Goal: Communication & Community: Answer question/provide support

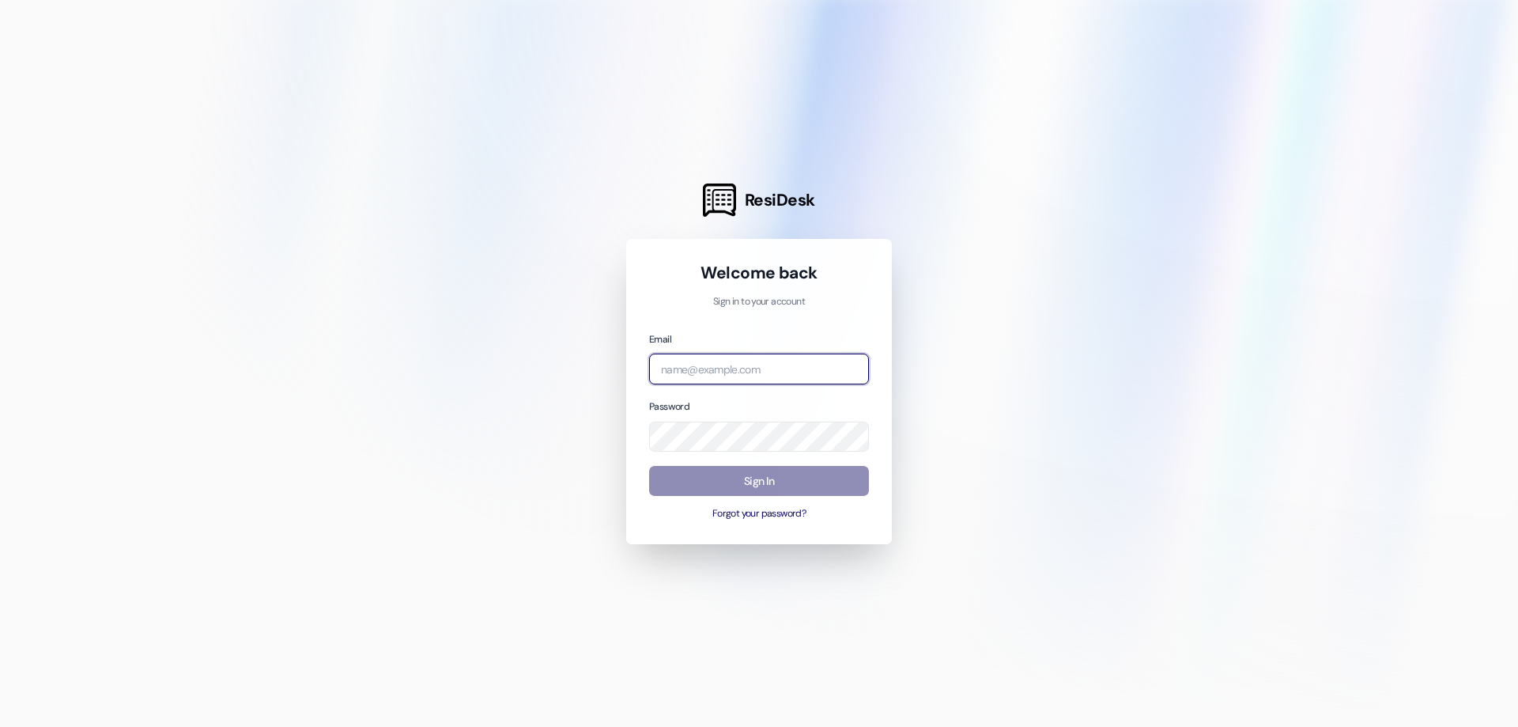
type input "[EMAIL_ADDRESS][DOMAIN_NAME]"
click at [864, 486] on button "Sign In" at bounding box center [759, 481] width 220 height 31
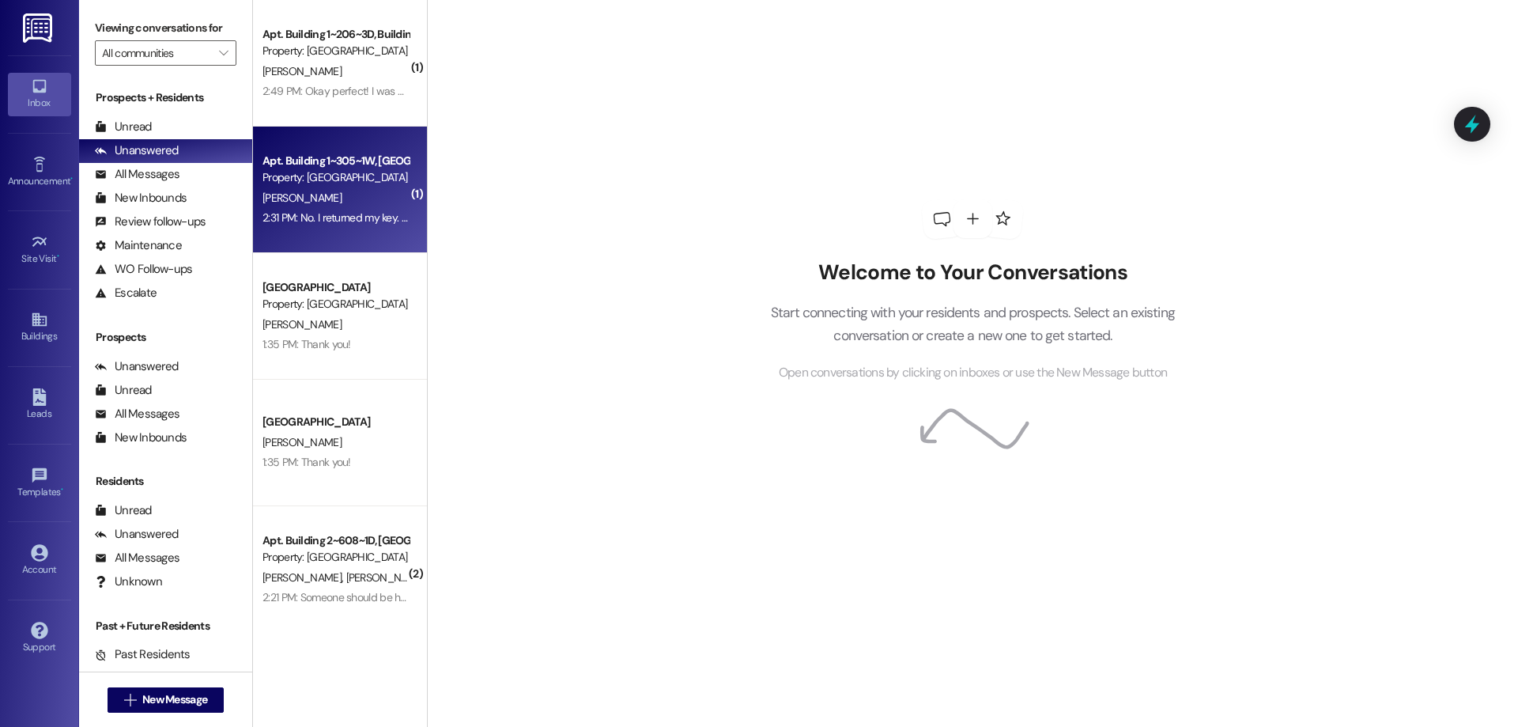
click at [327, 176] on div "Property: [GEOGRAPHIC_DATA]" at bounding box center [336, 177] width 146 height 17
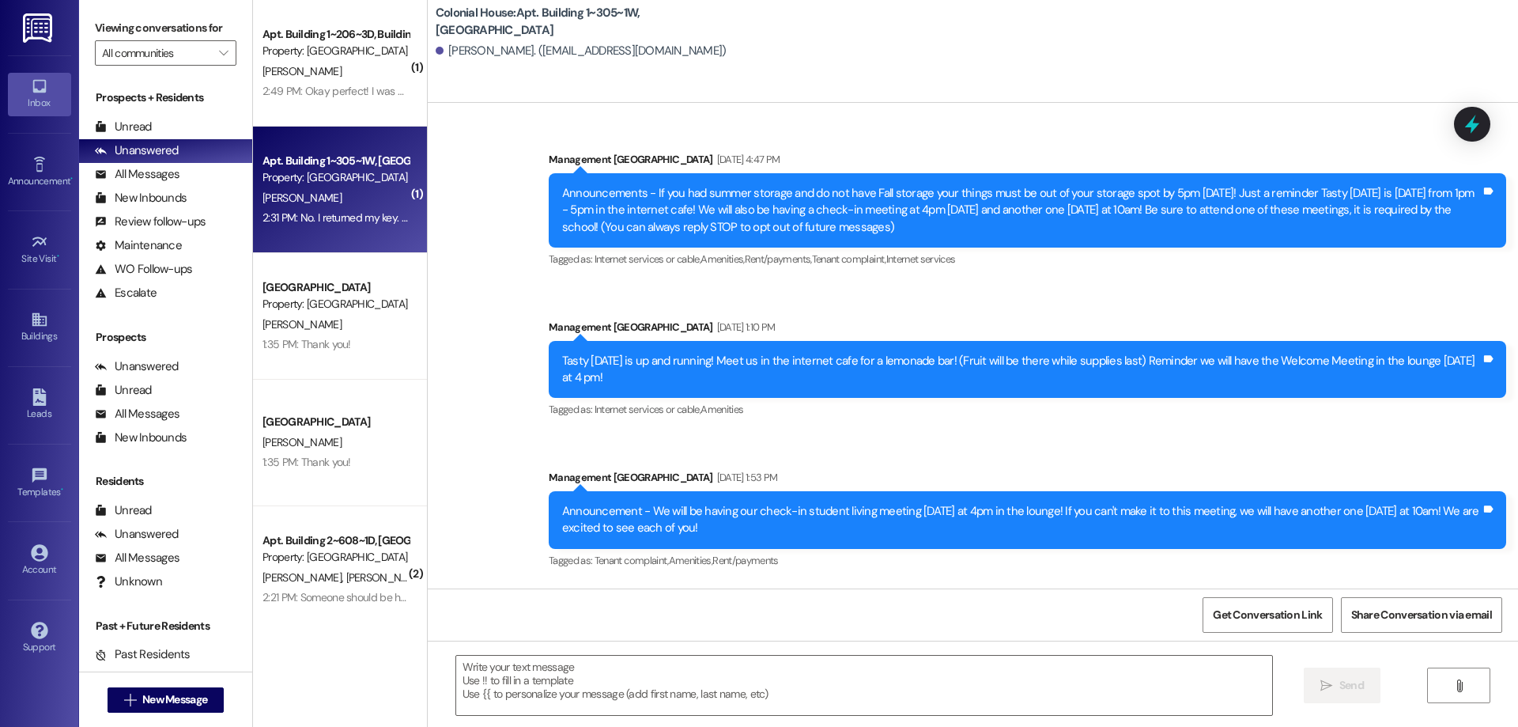
scroll to position [34982, 0]
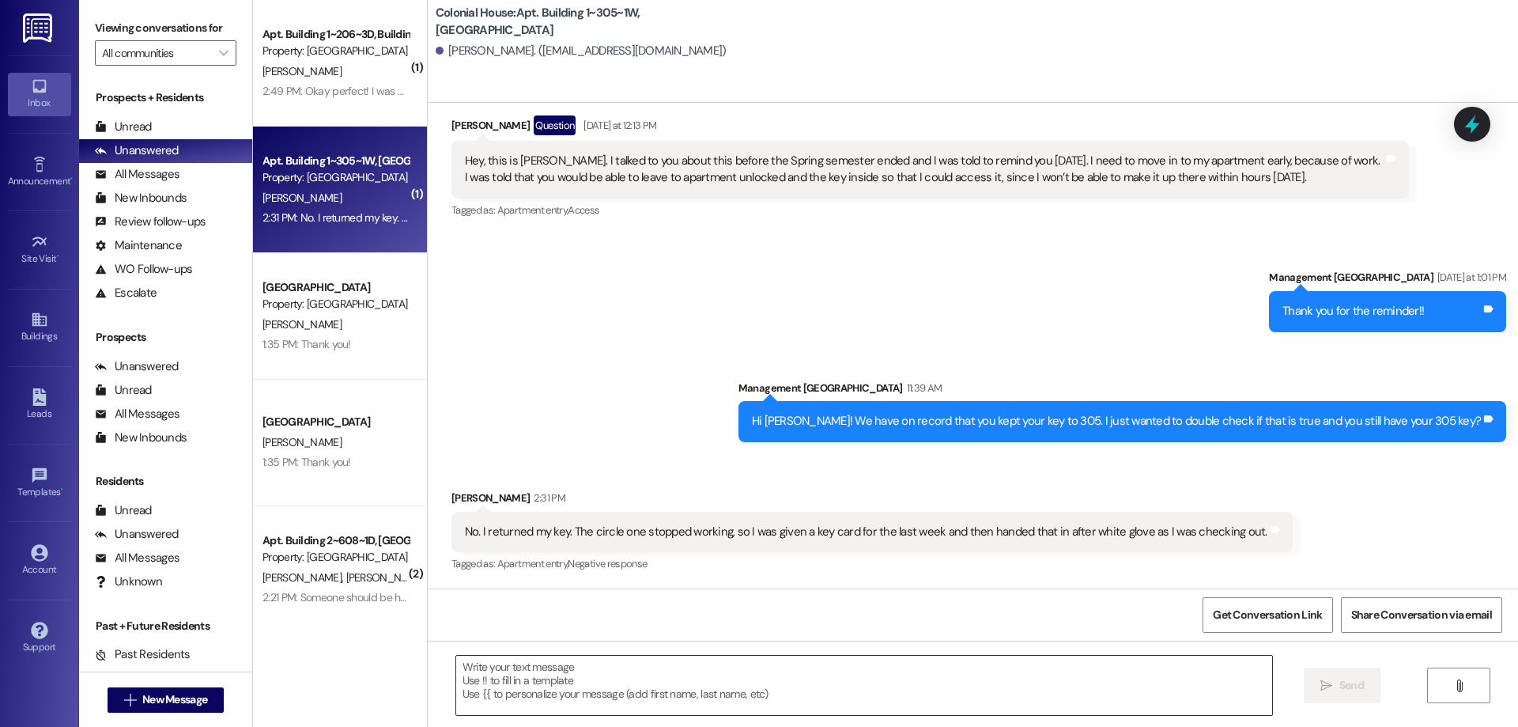
click at [867, 700] on textarea at bounding box center [864, 685] width 816 height 59
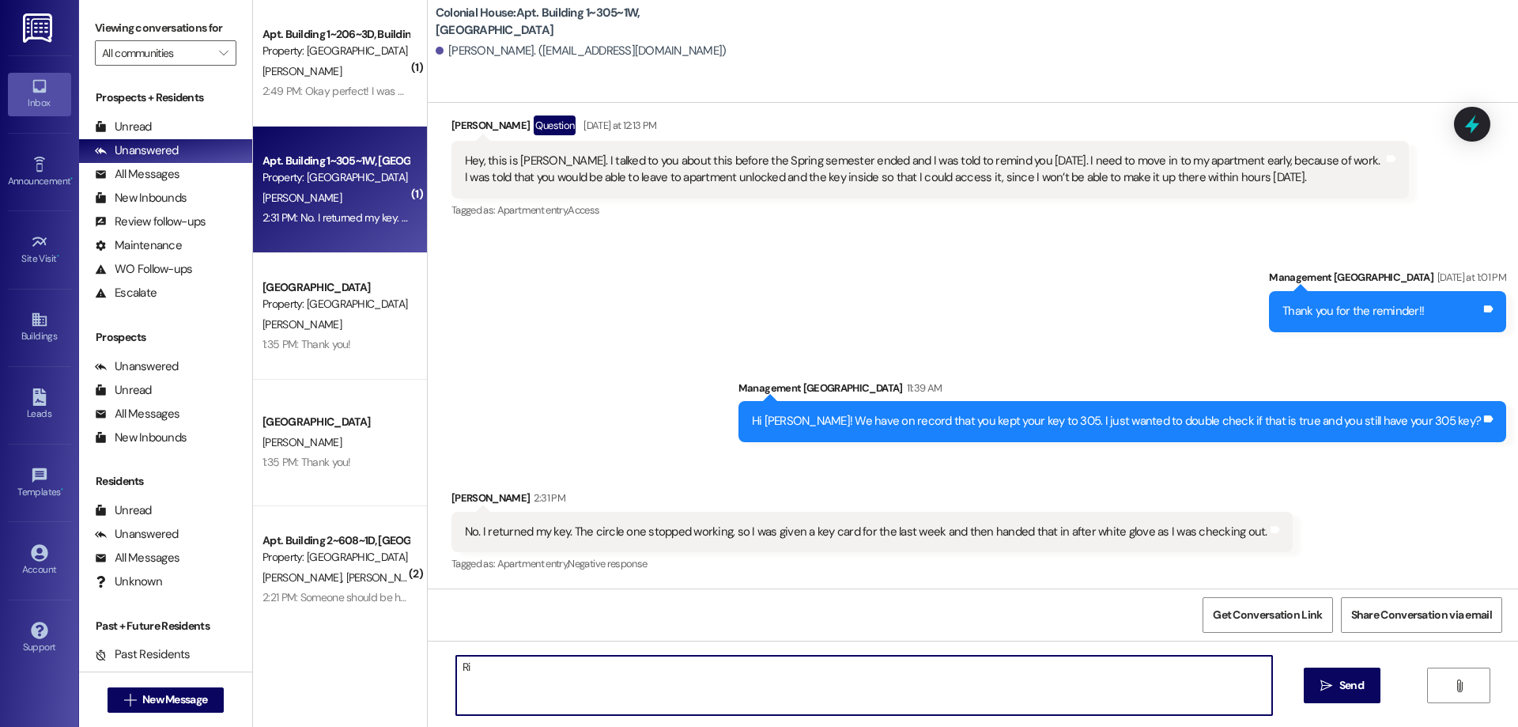
type textarea "R"
click at [728, 676] on textarea "Right! Thank you for reminding me!" at bounding box center [864, 685] width 816 height 59
type textarea "Right! Thank you for reminding me!"
click at [1341, 685] on span "Send" at bounding box center [1352, 685] width 25 height 17
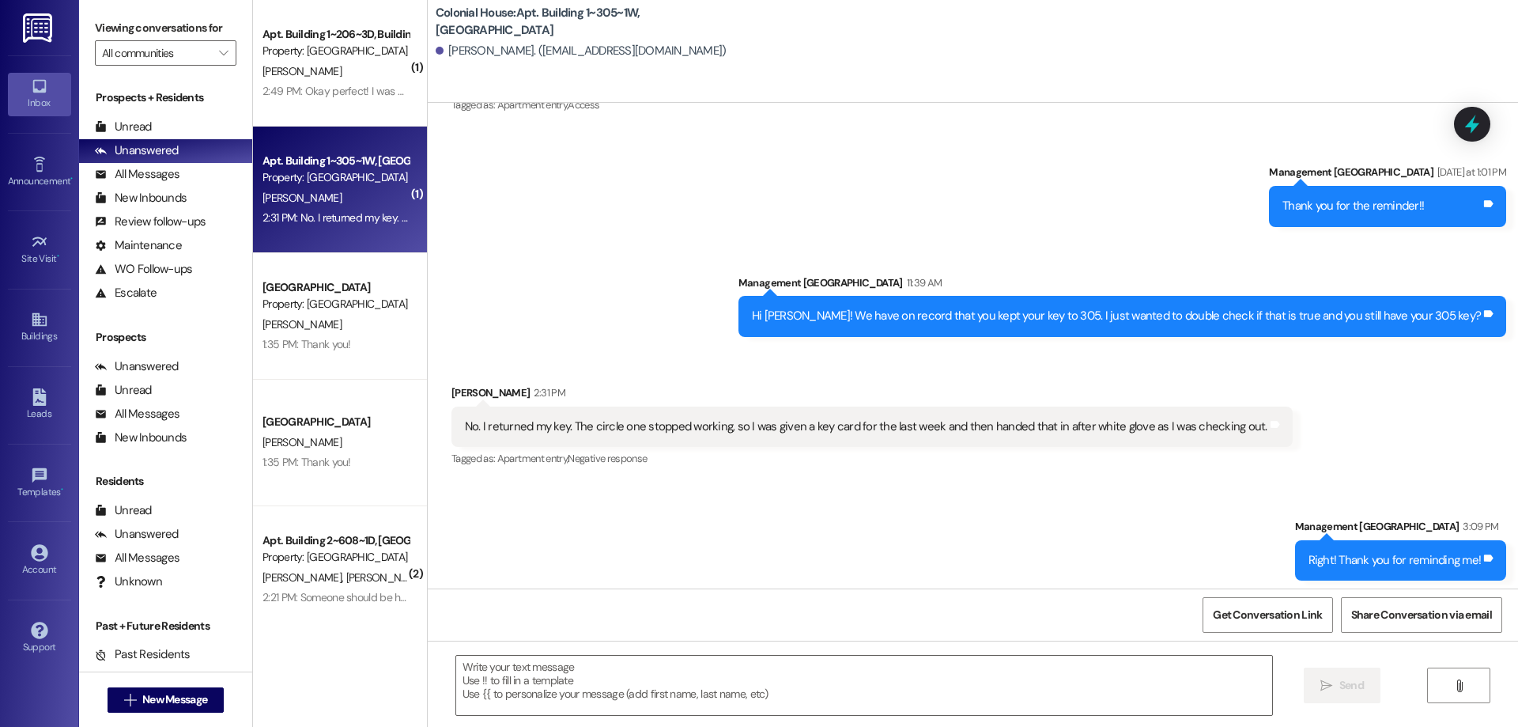
scroll to position [35092, 0]
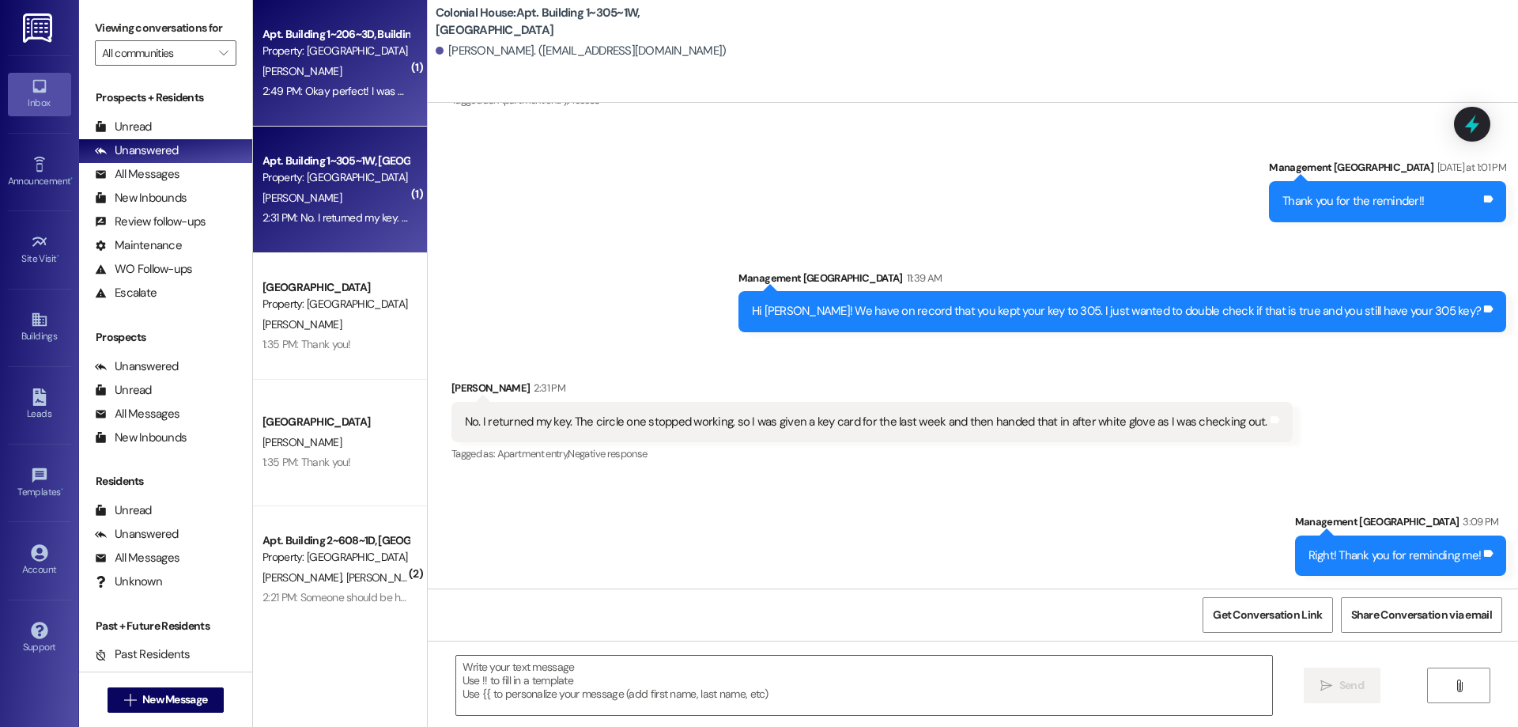
click at [279, 67] on span "[PERSON_NAME]" at bounding box center [302, 71] width 79 height 14
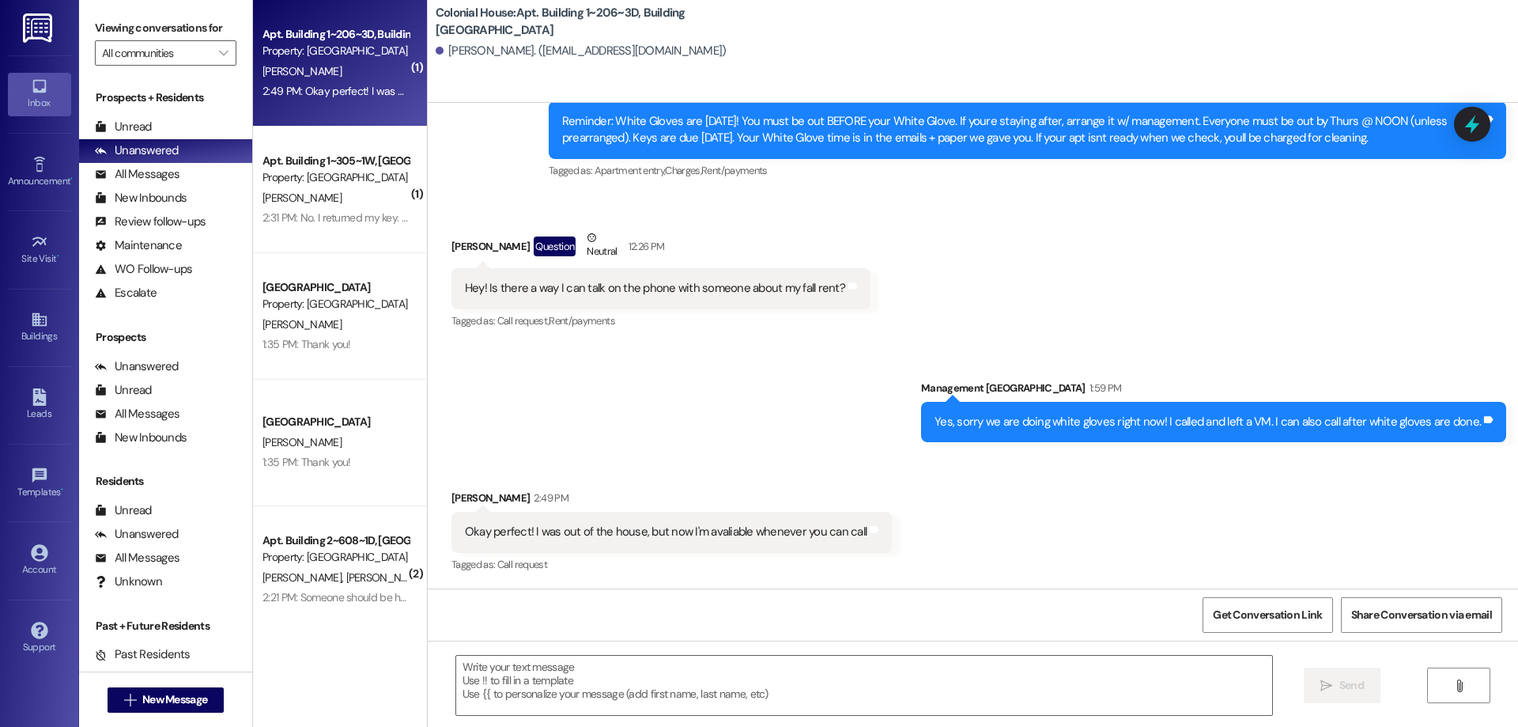
scroll to position [13003, 0]
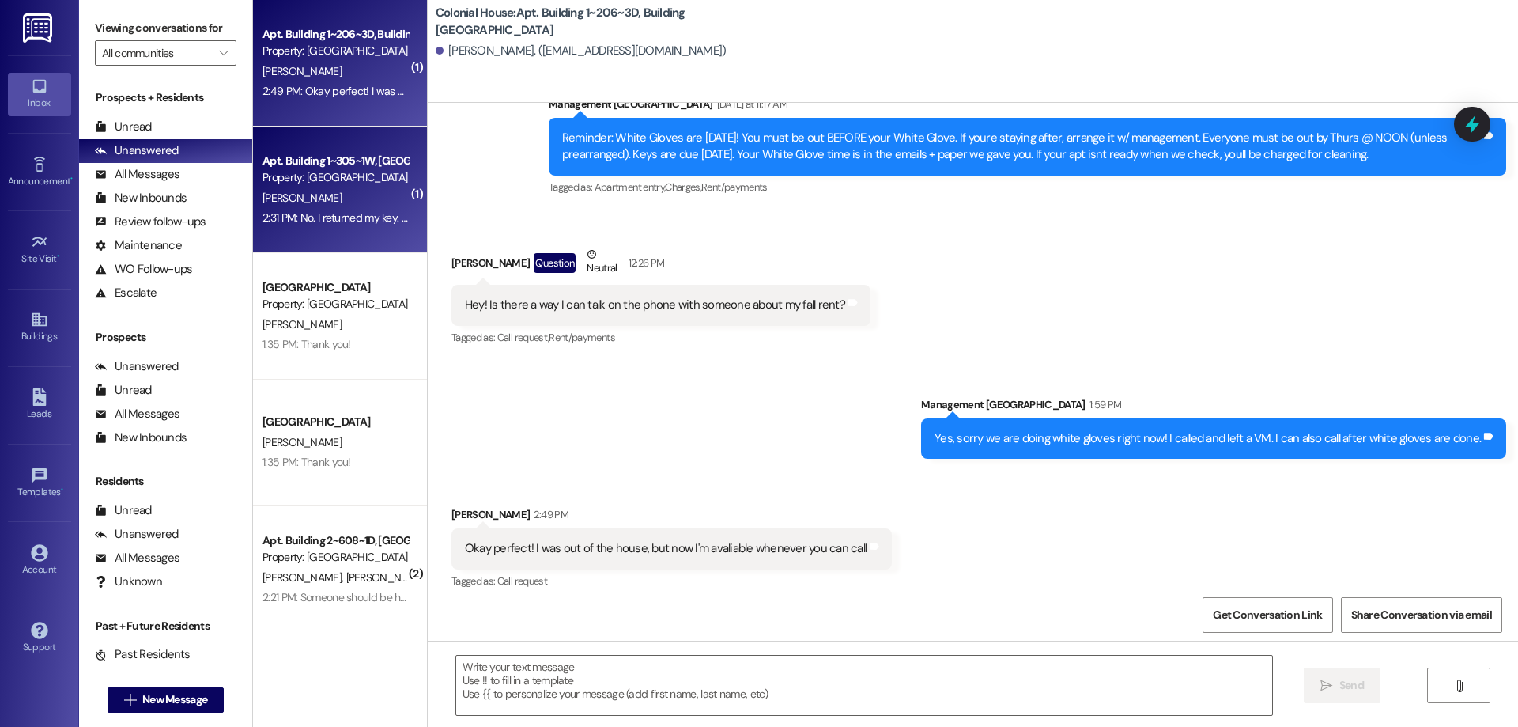
click at [363, 230] on div "Apt. Building 1~305~1W, Building 1 Colonial House Property: Colonial House K. S…" at bounding box center [340, 190] width 174 height 127
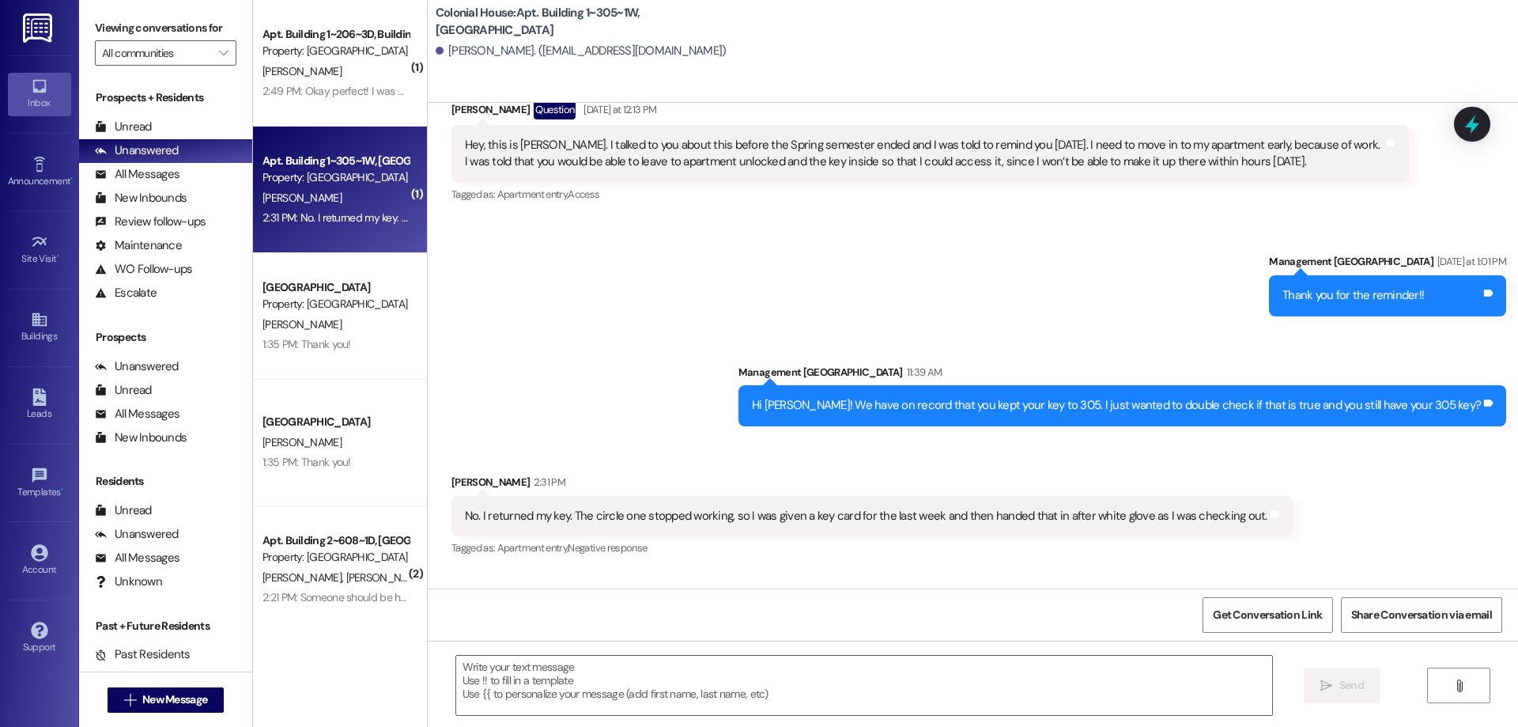
scroll to position [35092, 0]
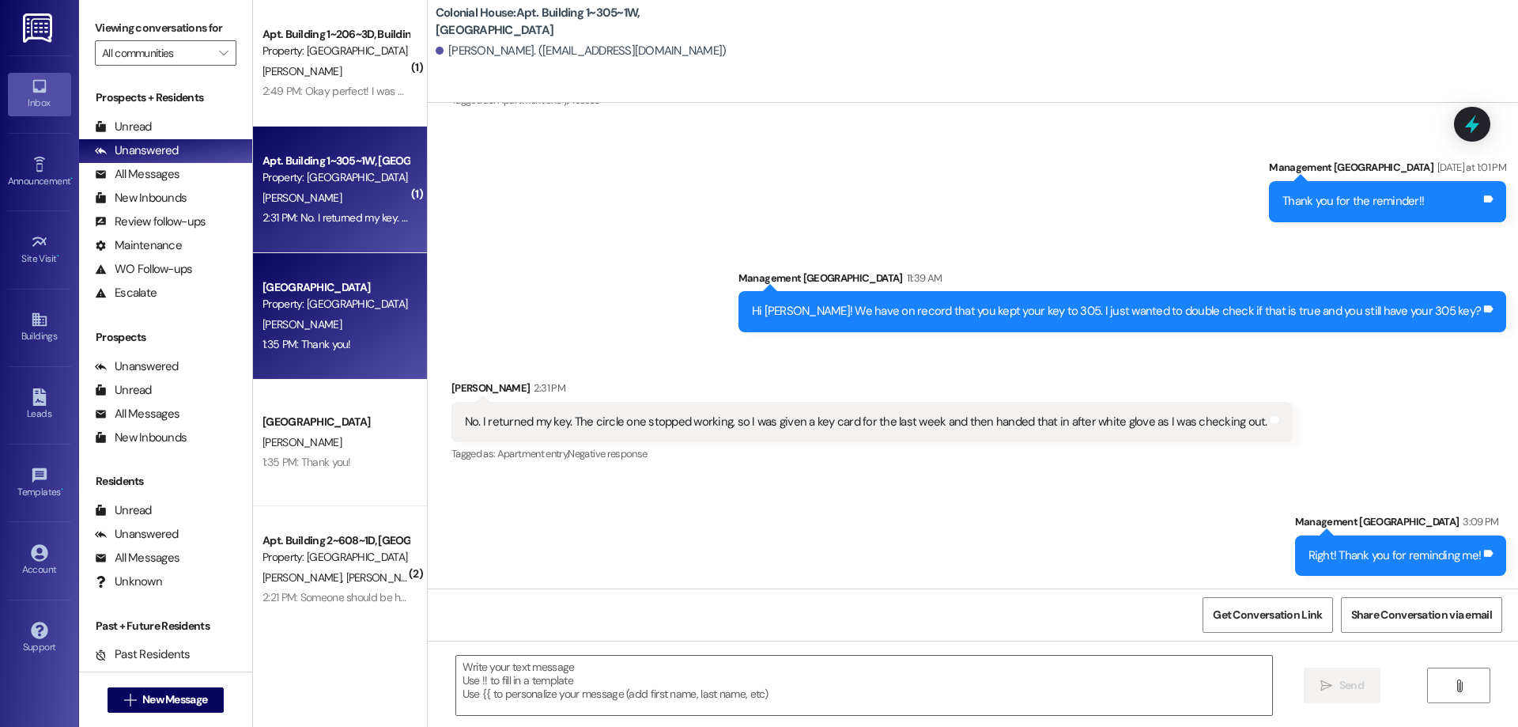
click at [357, 320] on div "K. Fullmer" at bounding box center [335, 325] width 149 height 20
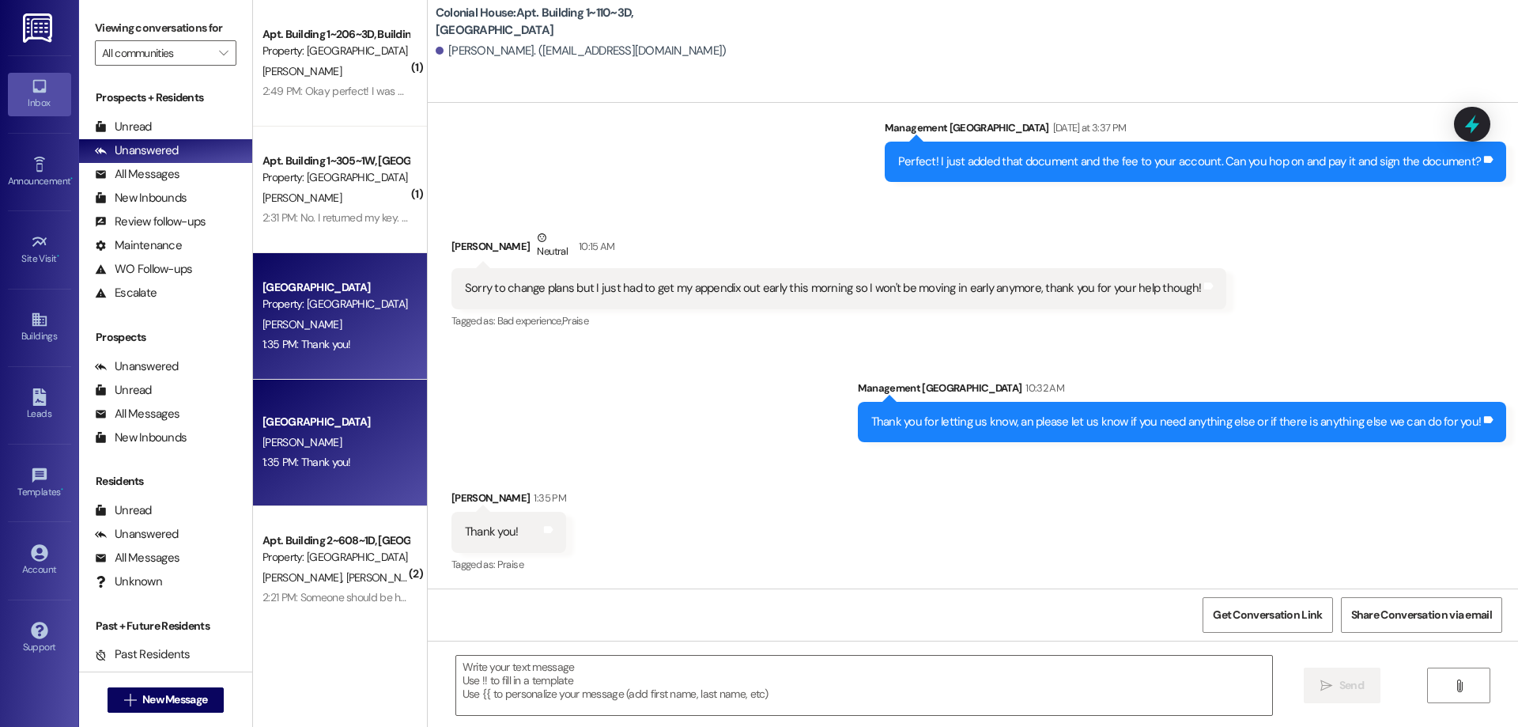
scroll to position [957, 0]
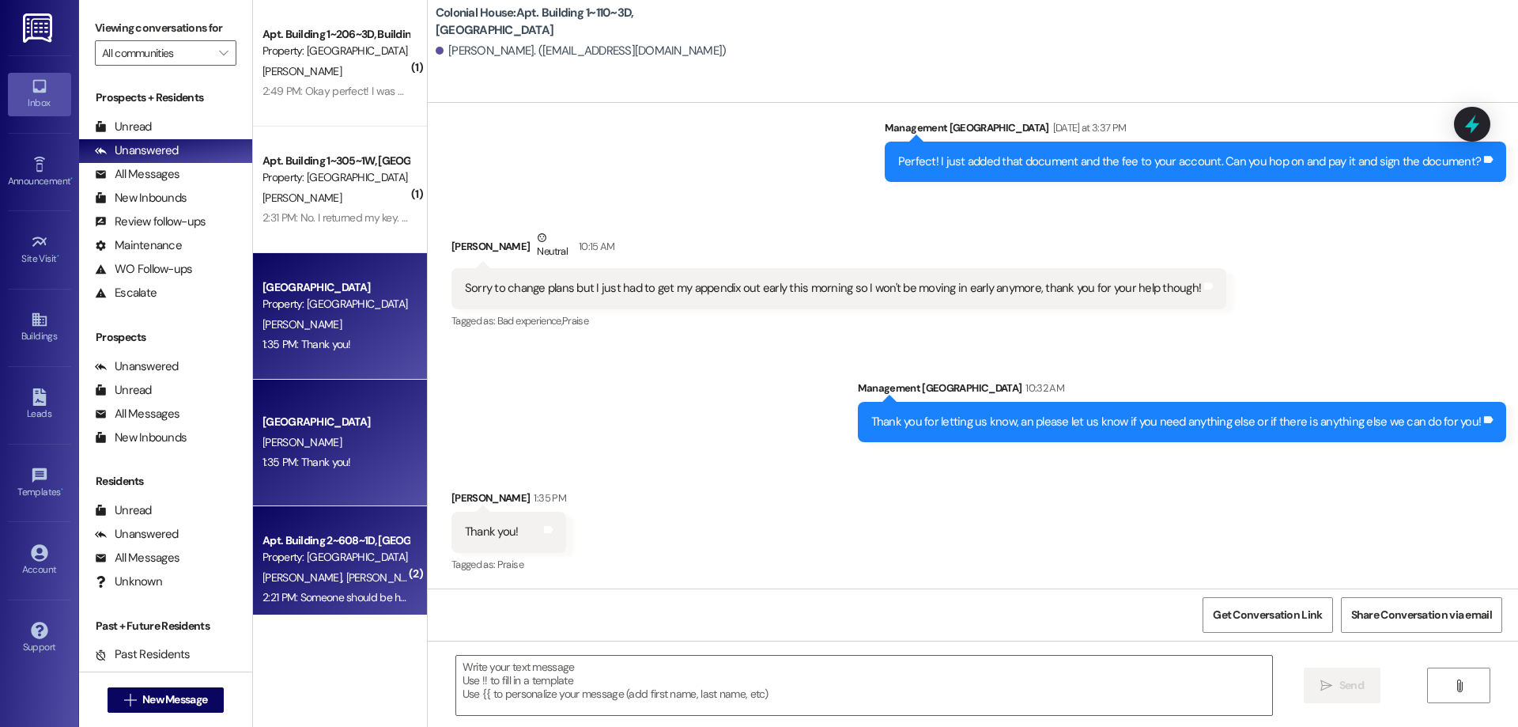
click at [327, 544] on div "Apt. Building 2~608~1D, [GEOGRAPHIC_DATA]" at bounding box center [336, 540] width 146 height 17
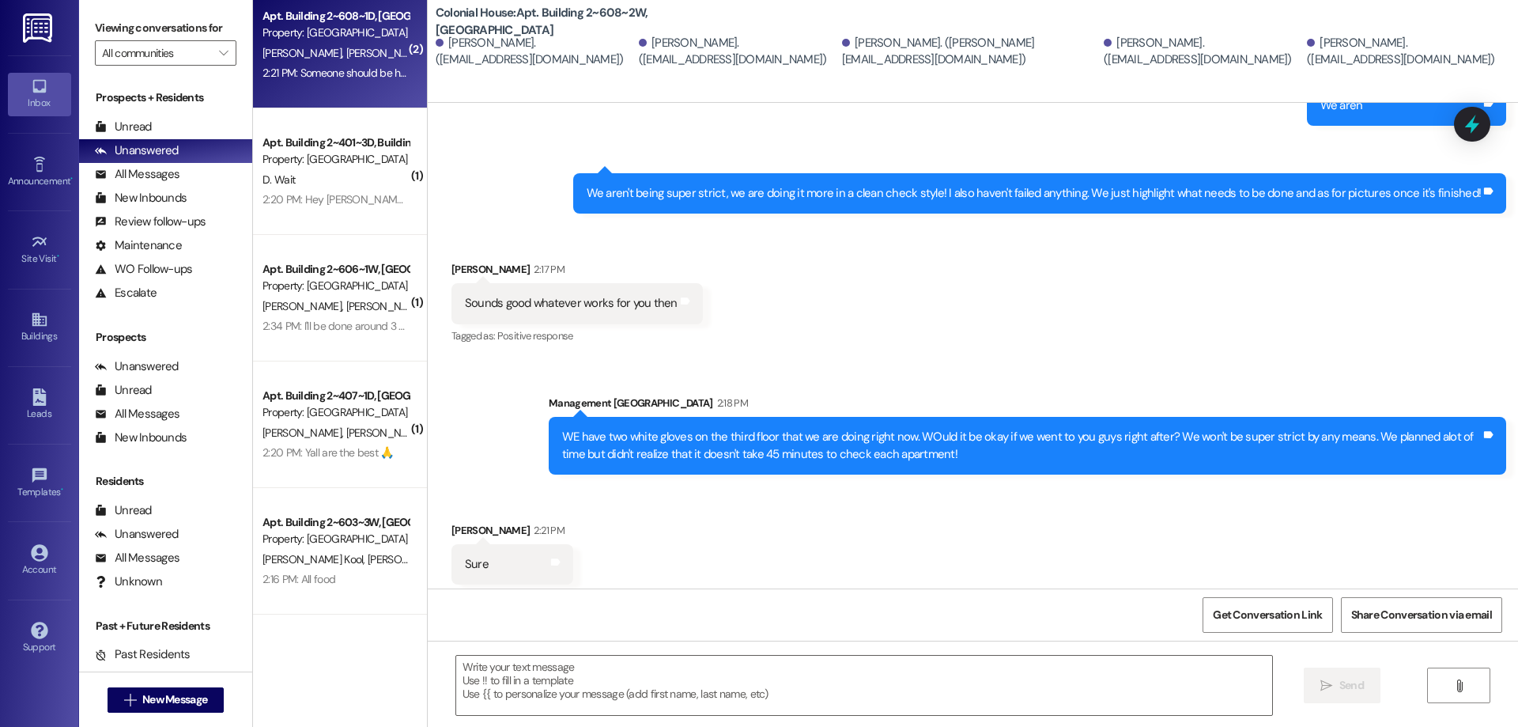
scroll to position [956, 0]
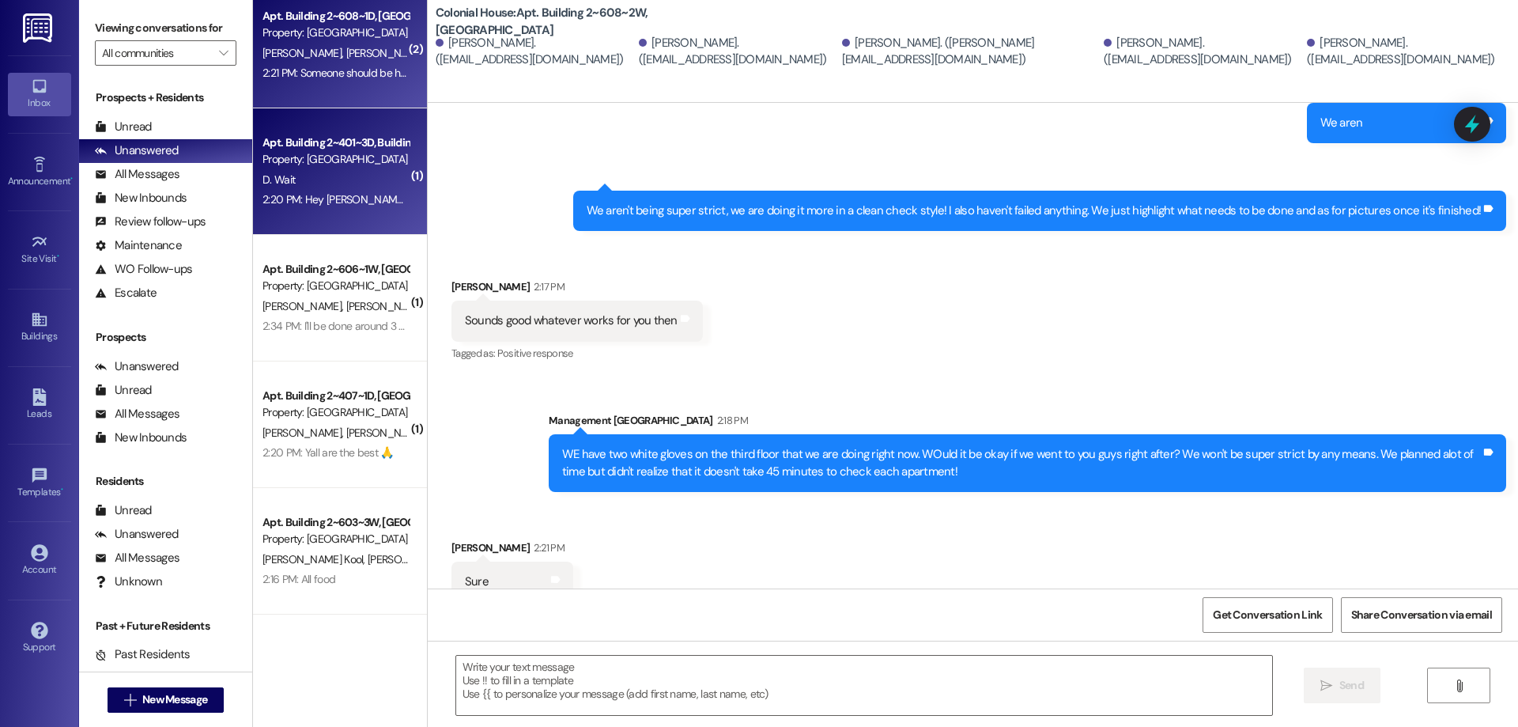
click at [360, 176] on div "D. Wait" at bounding box center [335, 180] width 149 height 20
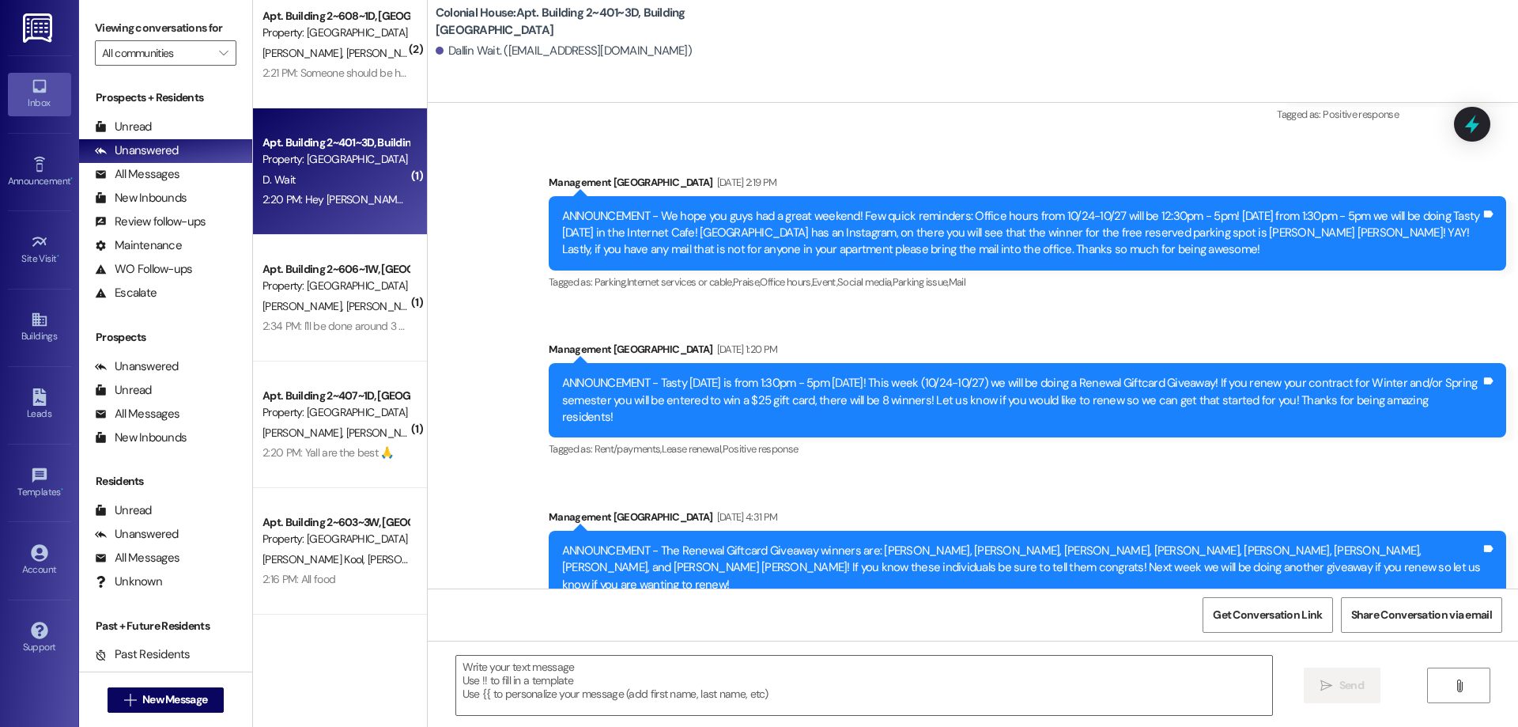
scroll to position [20707, 0]
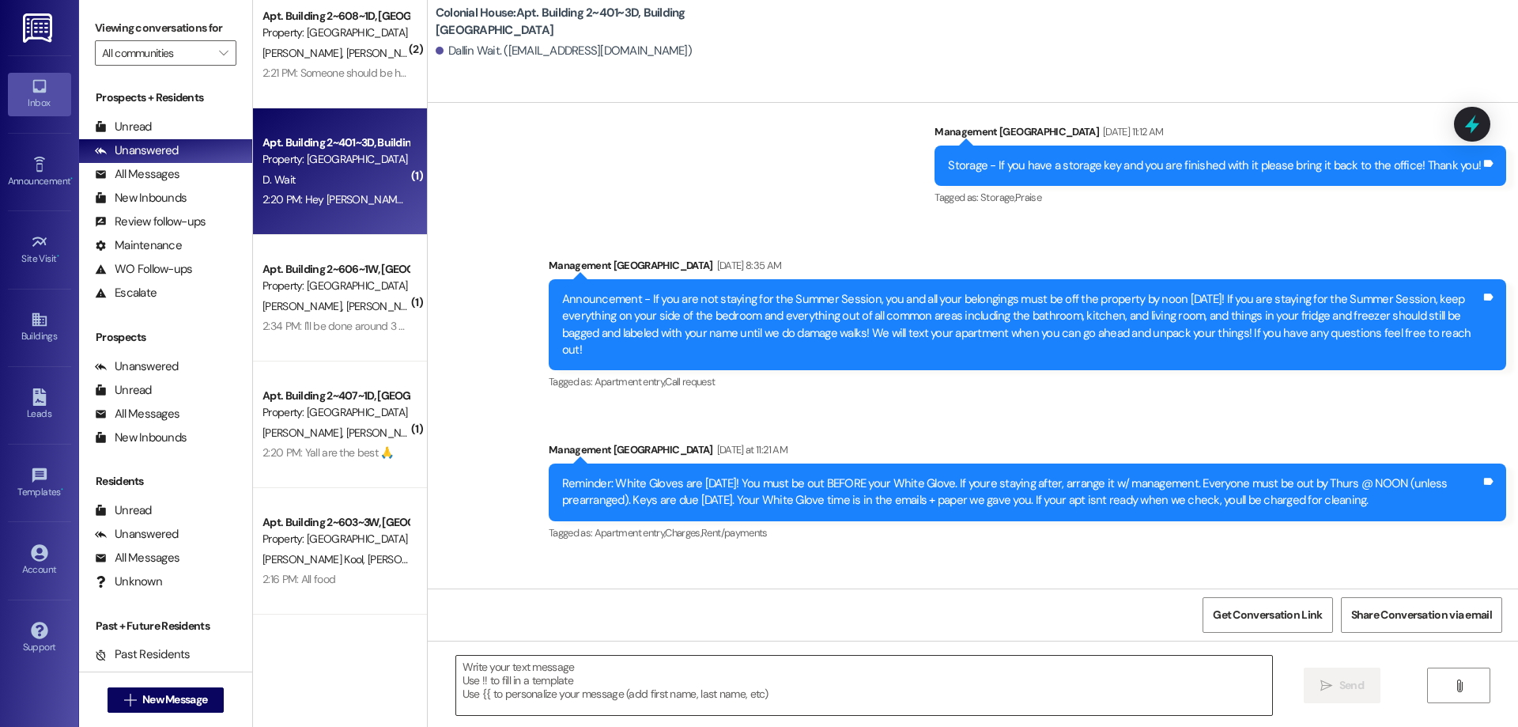
click at [509, 674] on textarea at bounding box center [864, 685] width 816 height 59
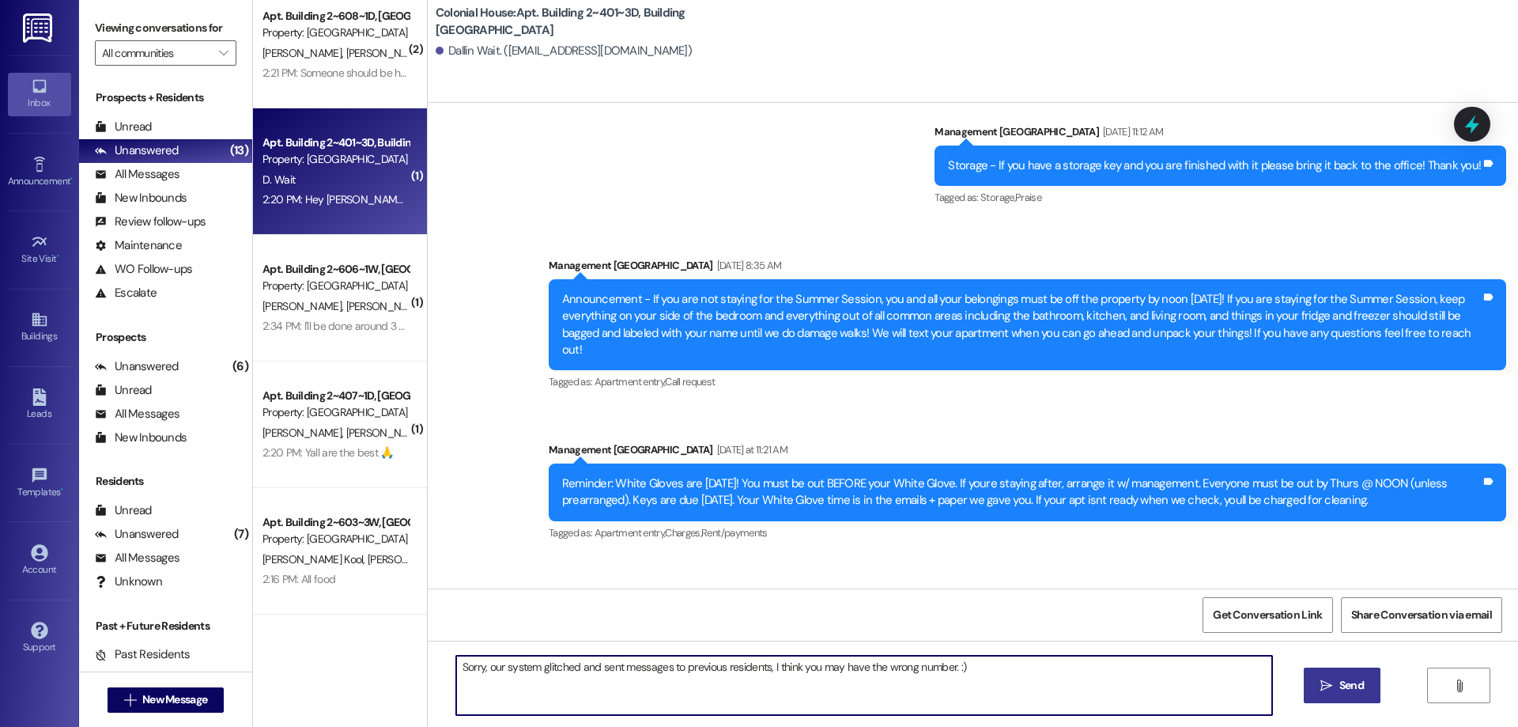
type textarea "Sorry, our system glitched and sent messages to previous residents, I think you…"
click at [1336, 683] on span "Send" at bounding box center [1351, 685] width 31 height 17
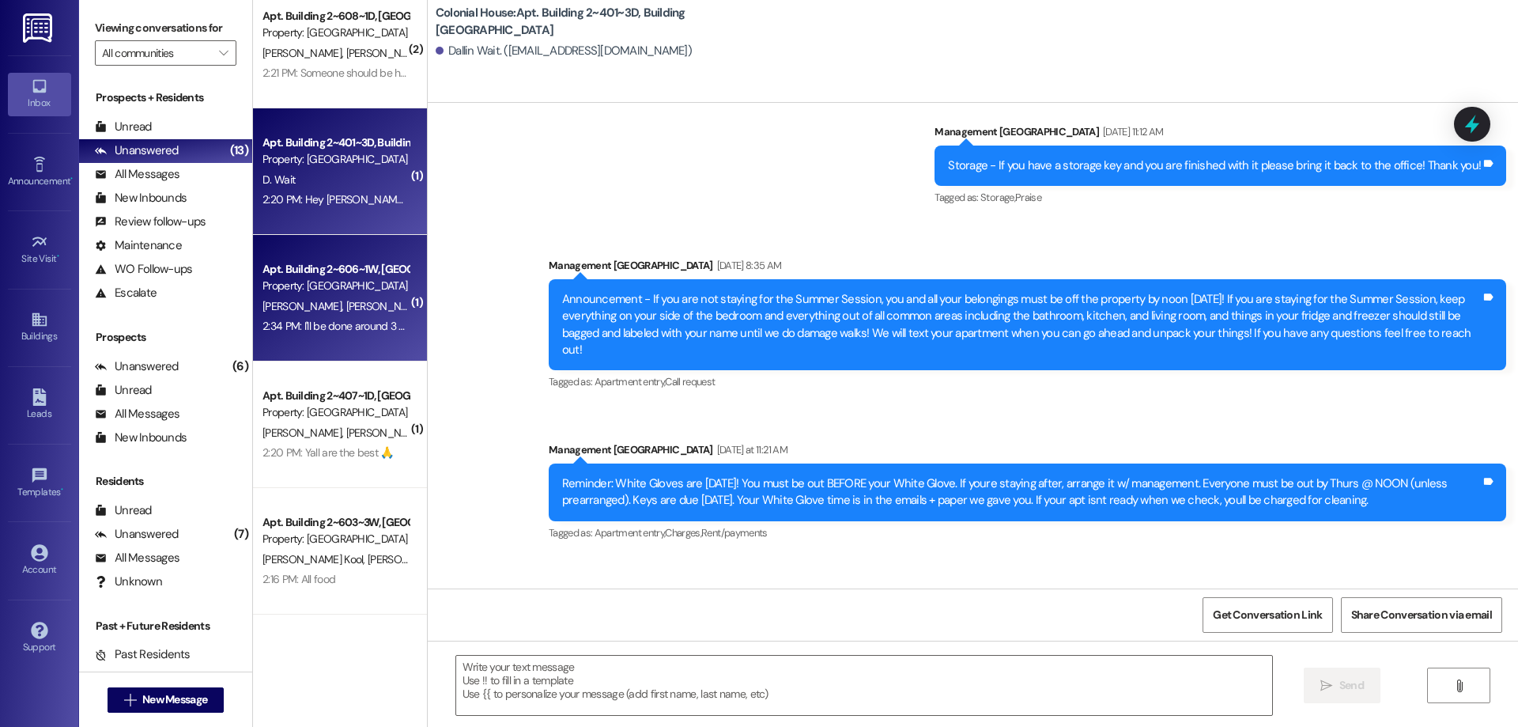
scroll to position [20706, 0]
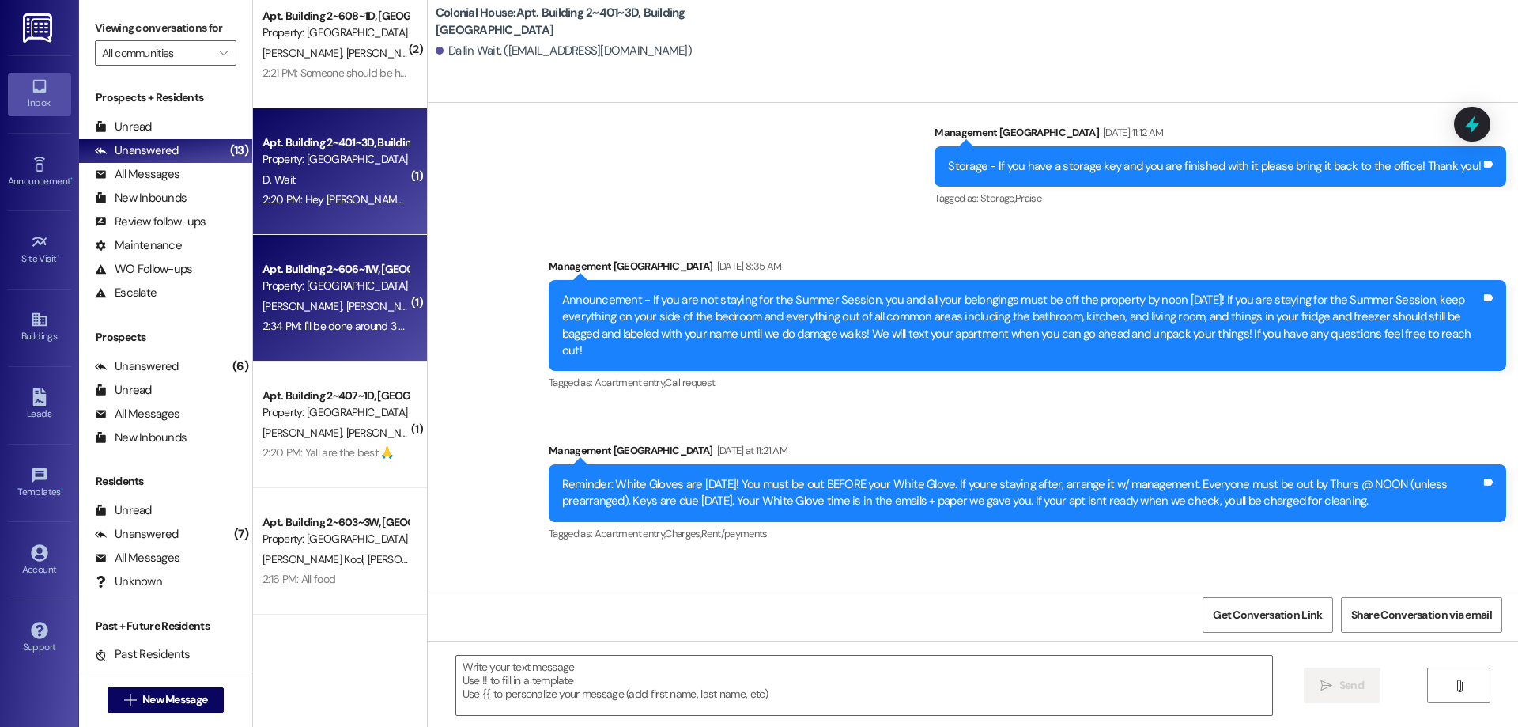
click at [315, 344] on div "Apt. Building 2~606~1W, Building 2 Colonial House Property: Colonial House J. A…" at bounding box center [340, 298] width 174 height 127
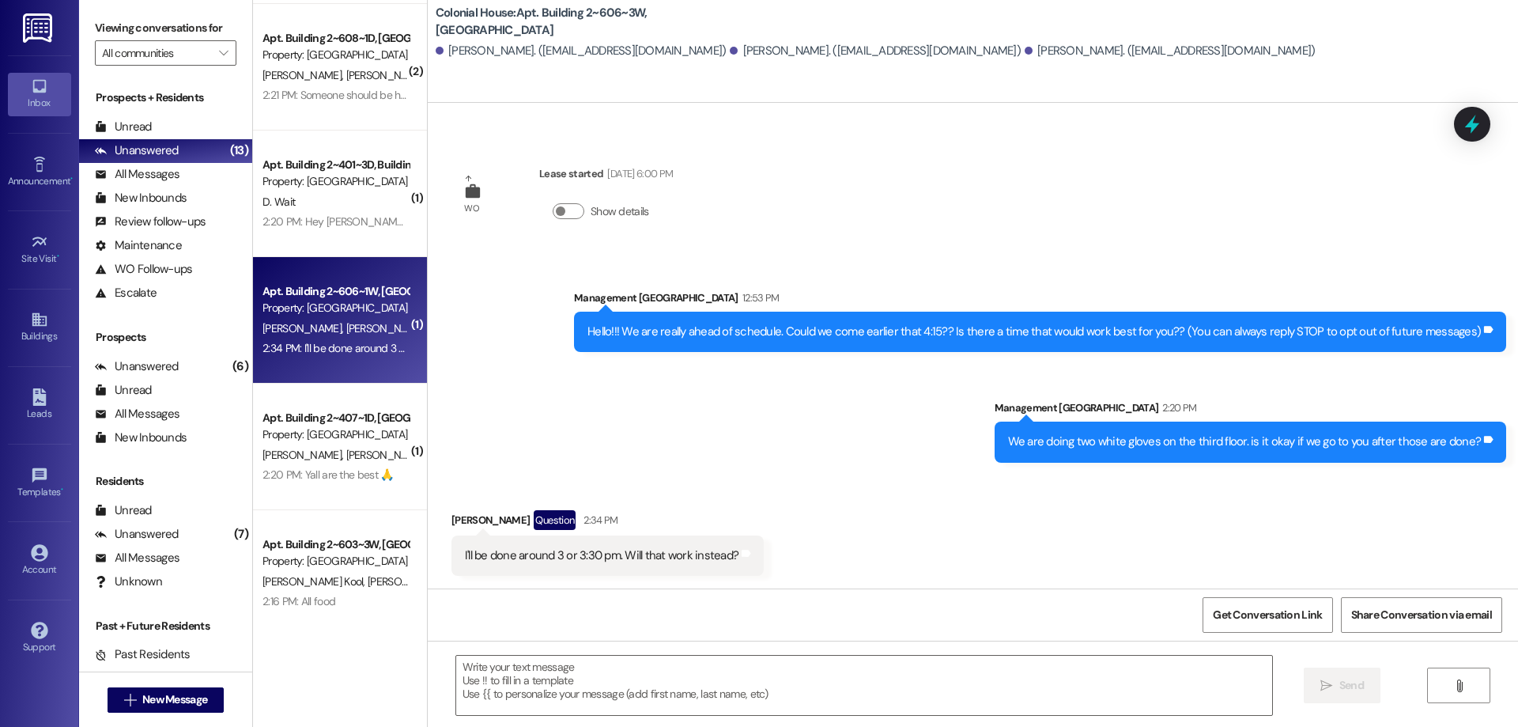
scroll to position [524, 0]
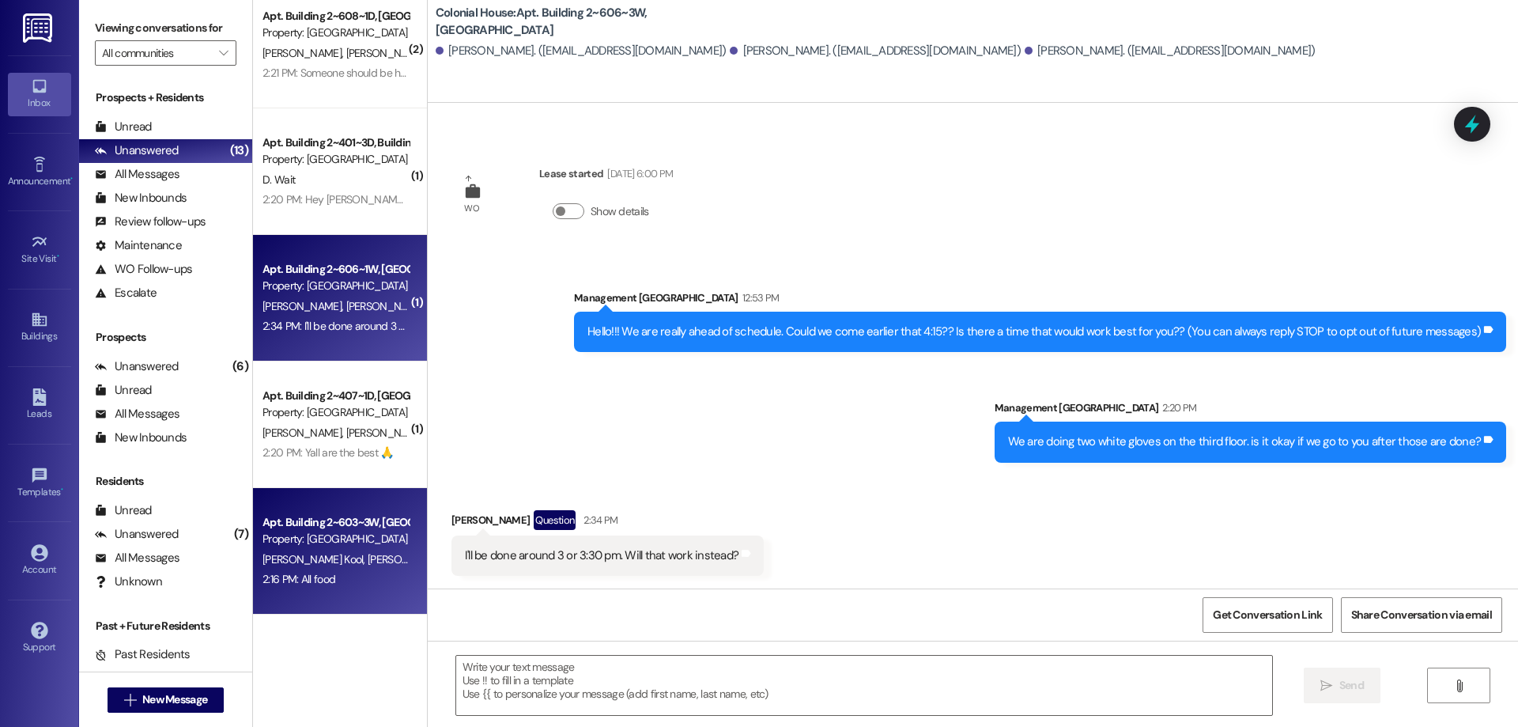
click at [321, 607] on div "Apt. Building 2~603~3W, Building 2 Colonial House Property: Colonial House J. K…" at bounding box center [340, 551] width 174 height 127
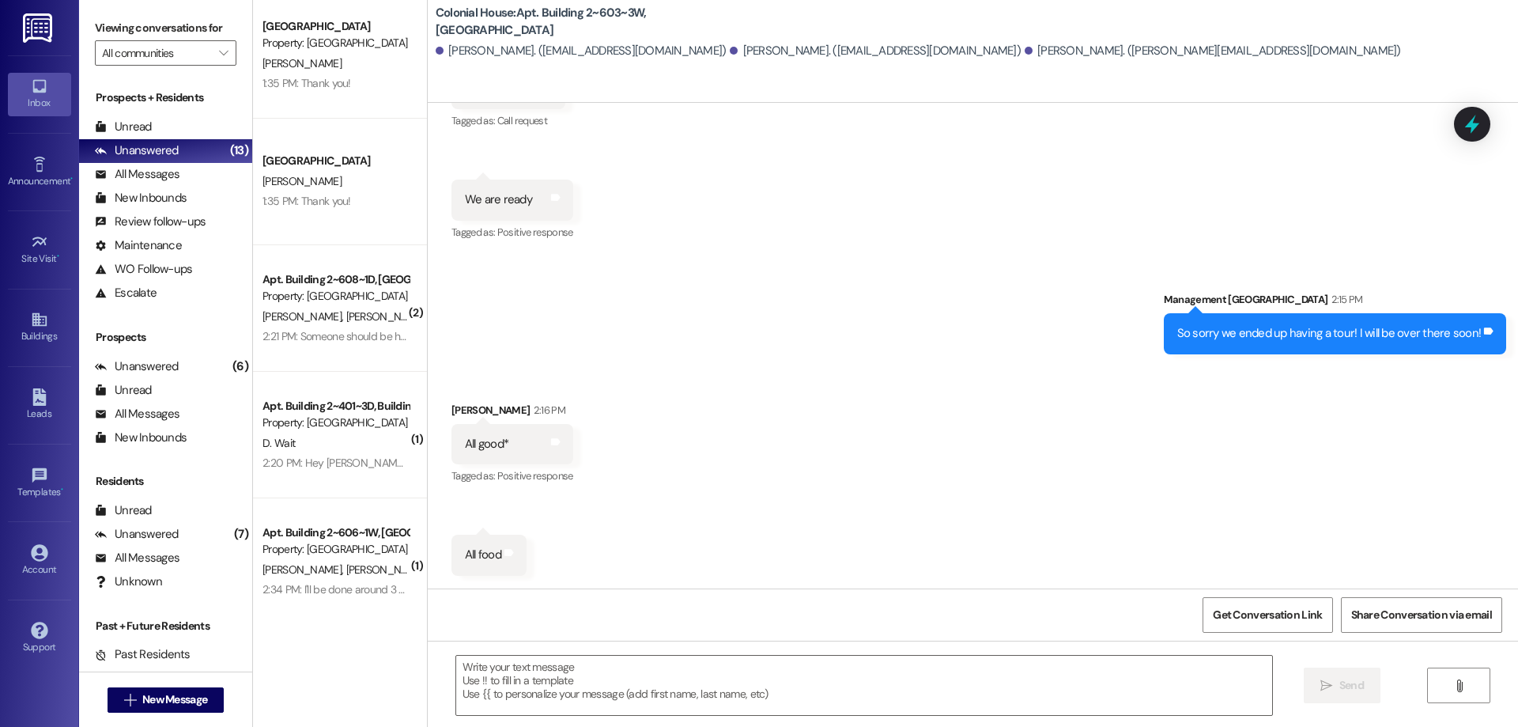
scroll to position [0, 0]
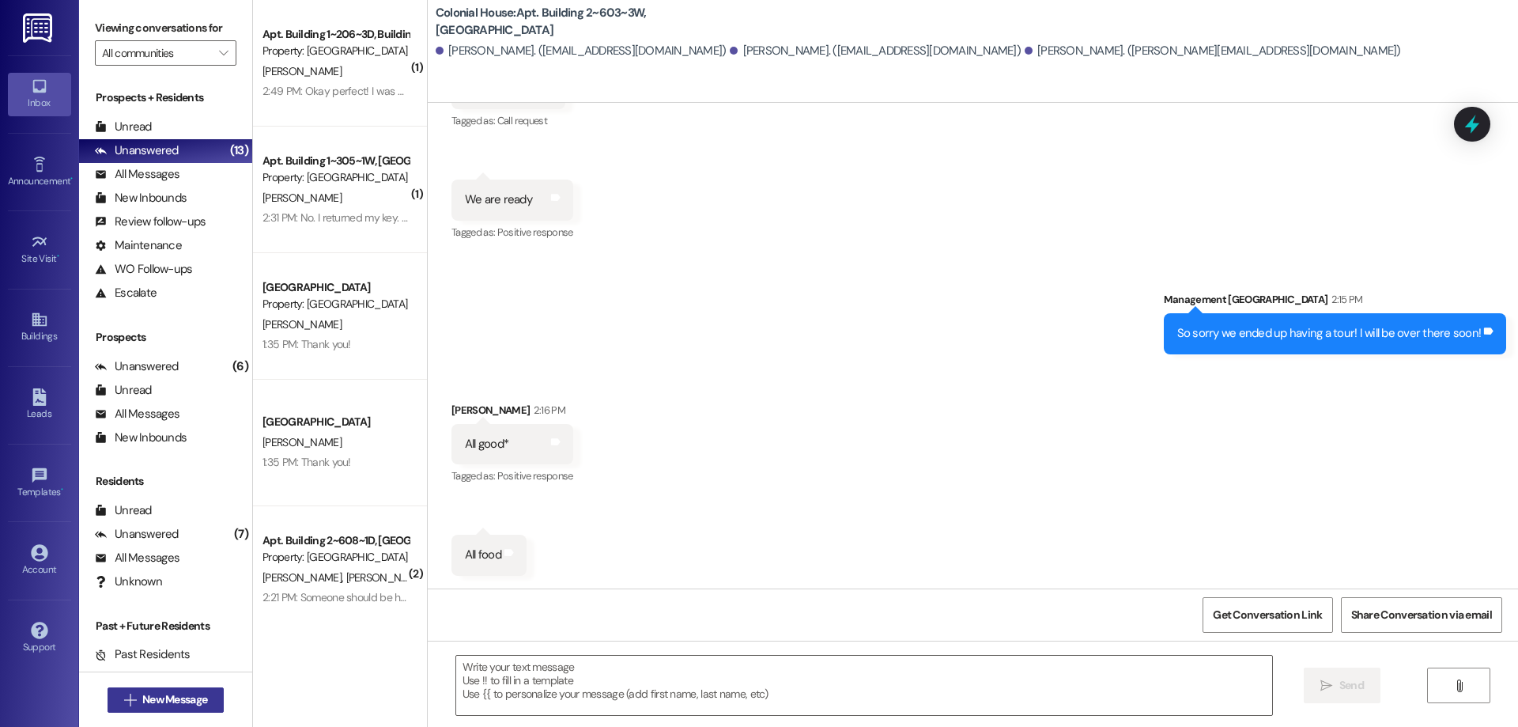
click at [148, 696] on span "New Message" at bounding box center [174, 699] width 65 height 17
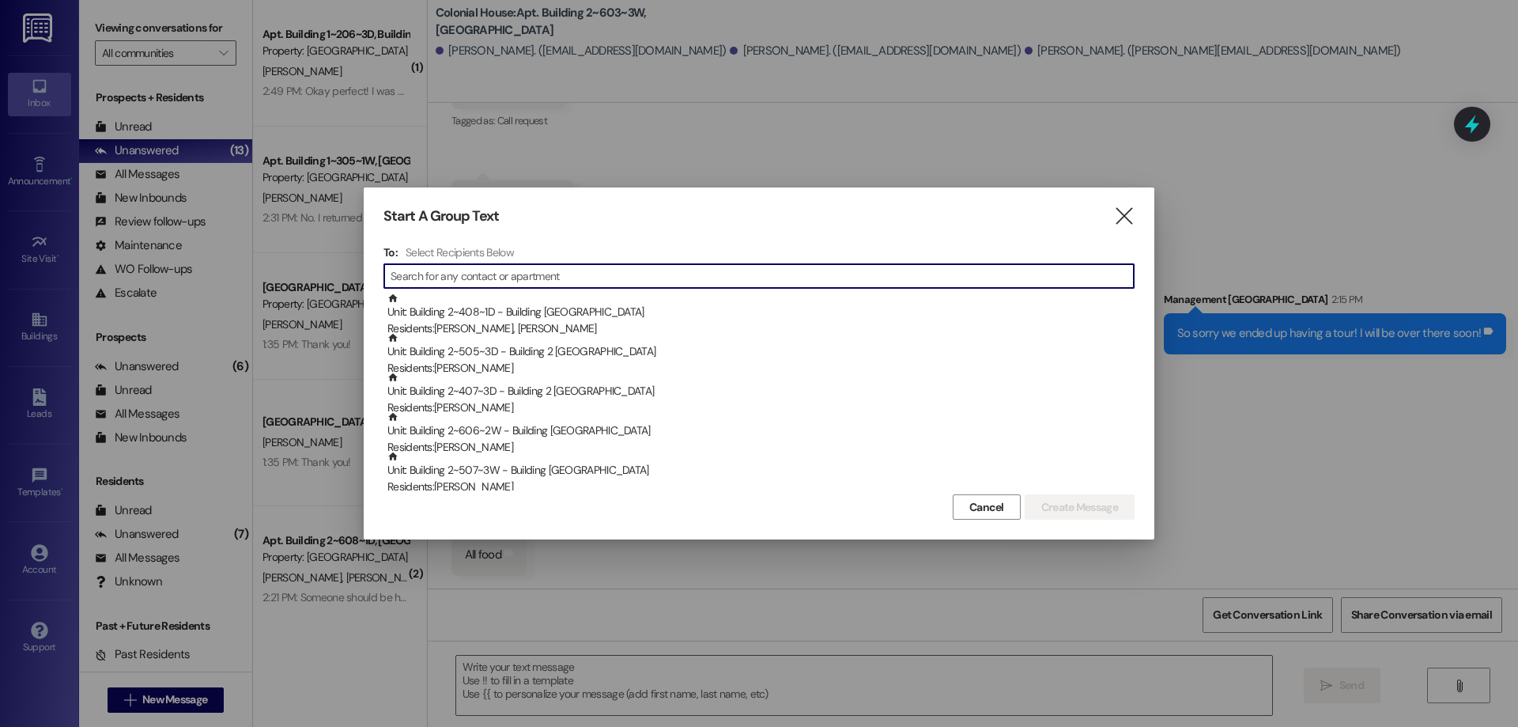
click at [1070, 222] on div "Start A Group Text" at bounding box center [736, 216] width 704 height 18
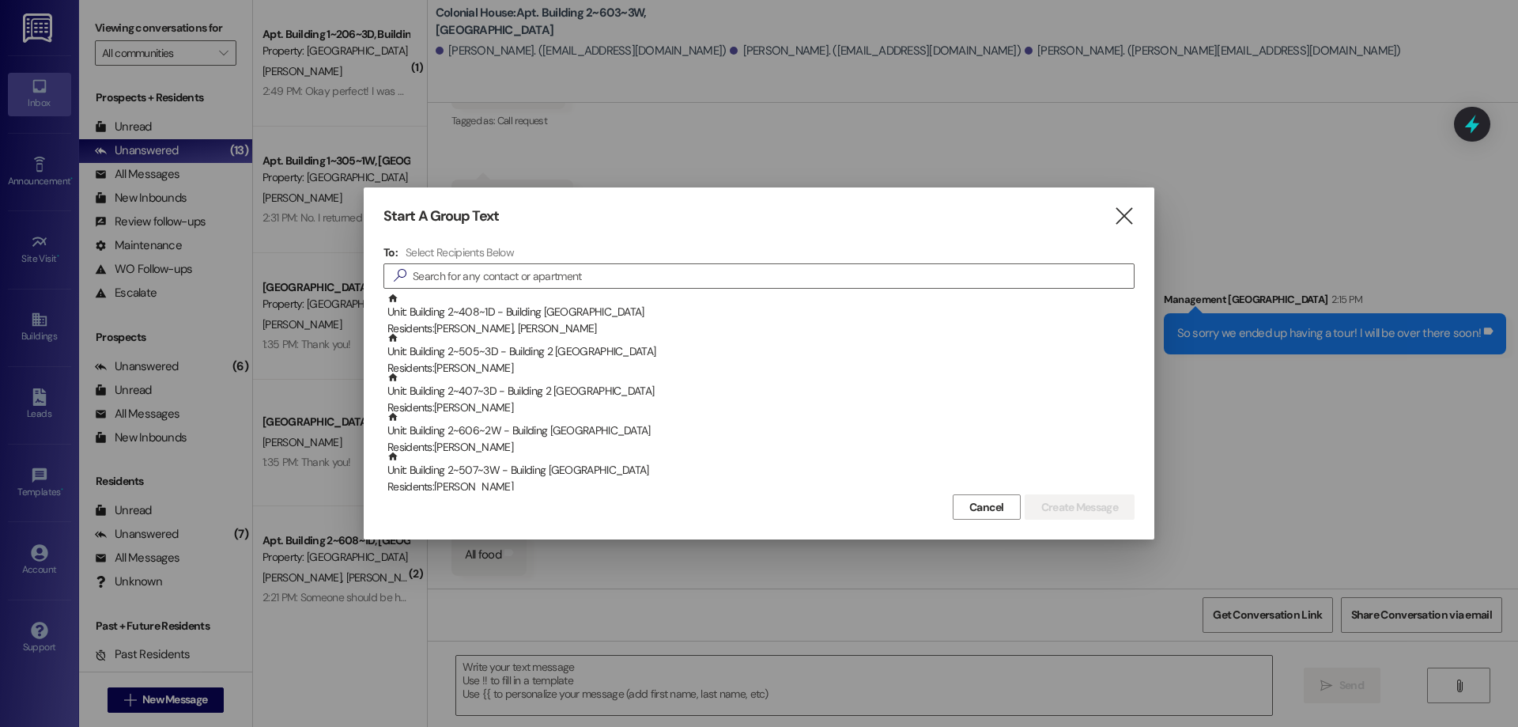
click at [1113, 214] on div "Start A Group Text " at bounding box center [759, 216] width 751 height 18
click at [1126, 214] on icon "" at bounding box center [1123, 216] width 21 height 17
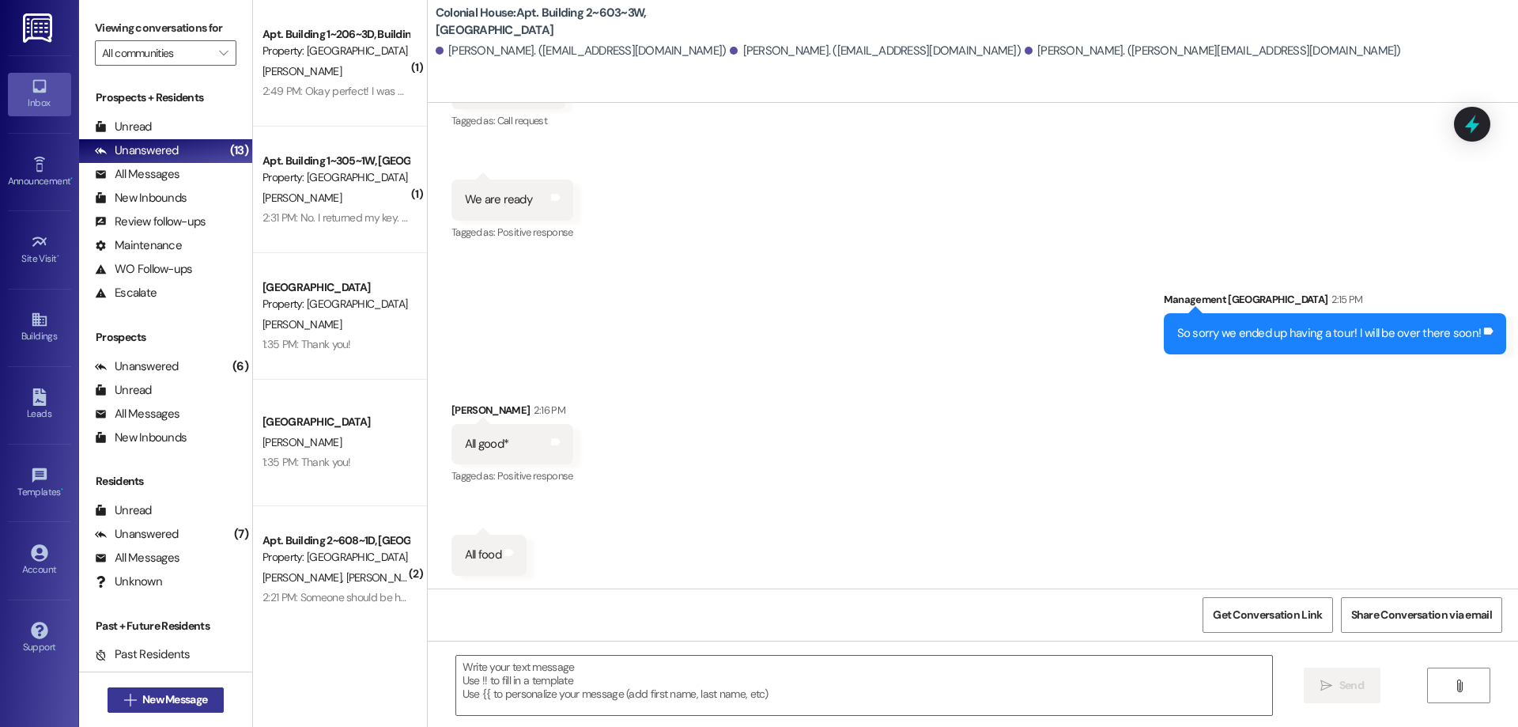
click at [191, 698] on span "New Message" at bounding box center [174, 699] width 65 height 17
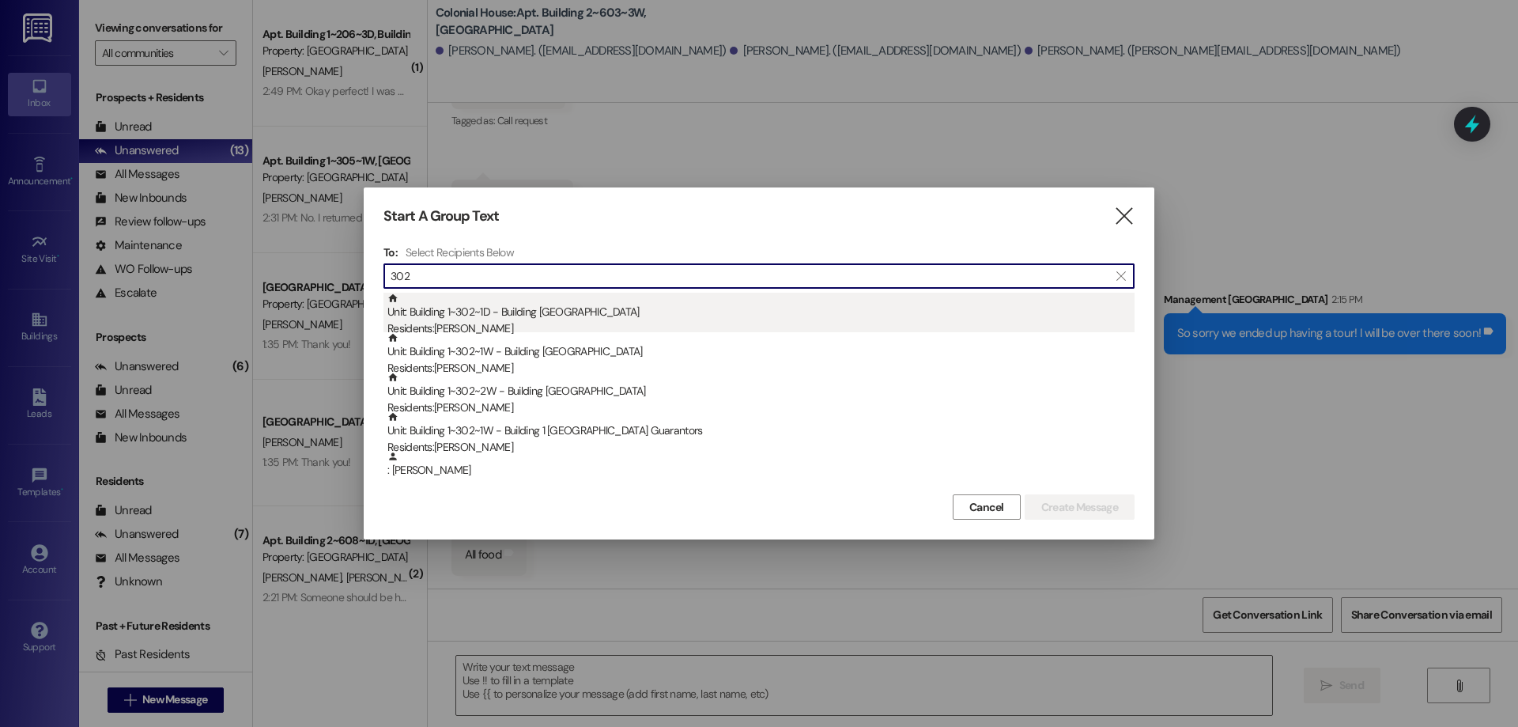
type input "302"
click at [586, 313] on div "Unit: Building 1~302~1D - Building 1 Colonial House Residents: Corinne Bernards" at bounding box center [760, 315] width 747 height 45
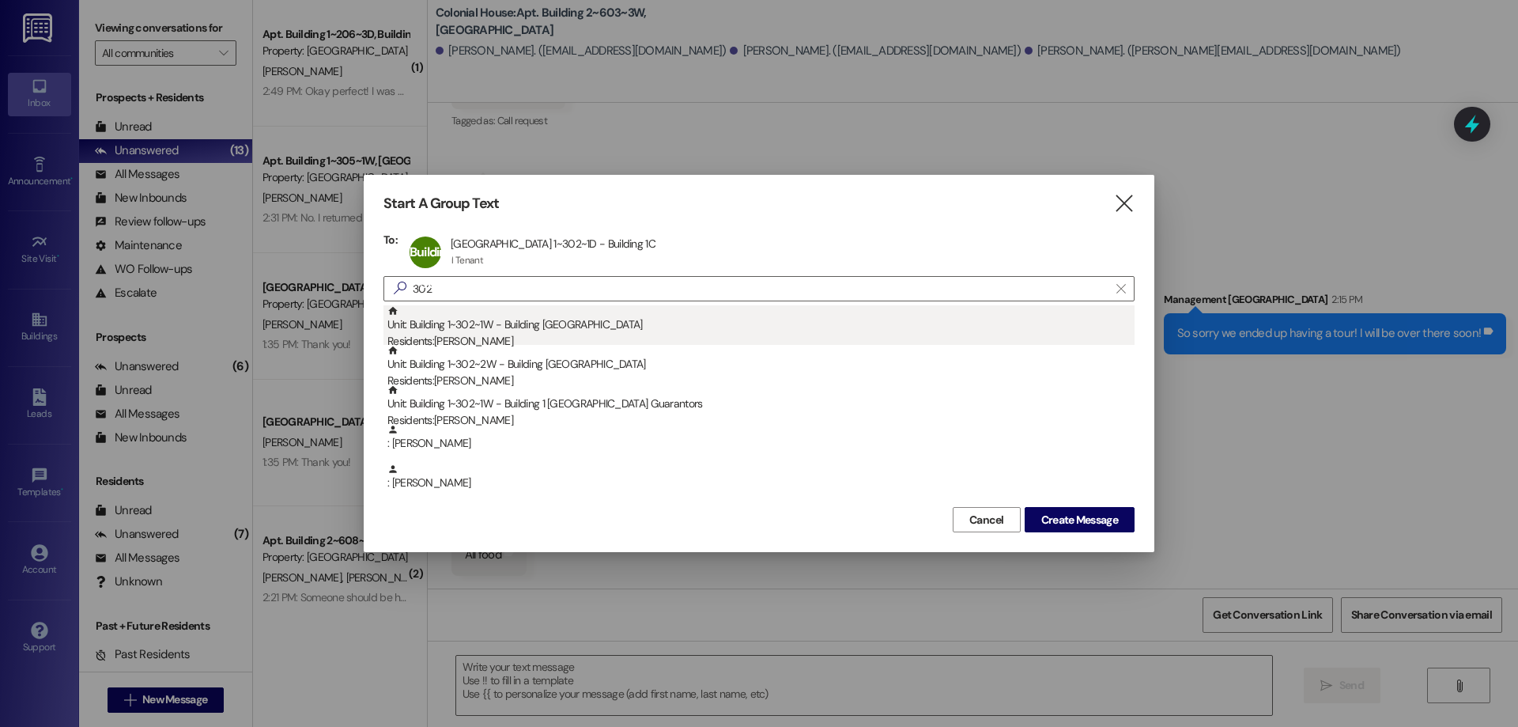
click at [585, 314] on div "Unit: Building 1~302~1W - Building 1 Colonial House Residents: Camila Gonzalez …" at bounding box center [760, 327] width 747 height 45
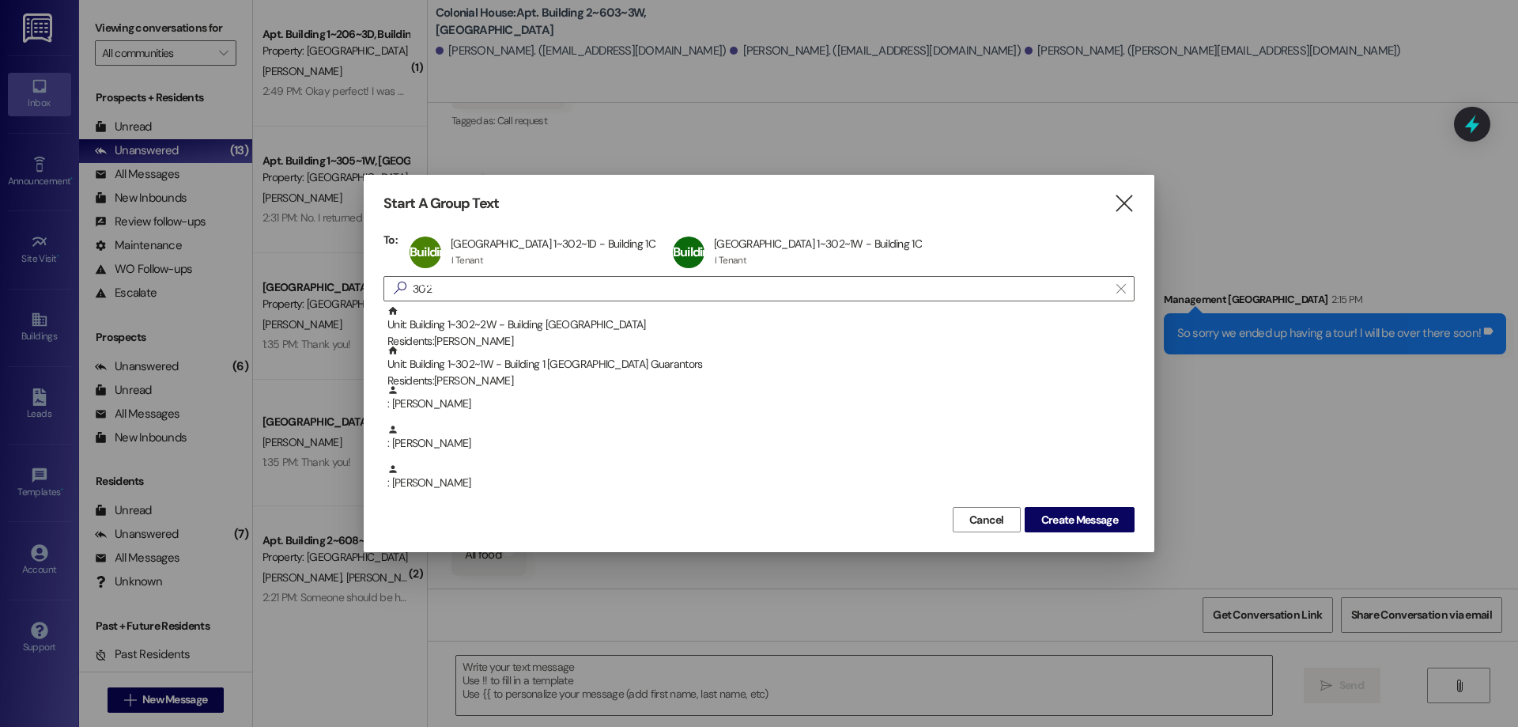
click at [585, 314] on div "Unit: Building 1~302~2W - Building 1 Colonial House Residents: Nichole Holland" at bounding box center [760, 327] width 747 height 45
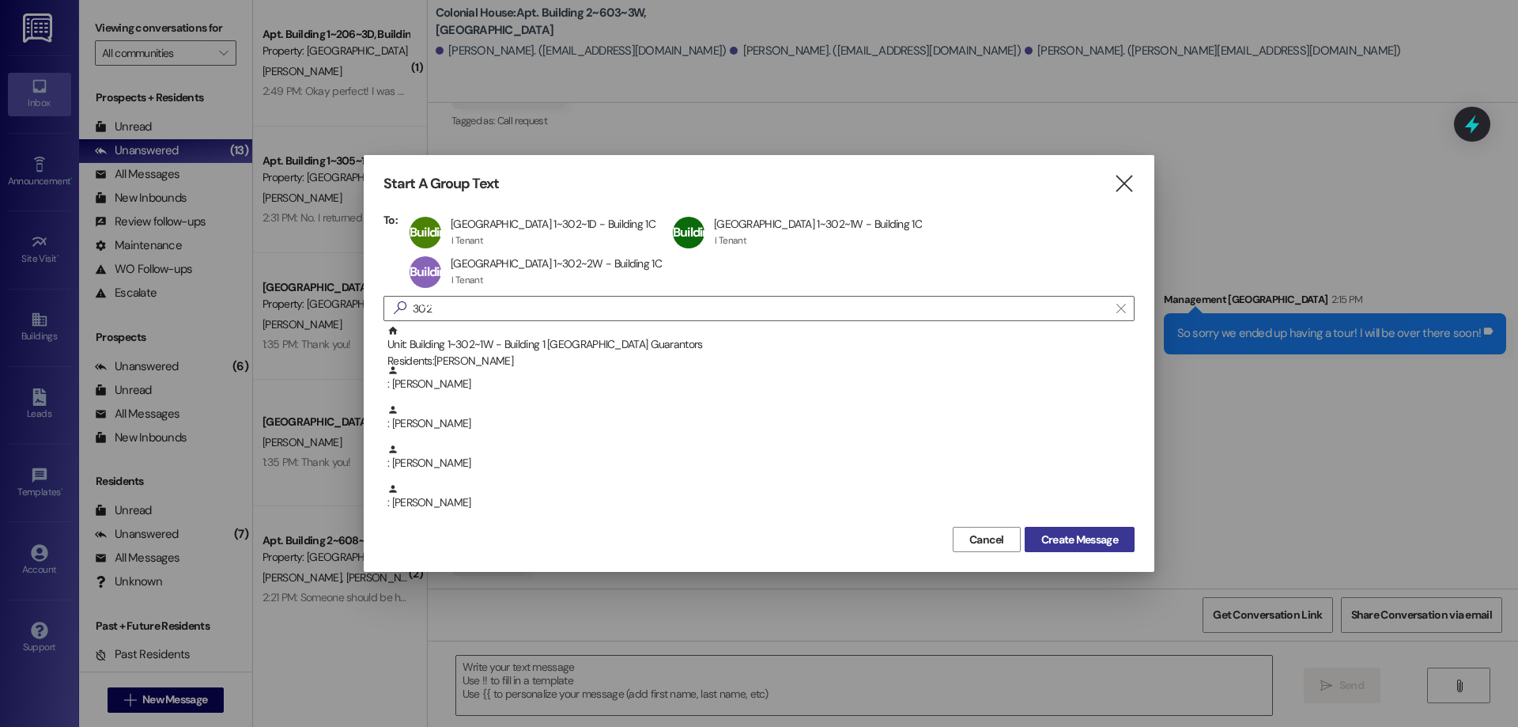
click at [1098, 527] on button "Create Message" at bounding box center [1080, 539] width 110 height 25
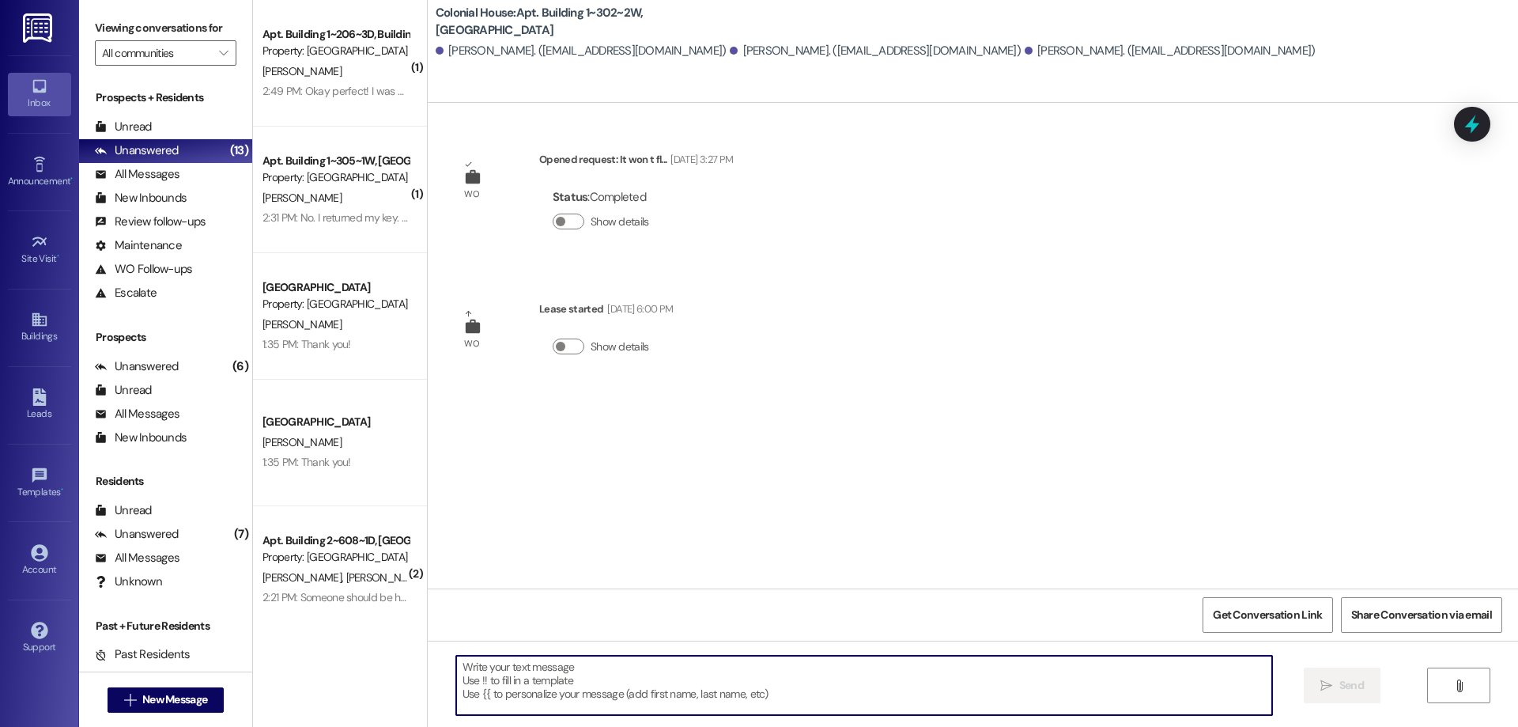
click at [807, 673] on textarea at bounding box center [864, 685] width 816 height 59
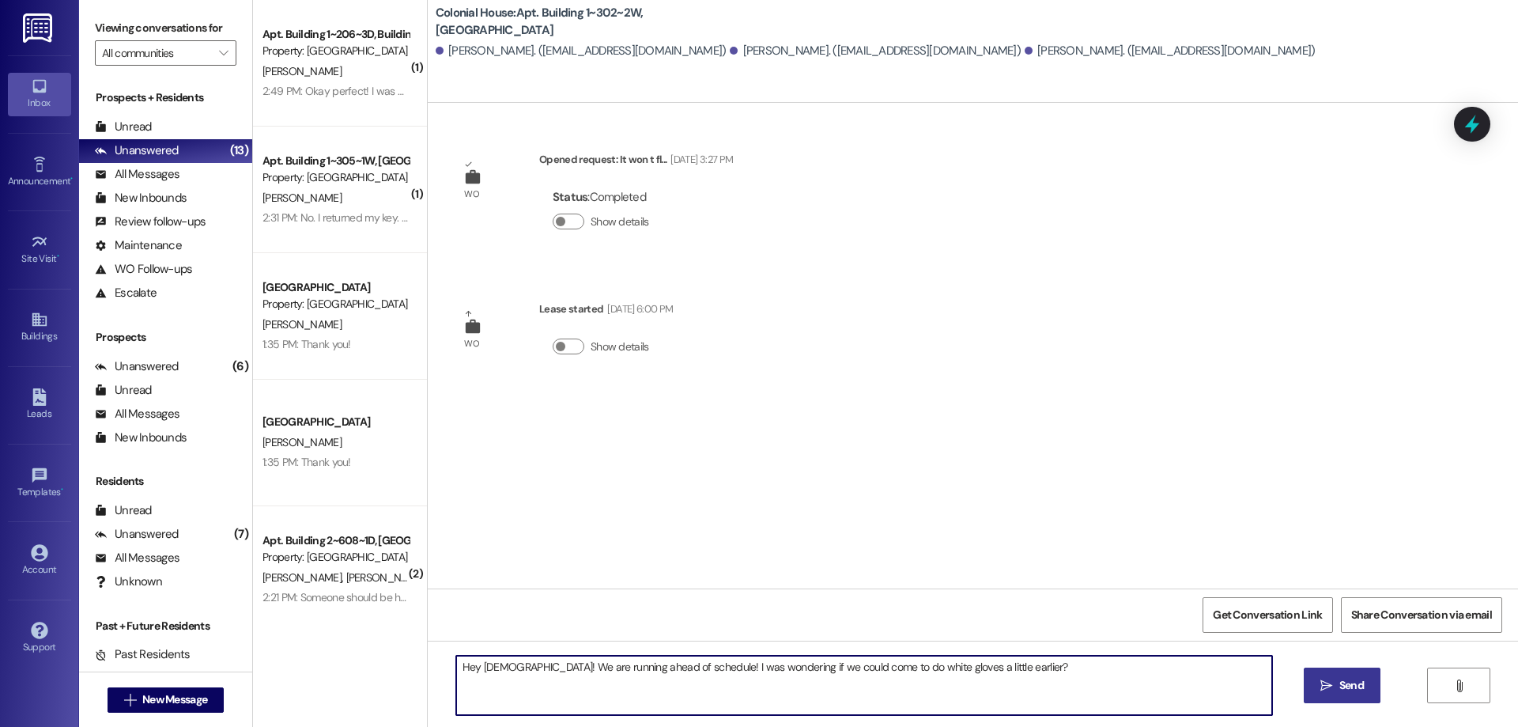
click at [946, 669] on textarea "Hey Ladies! We are running ahead of schedule! I was wondering if we could come …" at bounding box center [864, 685] width 816 height 59
click at [913, 670] on textarea "Hey Ladies! We are running ahead of schedule! I was wondering if we could come …" at bounding box center [864, 685] width 816 height 59
drag, startPoint x: 967, startPoint y: 669, endPoint x: 910, endPoint y: 689, distance: 60.3
click at [910, 689] on textarea "Hey Ladies! We are running ahead of schedule! I was wondering if we could come …" at bounding box center [864, 685] width 816 height 59
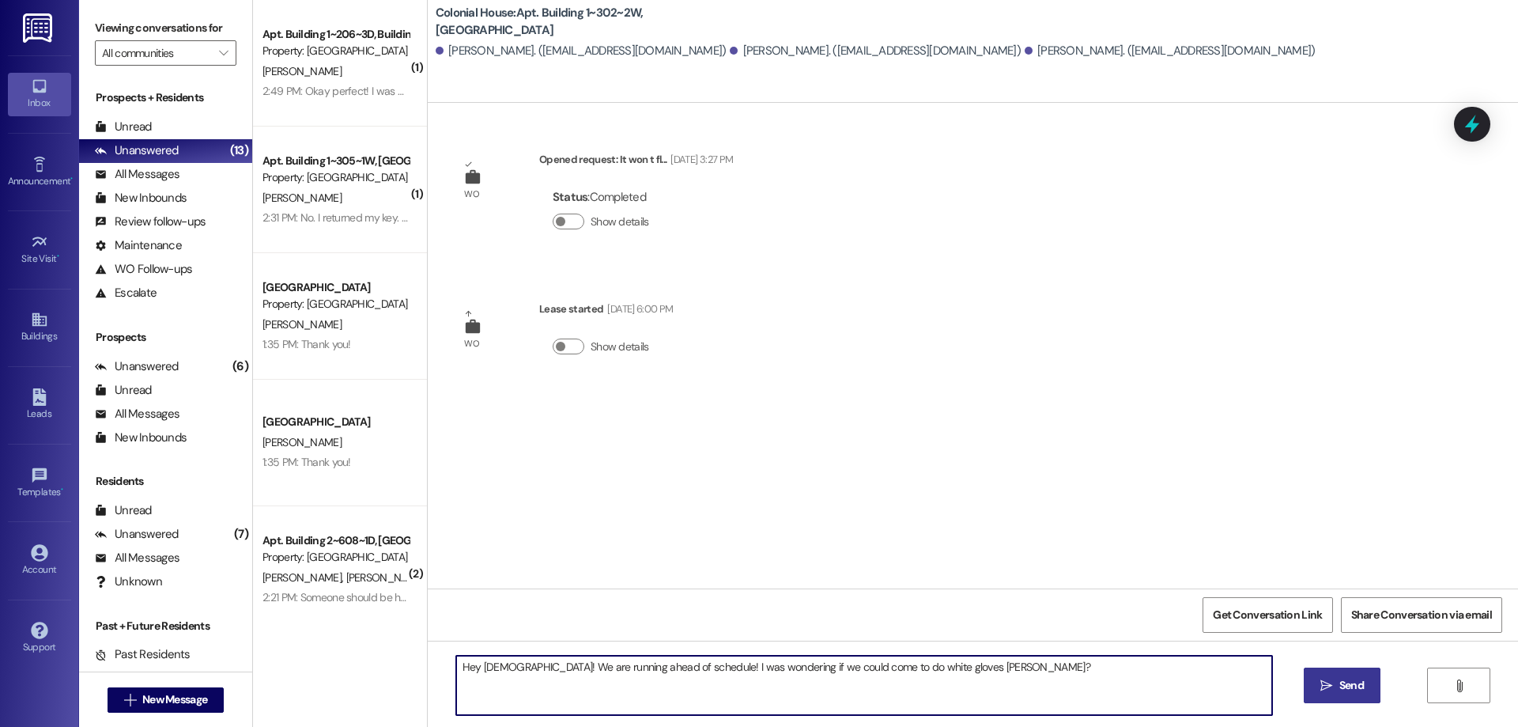
type textarea "Hey Ladies! We are running ahead of schedule! I was wondering if we could come …"
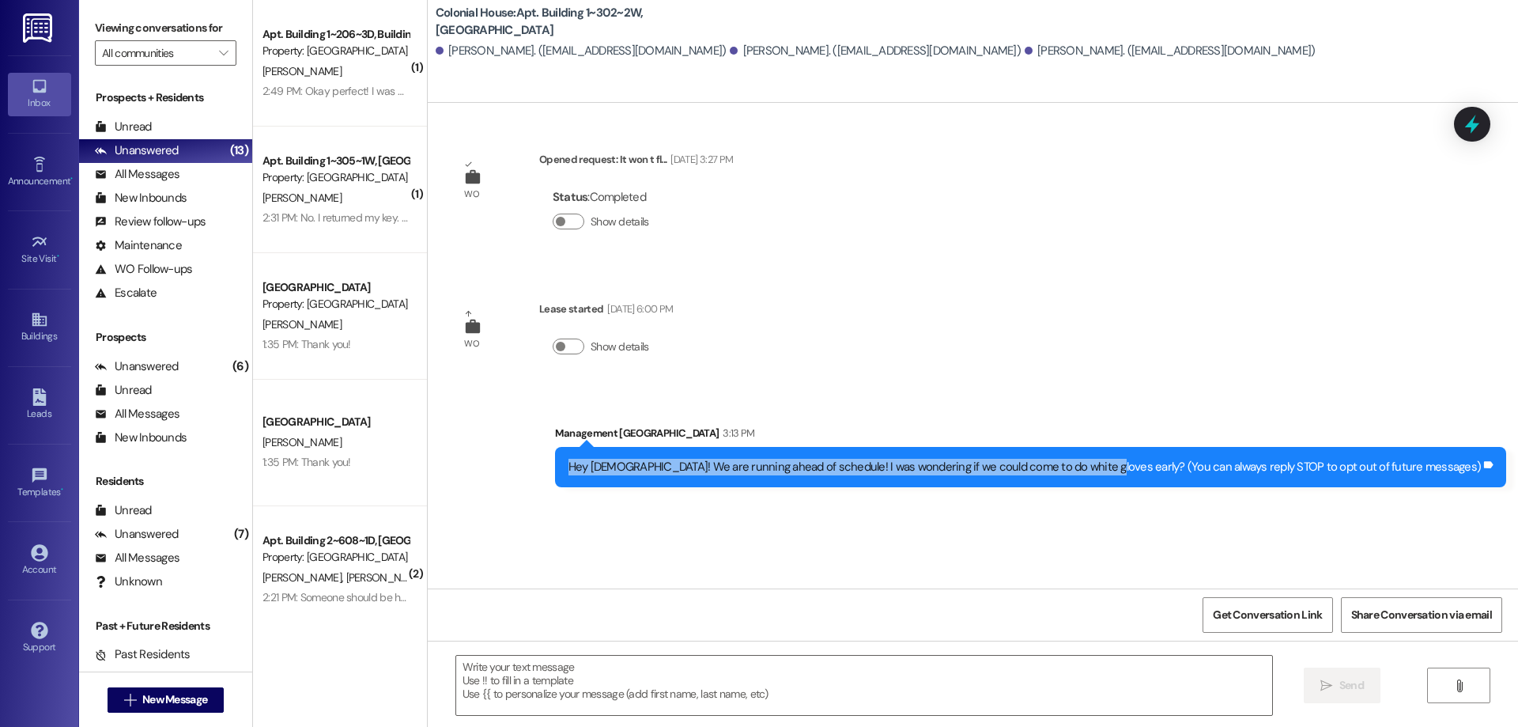
drag, startPoint x: 671, startPoint y: 465, endPoint x: 1190, endPoint y: 512, distance: 521.6
click at [1190, 512] on div "WO Opened request: It won t fl... Mar 04, 2025 at 3:27 PM Status : Completed Sh…" at bounding box center [973, 346] width 1090 height 486
copy div "Hey Ladies! We are running ahead of schedule! I was wondering if we could come …"
click at [199, 704] on span "New Message" at bounding box center [174, 699] width 65 height 17
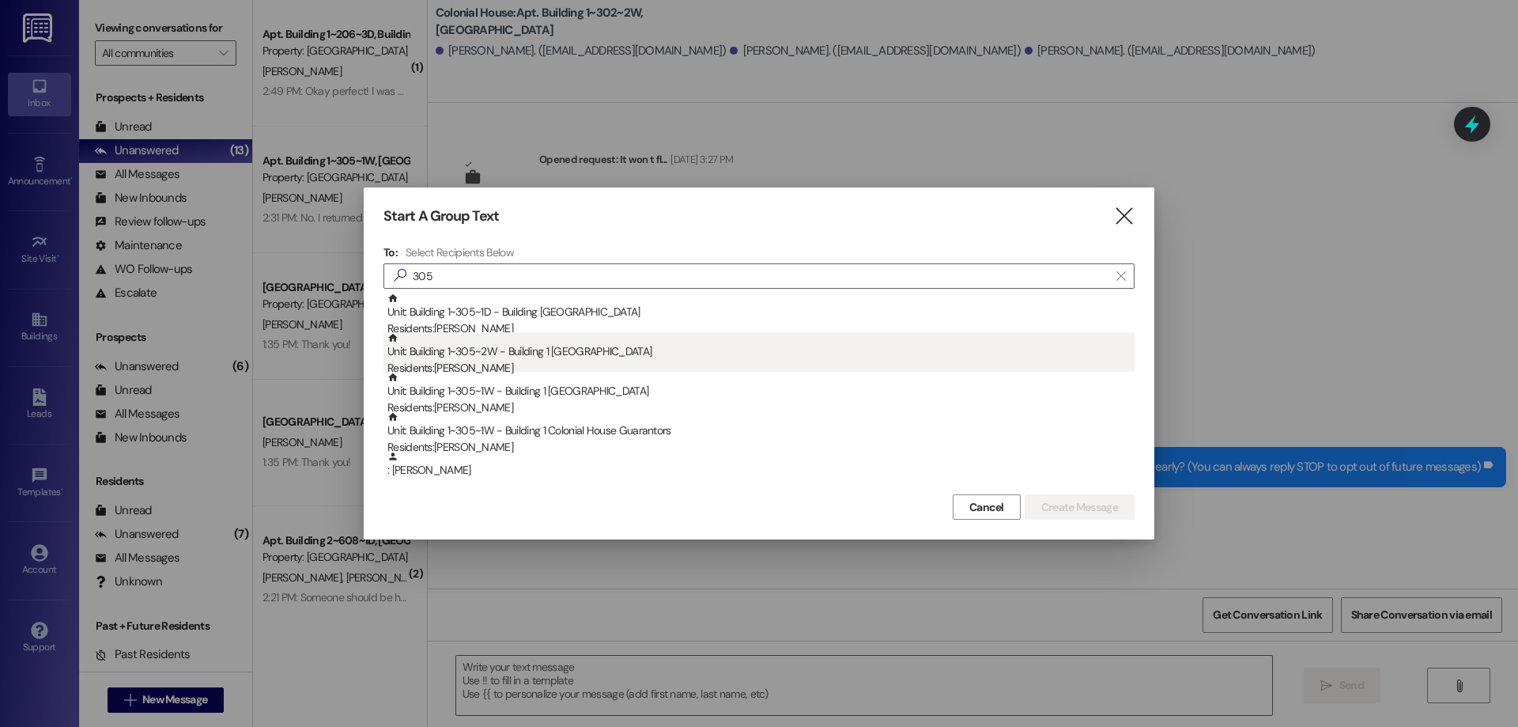
click at [441, 351] on div "Unit: Building 1~305~2W - Building 1 Colonial House Residents: Samantha Anderson" at bounding box center [760, 354] width 747 height 45
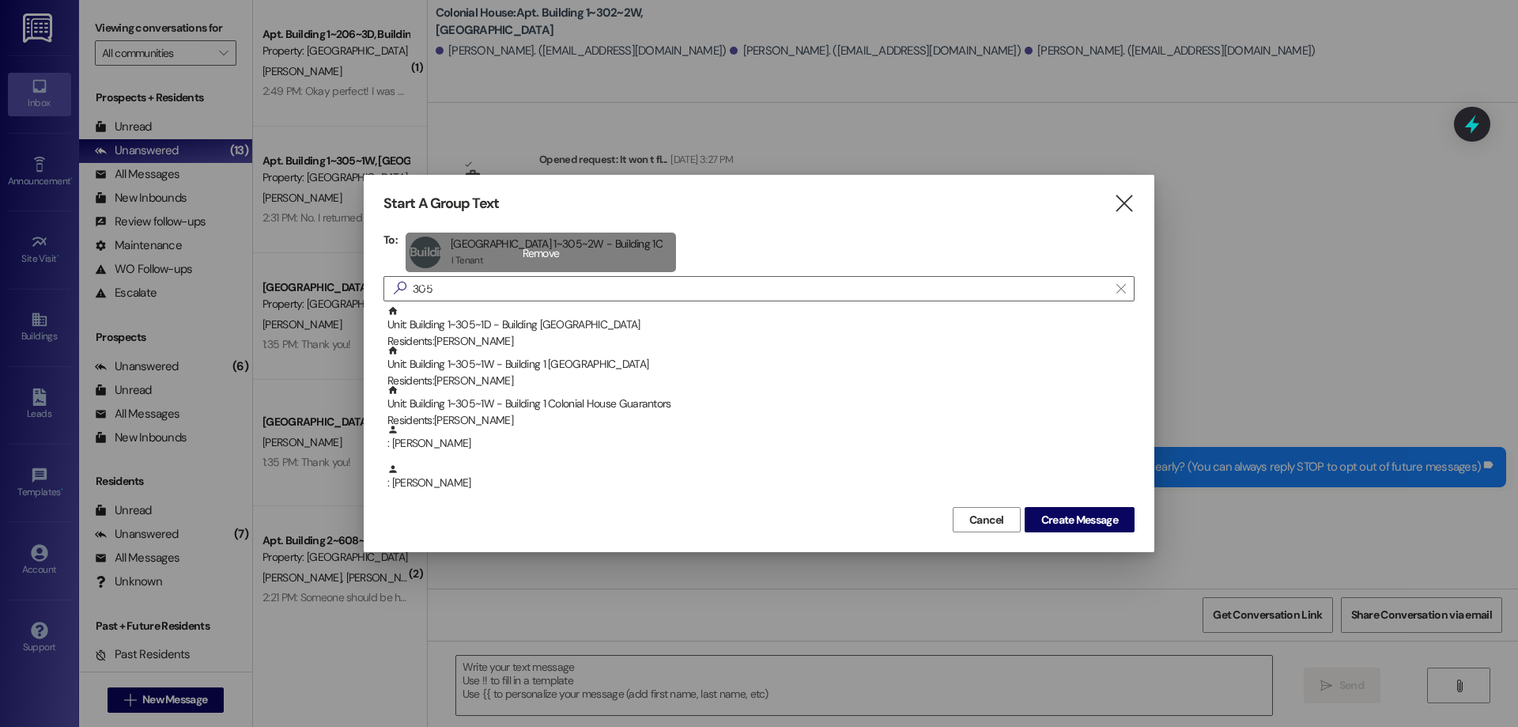
click at [503, 248] on div "Building 1~305~2W Apt Building 1~305~2W - Building 1C Apt Building 1~305~2W - B…" at bounding box center [541, 252] width 270 height 40
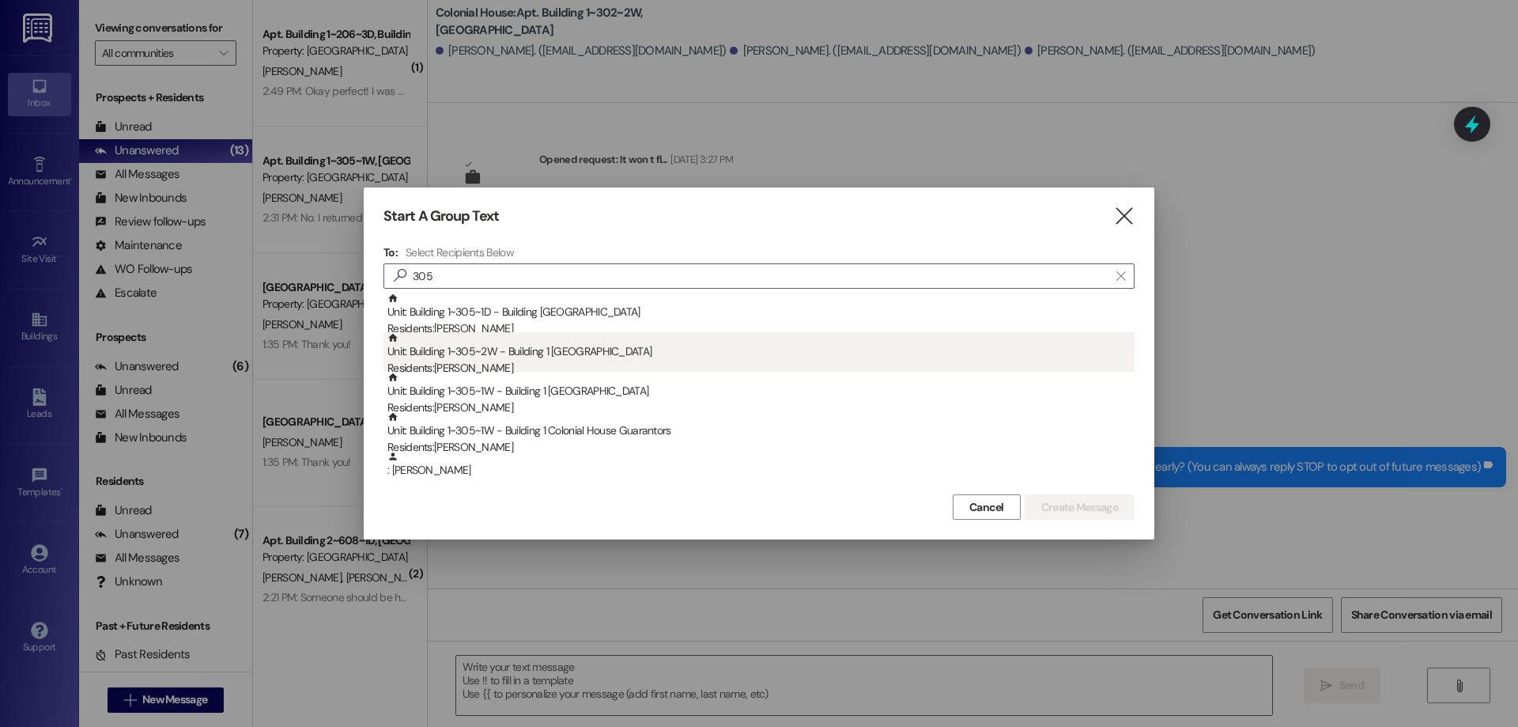
click at [505, 359] on div "Unit: Building 1~305~2W - Building 1 Colonial House Residents: Samantha Anderson" at bounding box center [760, 354] width 747 height 45
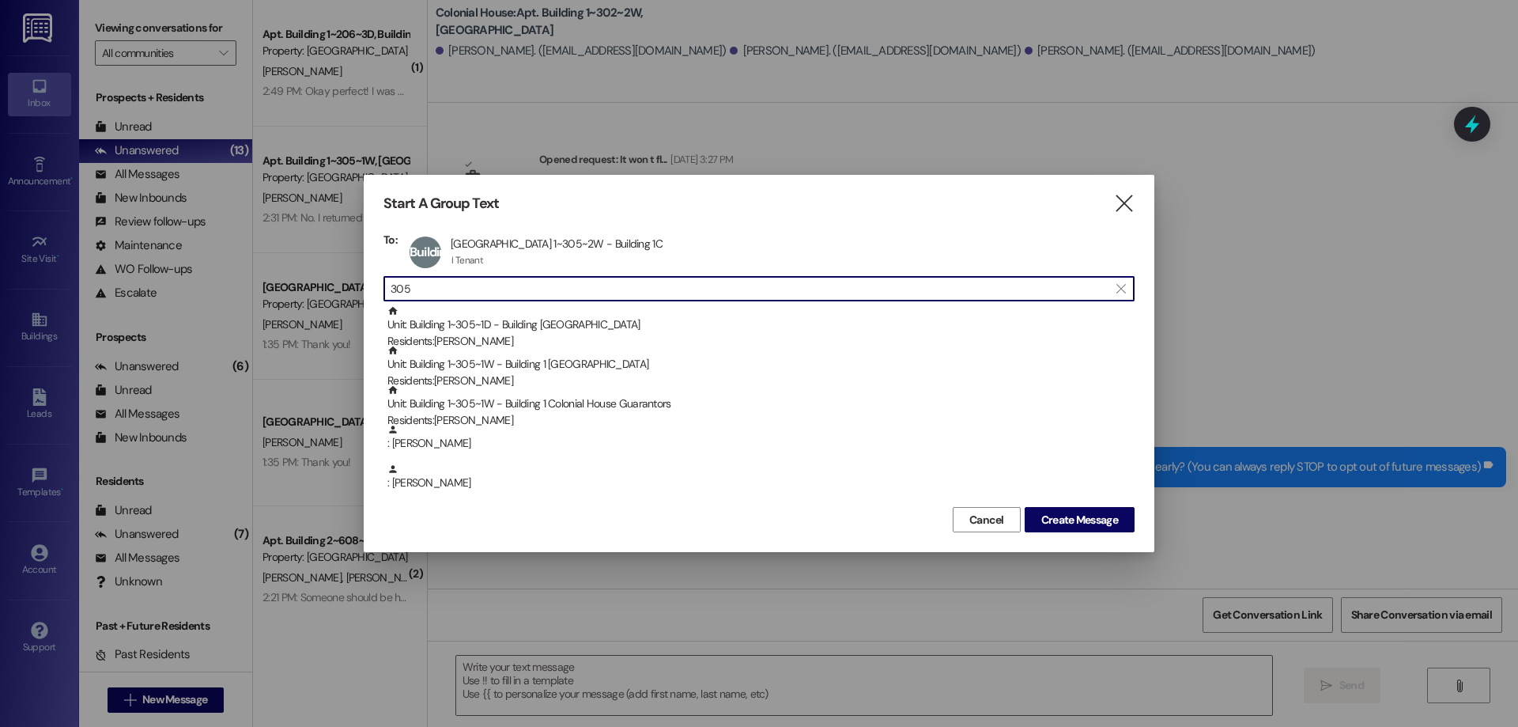
click at [505, 289] on input "305" at bounding box center [750, 289] width 718 height 22
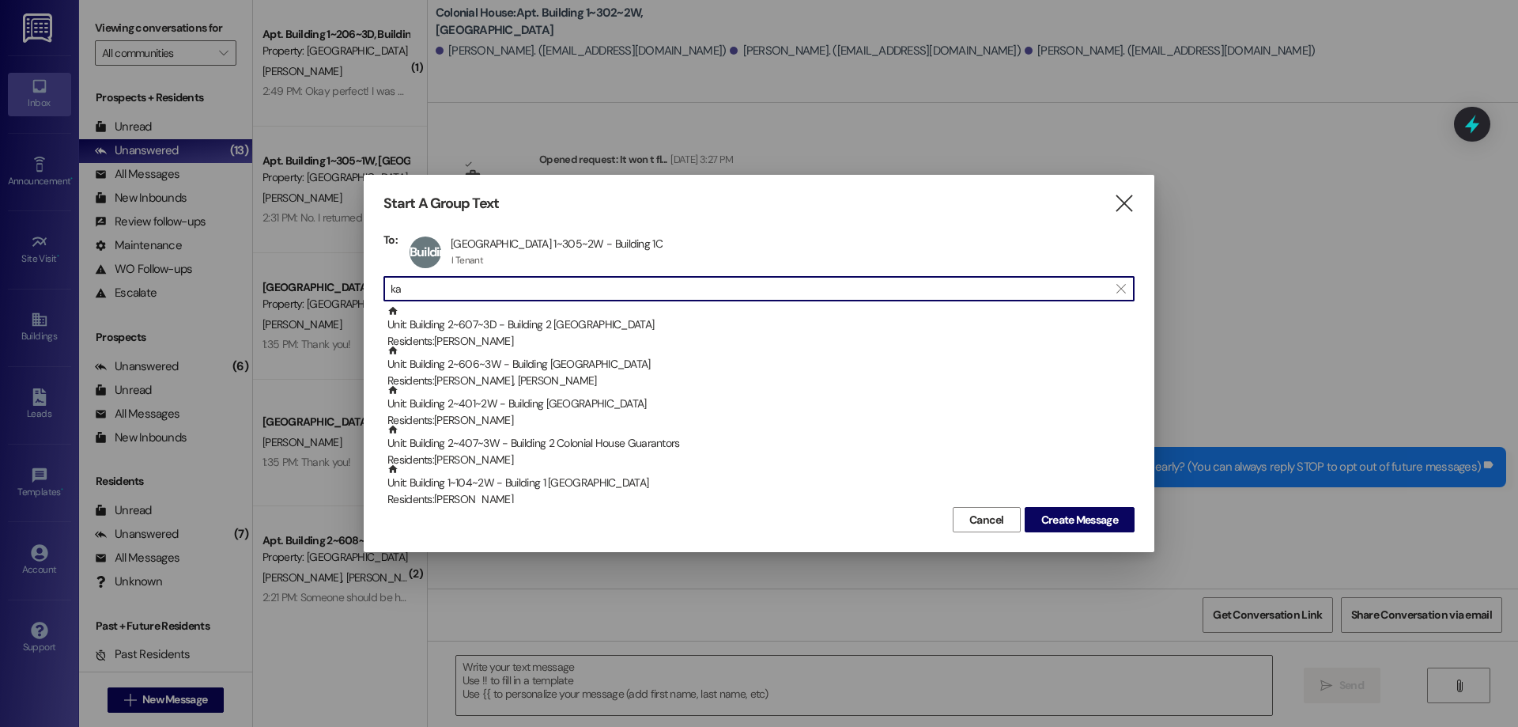
type input "k"
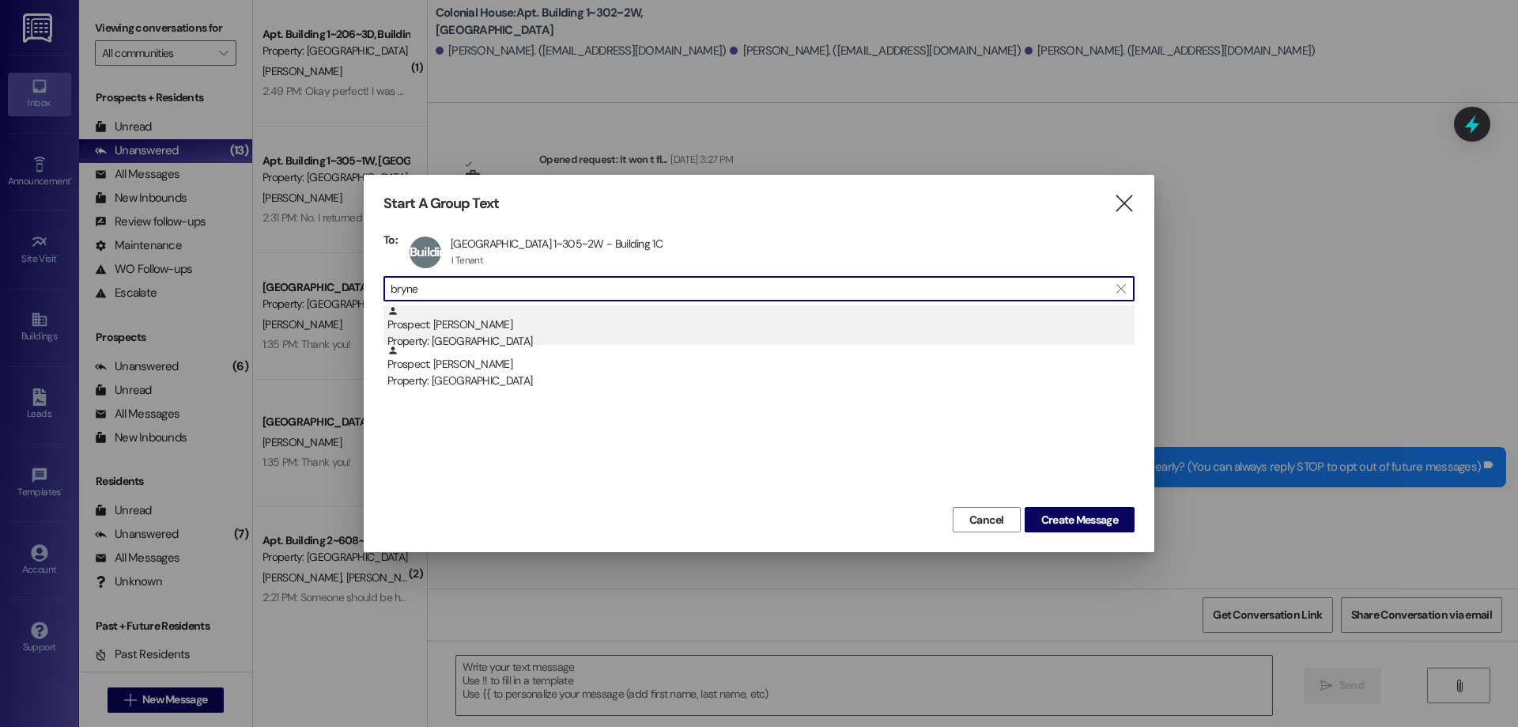
type input "bryne"
click at [595, 329] on div "Prospect: Kayleigh Bryner Property: Colonial House" at bounding box center [760, 327] width 747 height 45
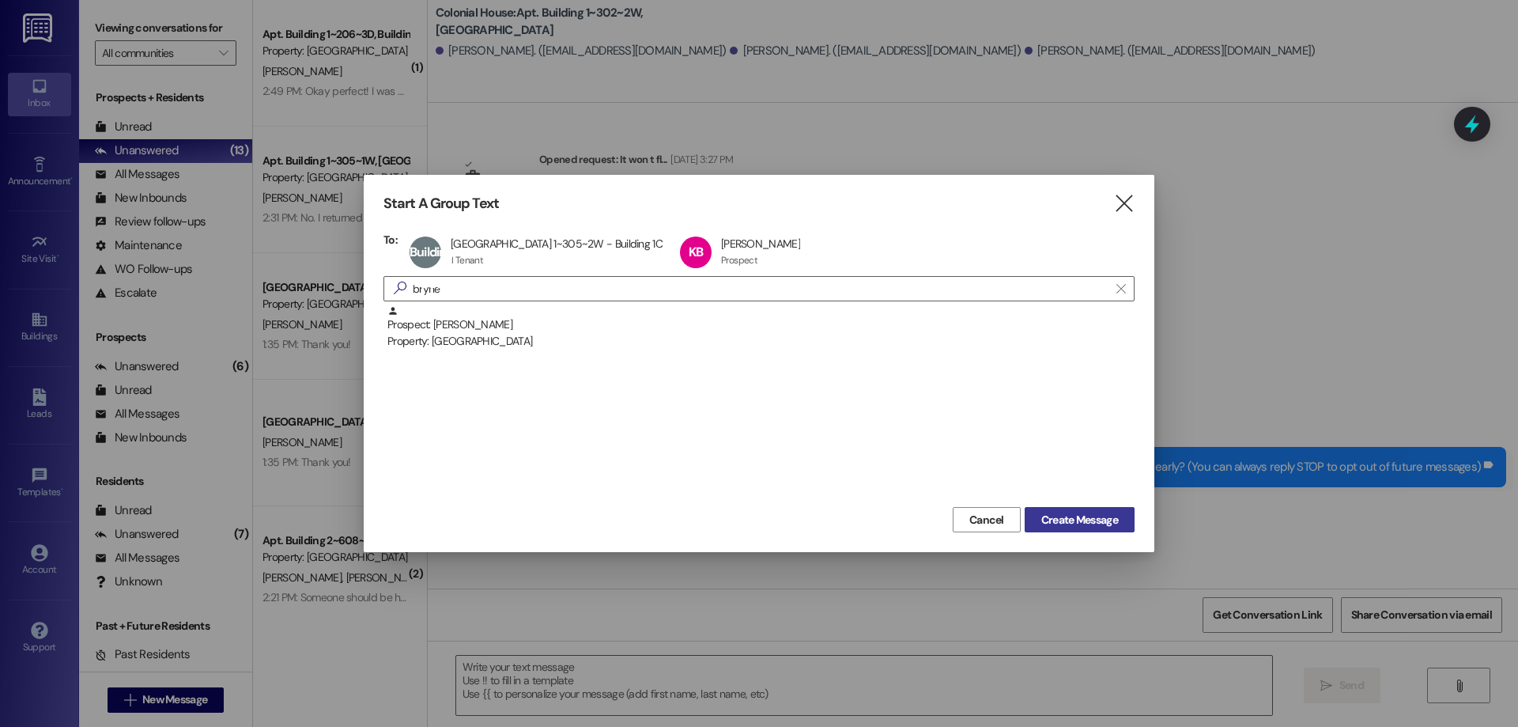
click at [1065, 524] on span "Create Message" at bounding box center [1079, 520] width 77 height 17
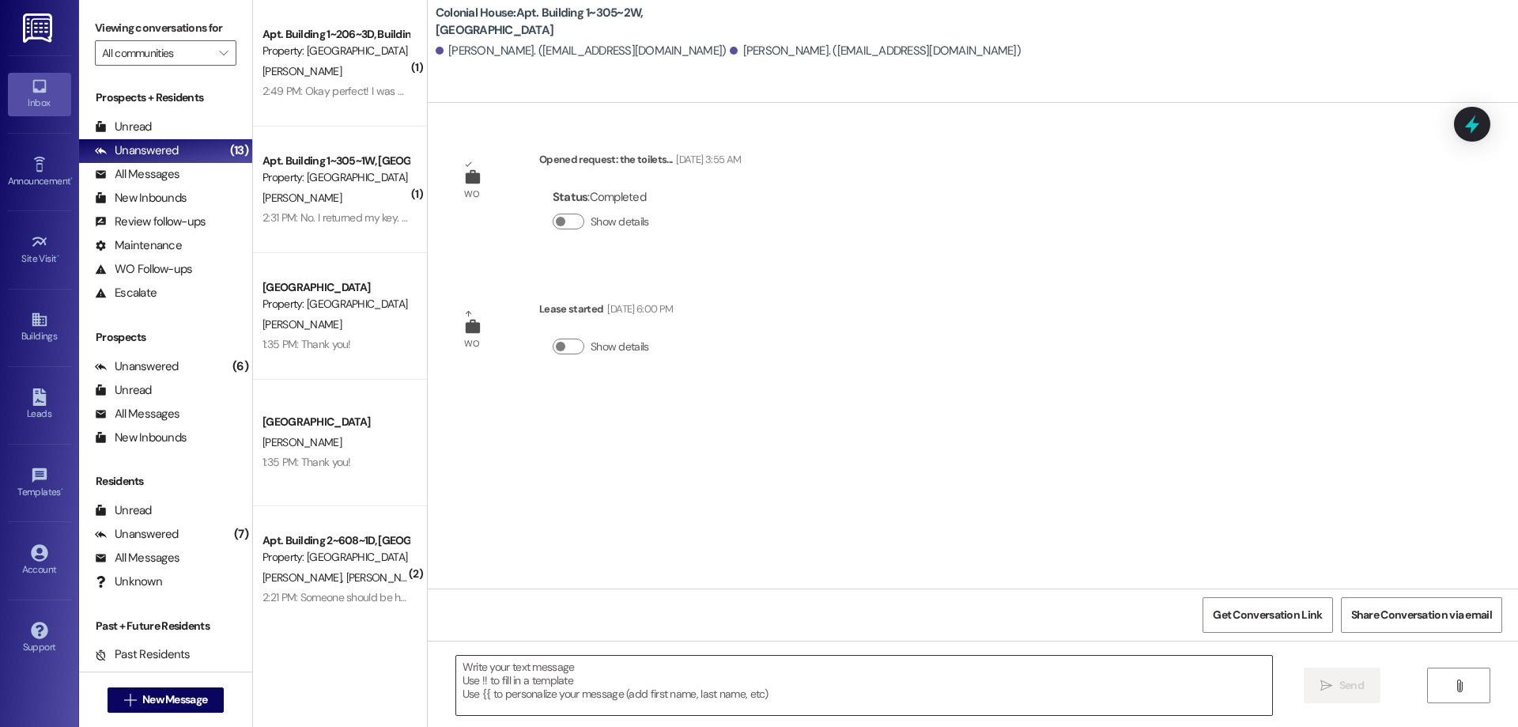
click at [710, 684] on textarea at bounding box center [864, 685] width 816 height 59
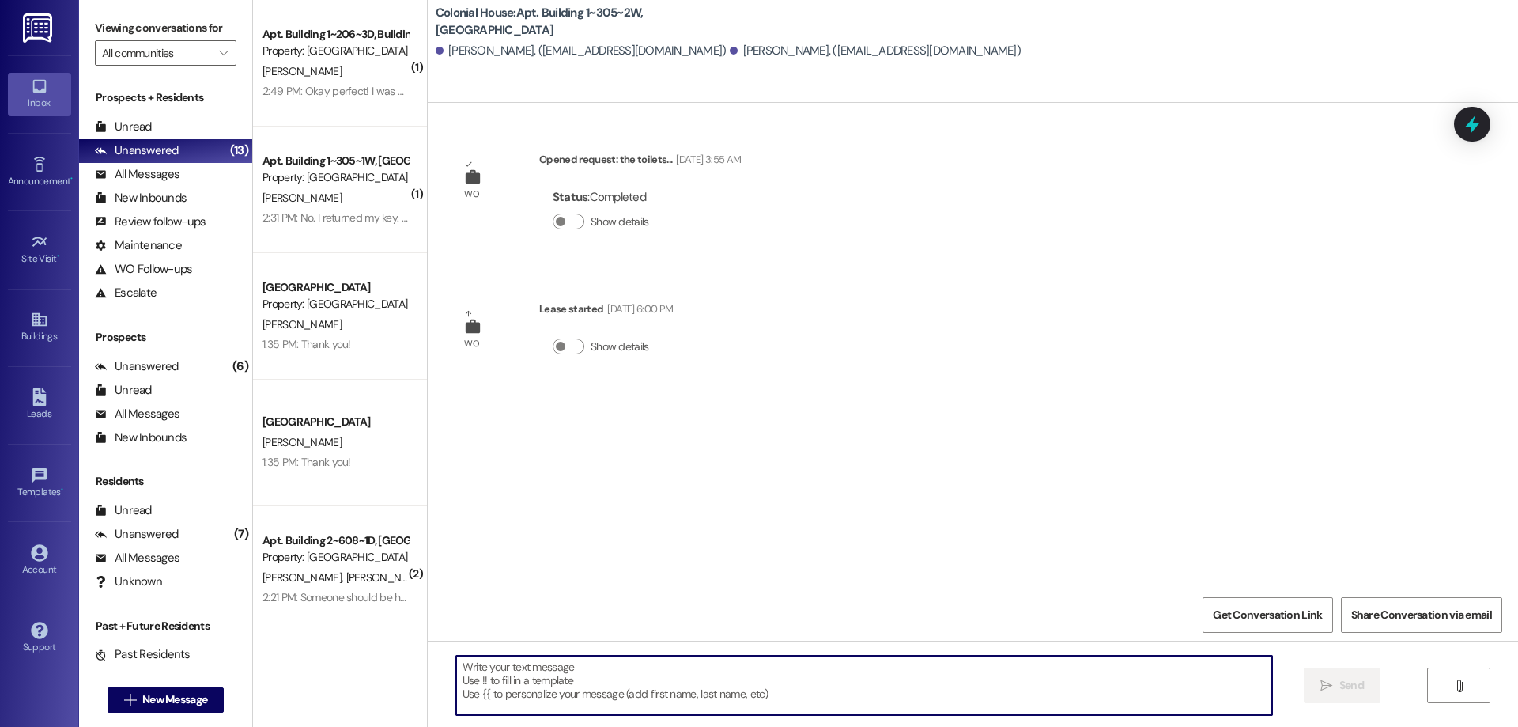
paste textarea "Hey Ladies! We are running ahead of schedule! I was wondering if we could come …"
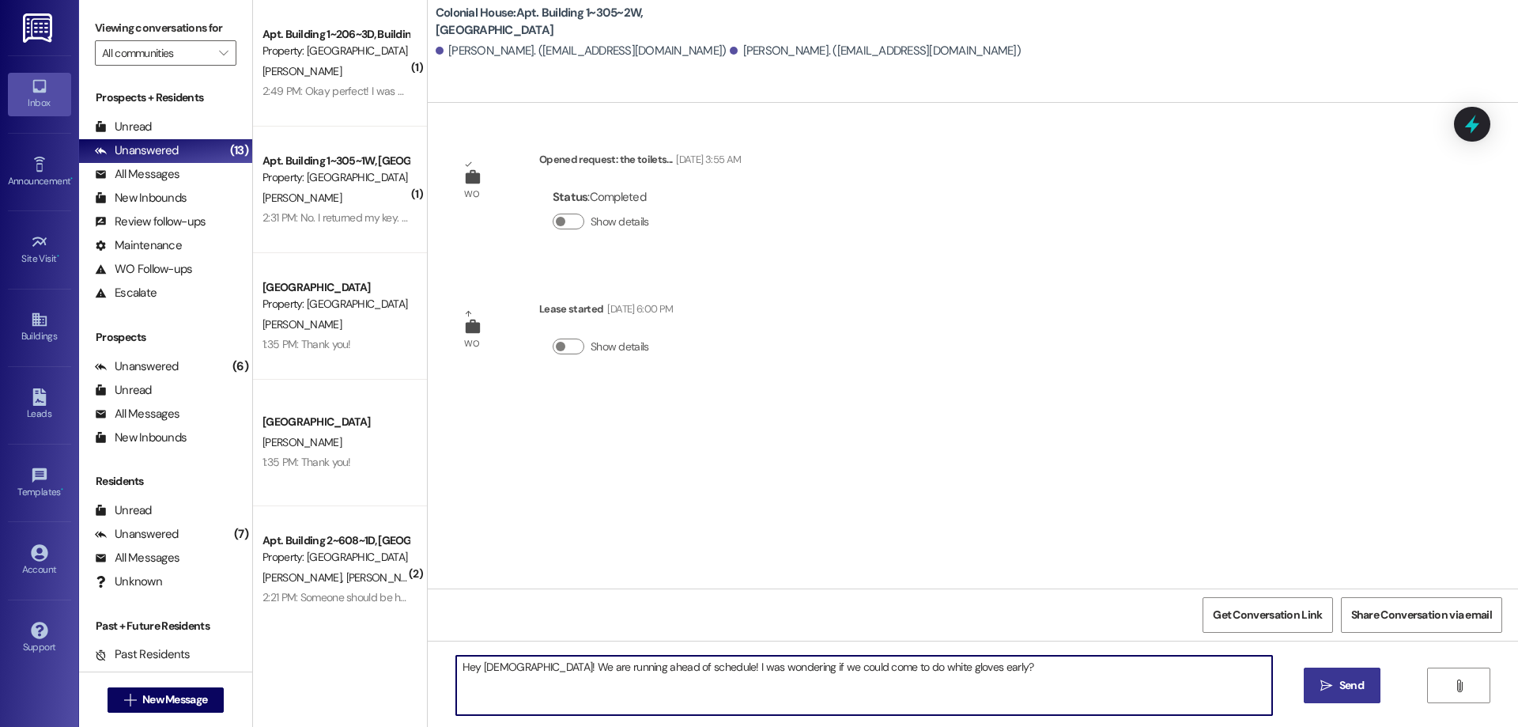
type textarea "Hey Ladies! We are running ahead of schedule! I was wondering if we could come …"
click at [1357, 692] on span "Send" at bounding box center [1352, 685] width 25 height 17
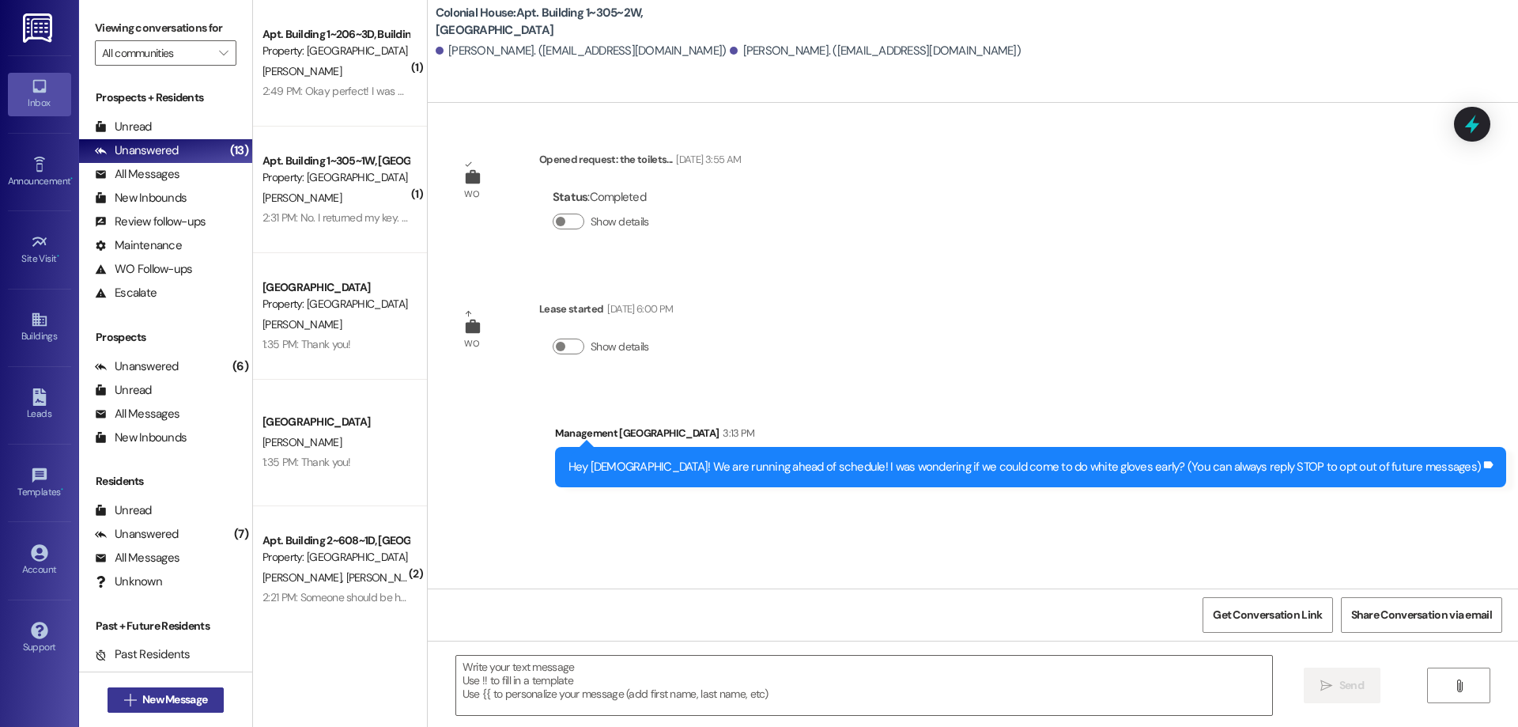
click at [198, 690] on button " New Message" at bounding box center [166, 699] width 117 height 25
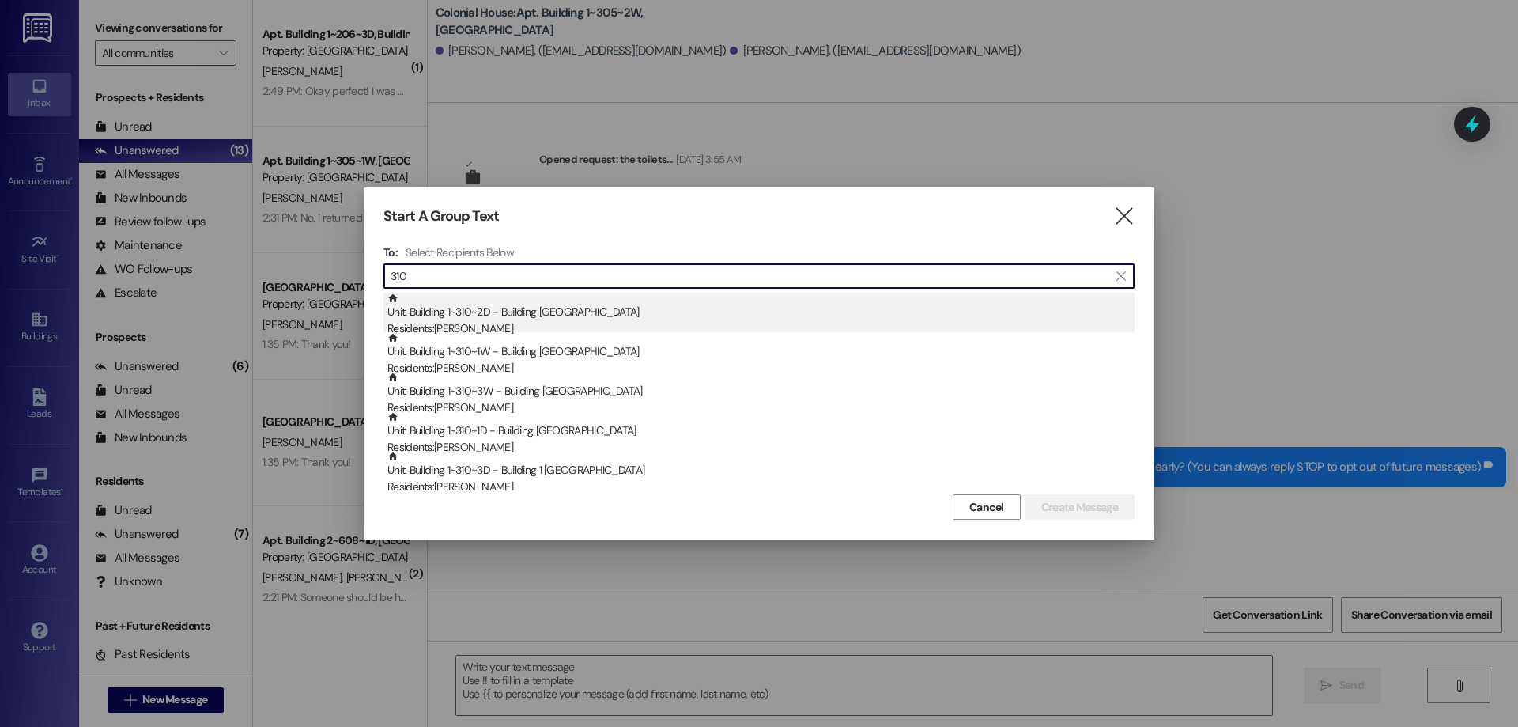
type input "310"
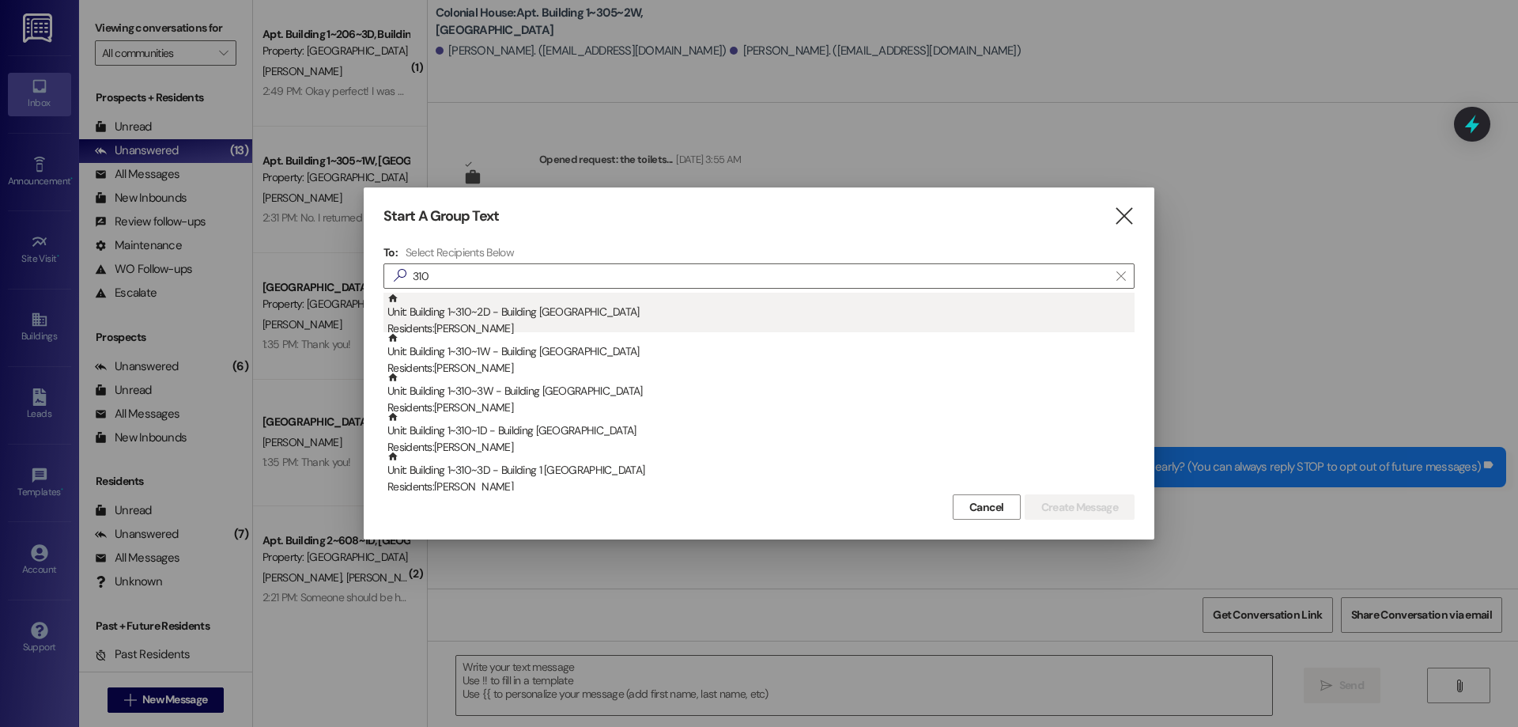
click at [506, 327] on div "Residents: Mary Olsen" at bounding box center [760, 328] width 747 height 17
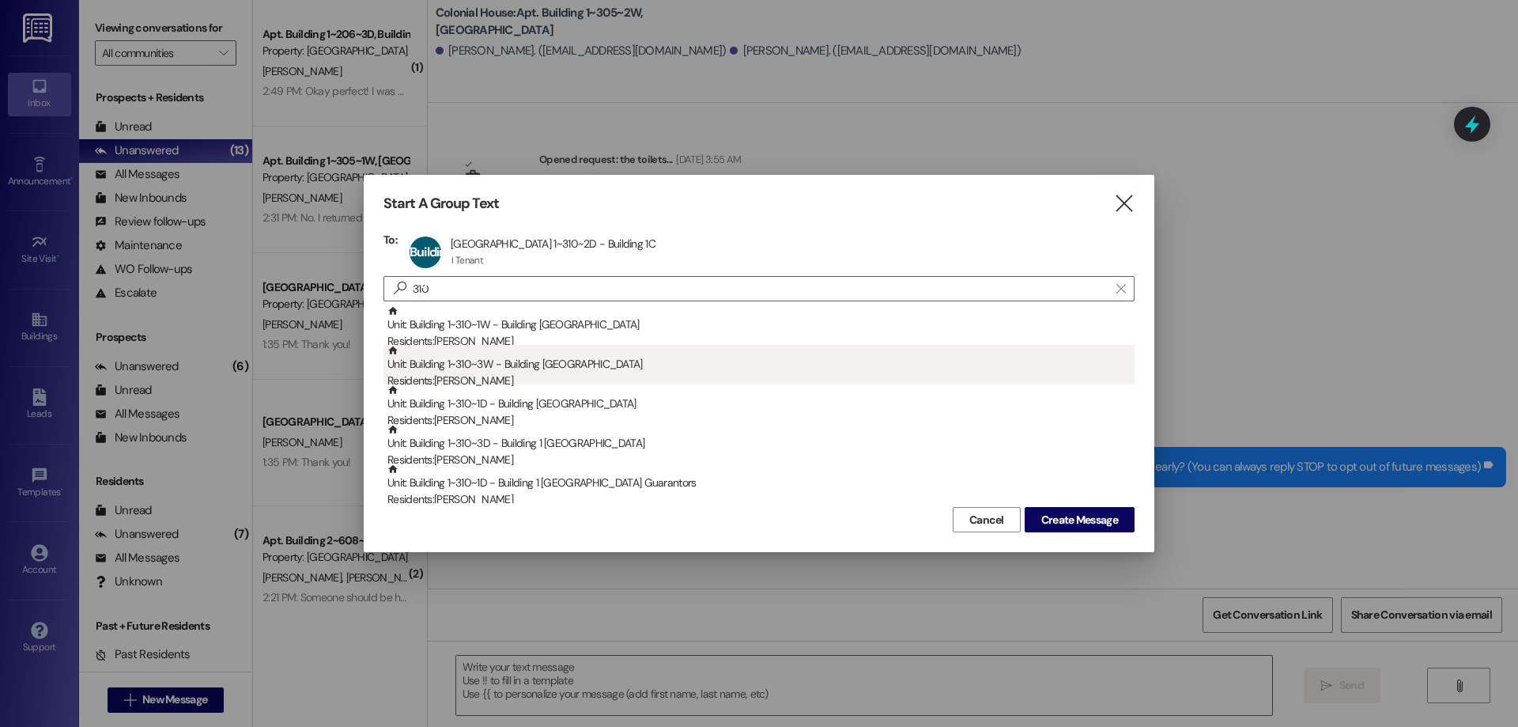
click at [530, 376] on div "Residents: Alyssa Brown" at bounding box center [760, 380] width 747 height 17
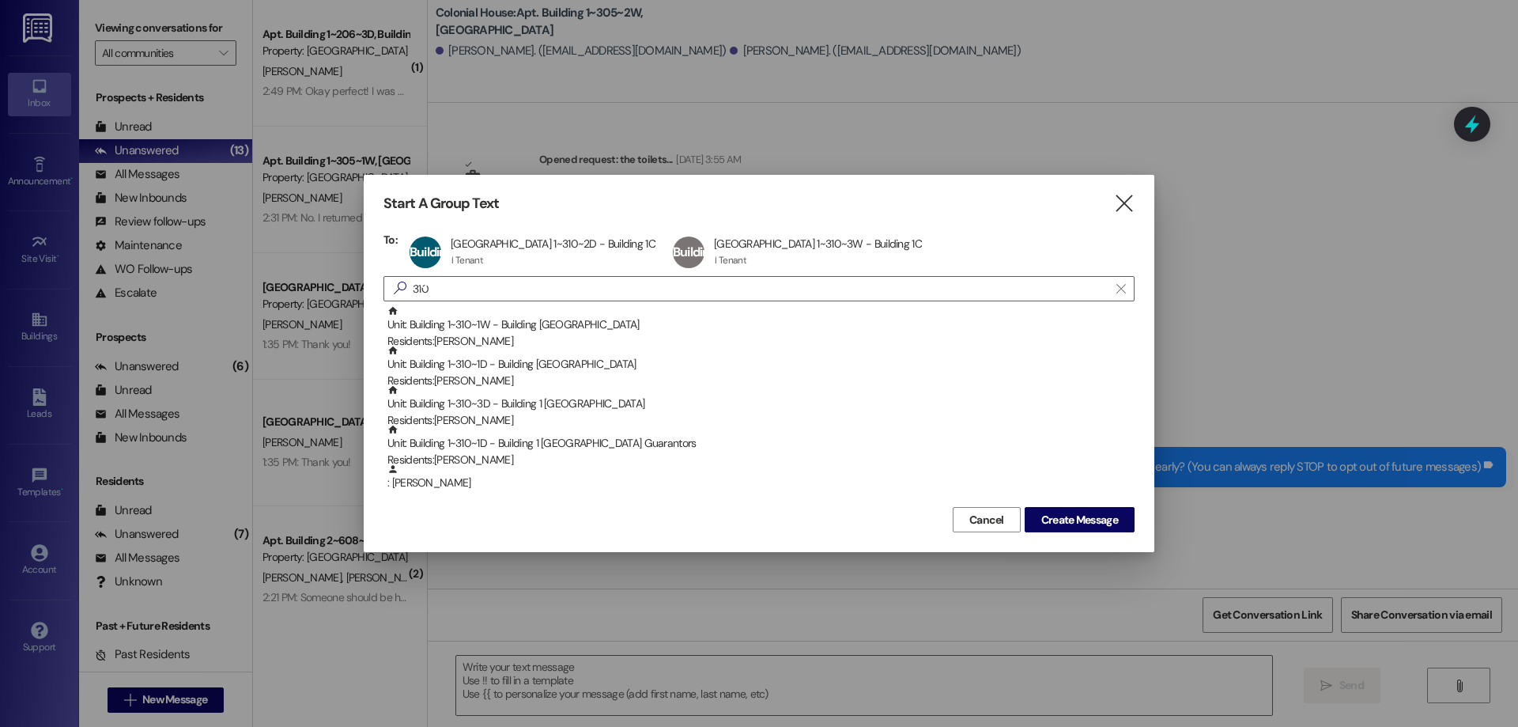
click at [530, 376] on div "Residents: Rebekah Johnson" at bounding box center [760, 380] width 747 height 17
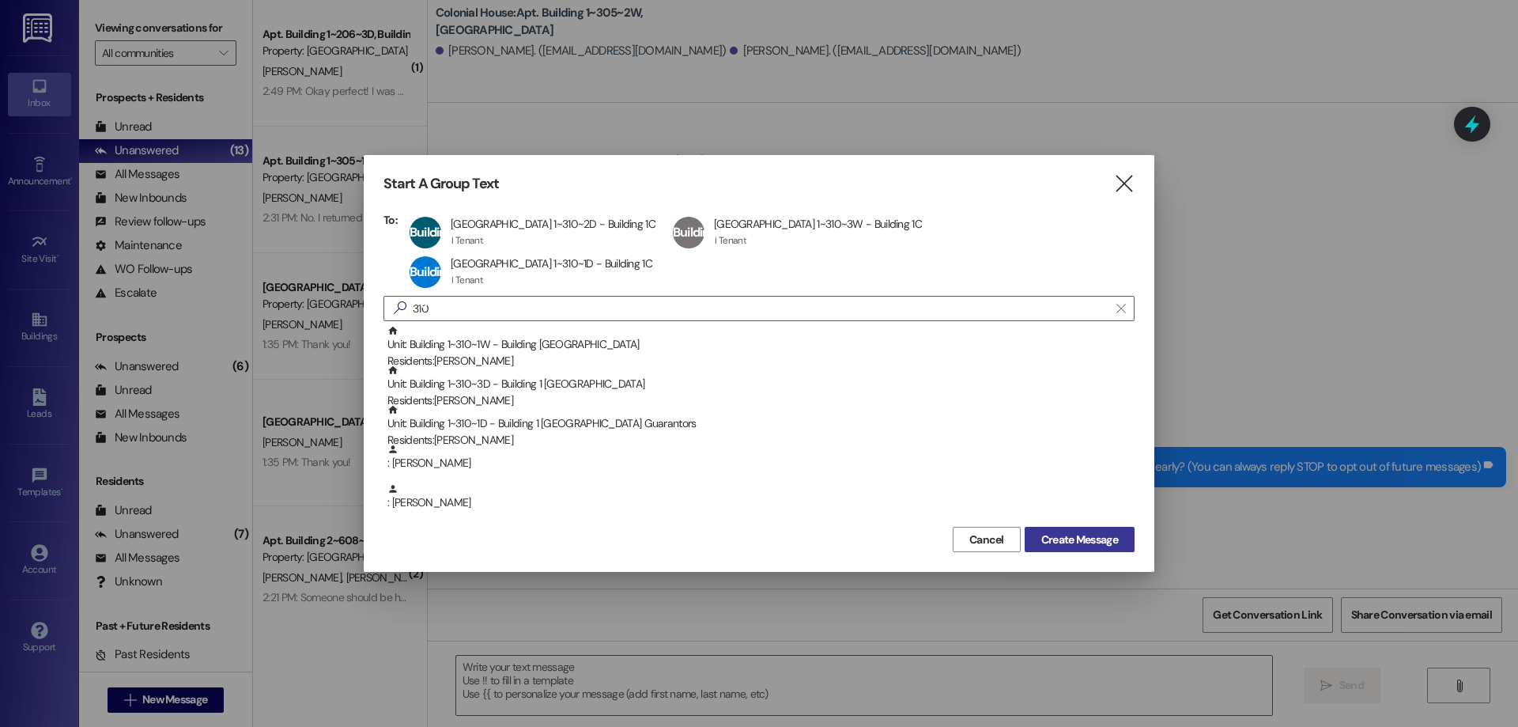
click at [1115, 531] on span "Create Message" at bounding box center [1079, 539] width 77 height 17
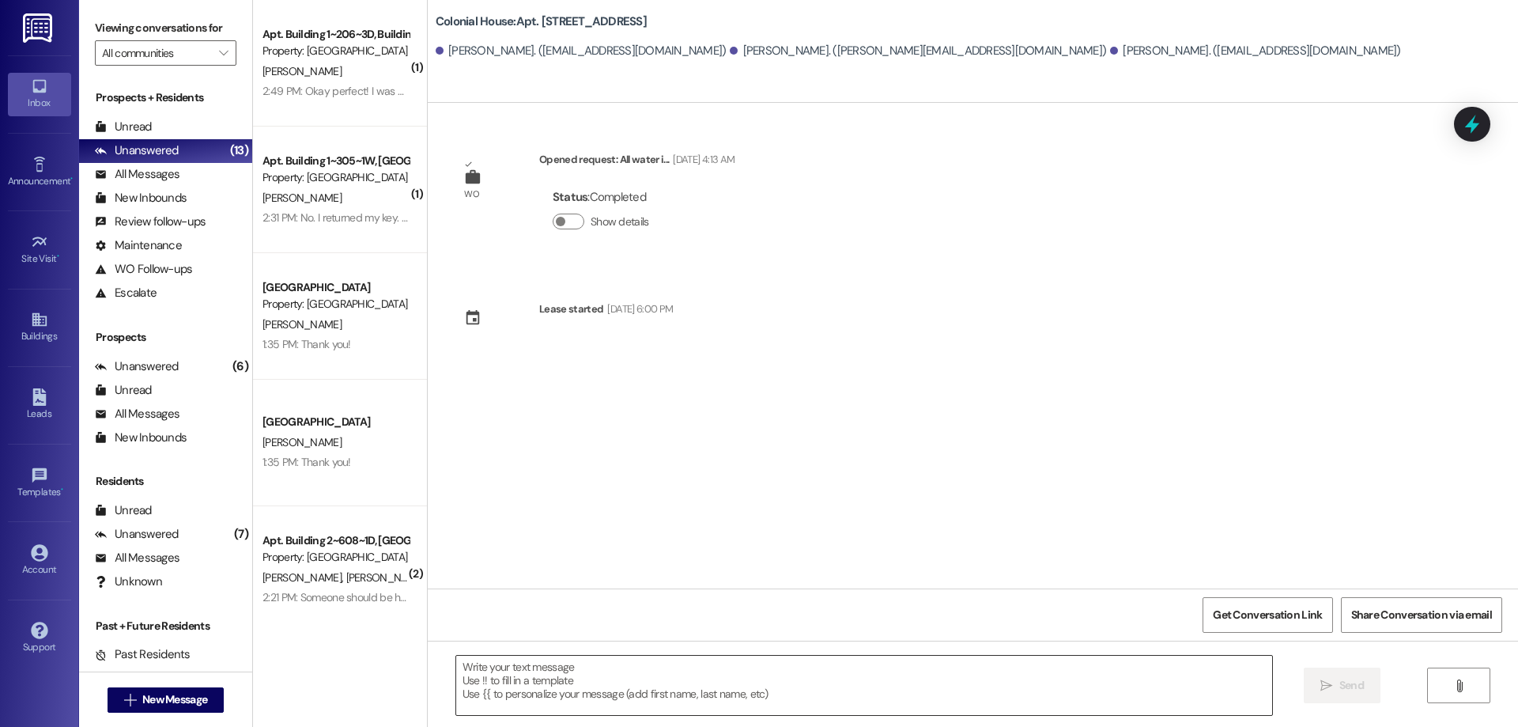
click at [580, 694] on textarea at bounding box center [864, 685] width 816 height 59
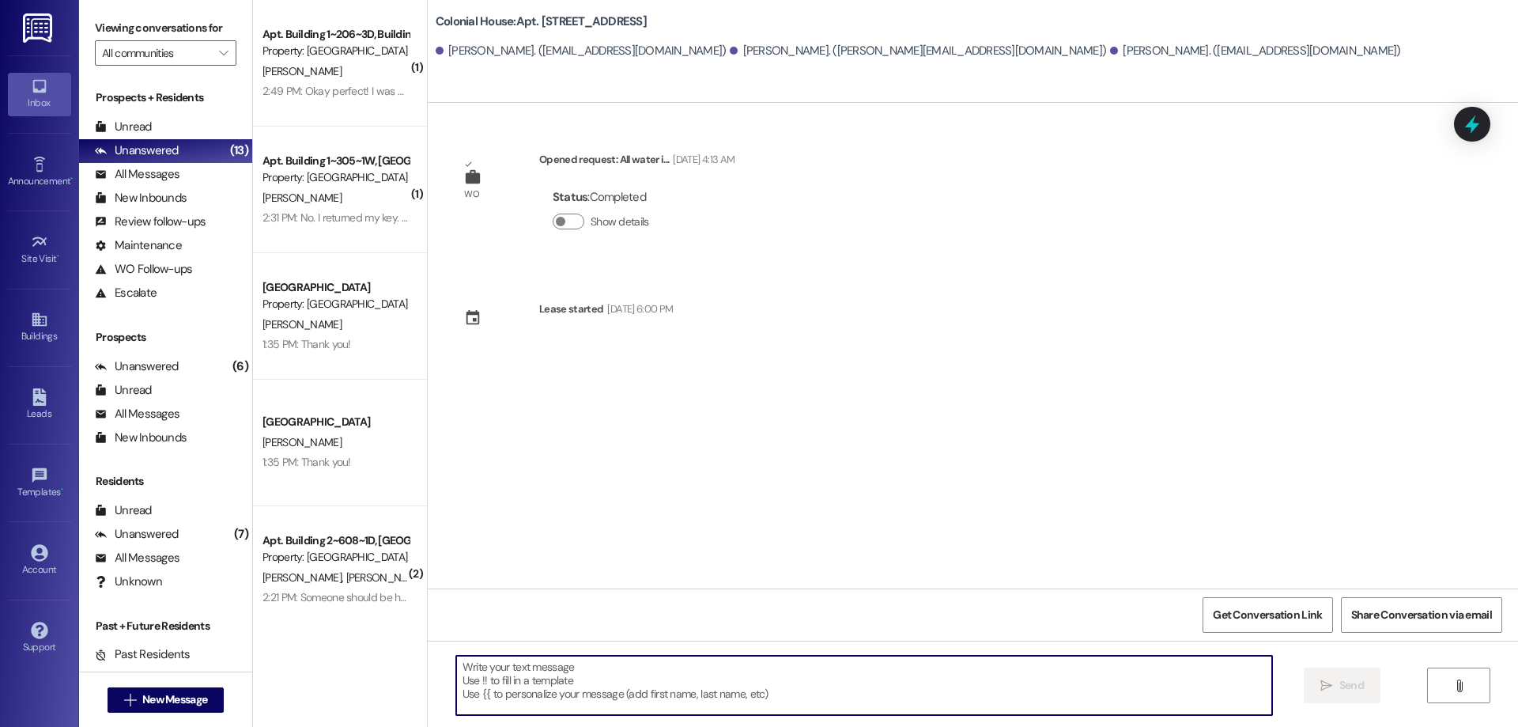
paste textarea "Hey Ladies! We are running ahead of schedule! I was wondering if we could come …"
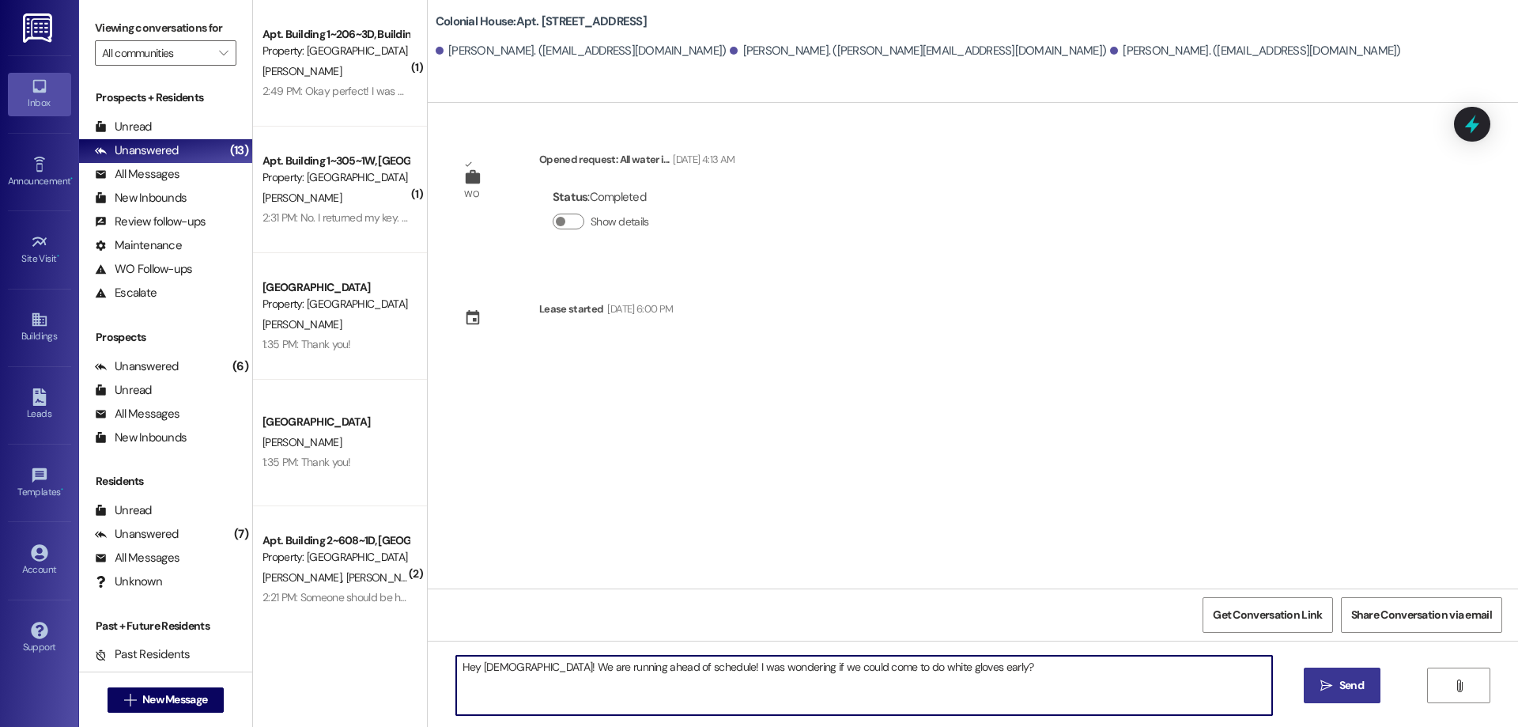
type textarea "Hey Ladies! We are running ahead of schedule! I was wondering if we could come …"
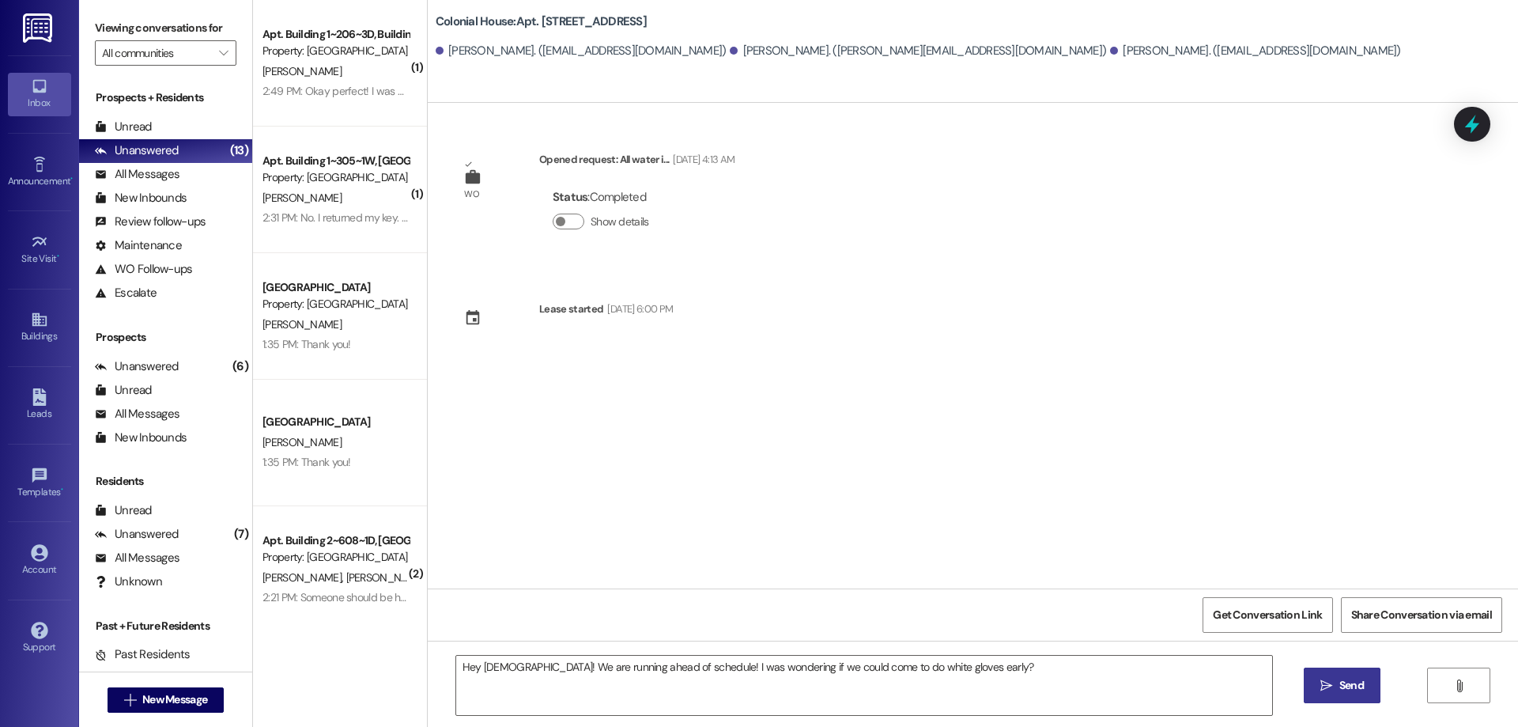
click at [1371, 690] on button " Send" at bounding box center [1342, 685] width 77 height 36
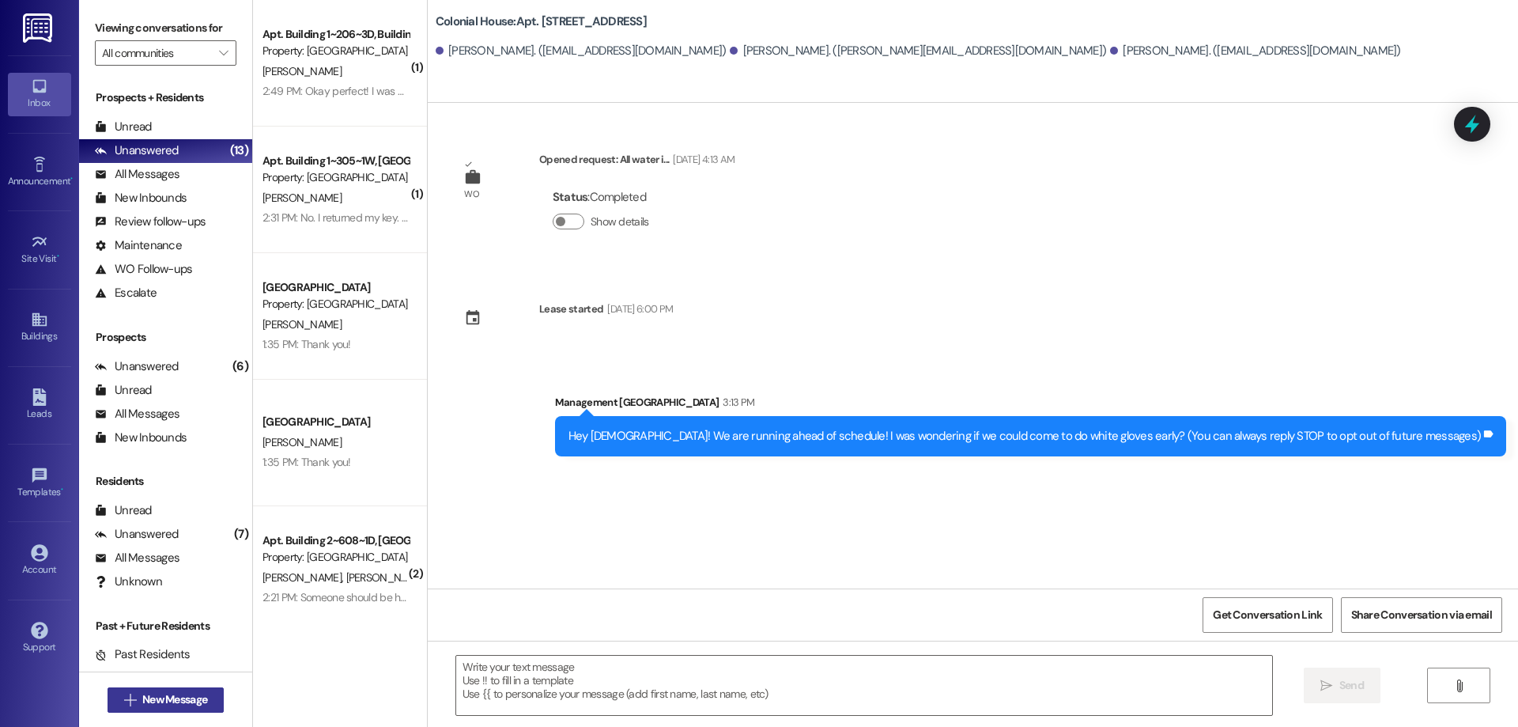
click at [160, 703] on span "New Message" at bounding box center [174, 699] width 65 height 17
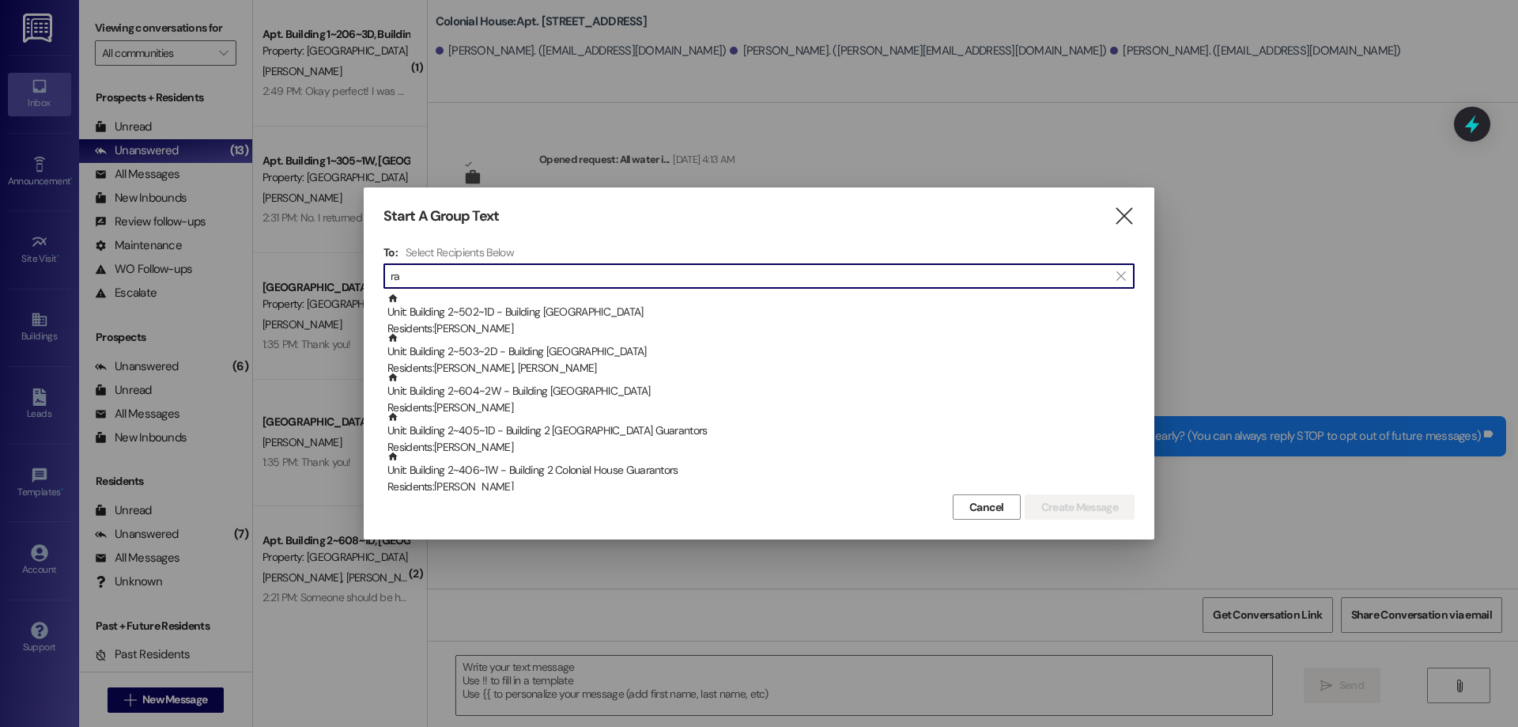
type input "r"
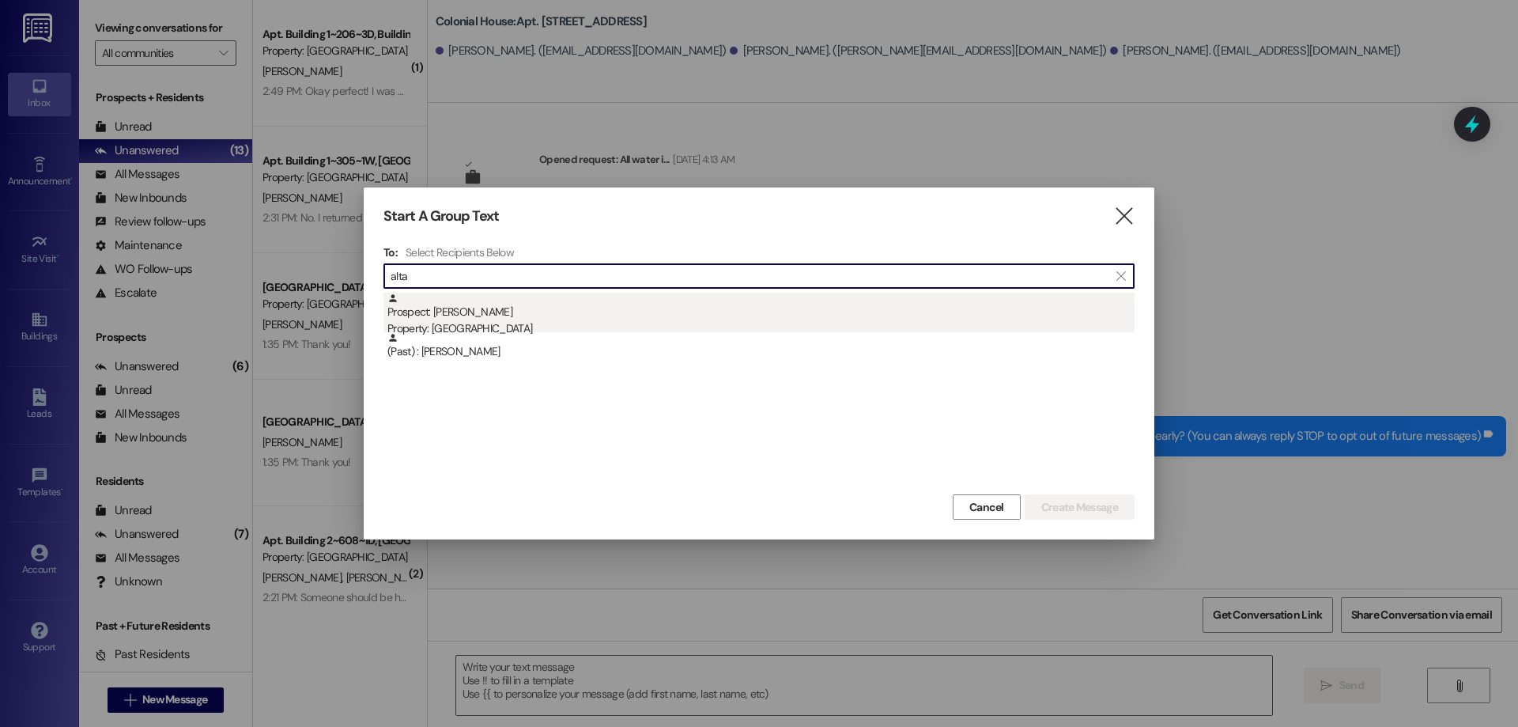
type input "alta"
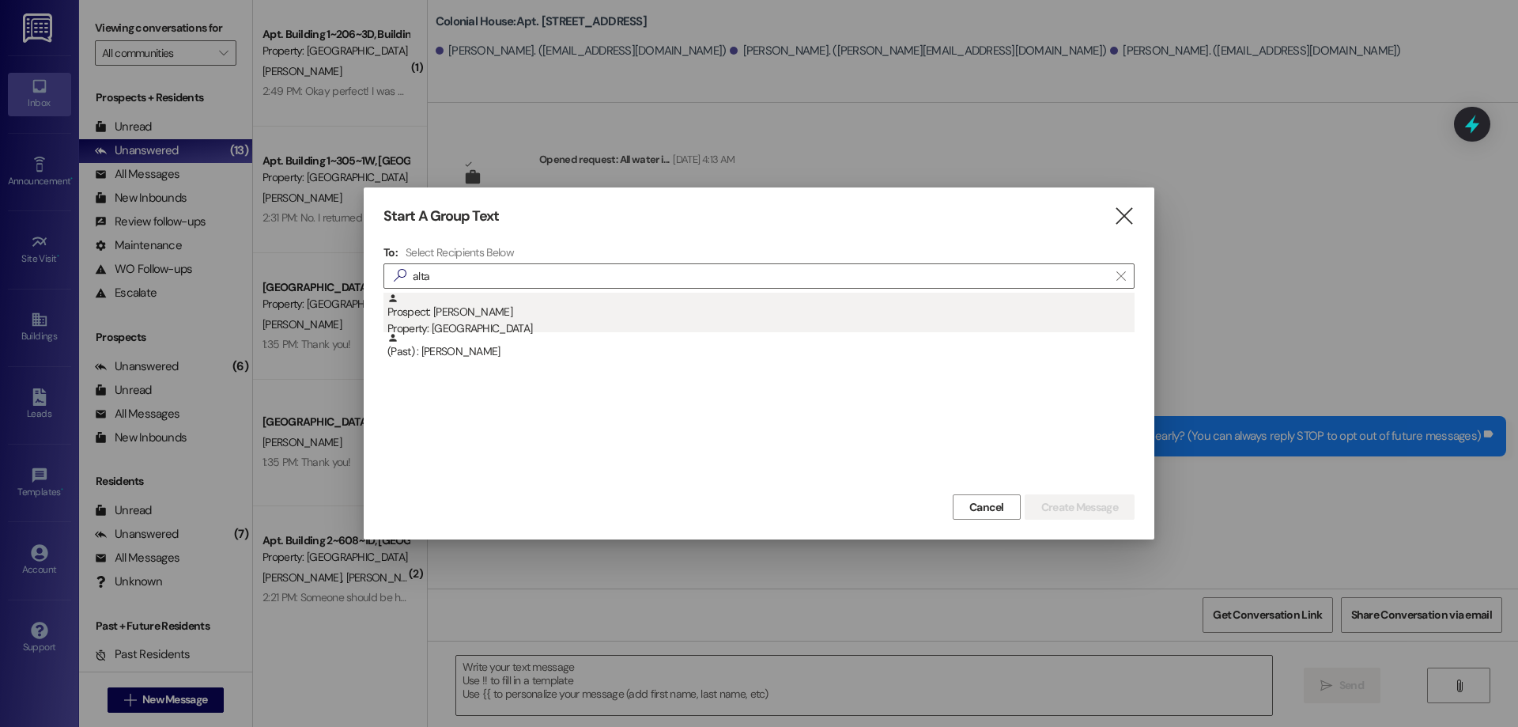
click at [641, 327] on div "Property: [GEOGRAPHIC_DATA]" at bounding box center [760, 328] width 747 height 17
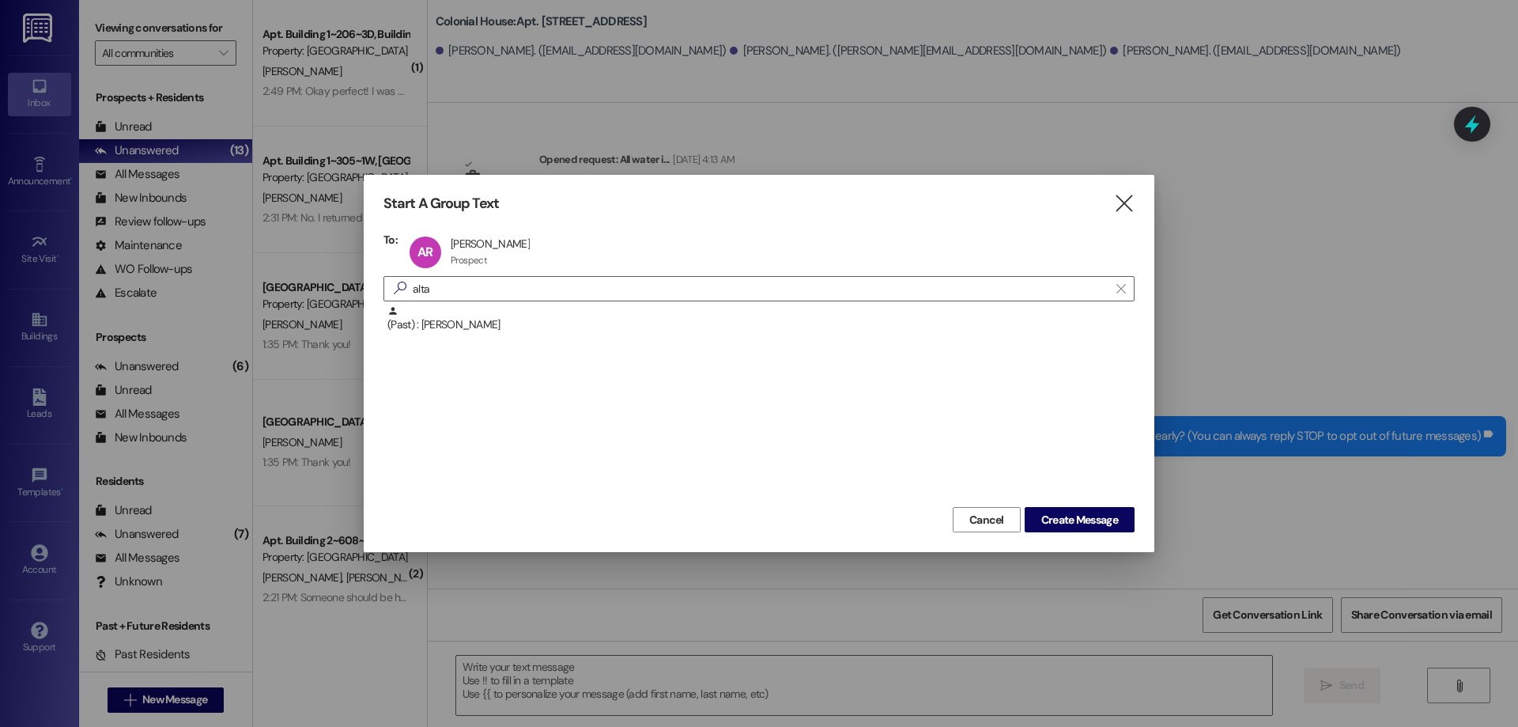
drag, startPoint x: 1060, startPoint y: 519, endPoint x: 1040, endPoint y: 548, distance: 35.3
click at [1060, 520] on span "Create Message" at bounding box center [1079, 520] width 77 height 17
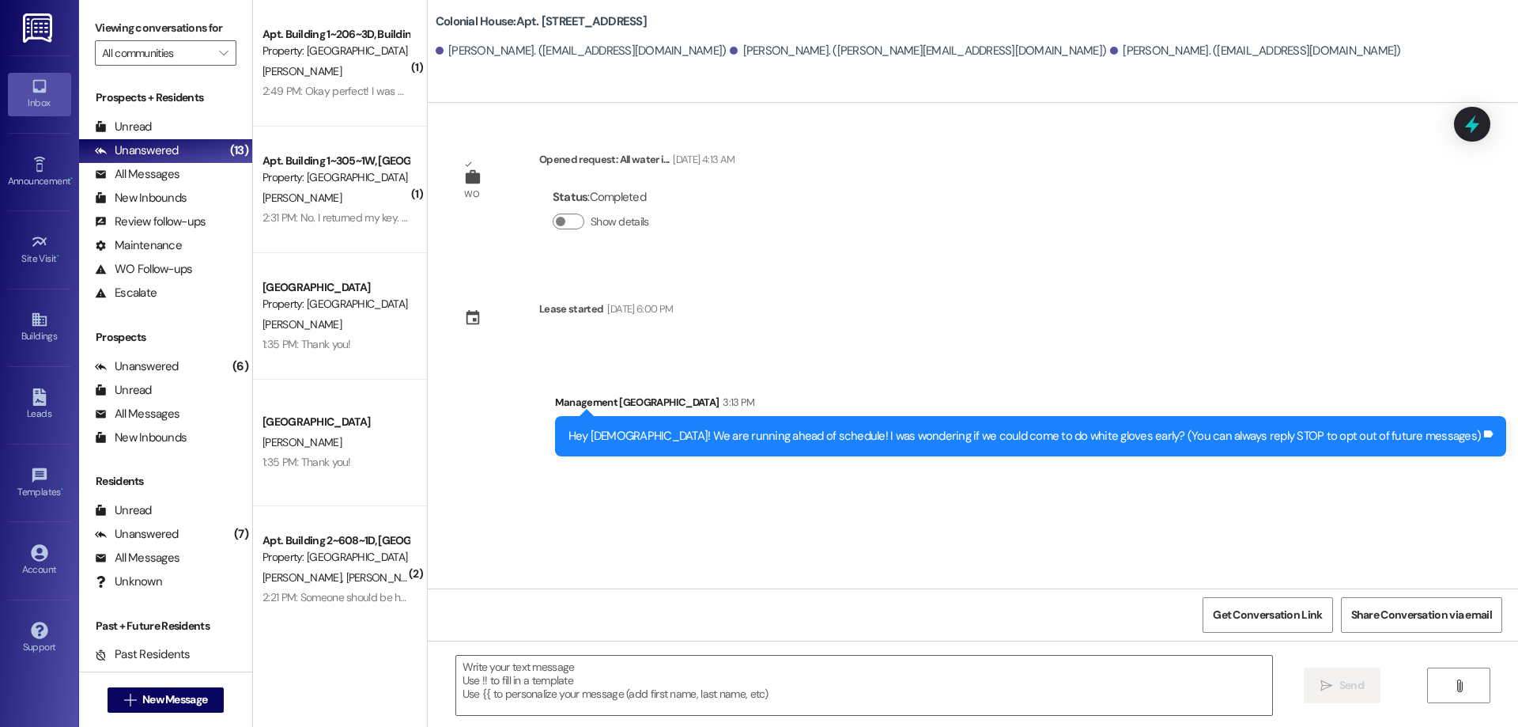
click at [962, 665] on textarea at bounding box center [864, 685] width 816 height 59
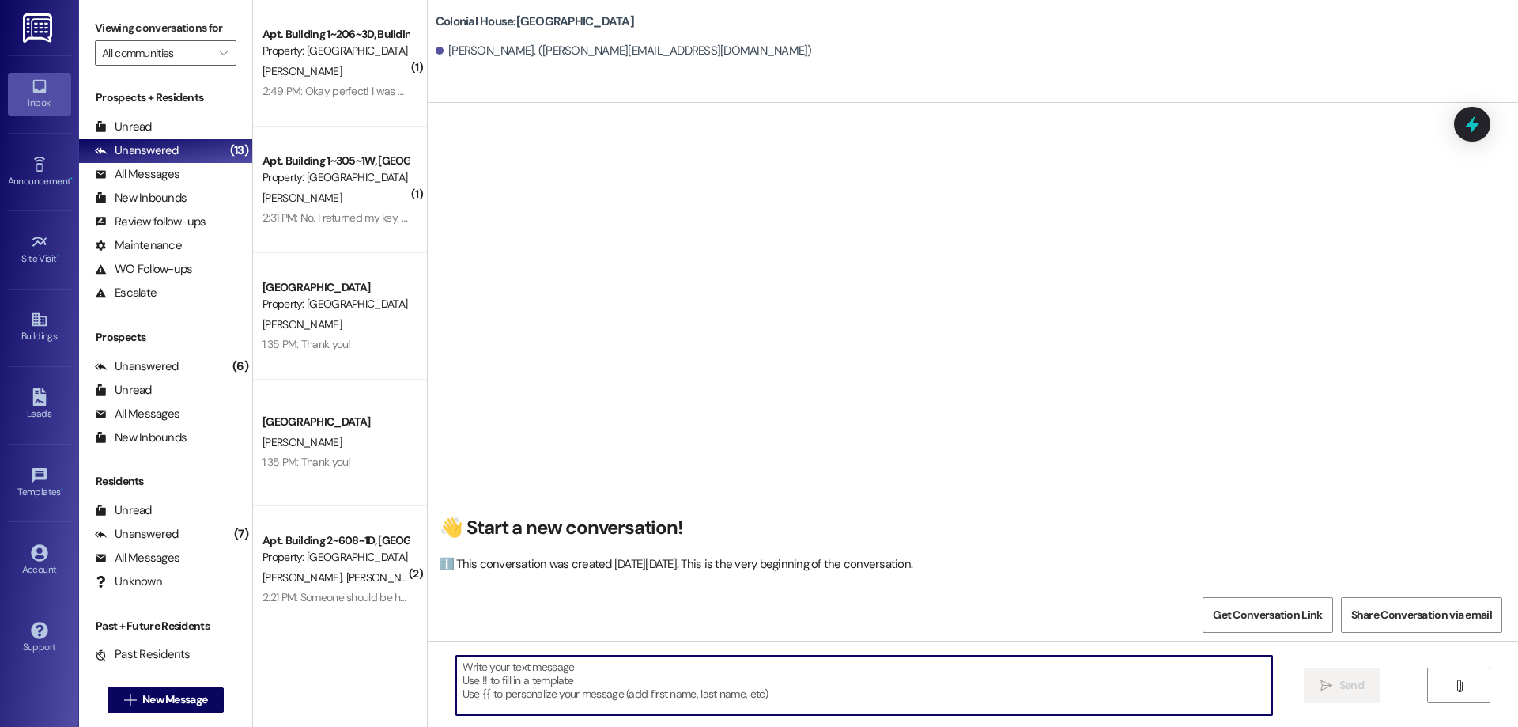
paste textarea "Hi ____ ! This is Rachel with Colonial House. We are so excited that you have s…"
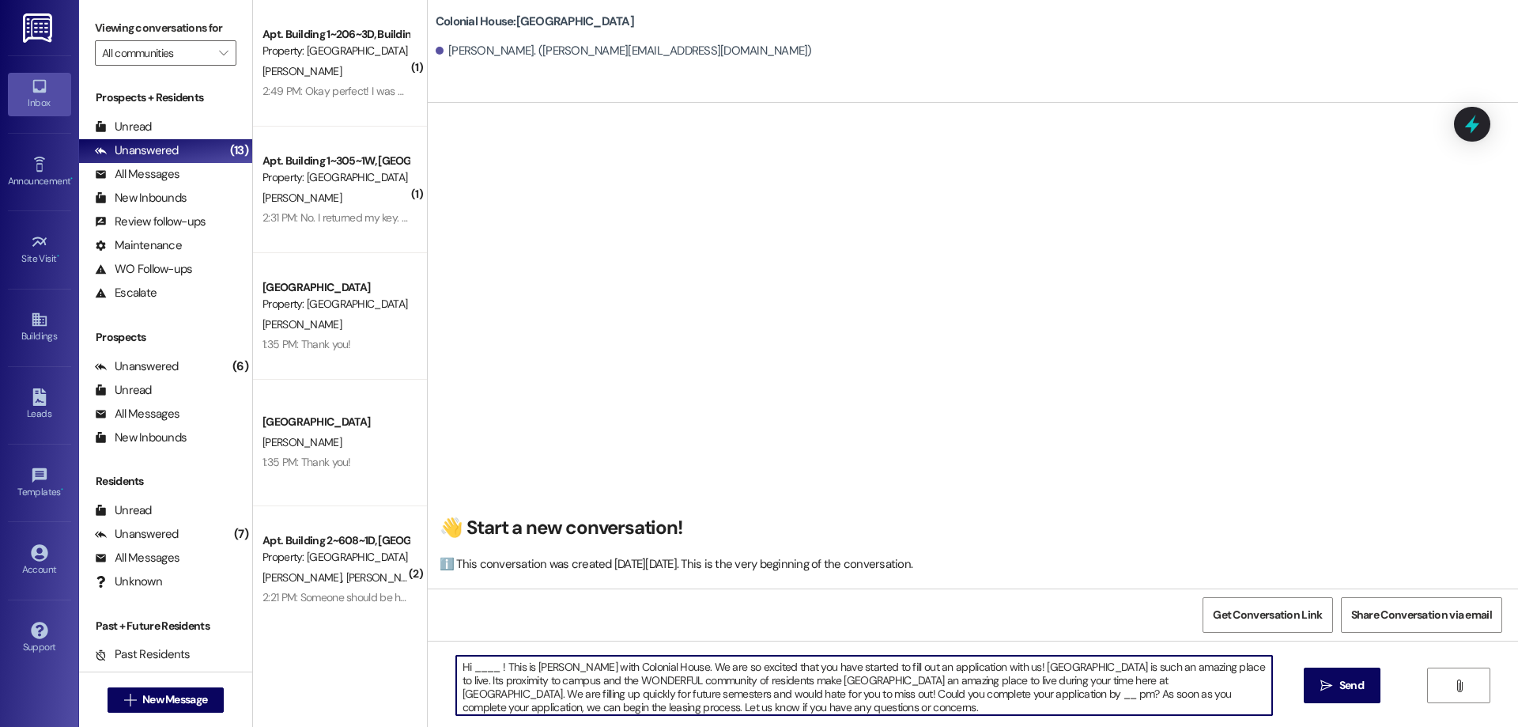
click at [471, 668] on textarea "Hi ____ ! This is Rachel with Colonial House. We are so excited that you have s…" at bounding box center [864, 685] width 816 height 59
click at [860, 696] on textarea "Hi Alta! This is Rachel with Colonial House. We are so excited that you have st…" at bounding box center [864, 685] width 816 height 59
type textarea "Hi Alta! This is Rachel with Colonial House. We are so excited that you have st…"
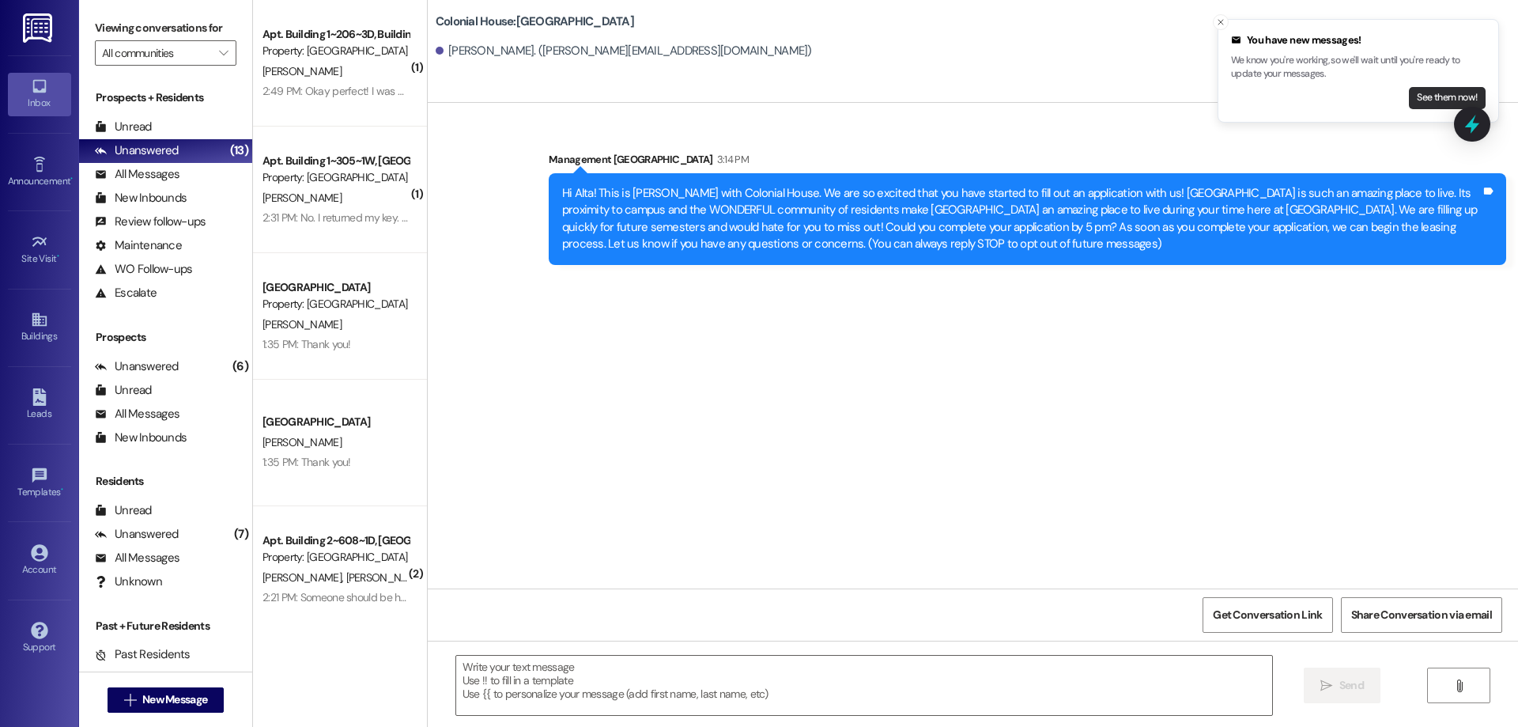
click at [1443, 92] on button "See them now!" at bounding box center [1447, 98] width 77 height 22
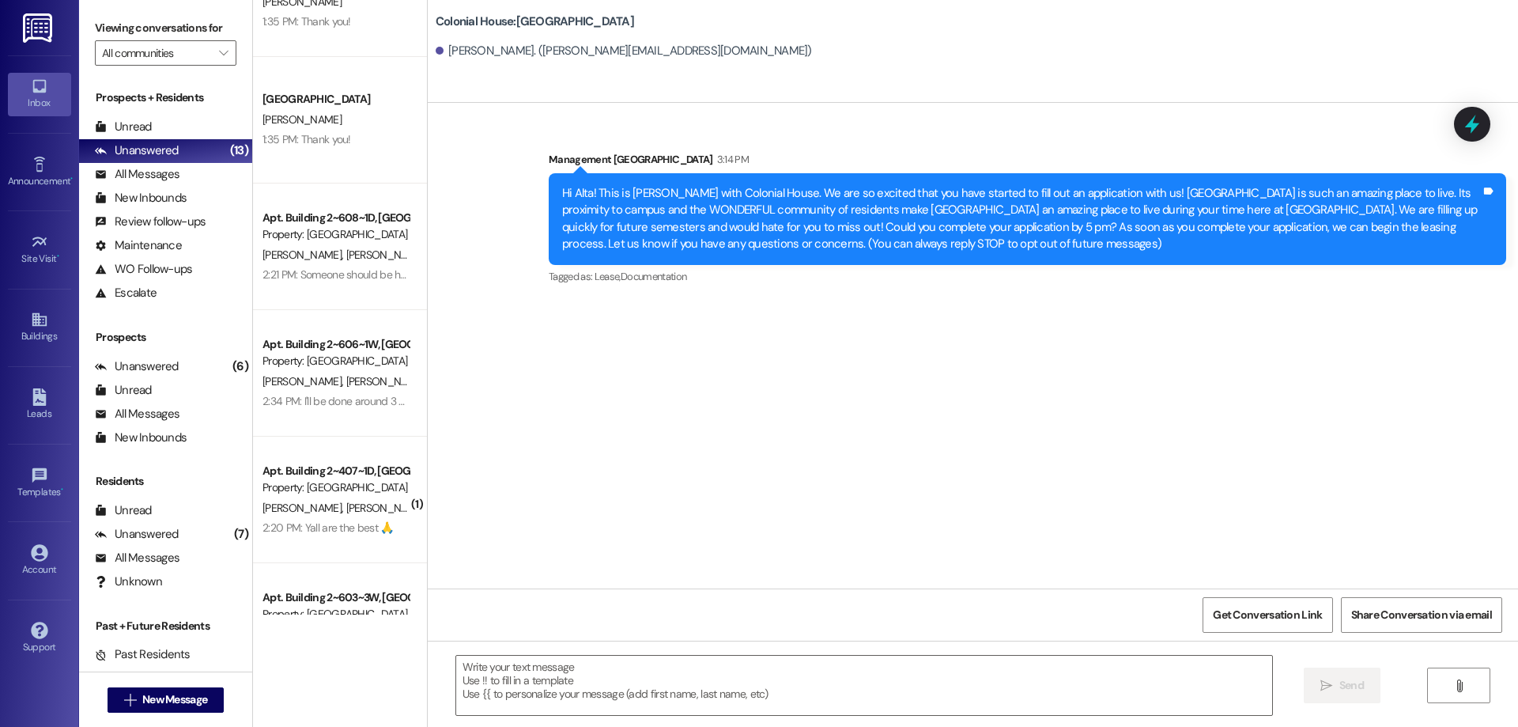
scroll to position [271, 0]
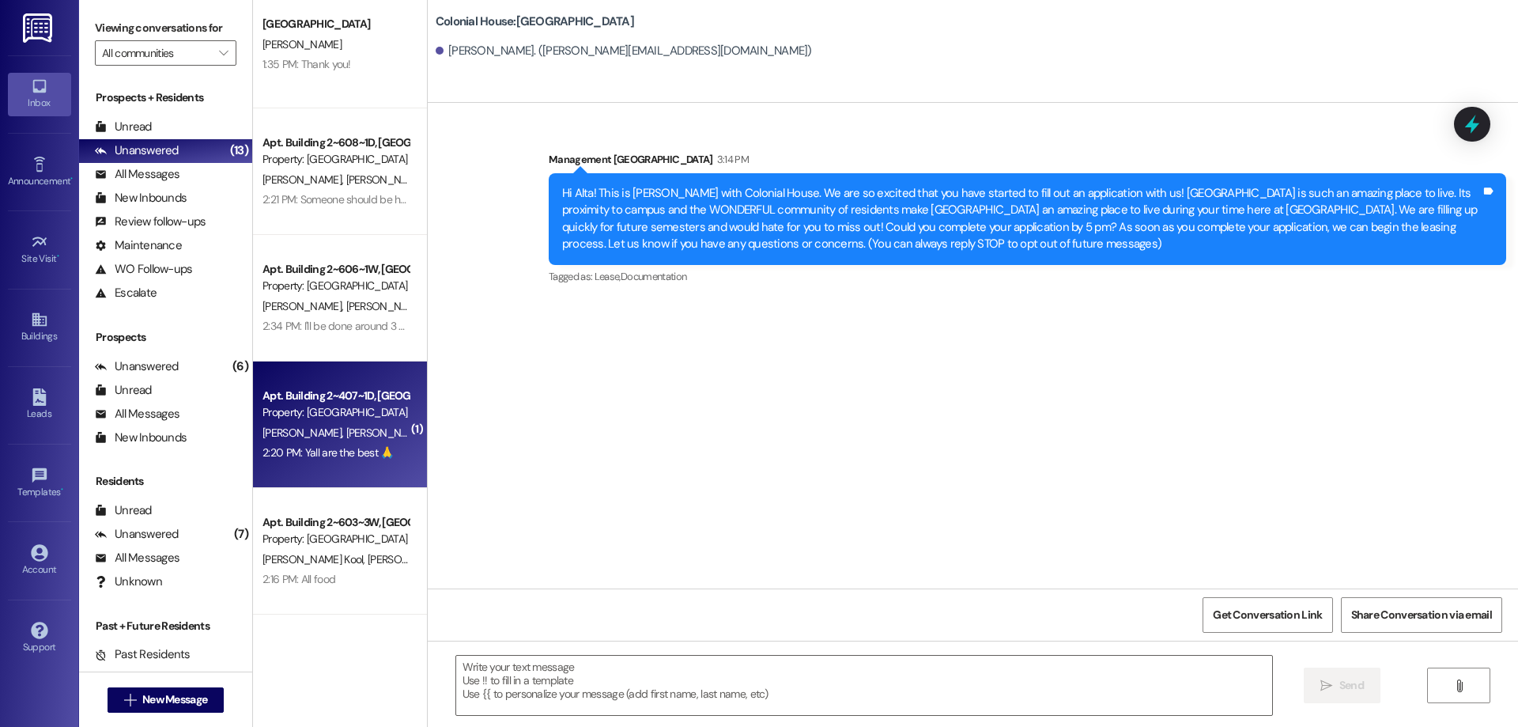
click at [350, 418] on div "Property: [GEOGRAPHIC_DATA]" at bounding box center [336, 412] width 146 height 17
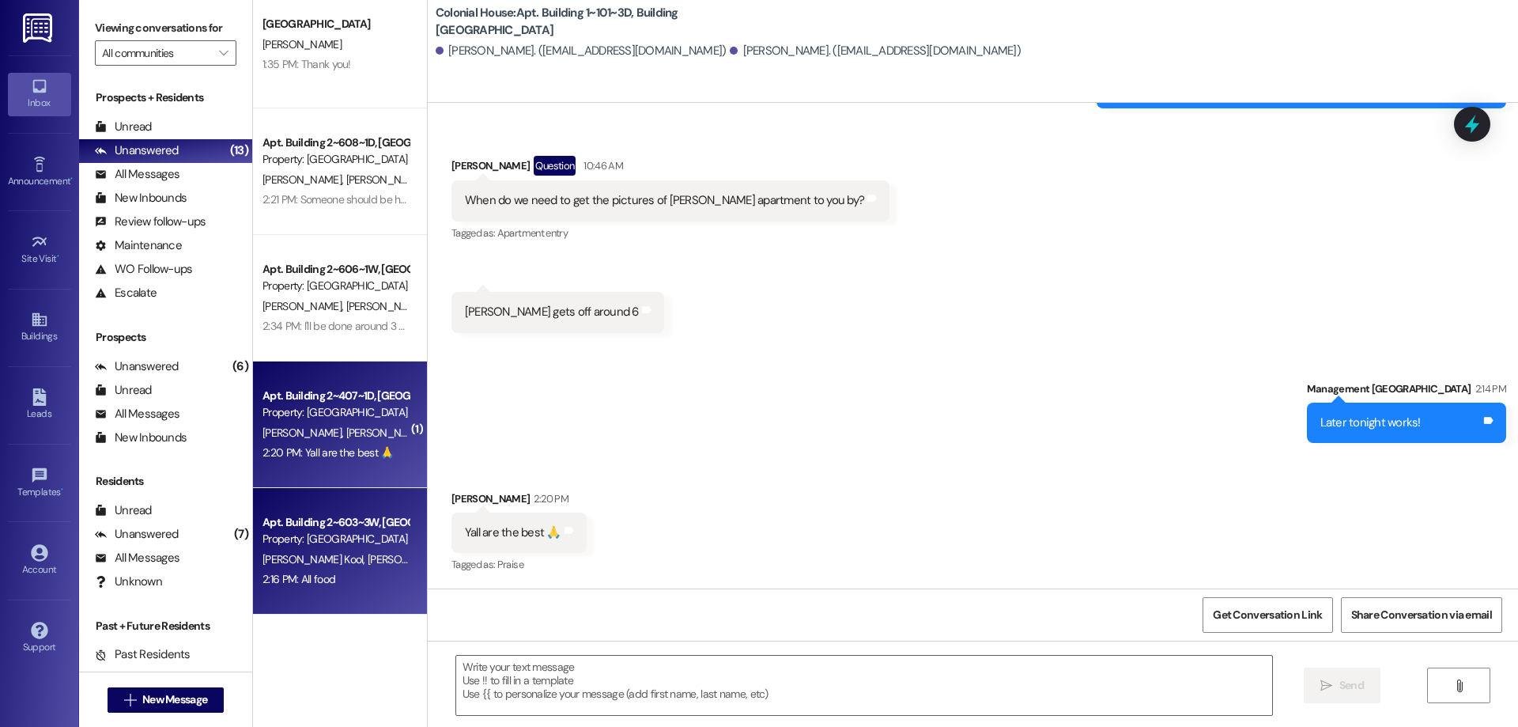
click at [383, 569] on div "2:16 PM: All food 2:16 PM: All food" at bounding box center [335, 579] width 149 height 20
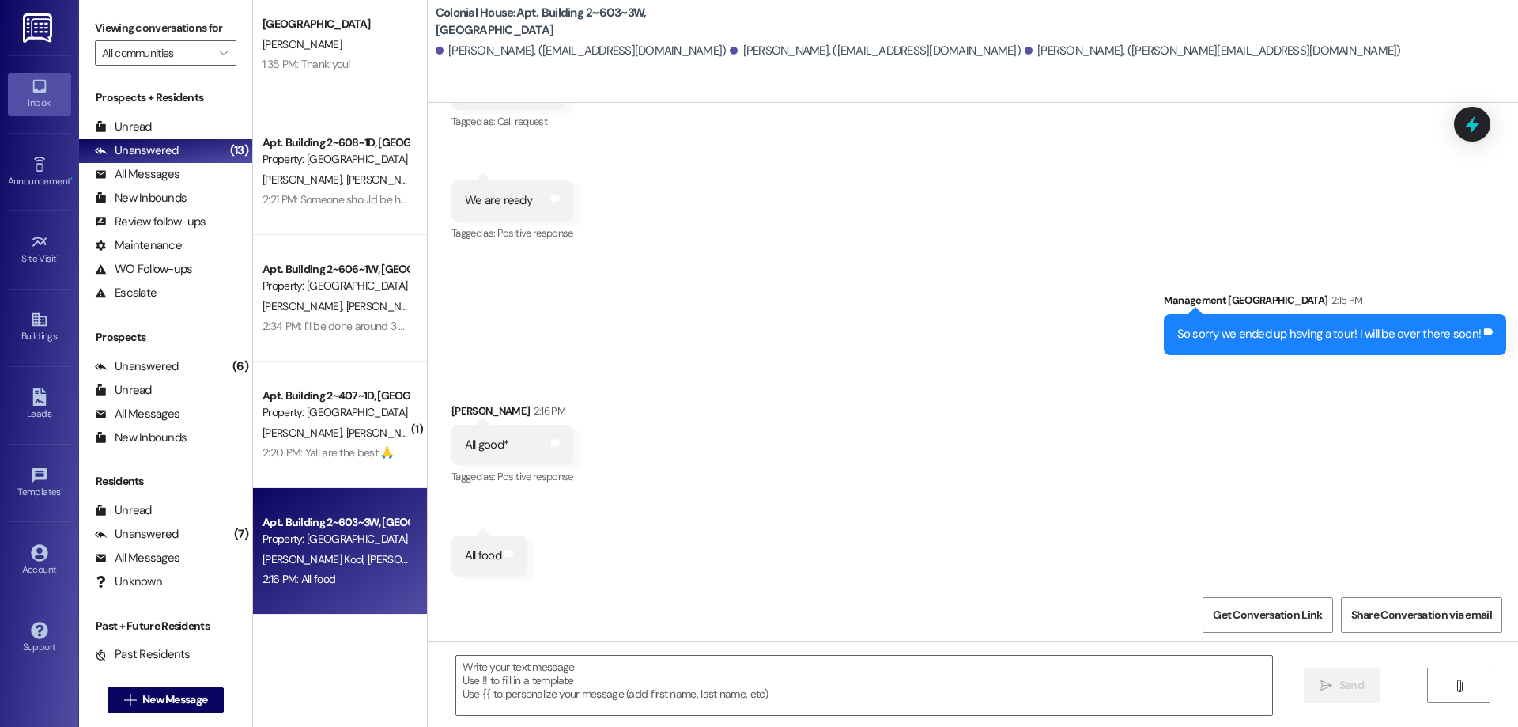
scroll to position [741, 0]
click at [825, 681] on textarea at bounding box center [864, 685] width 816 height 59
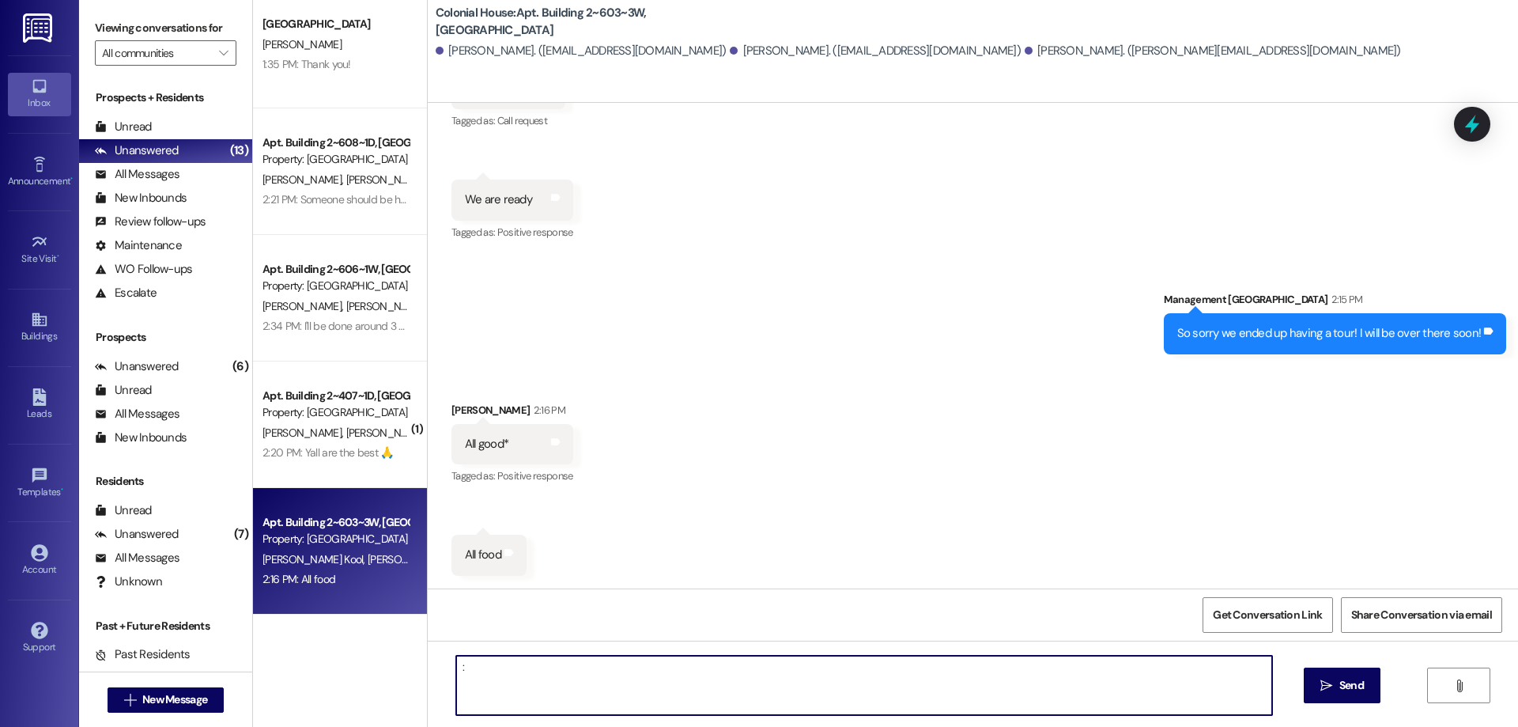
type textarea ":)"
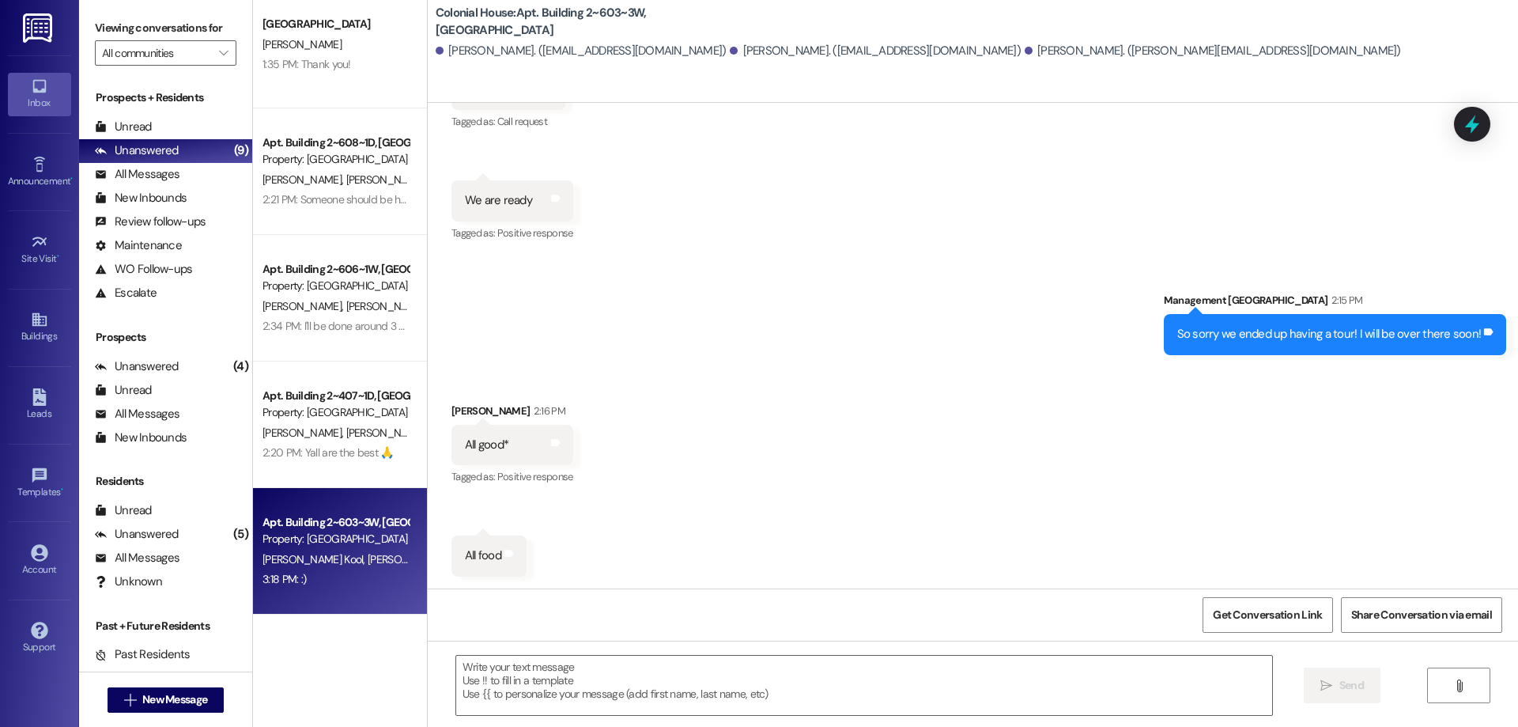
scroll to position [0, 0]
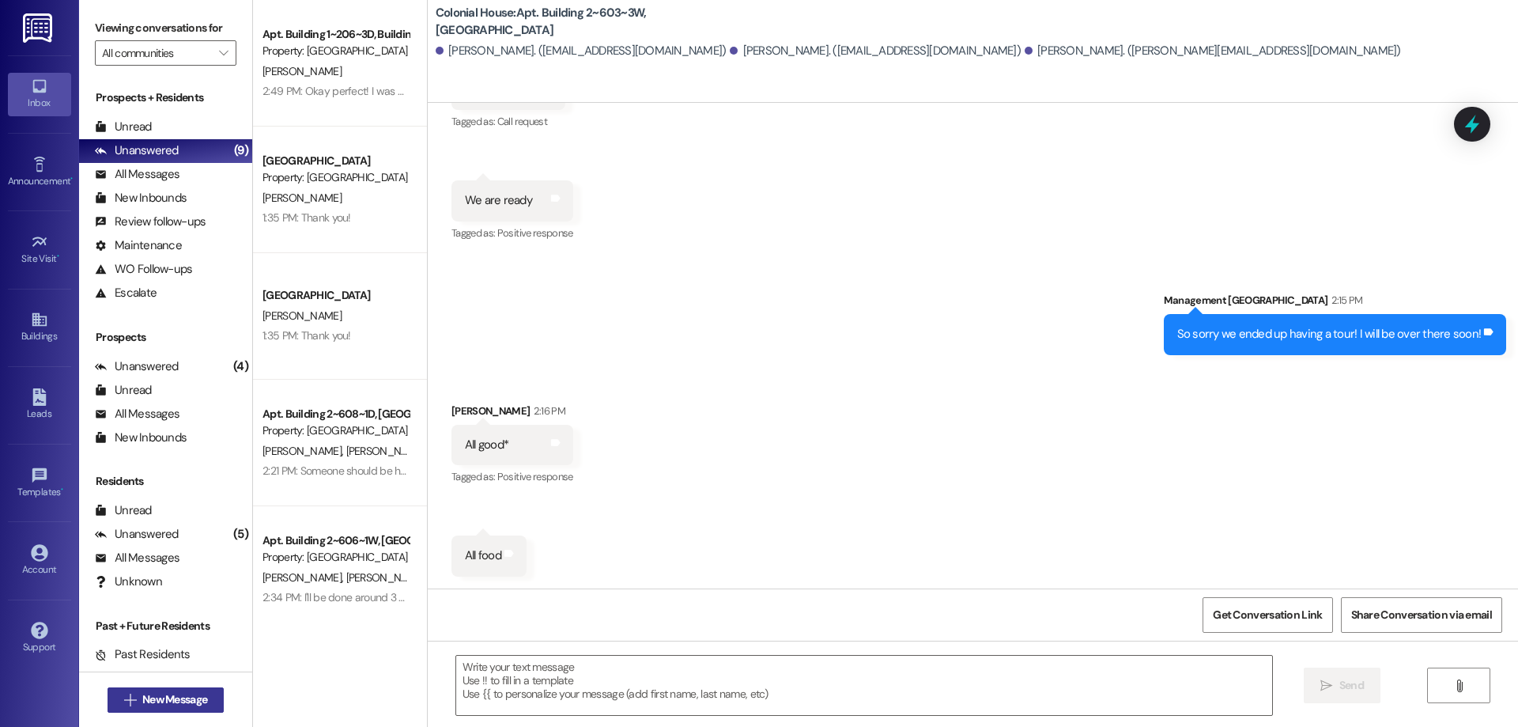
click at [148, 695] on span "New Message" at bounding box center [174, 699] width 65 height 17
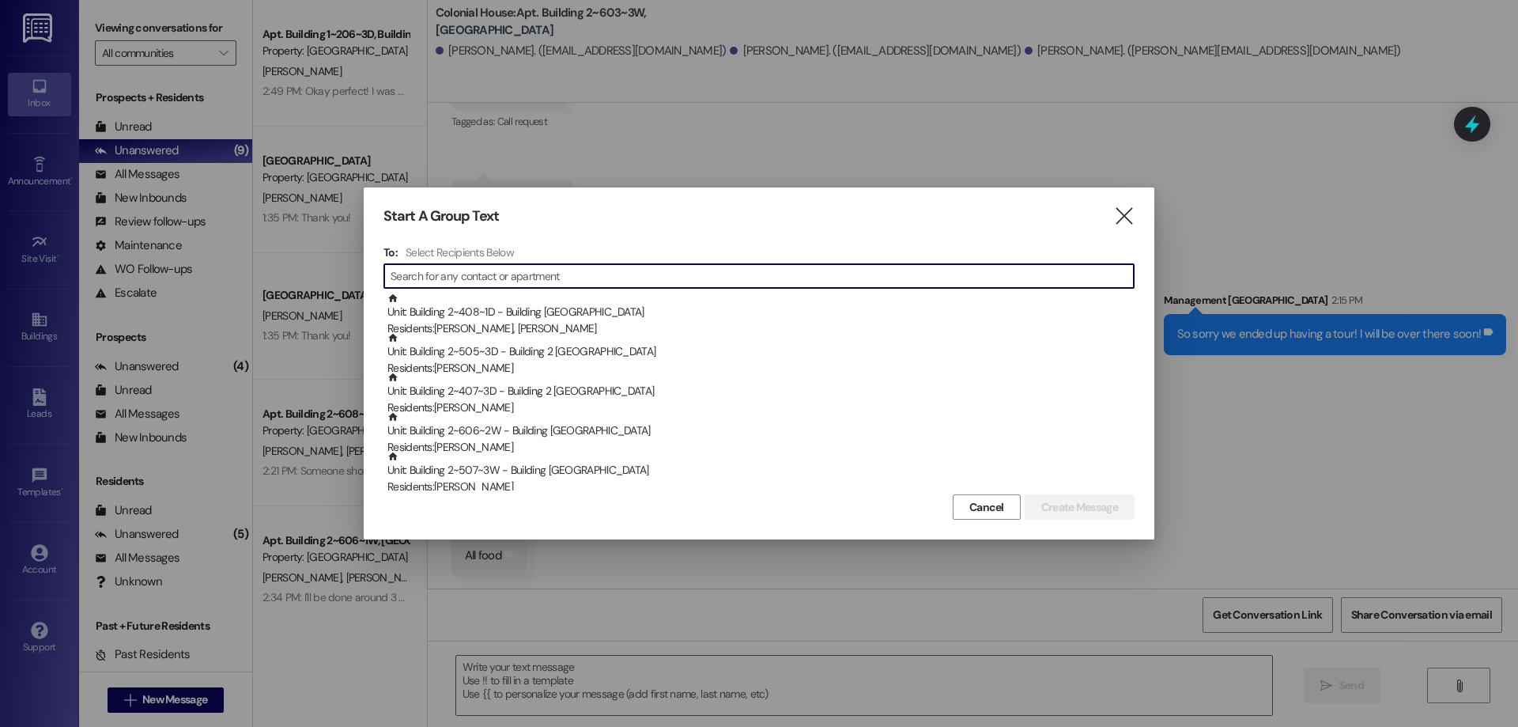
click at [739, 271] on input at bounding box center [762, 276] width 743 height 22
click at [881, 268] on input at bounding box center [762, 276] width 743 height 22
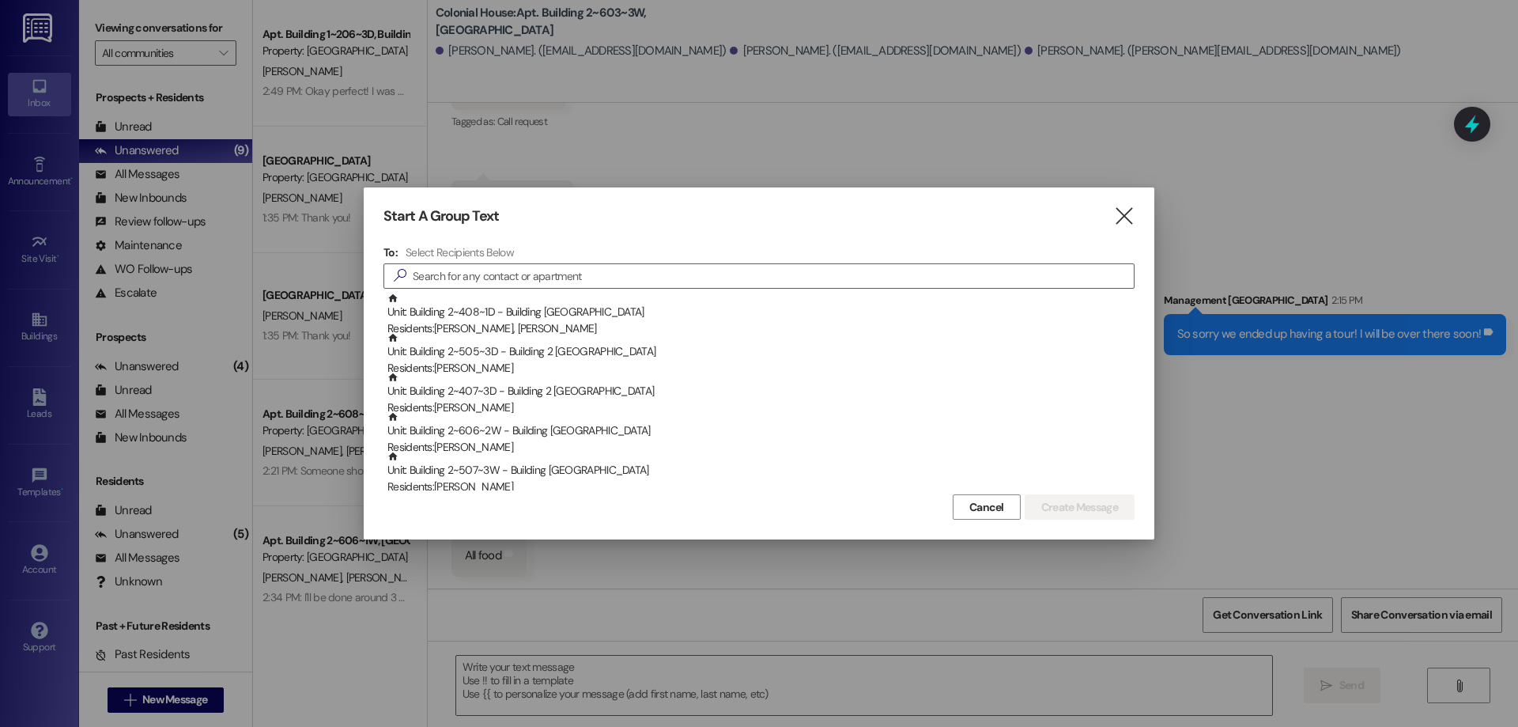
drag, startPoint x: 1137, startPoint y: 217, endPoint x: 862, endPoint y: 158, distance: 281.3
click at [1137, 217] on div "Start A Group Text  To: Select Recipients Below  Unit: Building 2~408~1D - Bu…" at bounding box center [759, 363] width 791 height 352
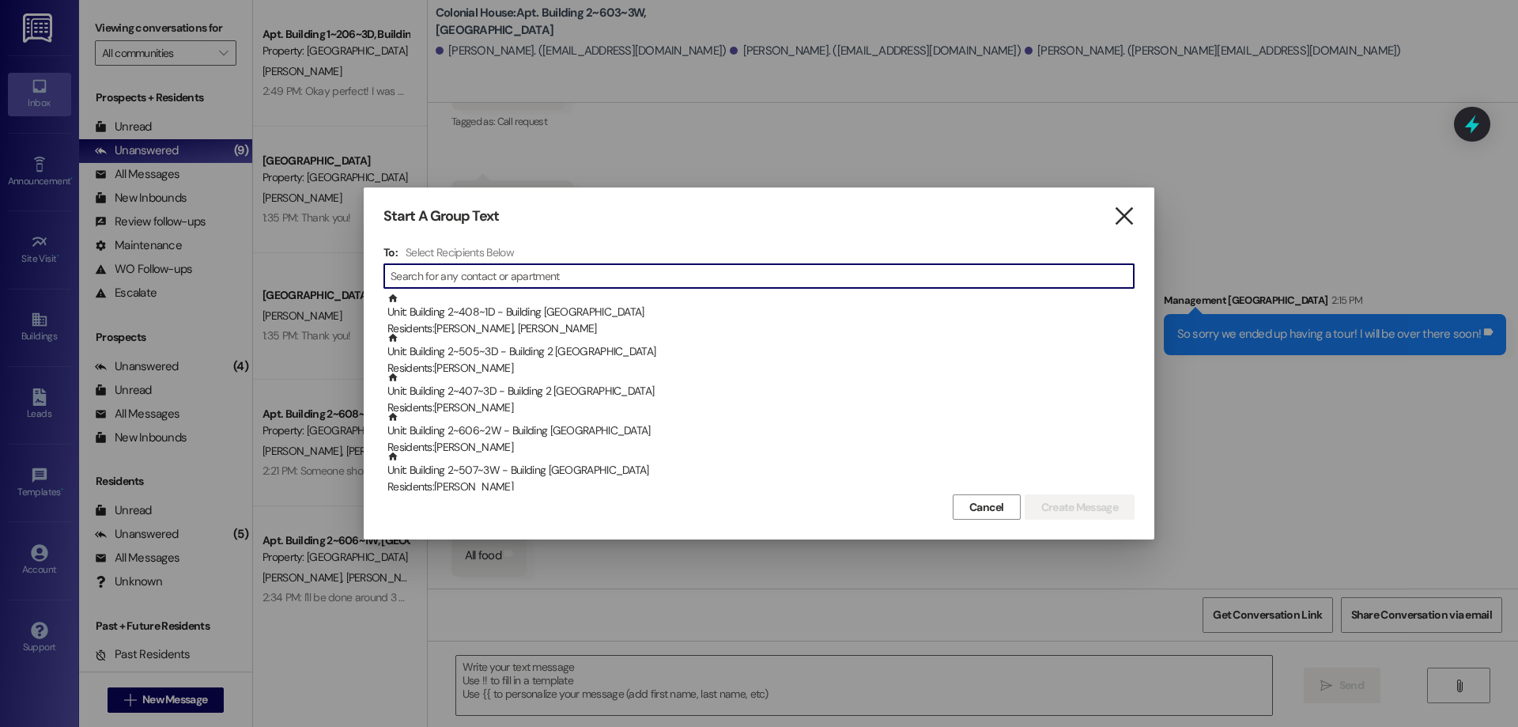
click at [1128, 218] on icon "" at bounding box center [1123, 216] width 21 height 17
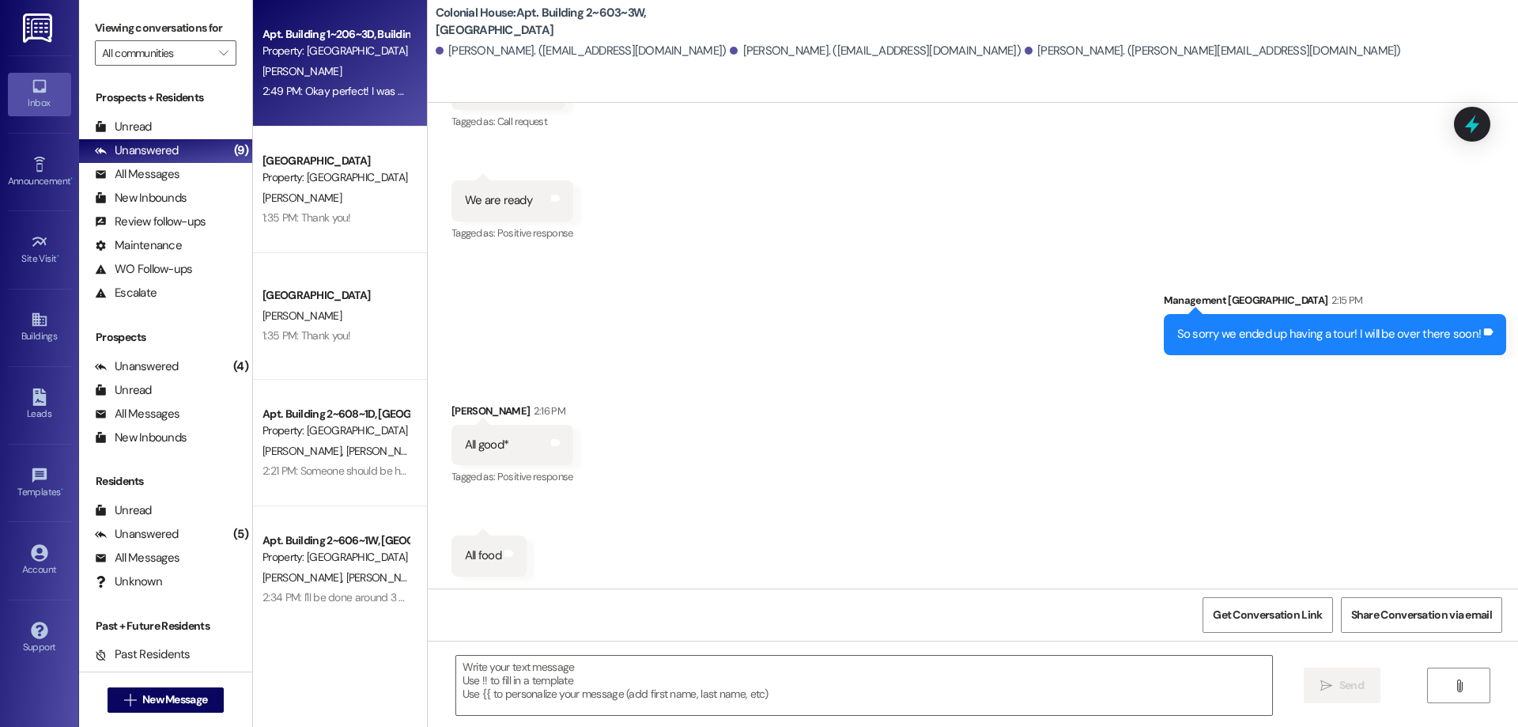
click at [312, 46] on div "Property: [GEOGRAPHIC_DATA]" at bounding box center [336, 51] width 146 height 17
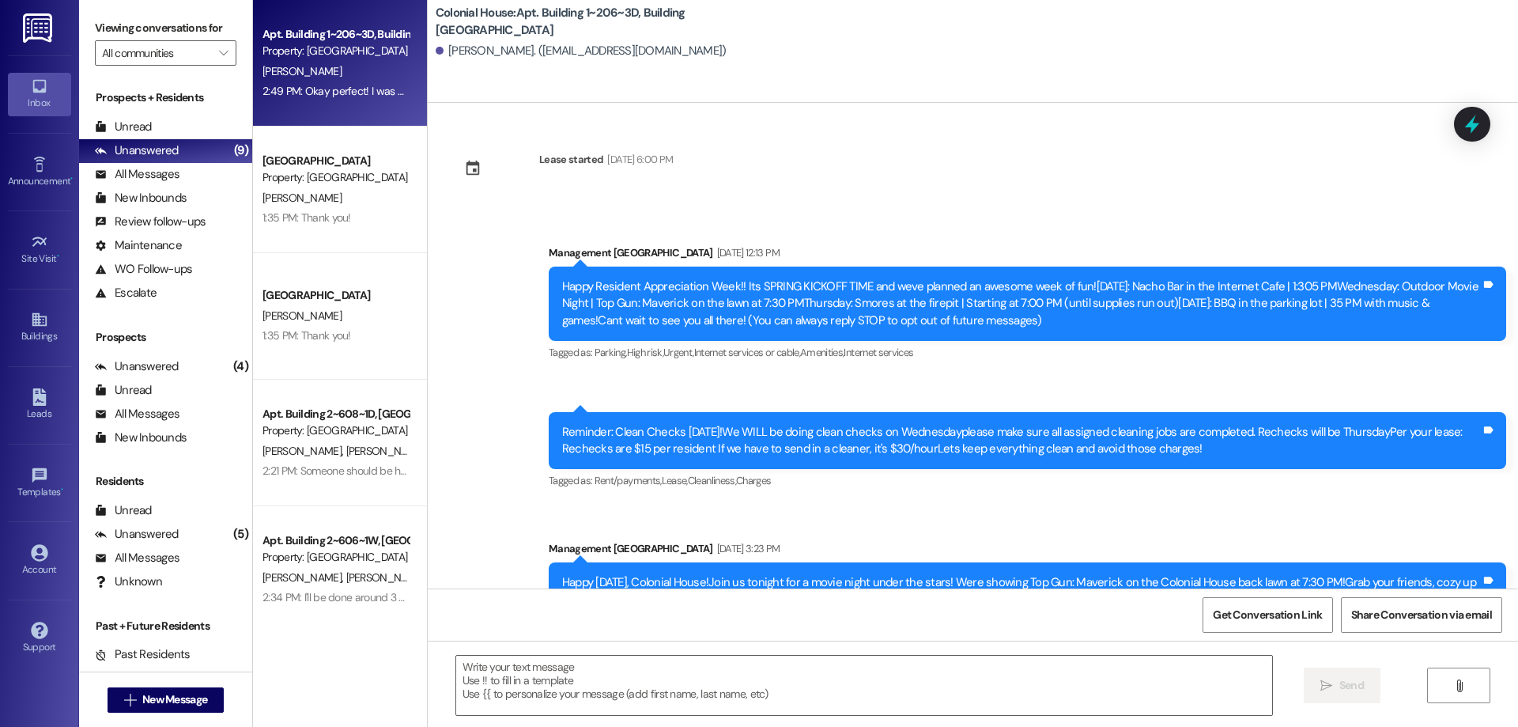
scroll to position [13003, 0]
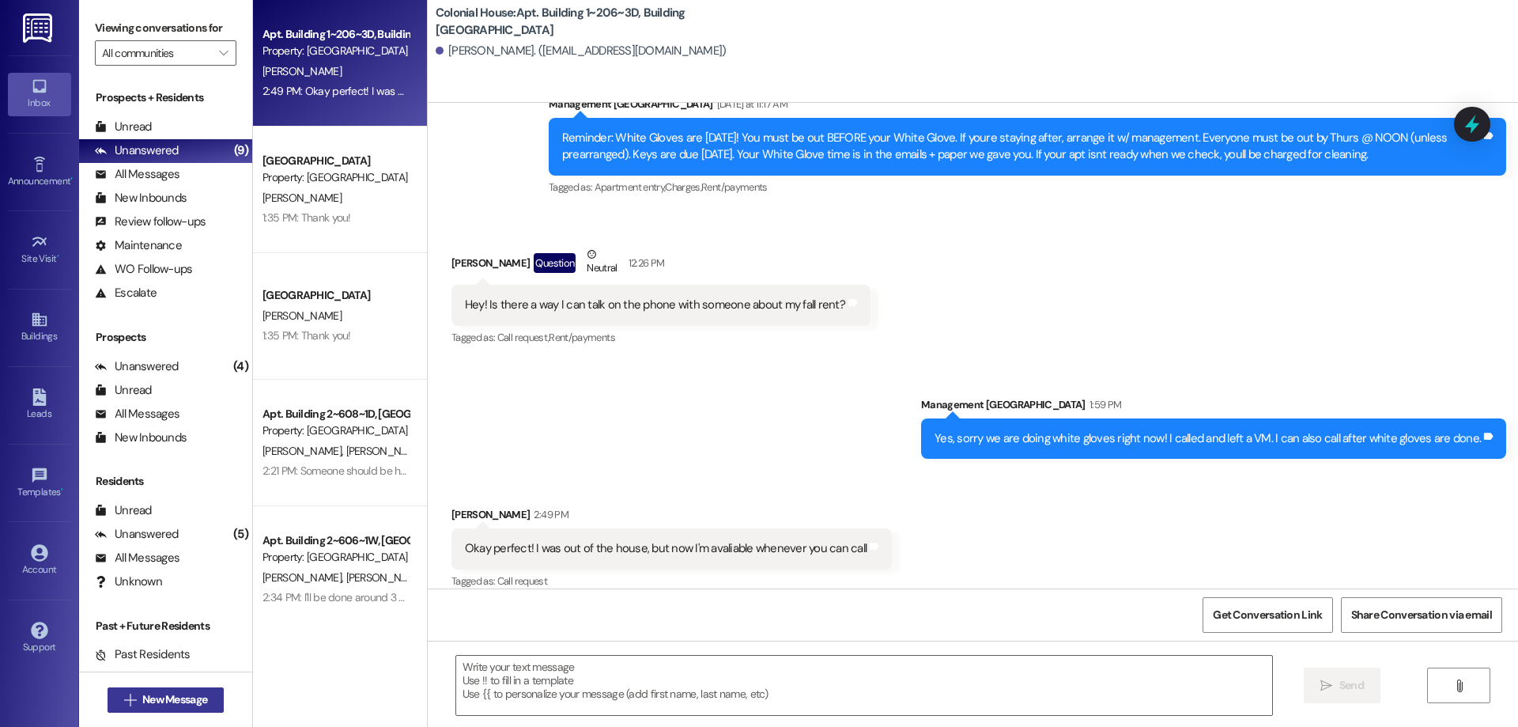
click at [180, 693] on span "New Message" at bounding box center [174, 699] width 65 height 17
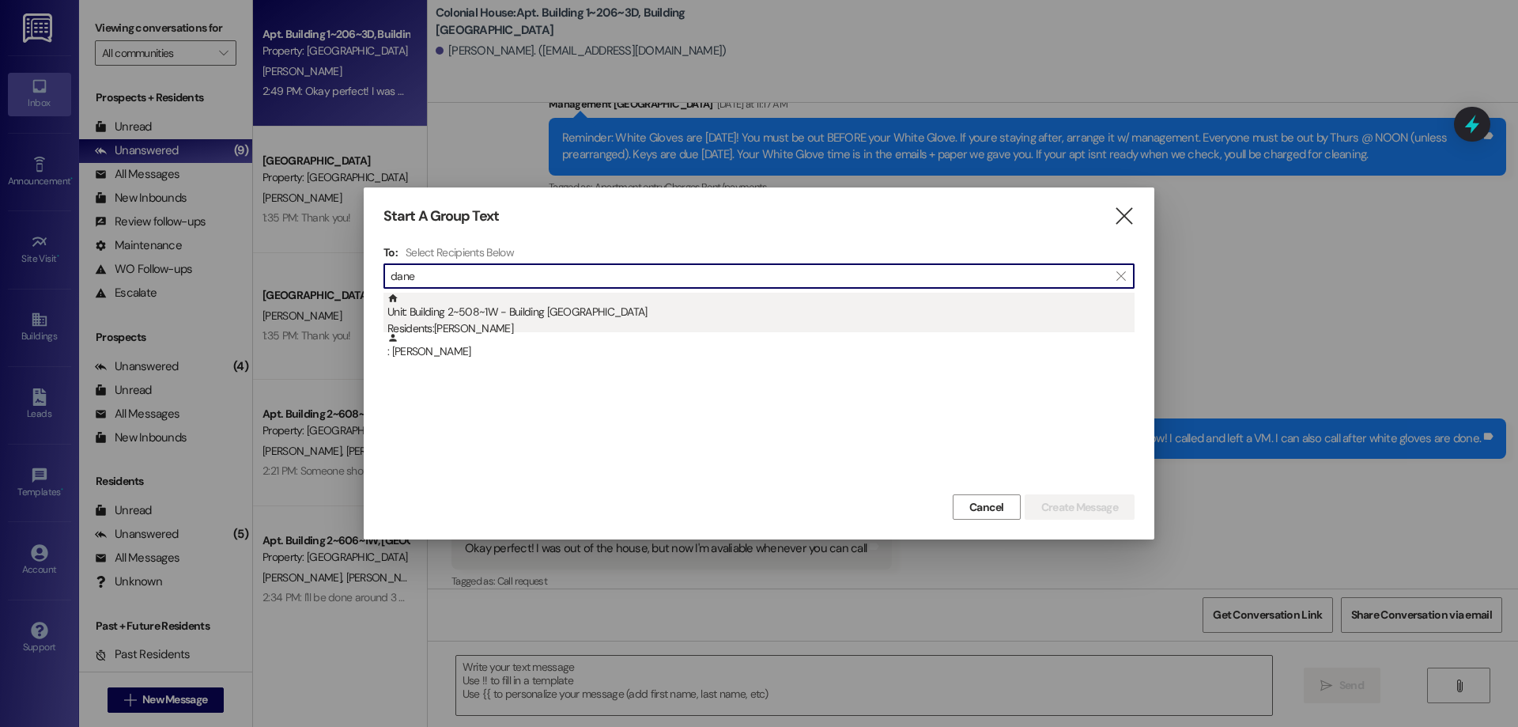
type input "dane"
click at [477, 320] on div "Residents: Dane Hansen" at bounding box center [760, 328] width 747 height 17
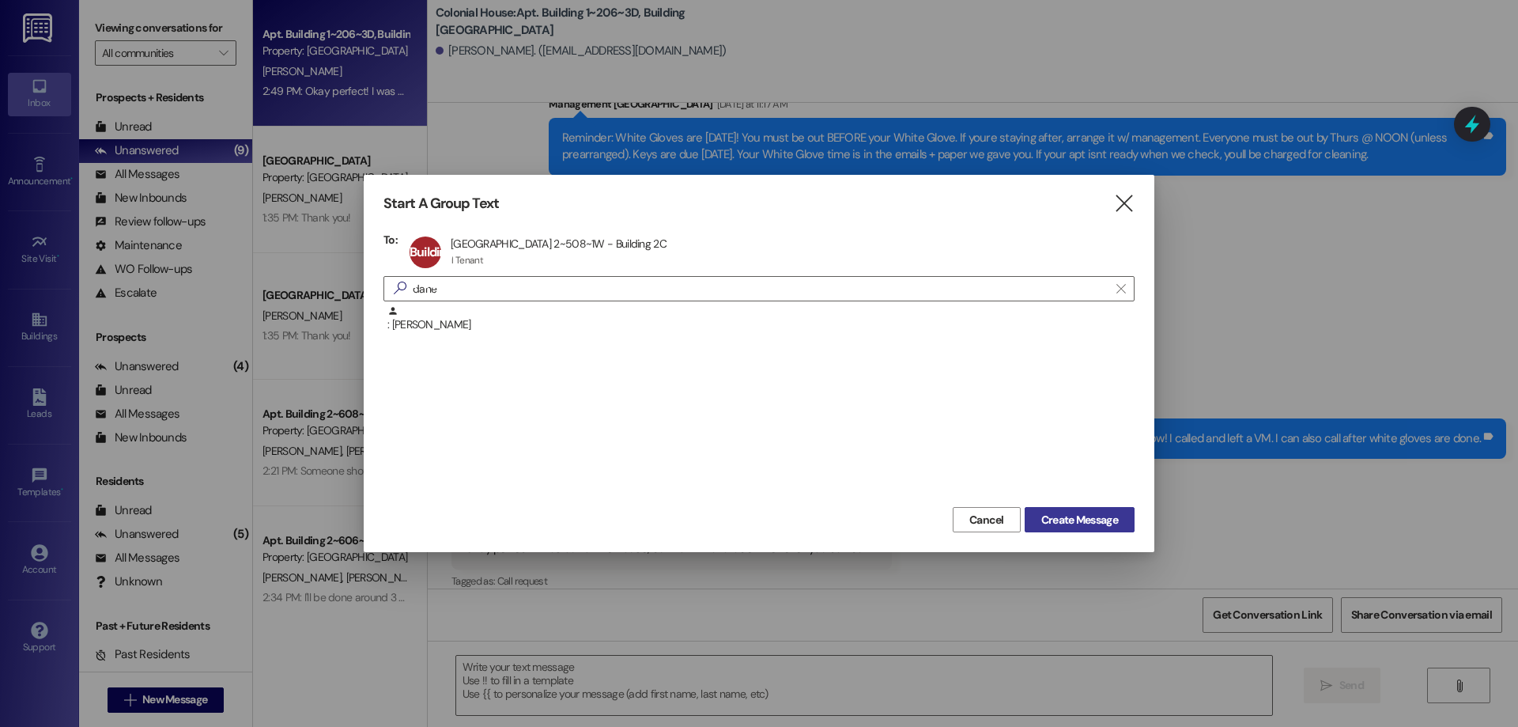
click at [1108, 521] on span "Create Message" at bounding box center [1079, 520] width 77 height 17
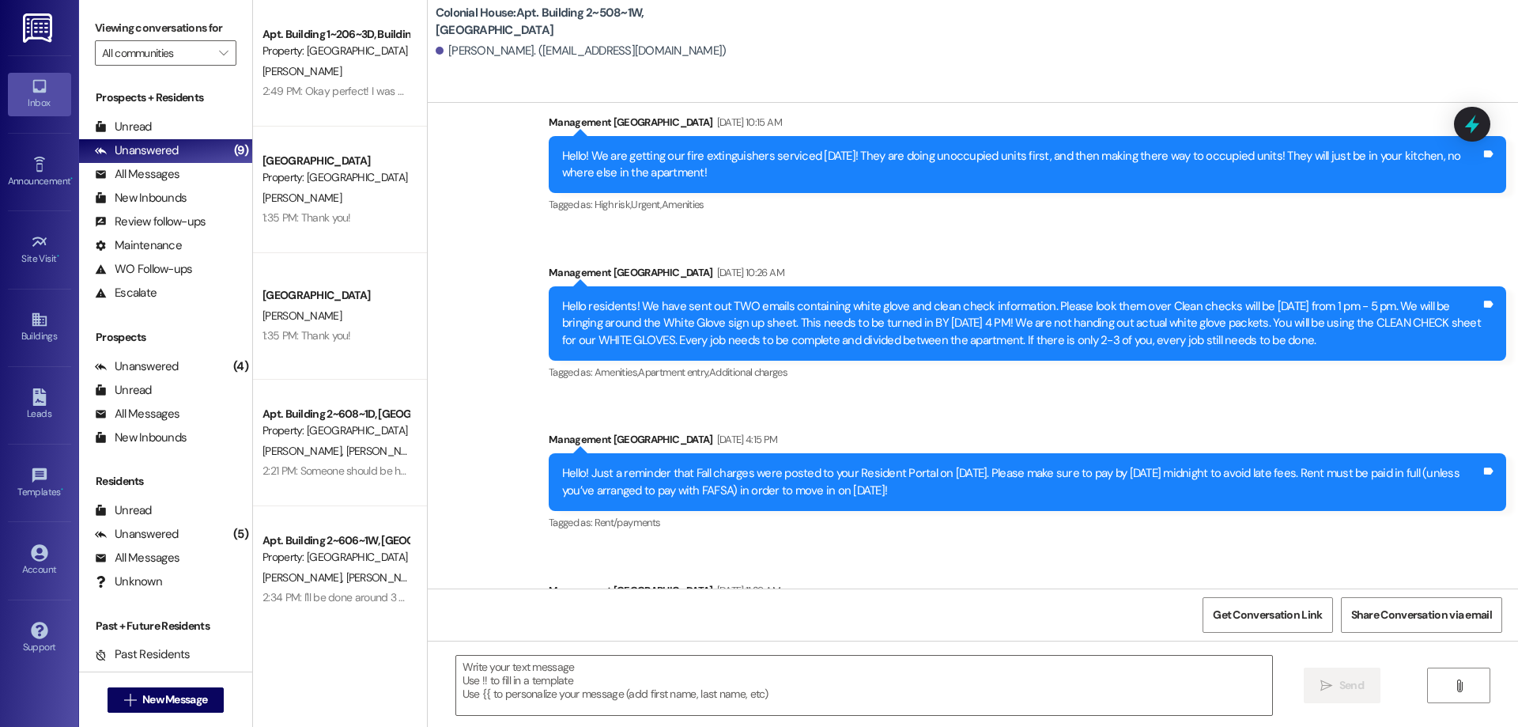
scroll to position [19377, 0]
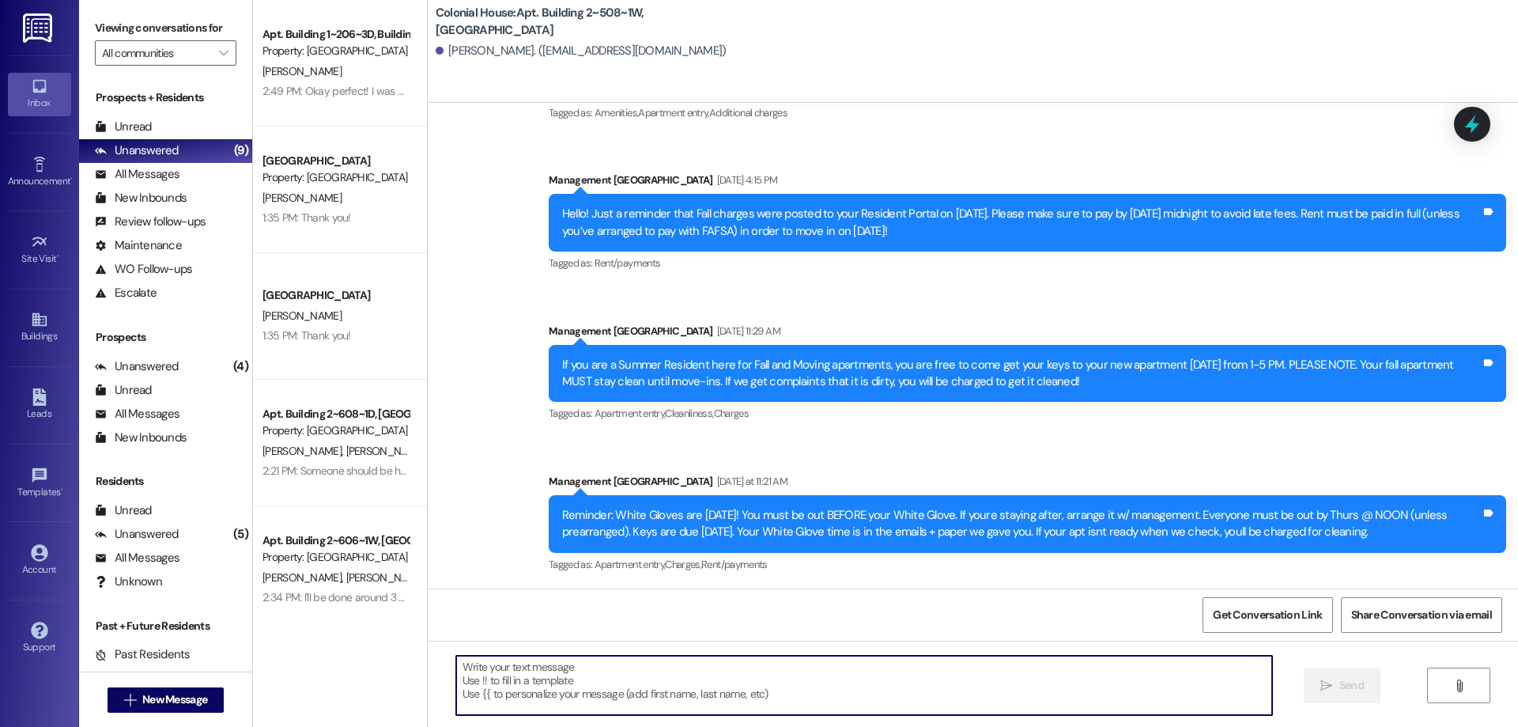
click at [760, 689] on textarea at bounding box center [864, 685] width 816 height 59
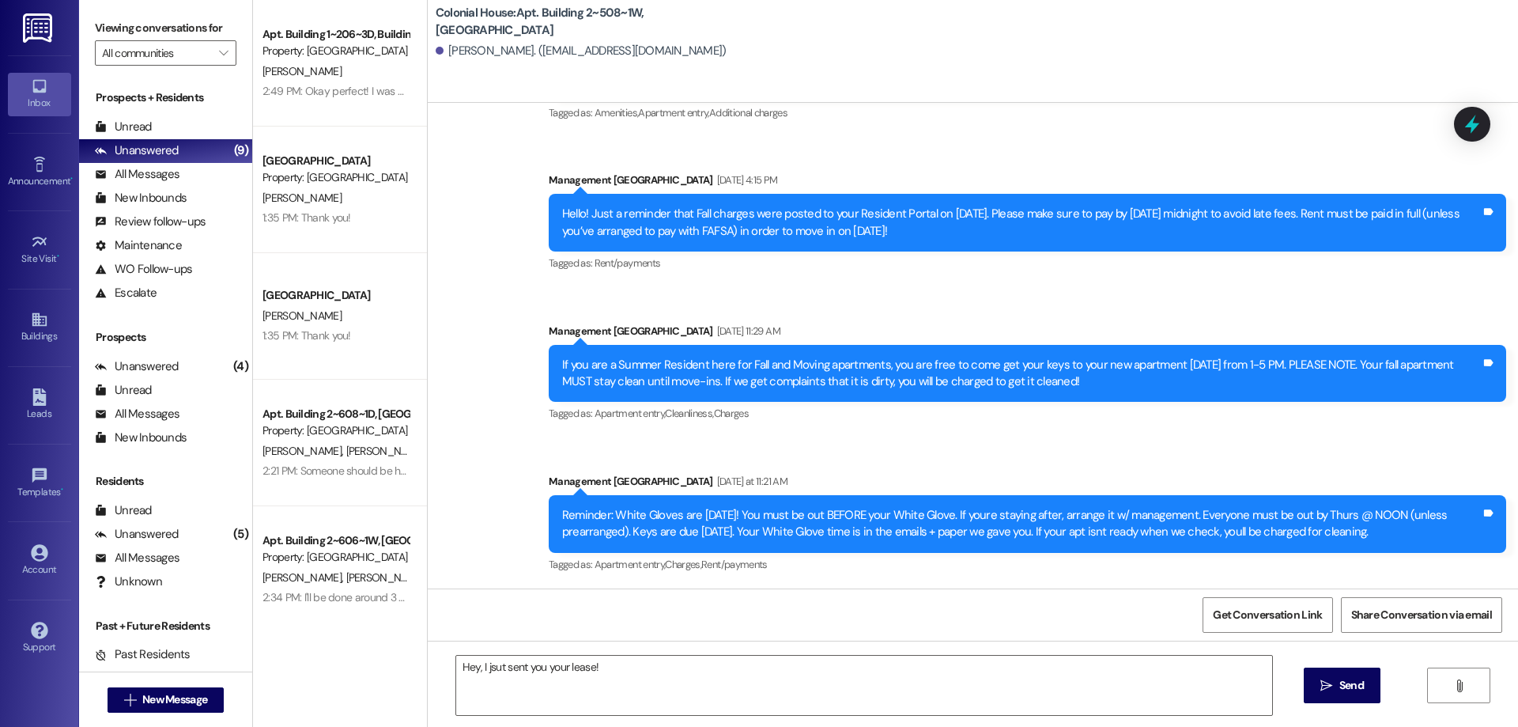
drag, startPoint x: 489, startPoint y: 666, endPoint x: 578, endPoint y: 412, distance: 268.8
click at [537, 354] on div "Announcement, sent via SMS Management Colonial House Sep 05, 2025 at 11:29 AM I…" at bounding box center [1027, 374] width 981 height 127
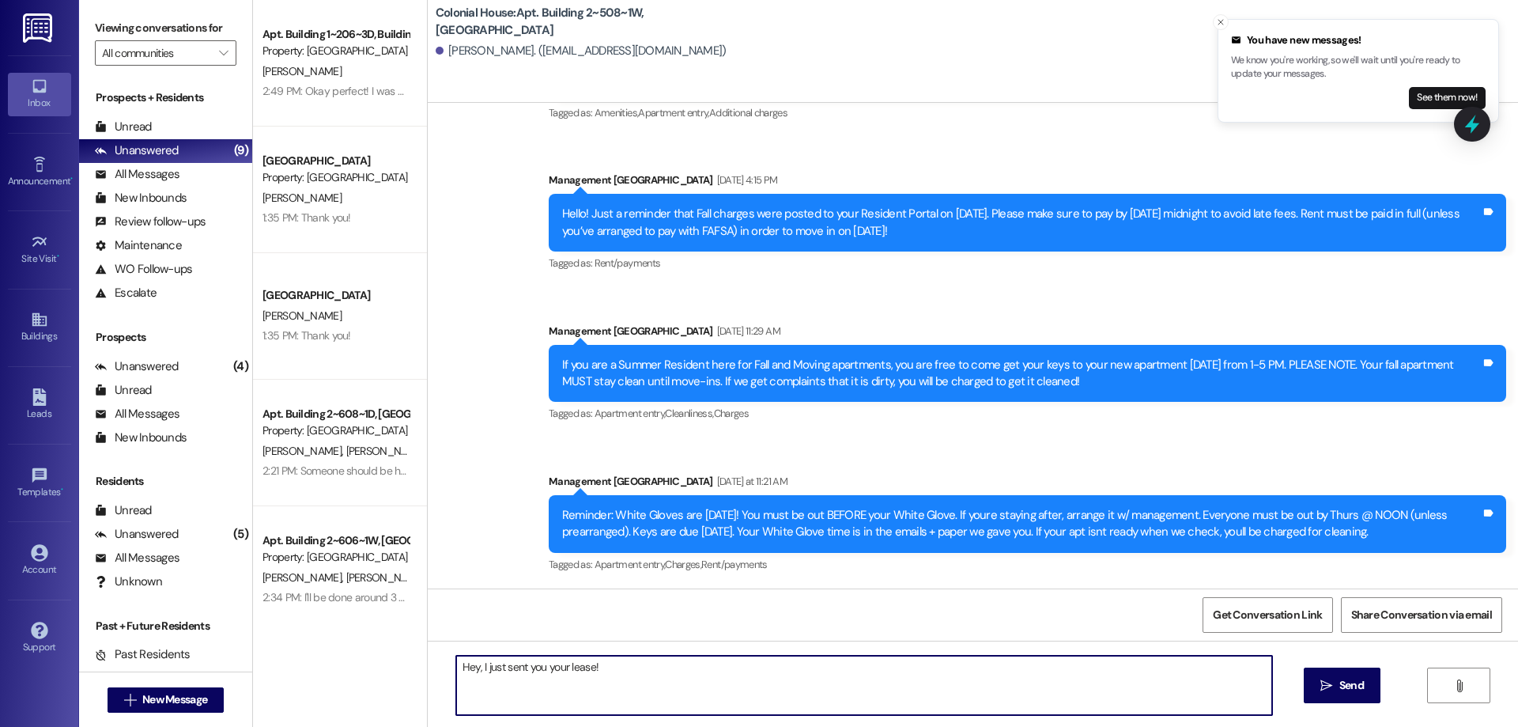
click at [708, 672] on textarea "Hey, I just sent you your lease!" at bounding box center [864, 685] width 816 height 59
type textarea "Hey, I just sent you your lease! Sign that ASAP!!"
click at [1357, 674] on button " Send" at bounding box center [1342, 685] width 77 height 36
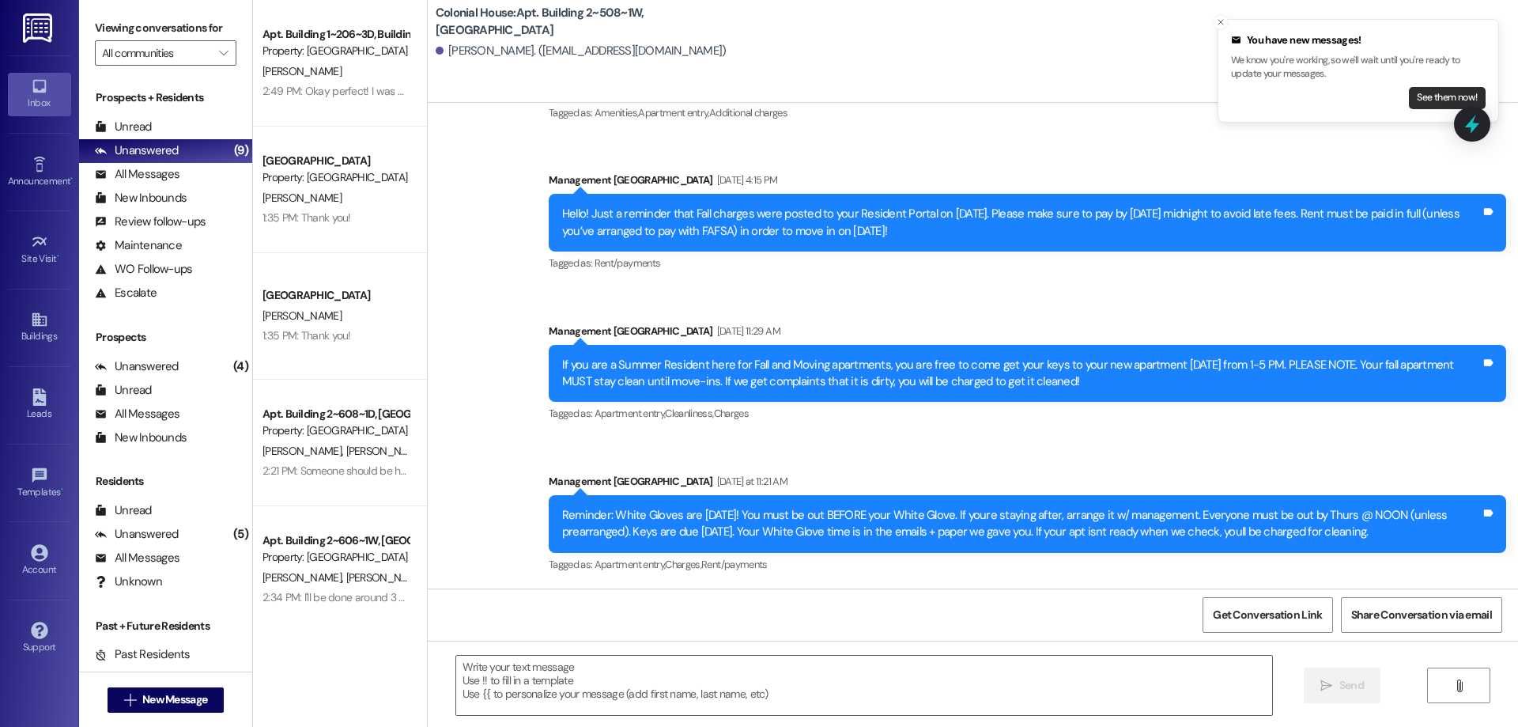
click at [1457, 93] on button "See them now!" at bounding box center [1447, 98] width 77 height 22
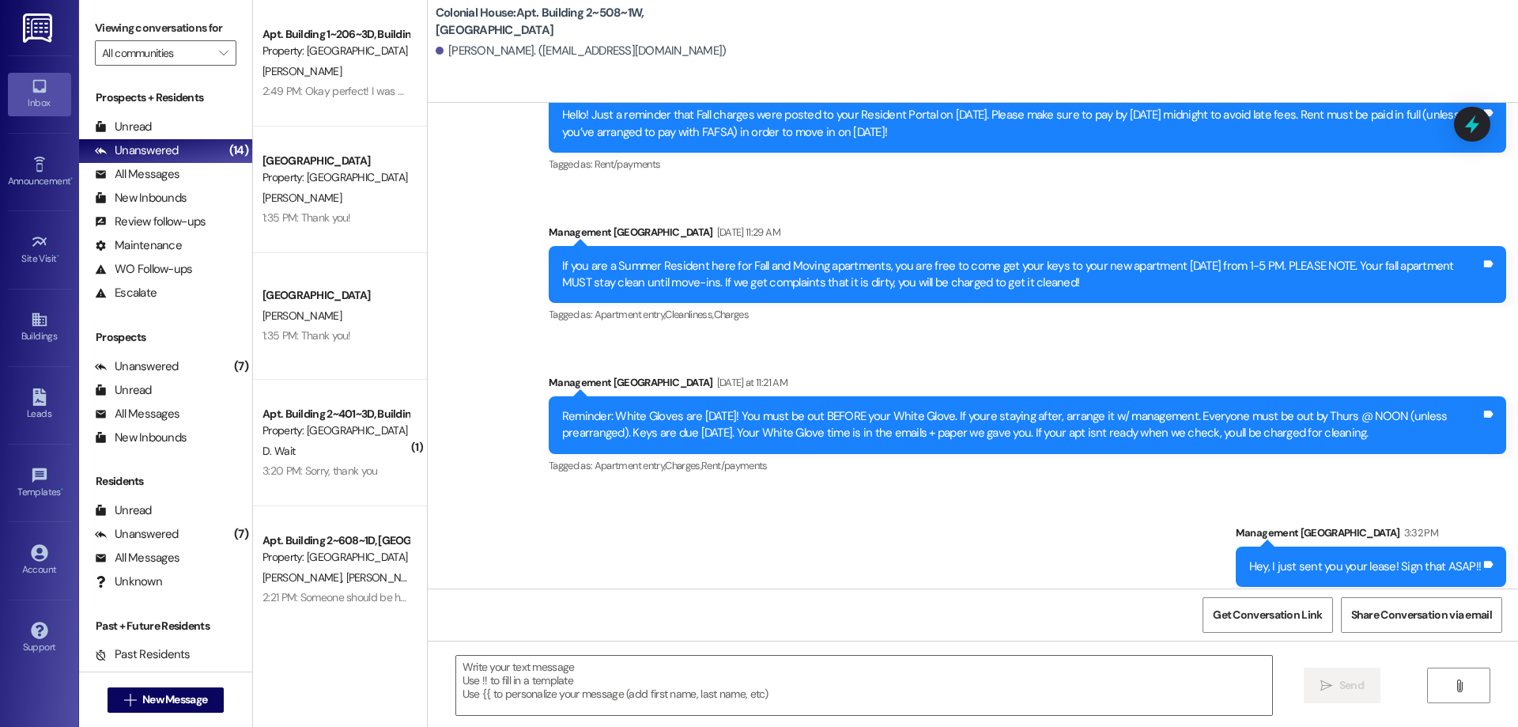
scroll to position [19511, 0]
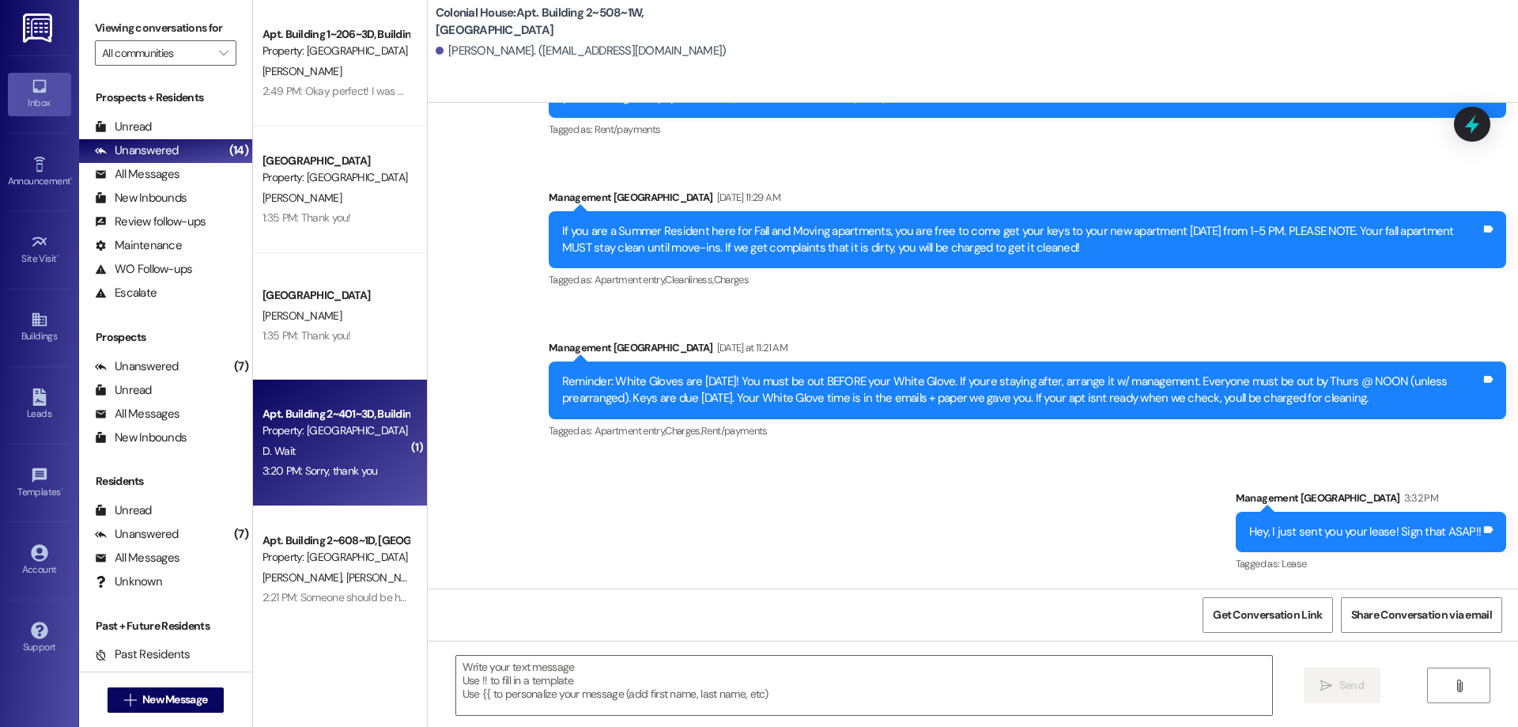
click at [352, 415] on div "Apt. Building 2~401~3D, Building 2 Colonial House" at bounding box center [336, 414] width 146 height 17
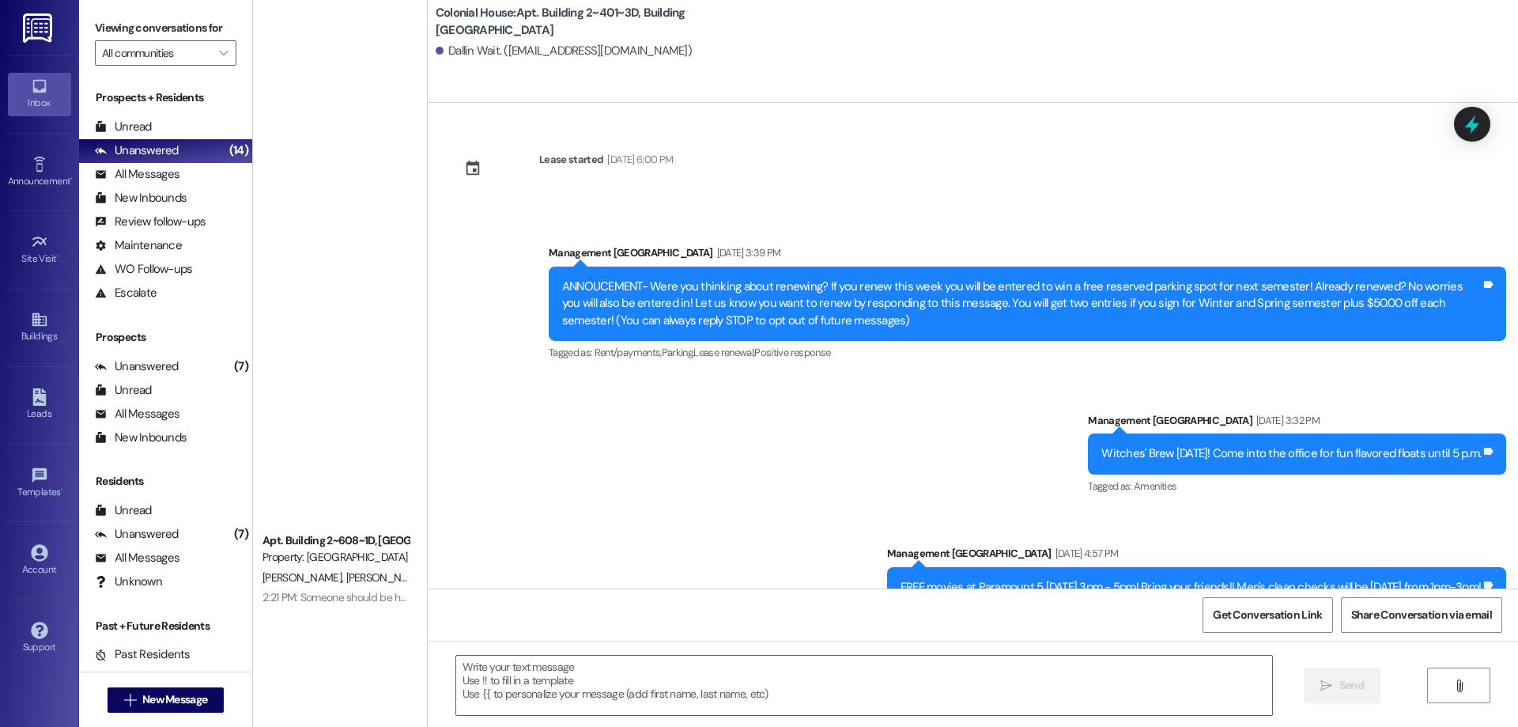
scroll to position [20951, 0]
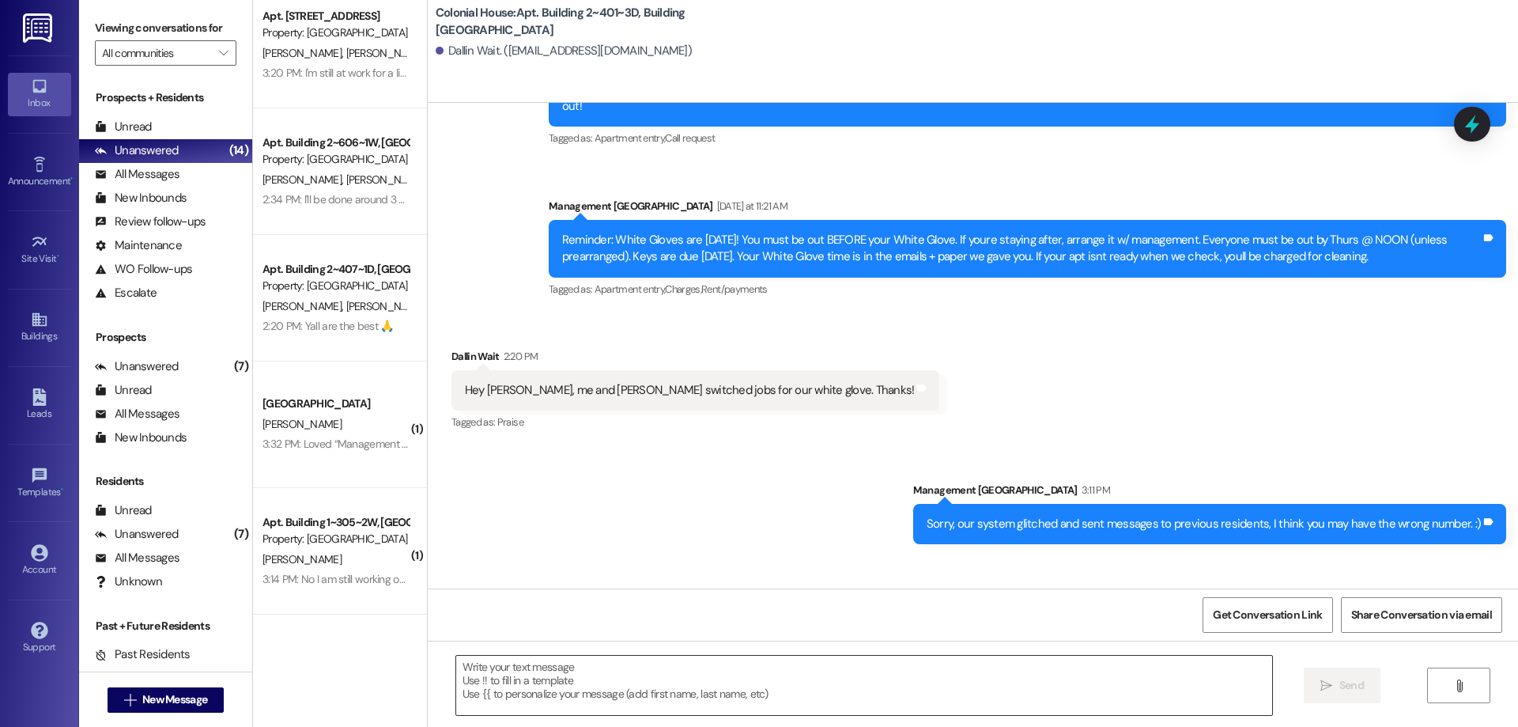
click at [735, 672] on textarea at bounding box center [864, 685] width 816 height 59
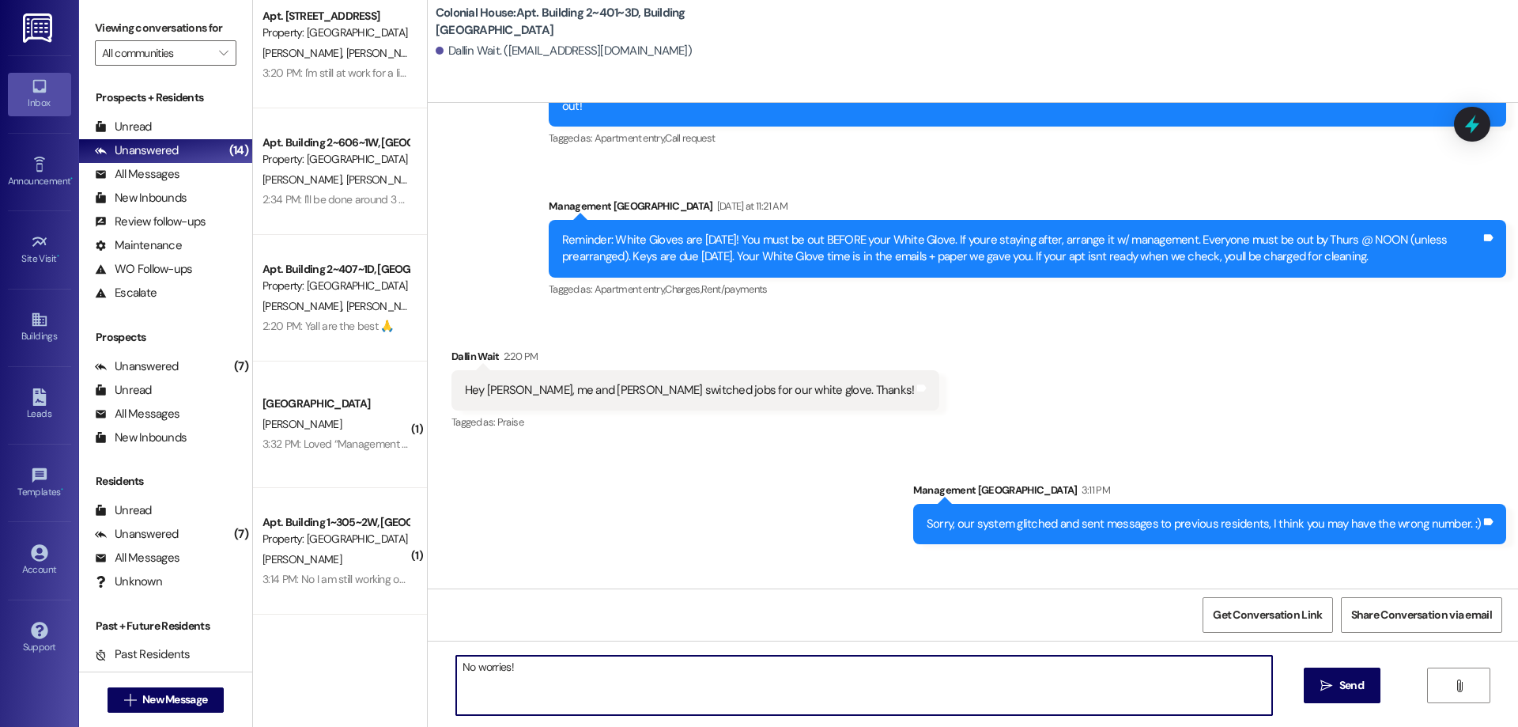
type textarea "No worries!"
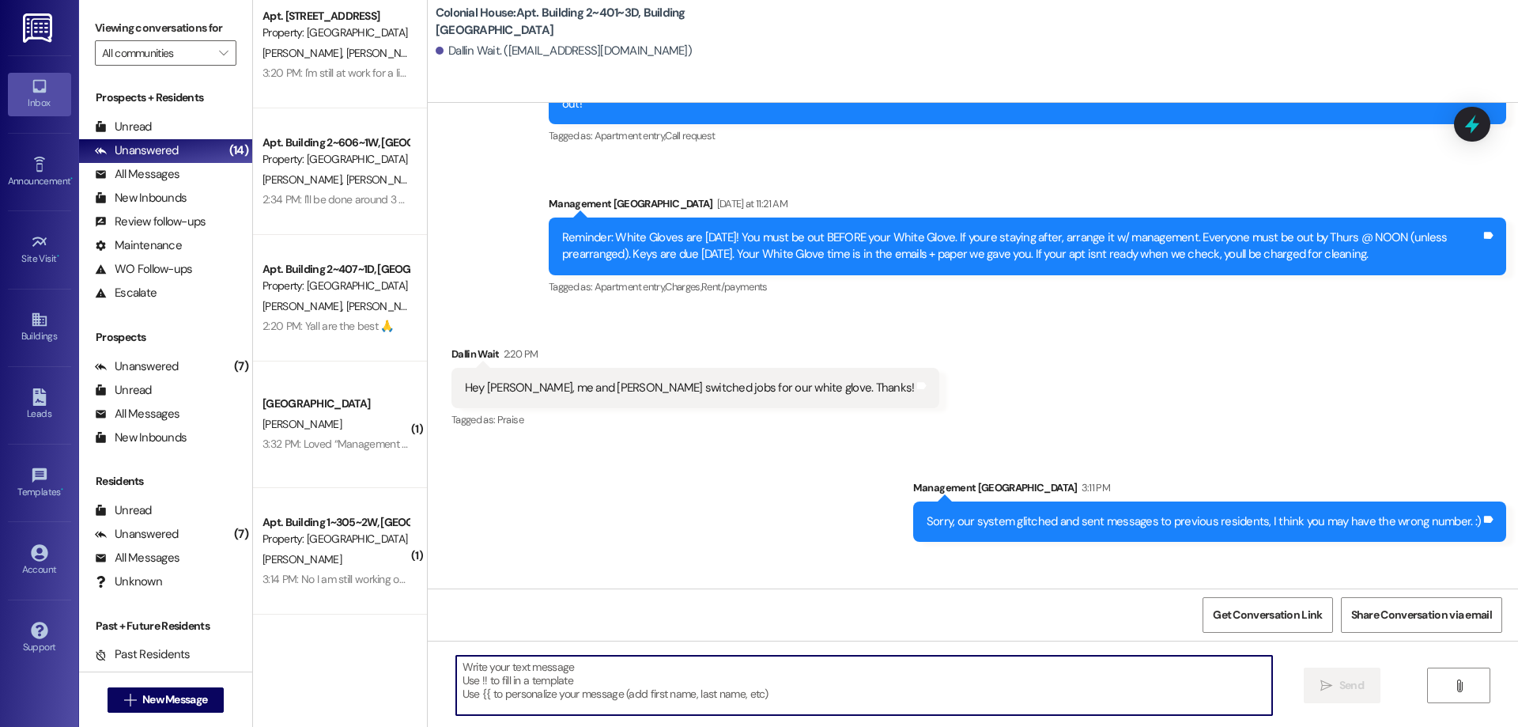
scroll to position [21061, 0]
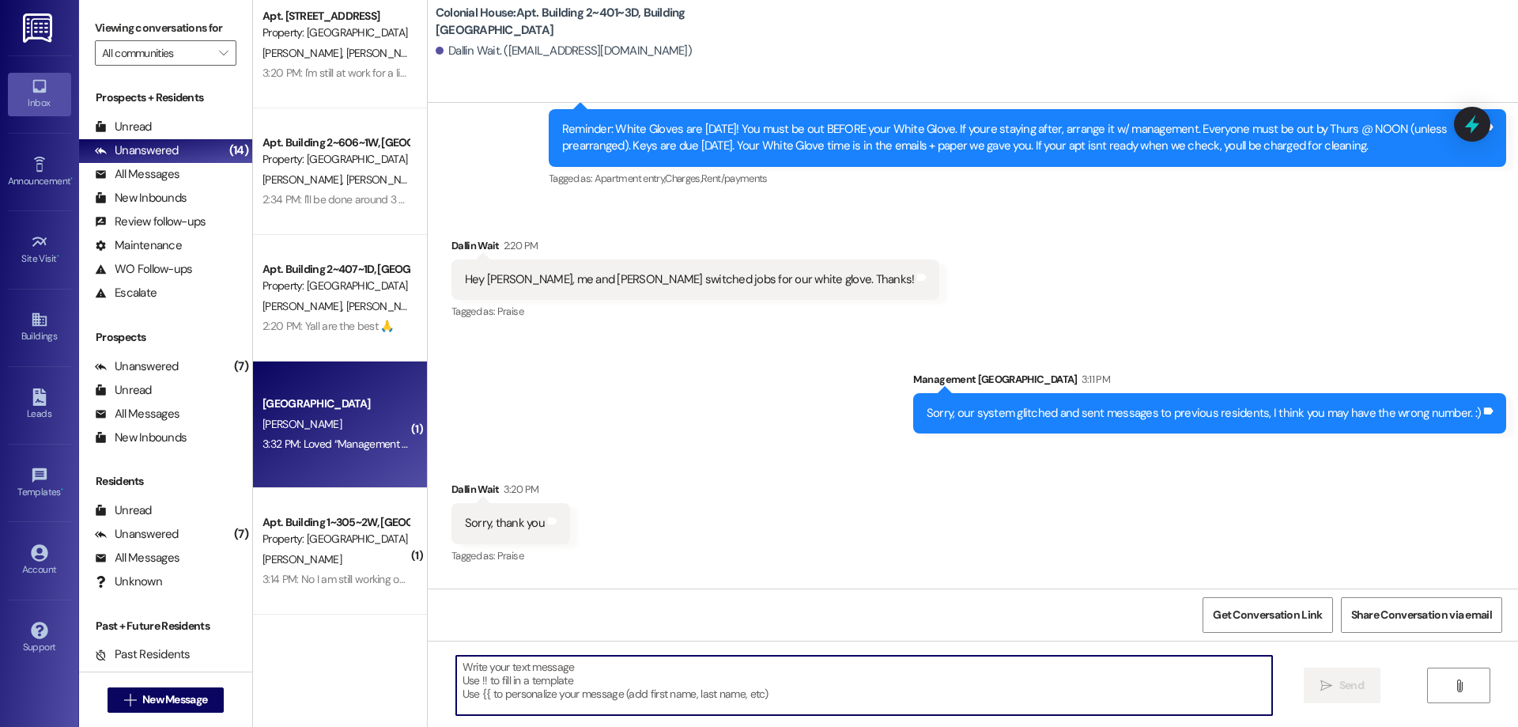
click at [368, 442] on div "3:32 PM: Loved “Management Colonial House (Colonial House): 8 Am!” 3:32 PM: Lov…" at bounding box center [439, 444] width 353 height 14
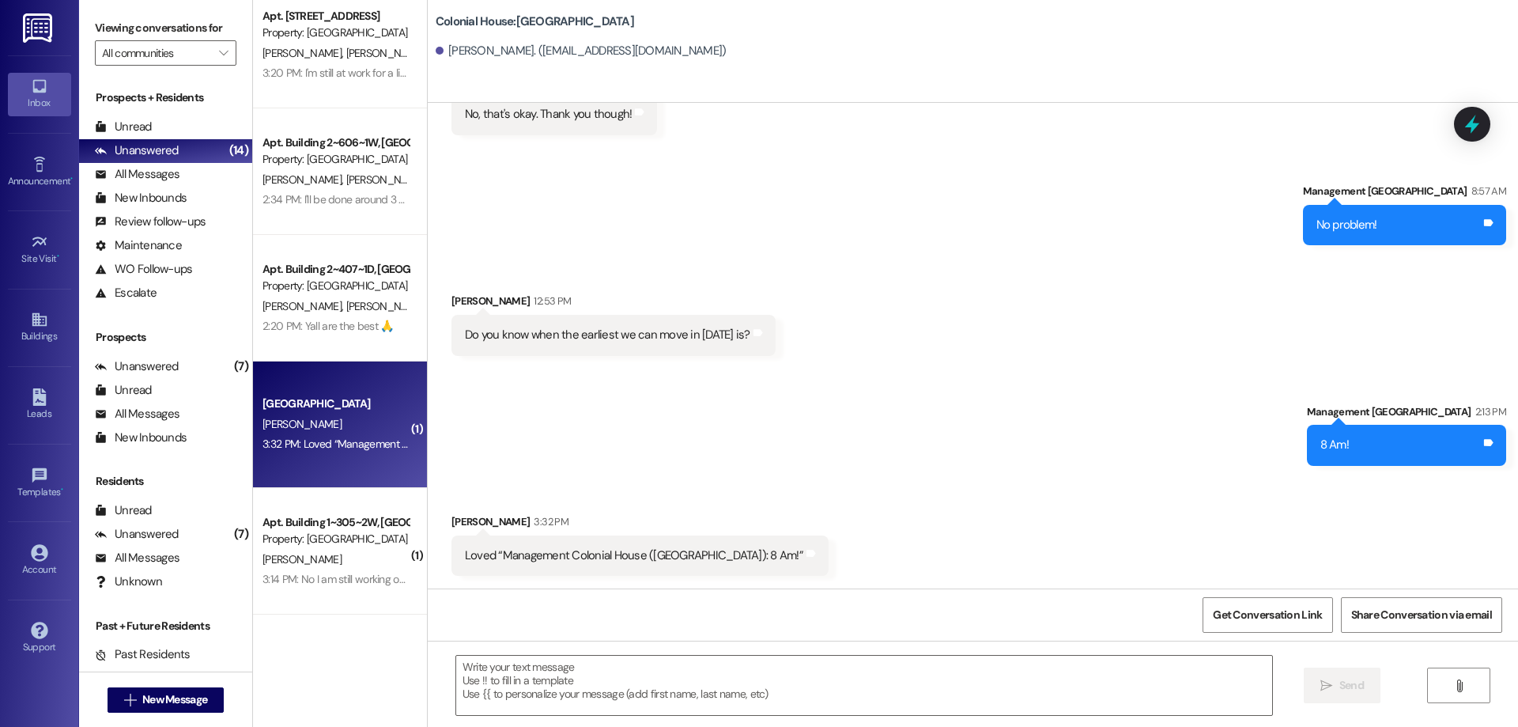
scroll to position [6474, 0]
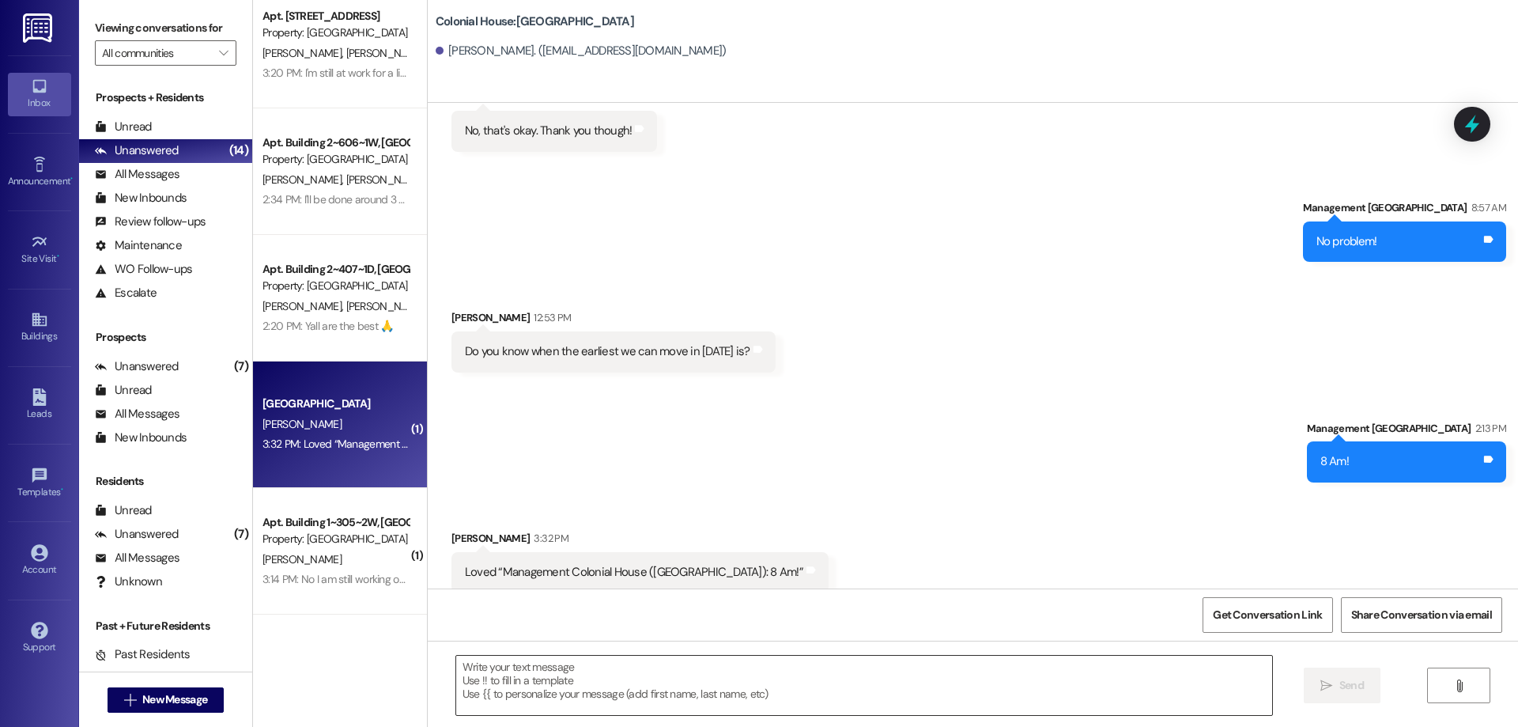
click at [886, 678] on textarea at bounding box center [864, 685] width 816 height 59
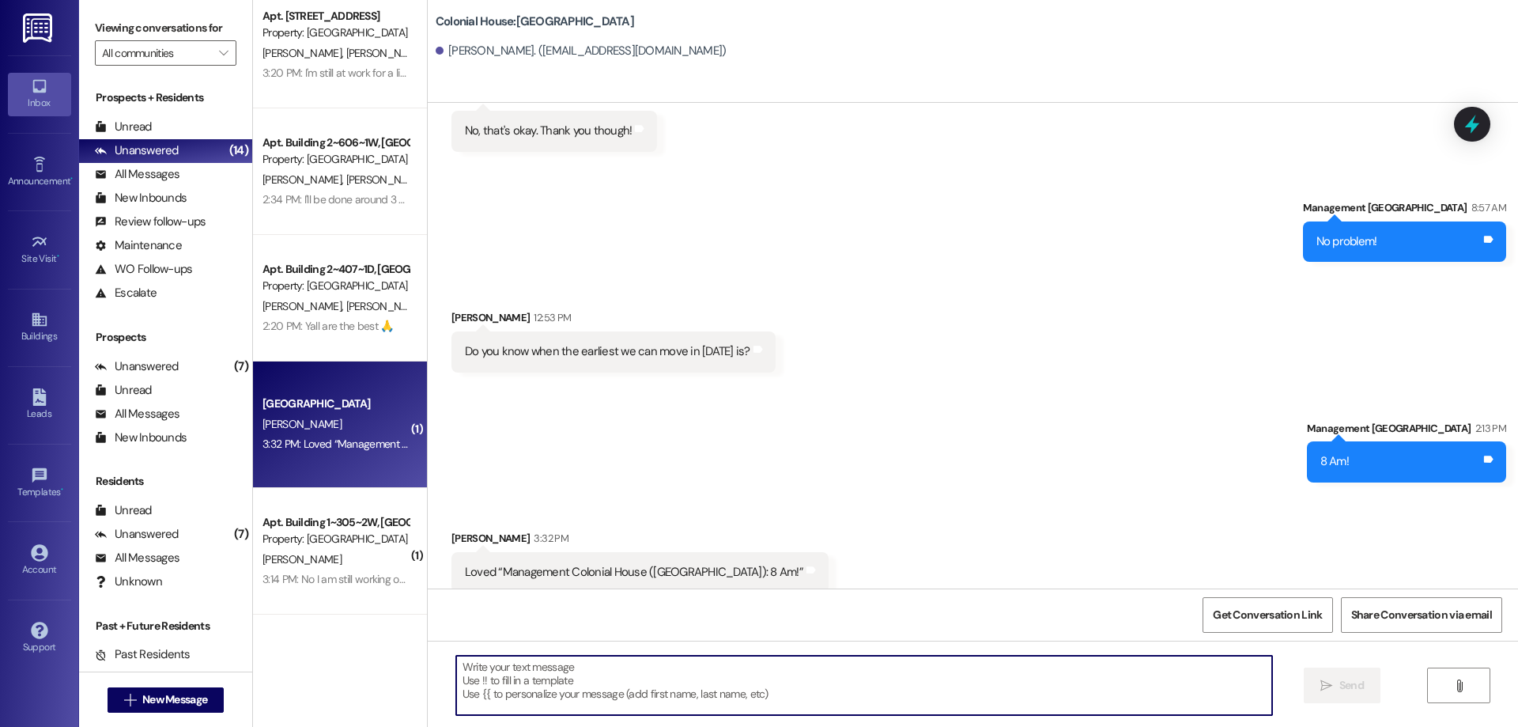
type textarea "."
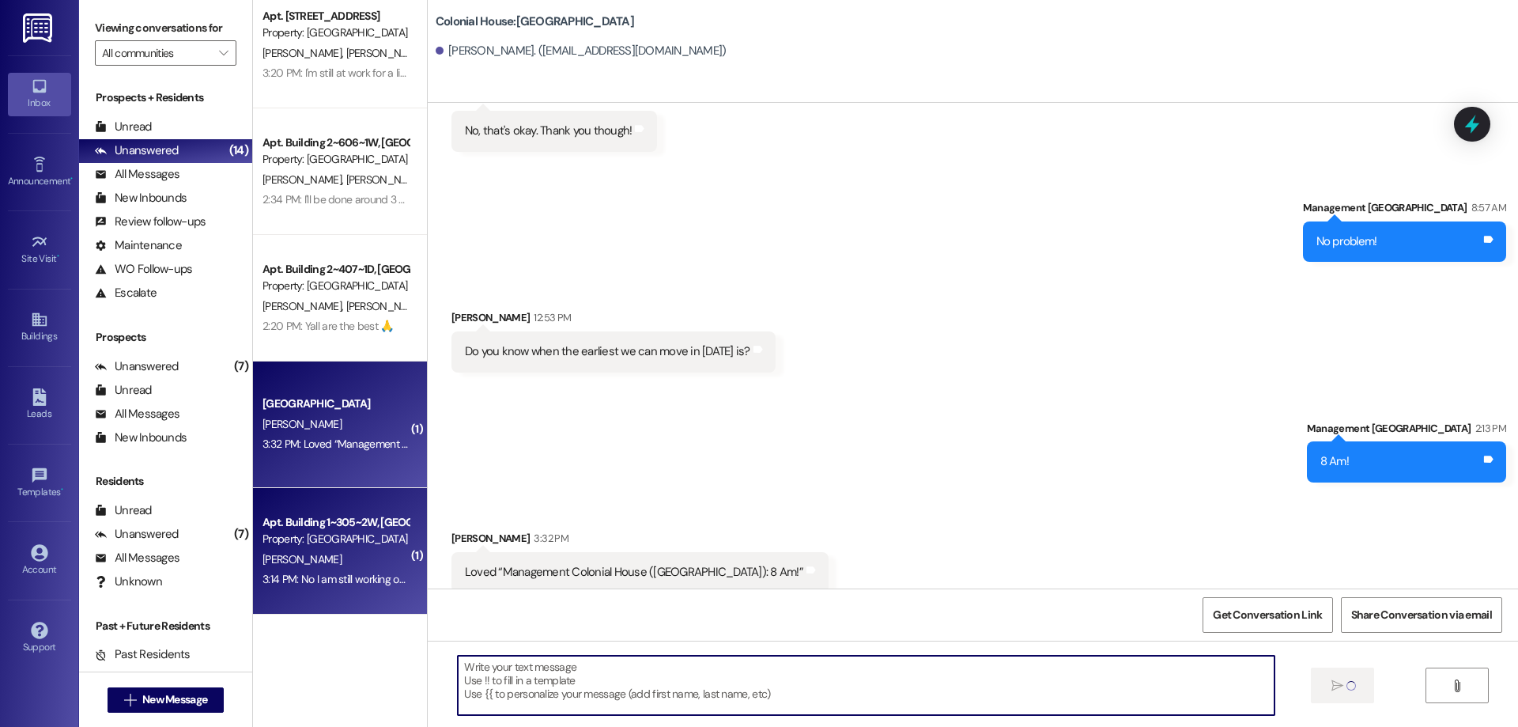
scroll to position [6473, 0]
click at [351, 550] on div "S. Anderson" at bounding box center [335, 560] width 149 height 20
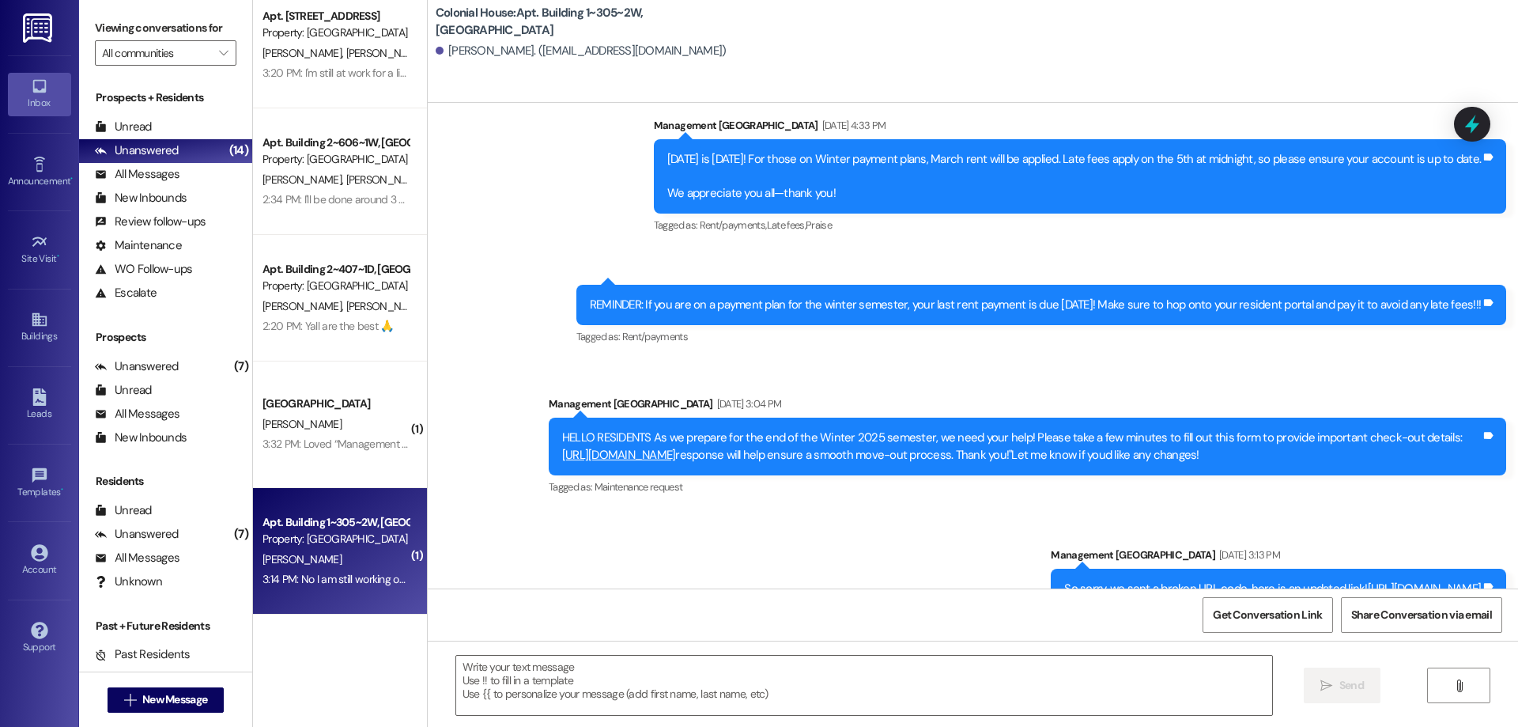
scroll to position [21102, 0]
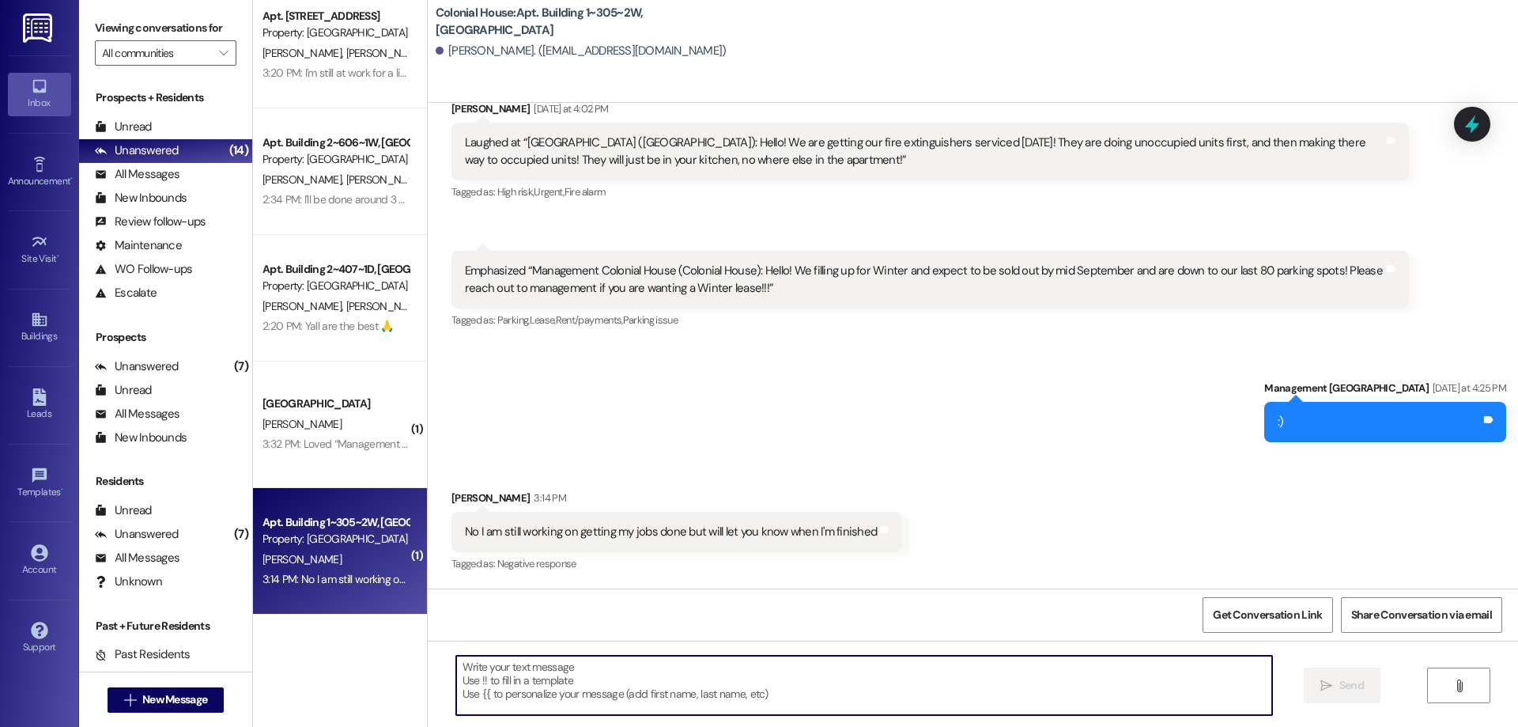
click at [924, 693] on textarea at bounding box center [864, 685] width 816 height 59
type textarea "No worries!!"
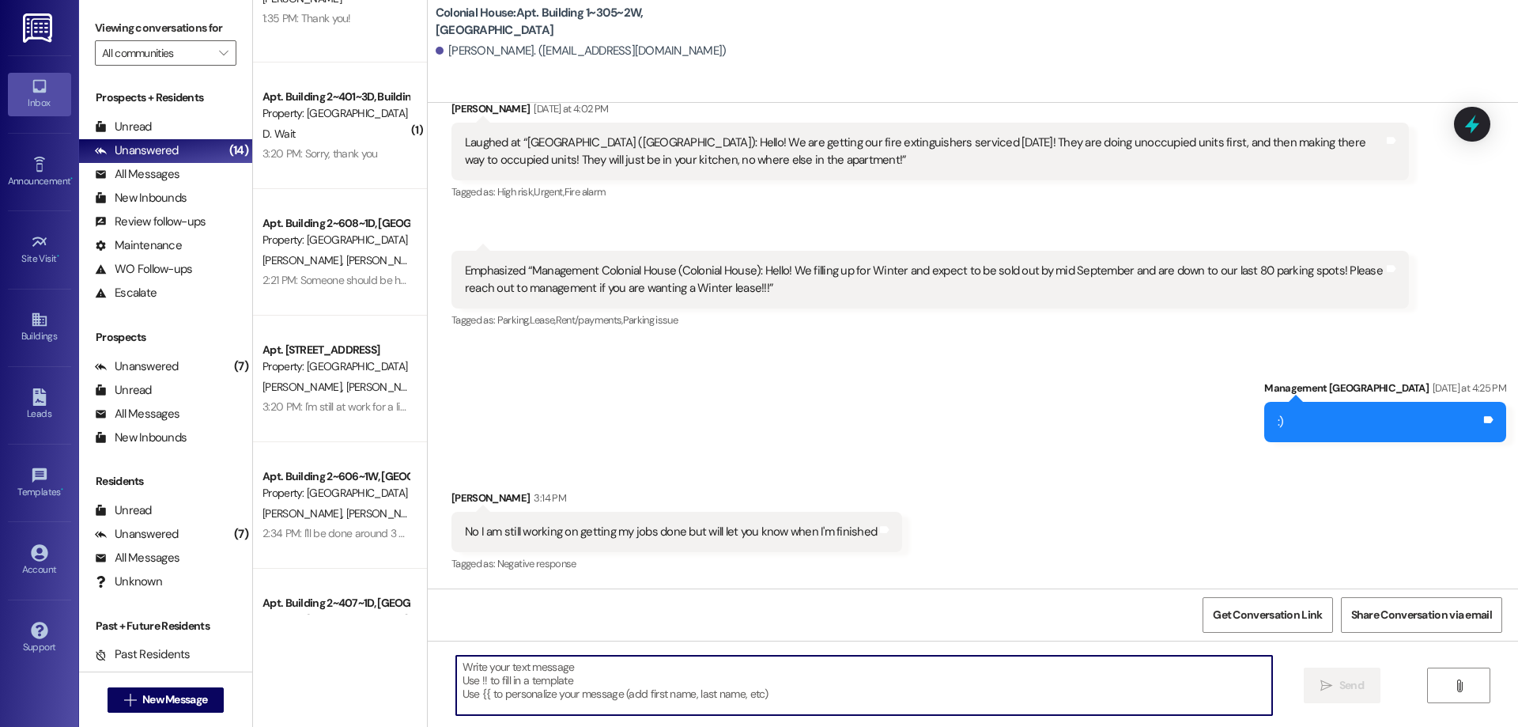
scroll to position [123, 0]
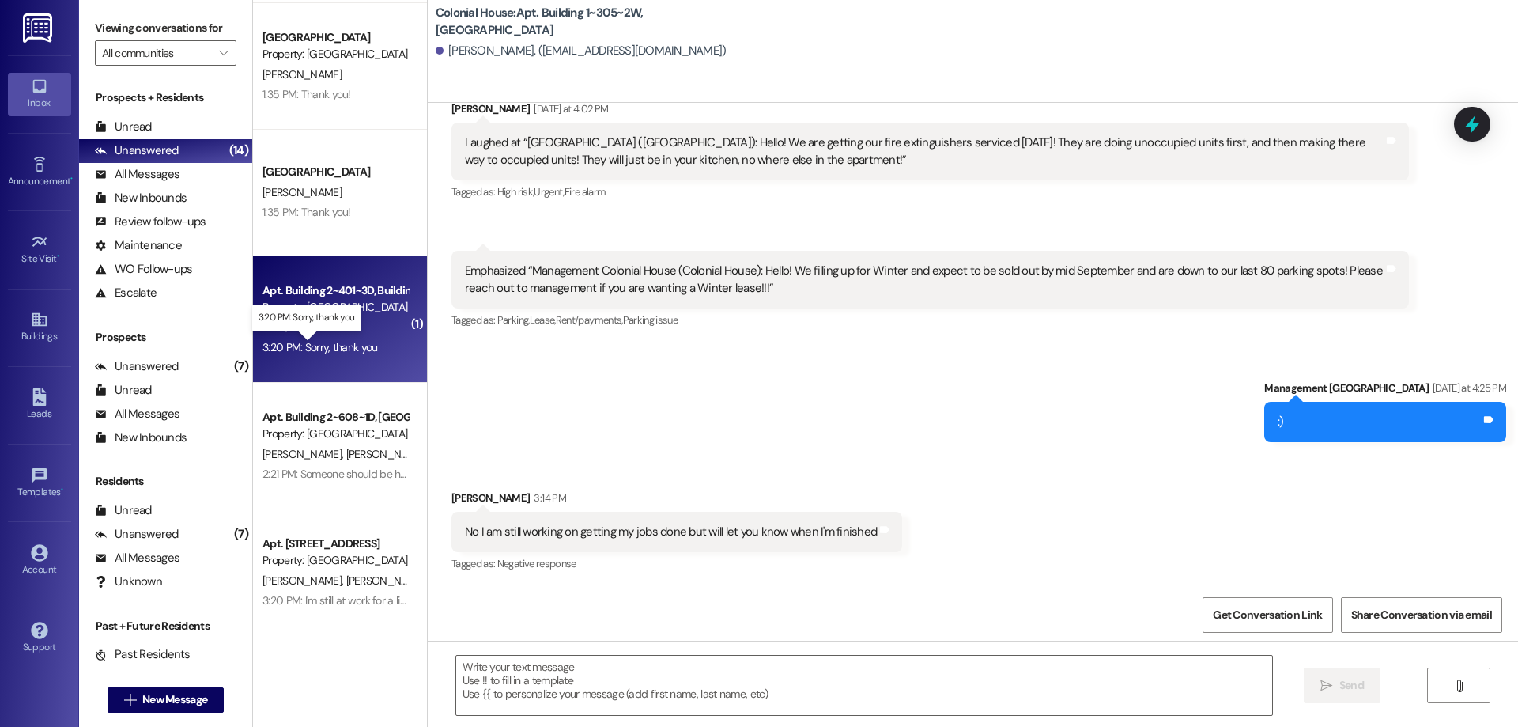
click at [363, 340] on div "3:20 PM: Sorry, thank you 3:20 PM: Sorry, thank you" at bounding box center [320, 347] width 115 height 14
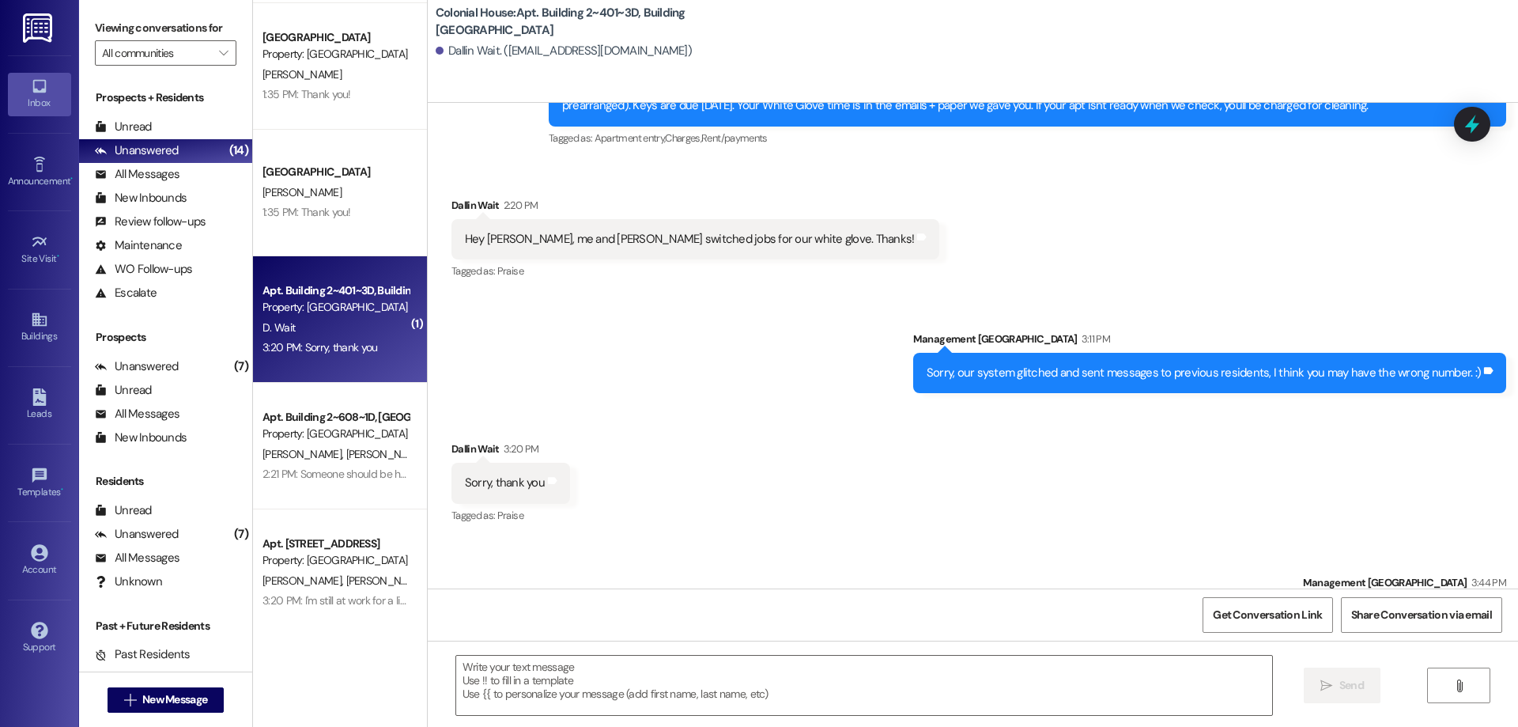
click at [359, 337] on div "Apt. Building 1~206~3D, Building 1 Colonial House Property: Colonial House E. A…" at bounding box center [340, 307] width 174 height 614
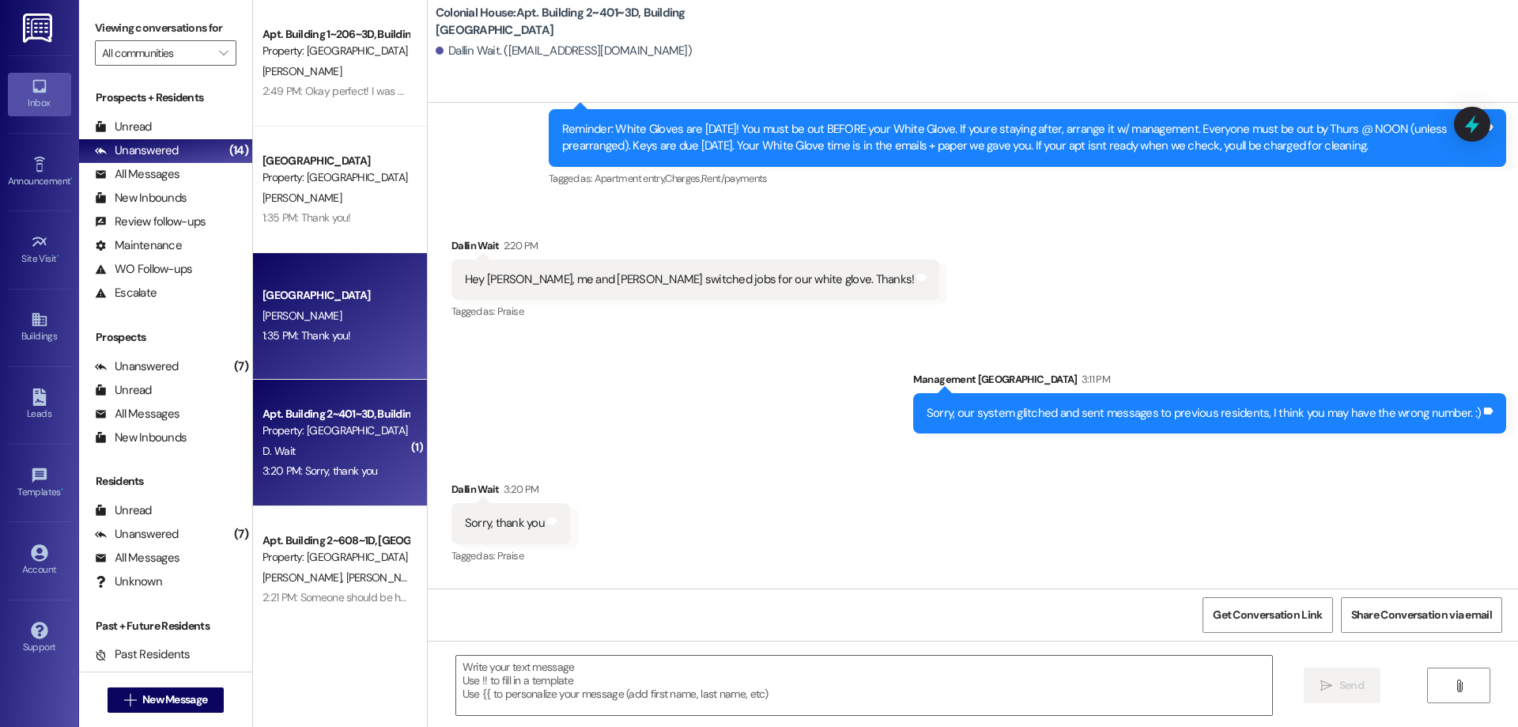
click at [353, 337] on div "1:35 PM: Thank you! 1:35 PM: Thank you!" at bounding box center [335, 336] width 149 height 20
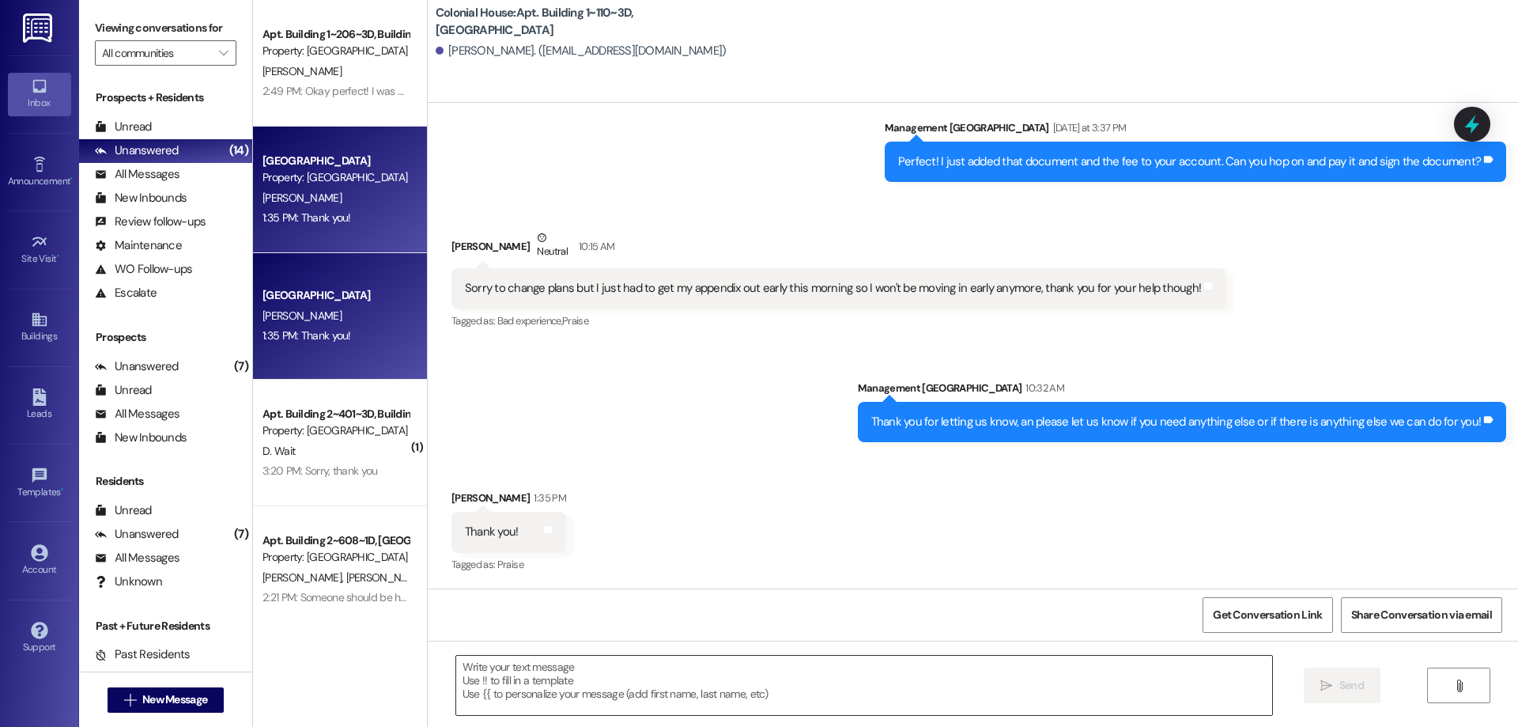
scroll to position [957, 0]
click at [656, 701] on textarea at bounding box center [864, 685] width 816 height 59
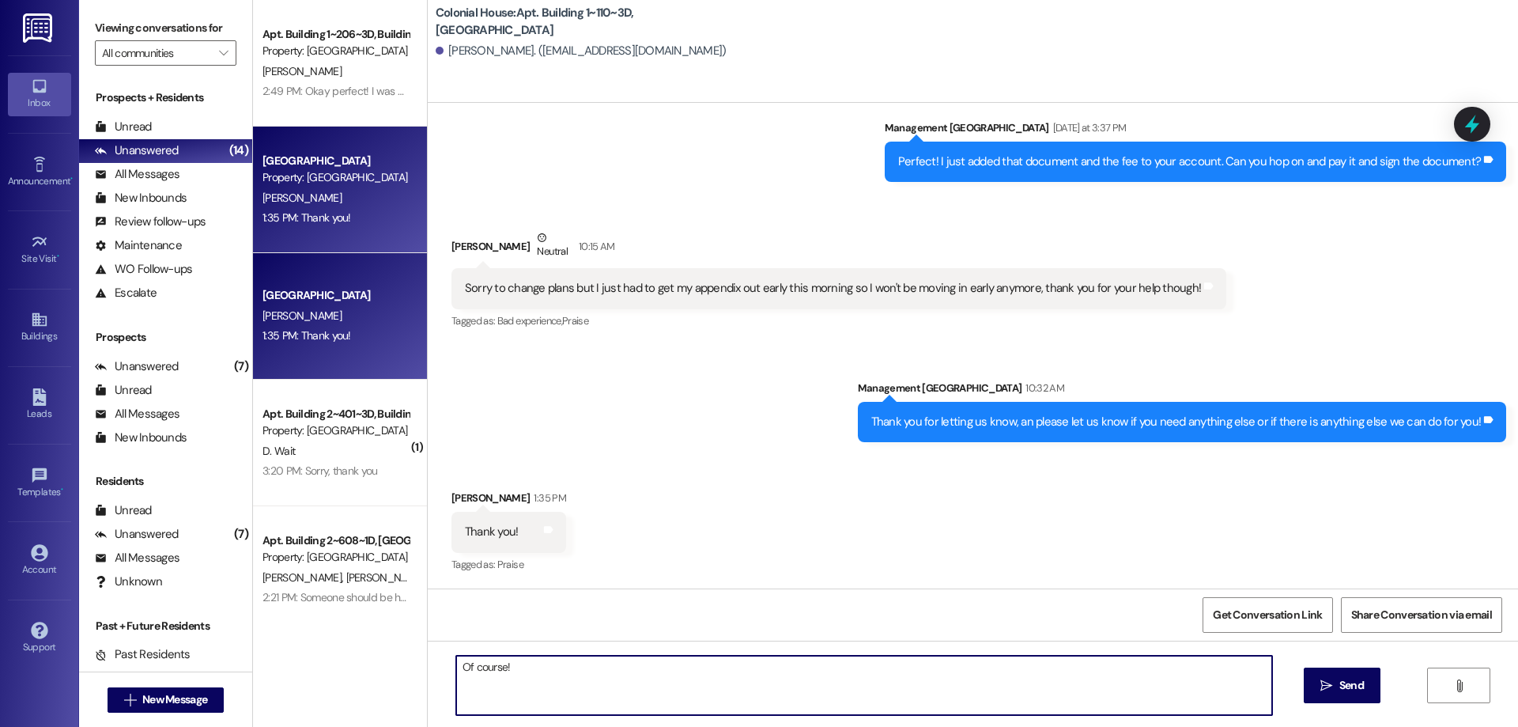
type textarea "Of course!"
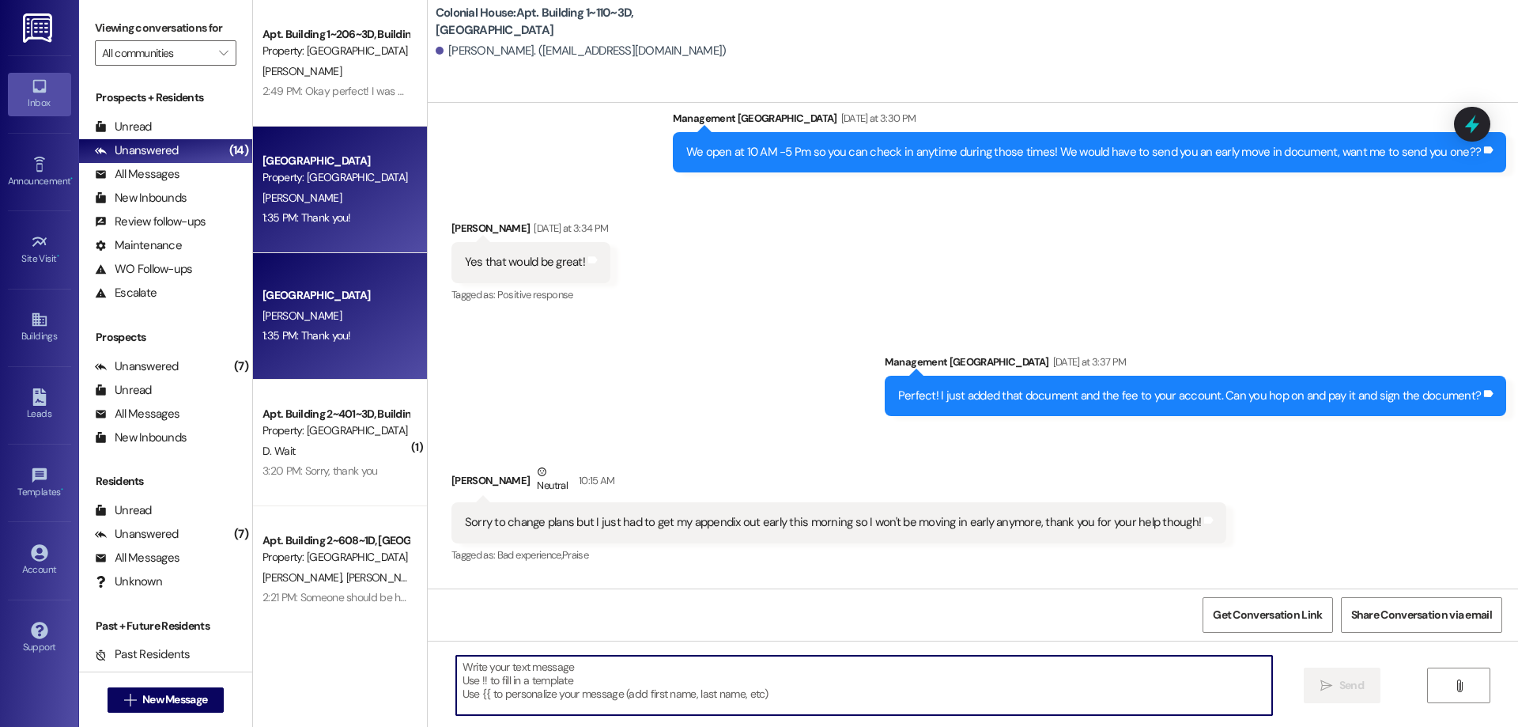
scroll to position [0, 0]
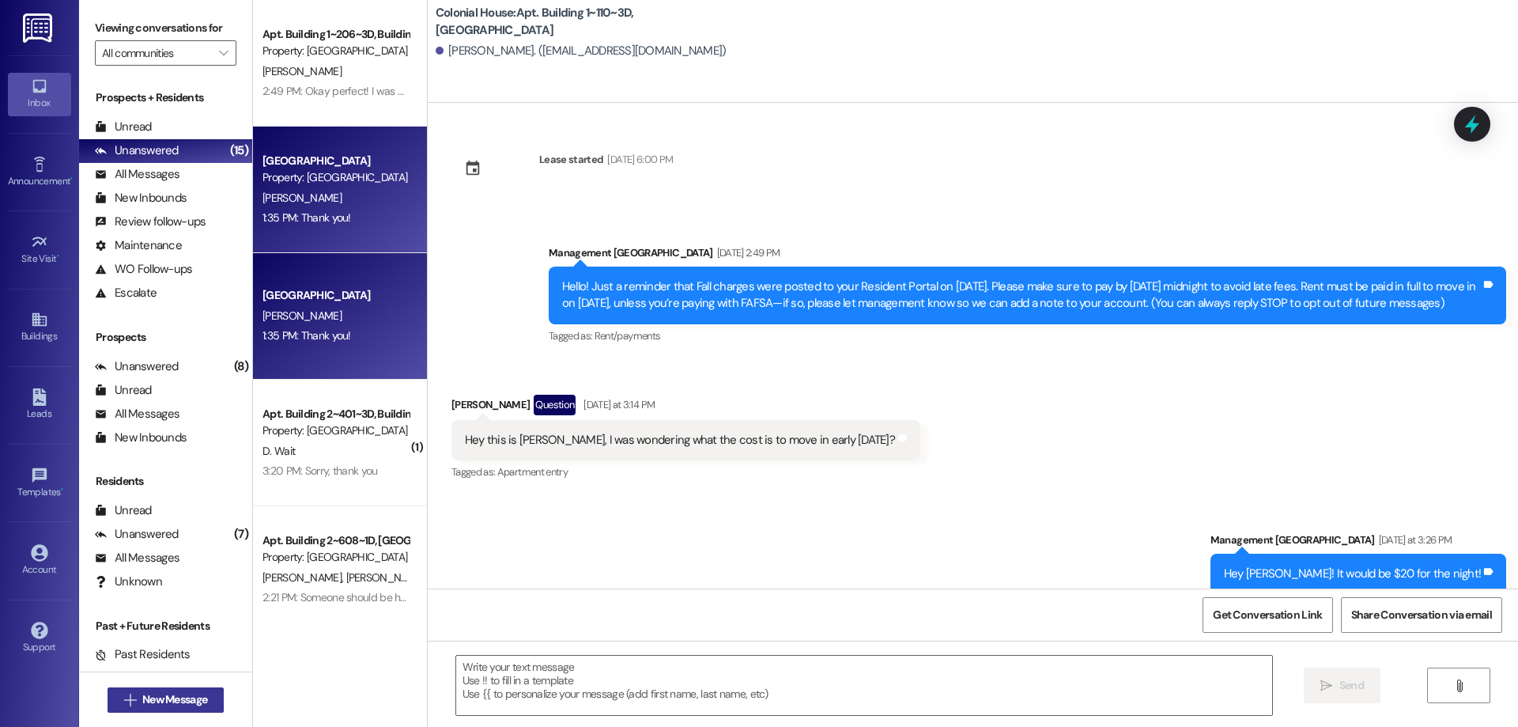
click at [142, 694] on span "New Message" at bounding box center [174, 699] width 65 height 17
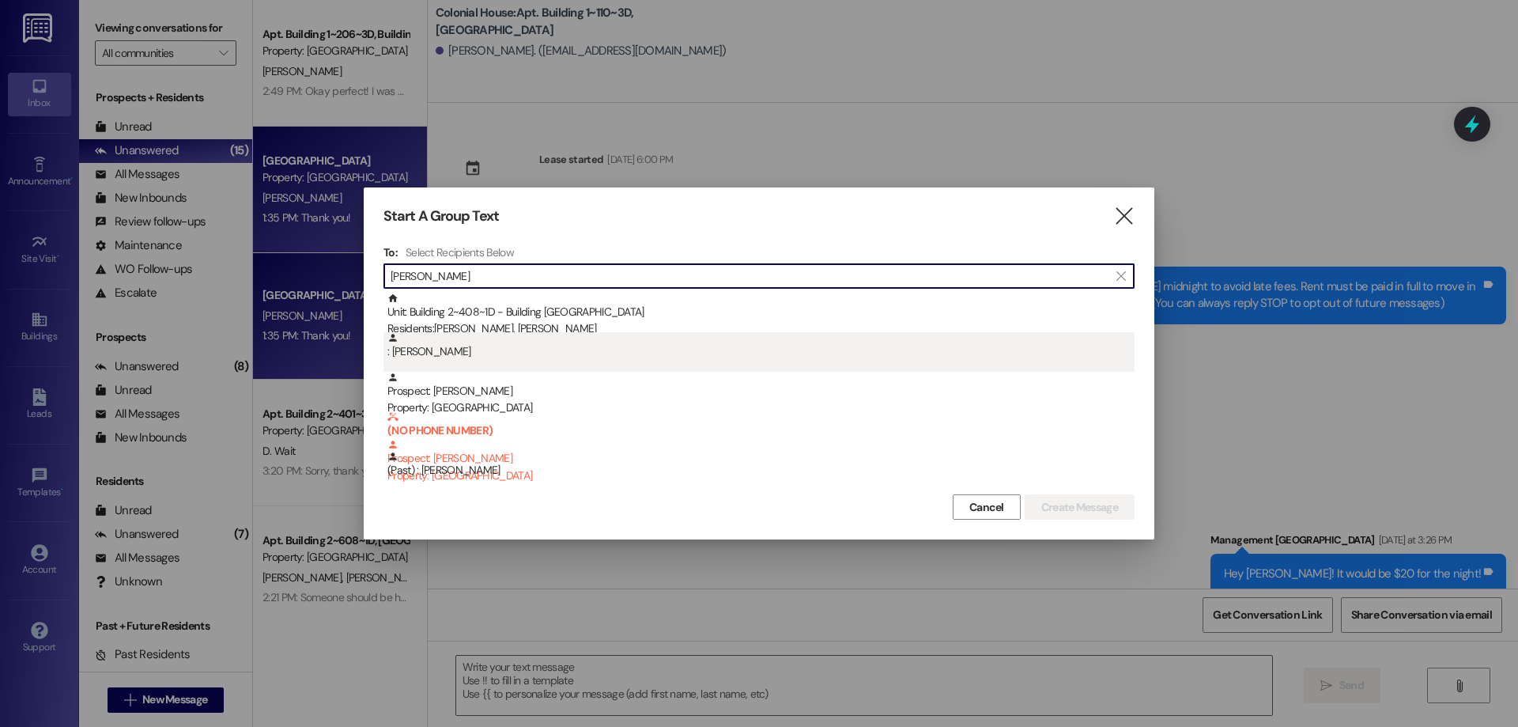
type input "kevin"
click at [502, 357] on div ": Kevin Stillman" at bounding box center [760, 346] width 747 height 28
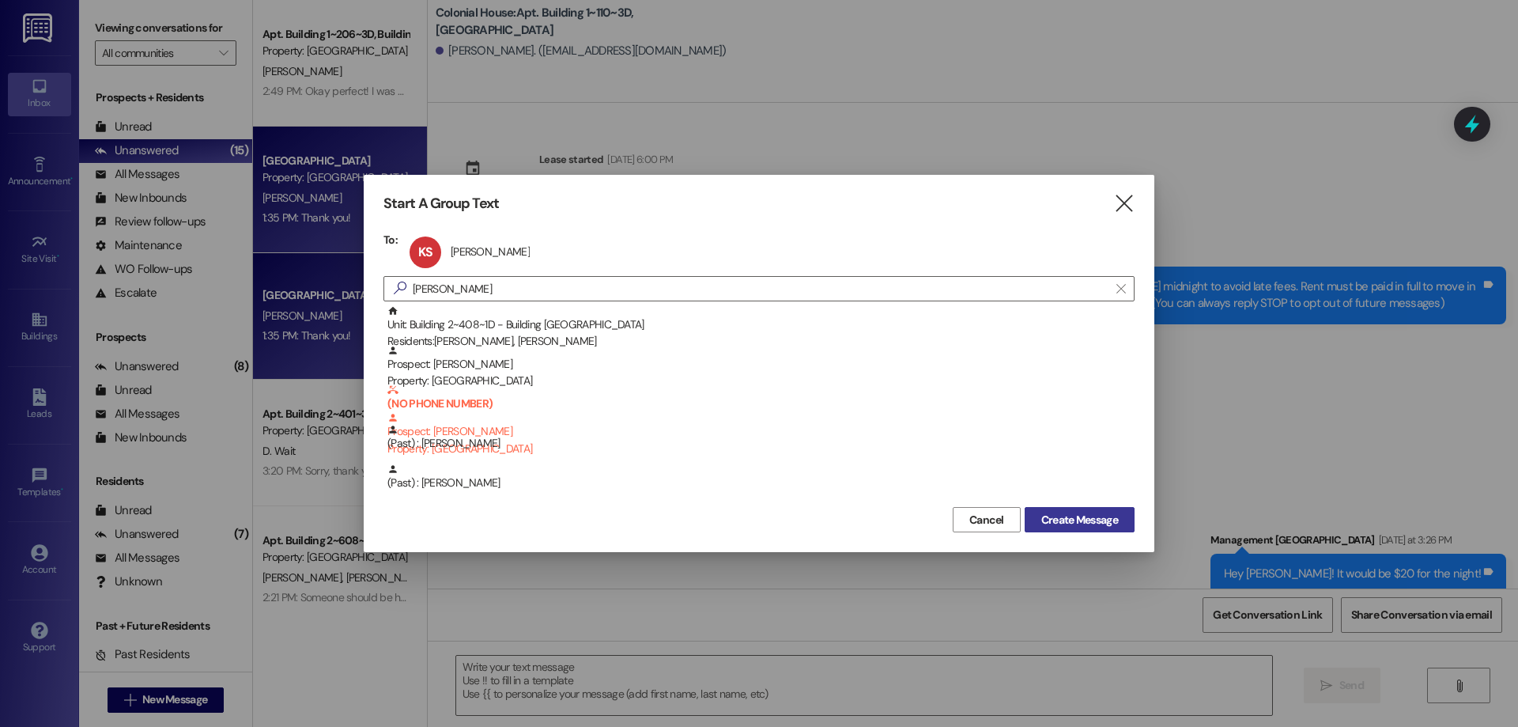
click at [1094, 512] on span "Create Message" at bounding box center [1079, 520] width 77 height 17
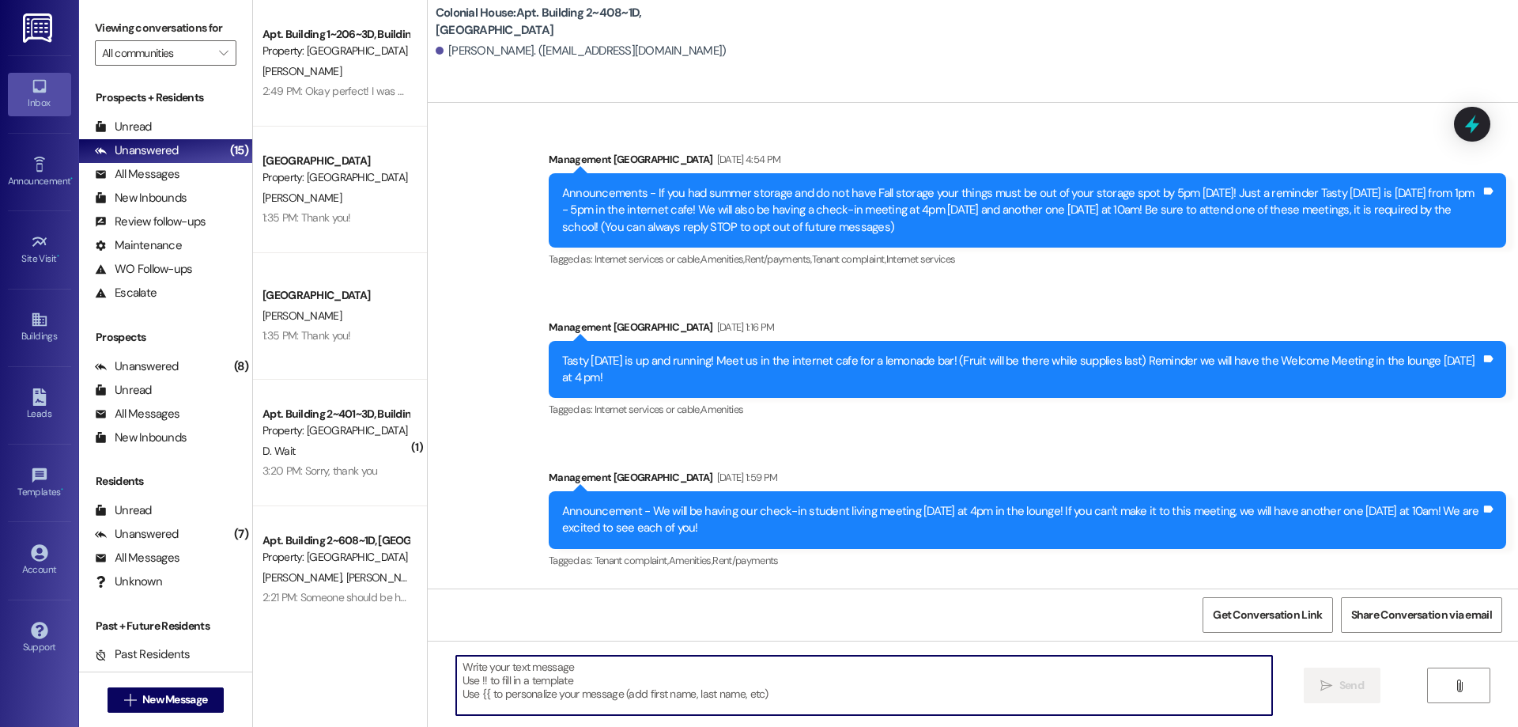
click at [779, 666] on textarea at bounding box center [864, 685] width 816 height 59
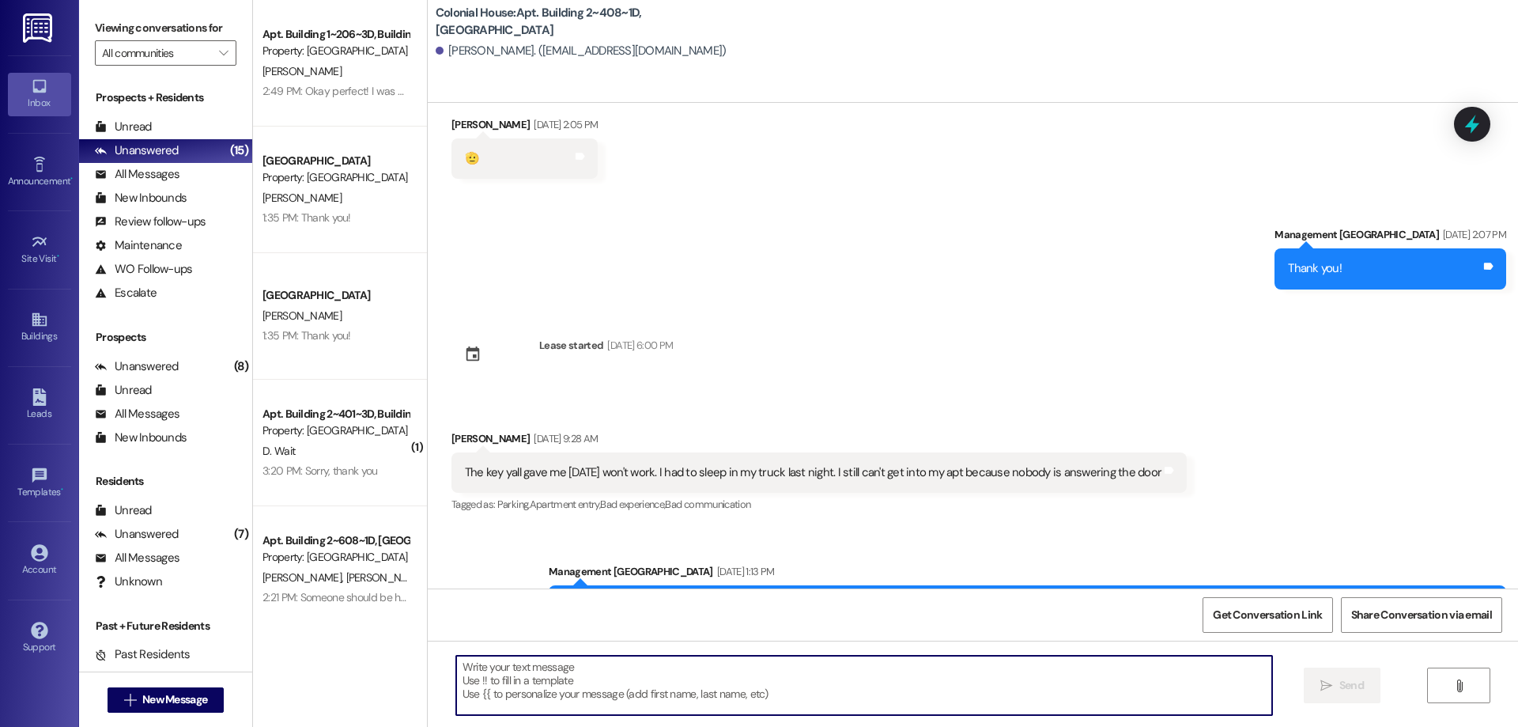
scroll to position [24016, 0]
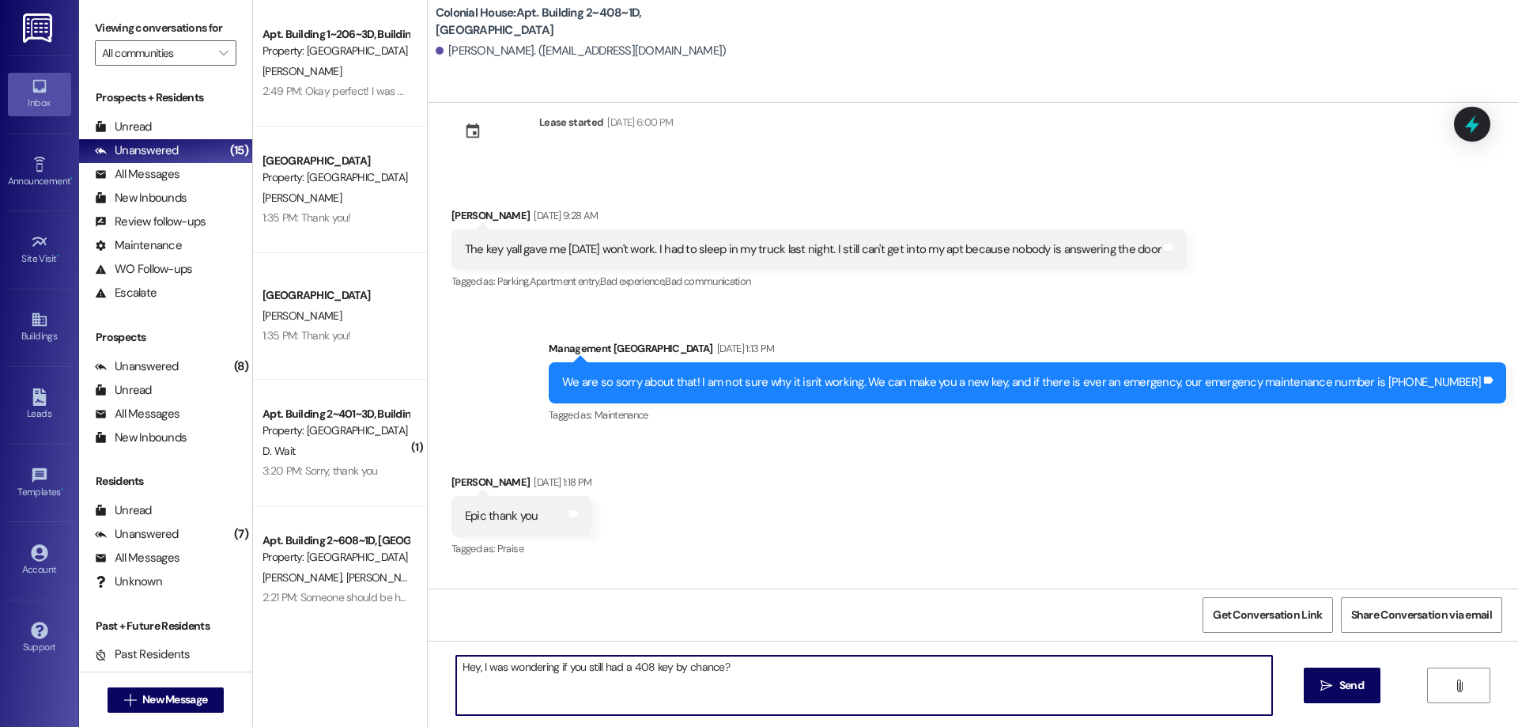
type textarea "Hey, I was wondering if you still had a 408 key by chance?"
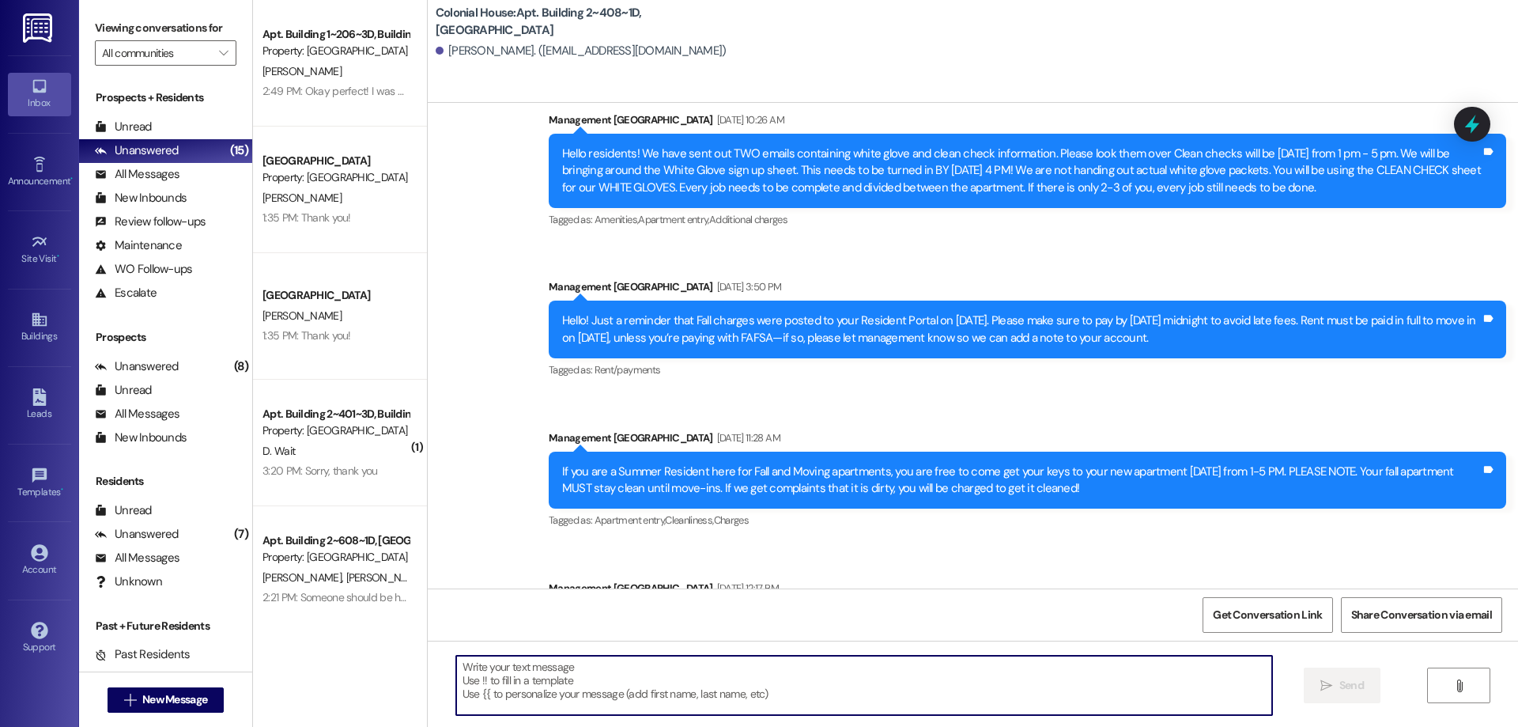
scroll to position [25936, 0]
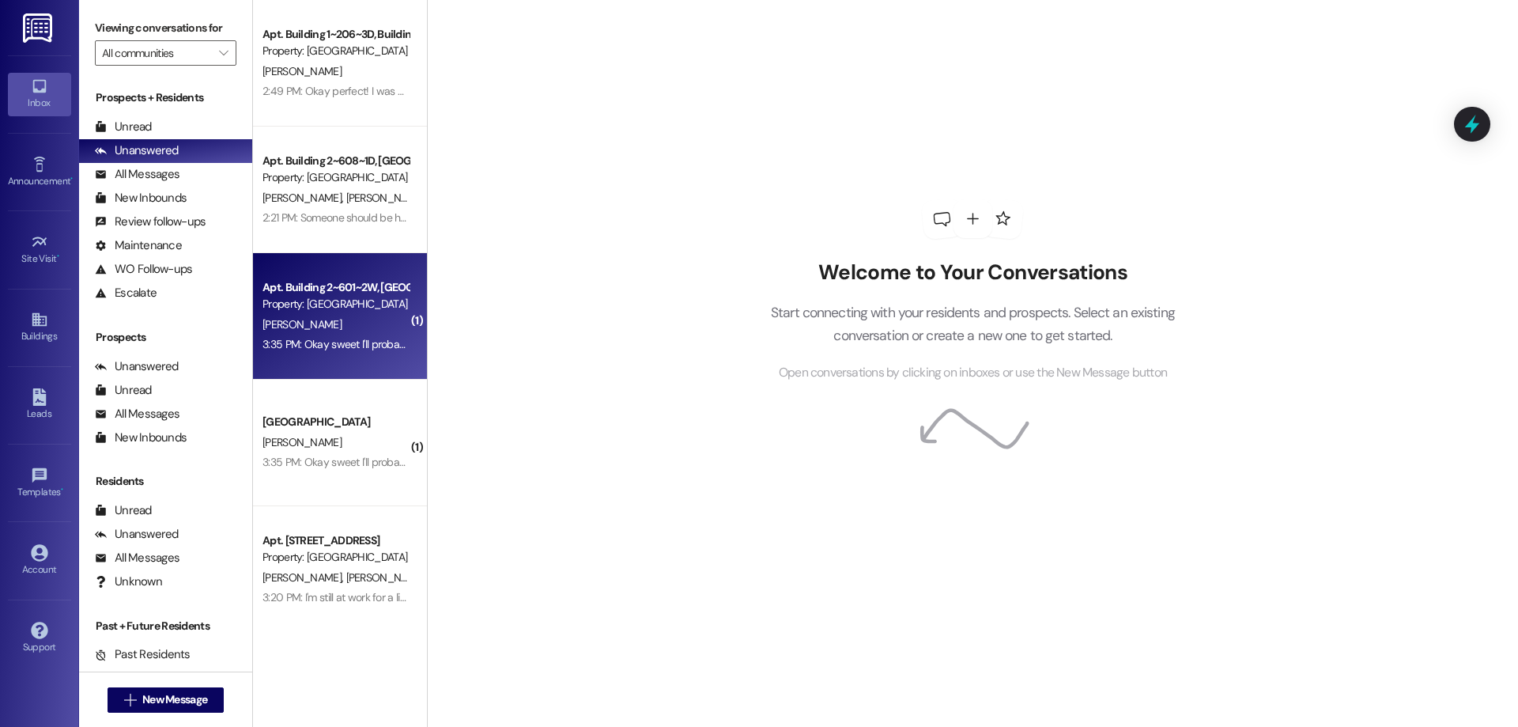
click at [358, 325] on div "[PERSON_NAME]" at bounding box center [335, 325] width 149 height 20
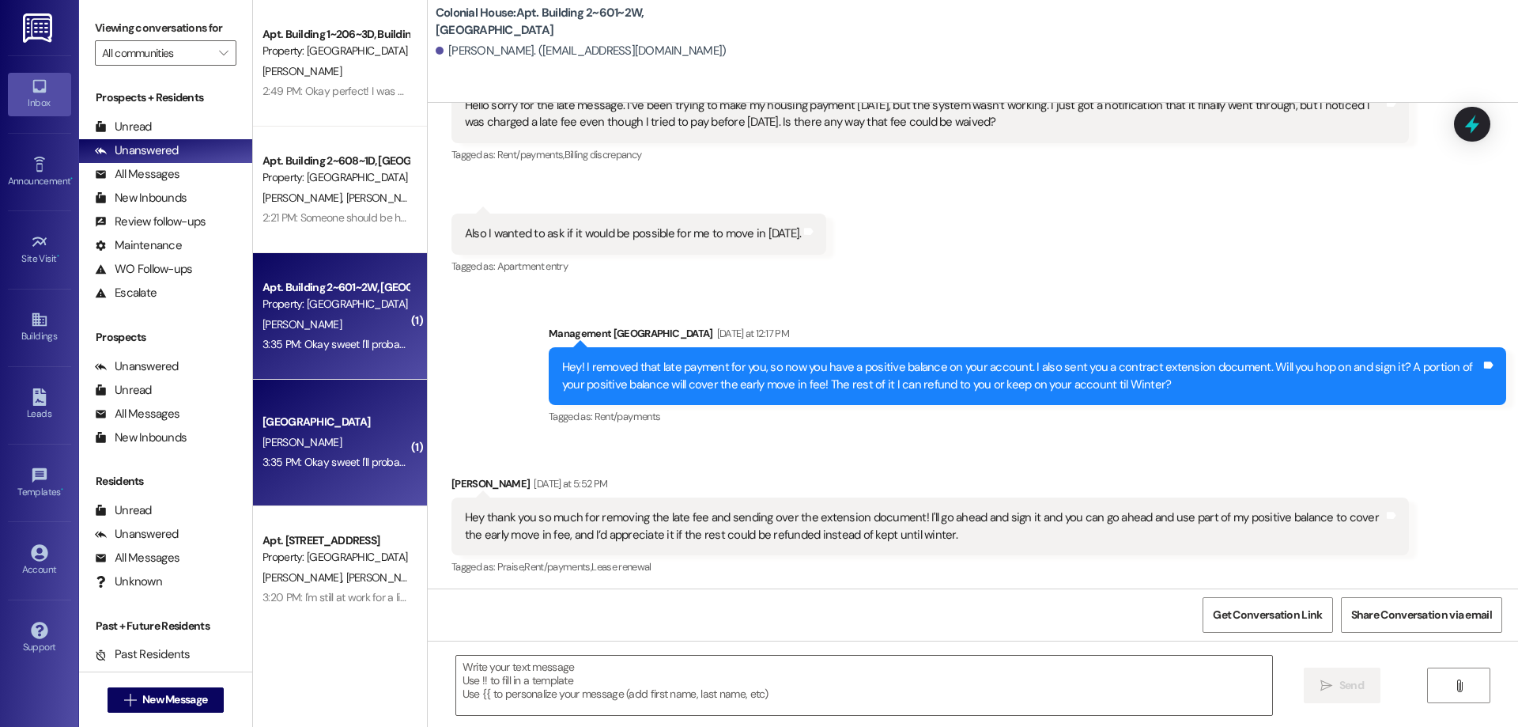
scroll to position [24149, 0]
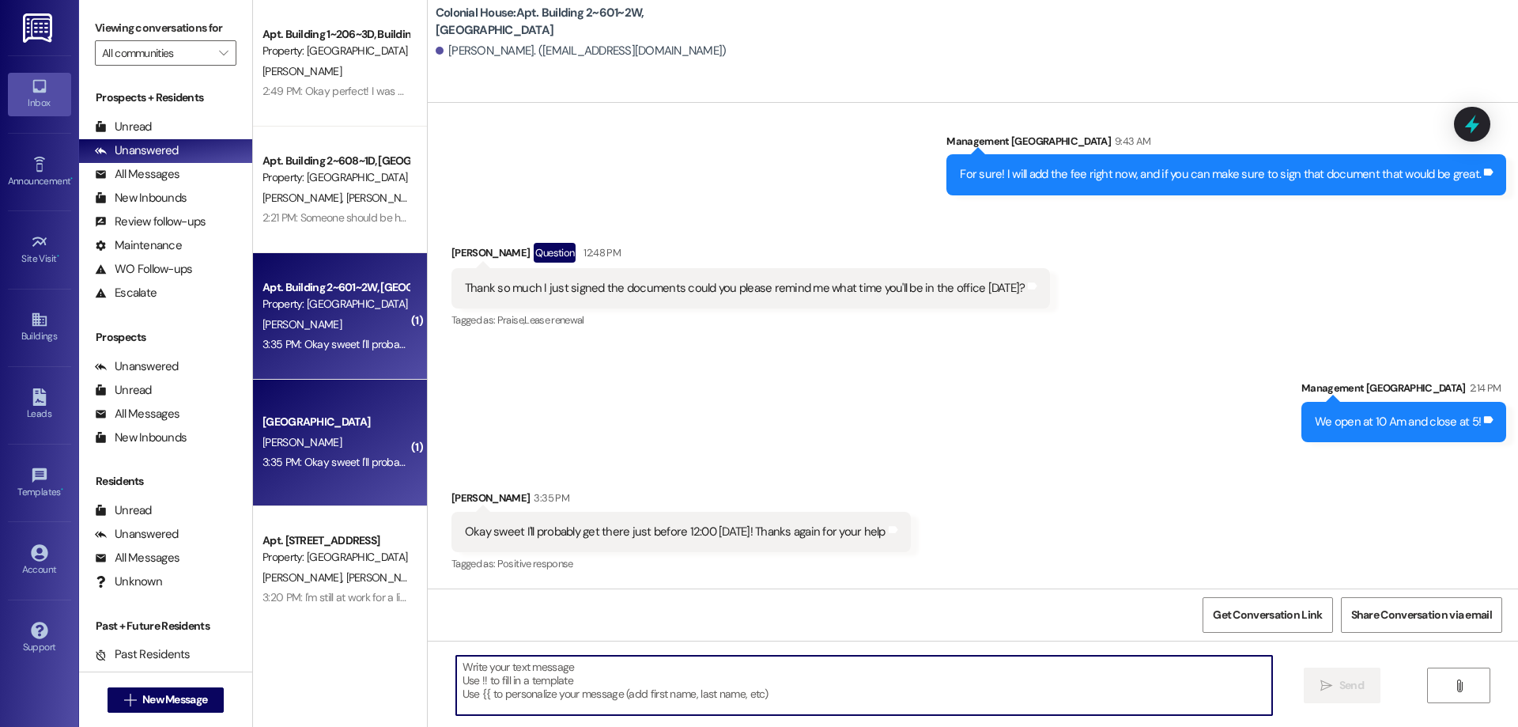
click at [1048, 693] on textarea at bounding box center [864, 685] width 816 height 59
type textarea "Awesome! See you then!"
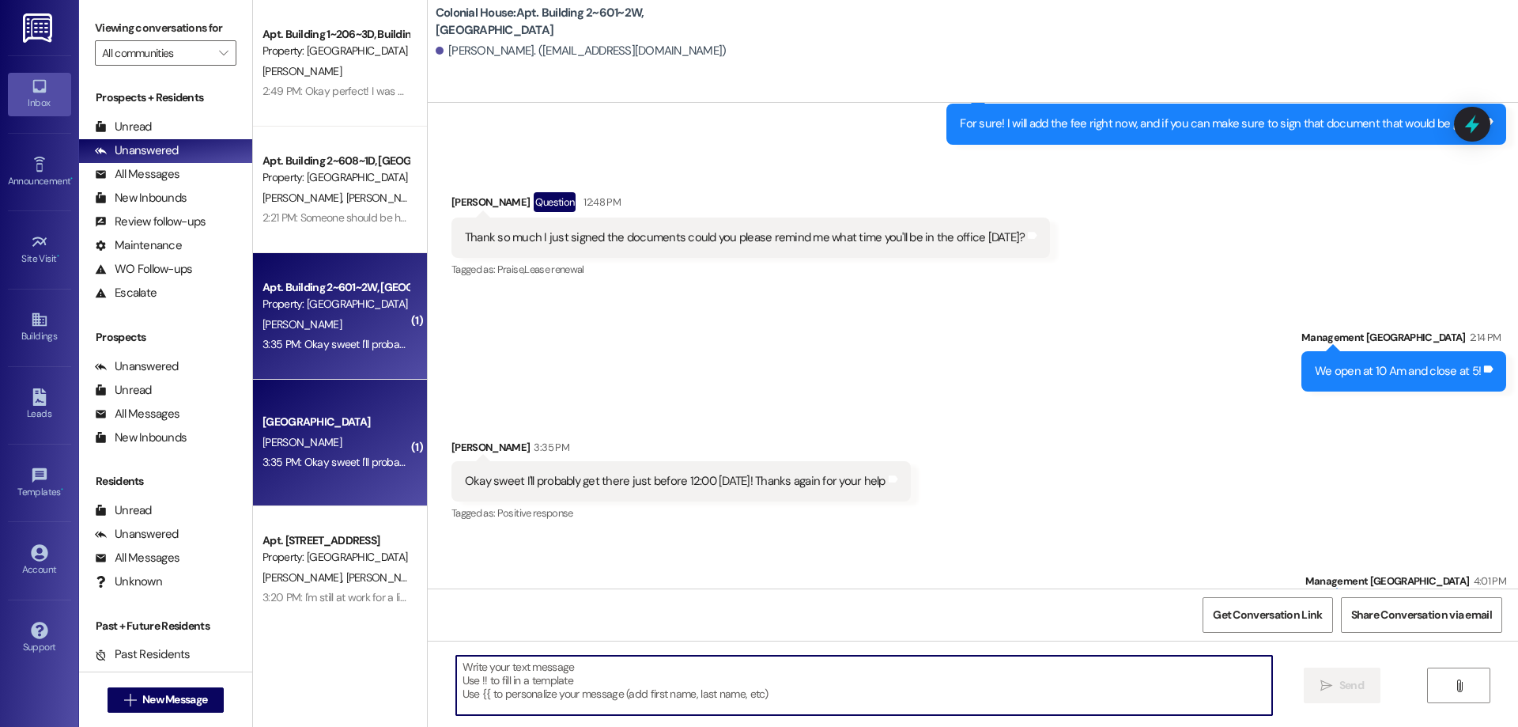
scroll to position [24148, 0]
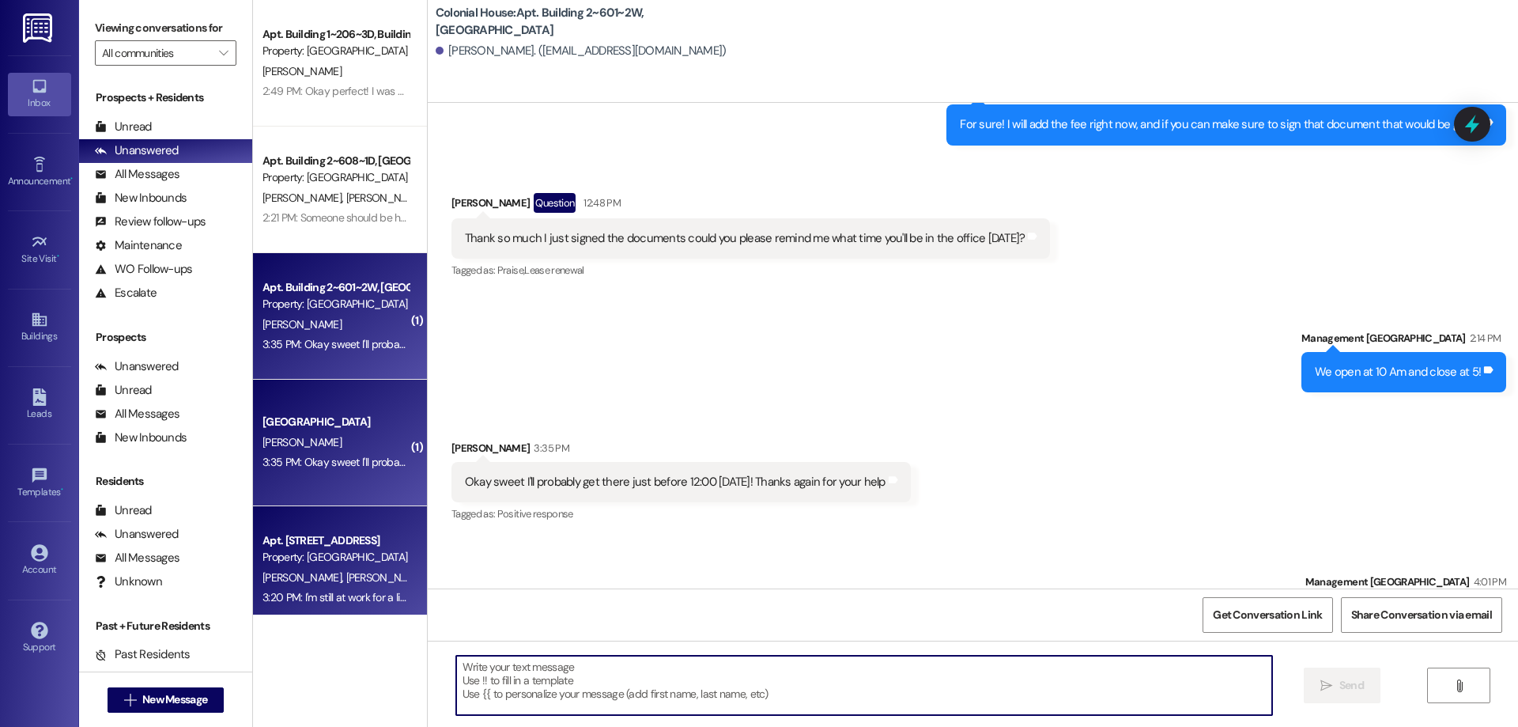
click at [360, 556] on div "Property: [GEOGRAPHIC_DATA]" at bounding box center [336, 557] width 146 height 17
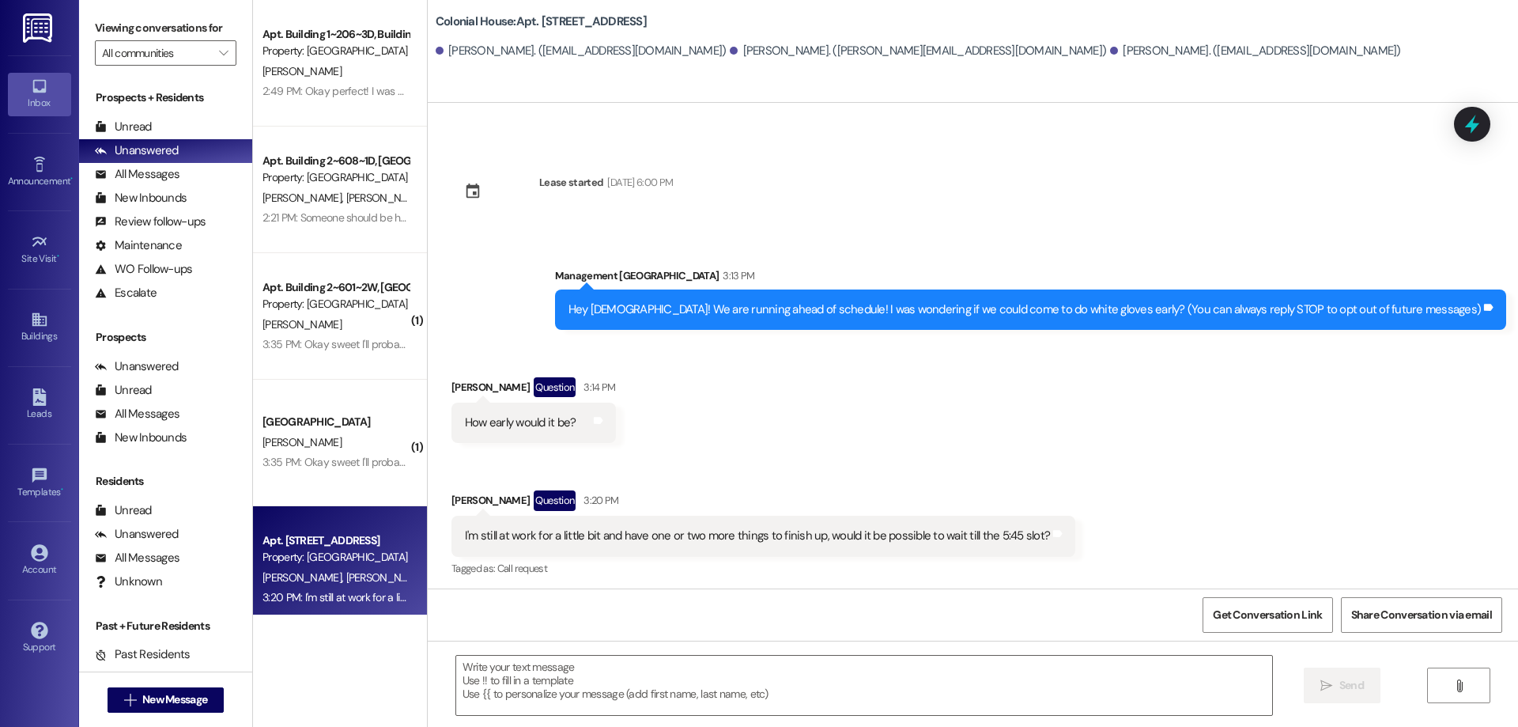
scroll to position [130, 0]
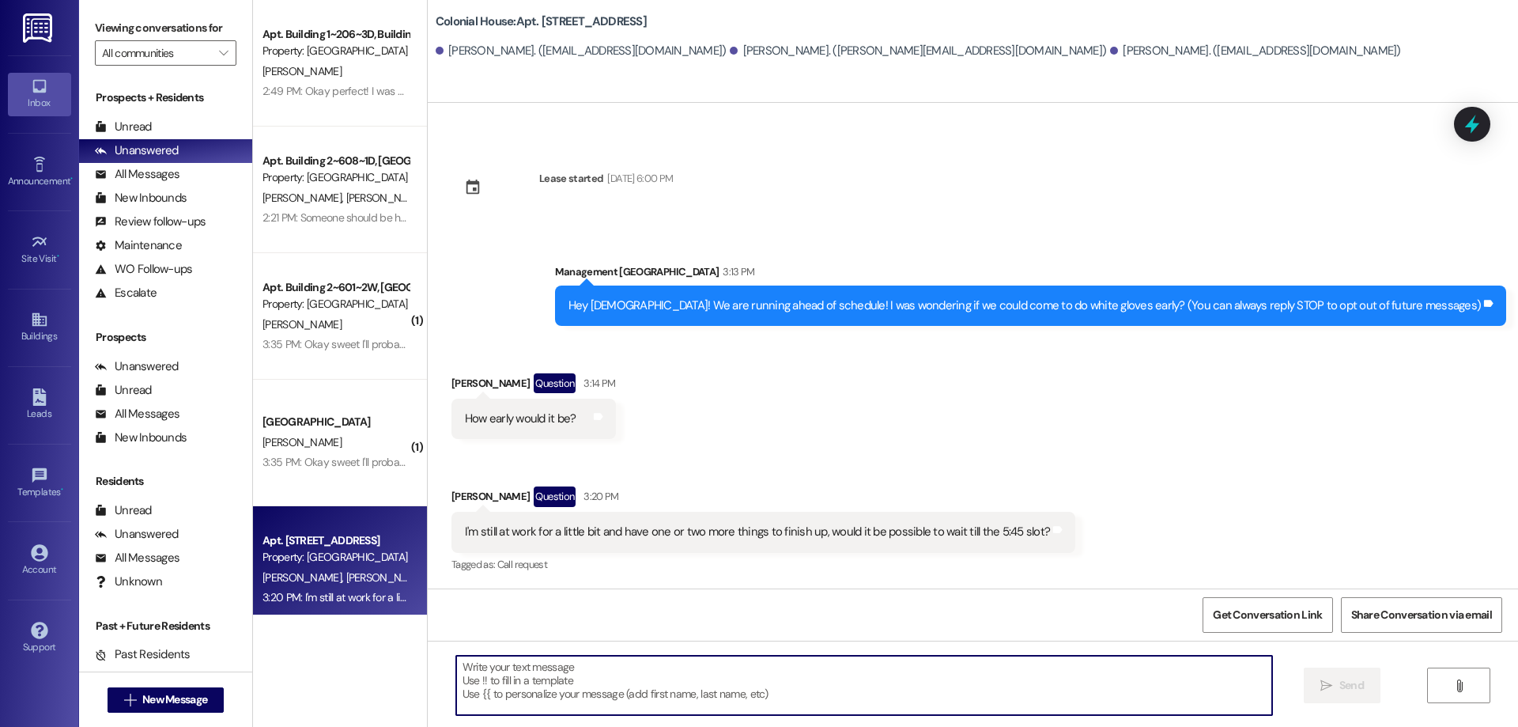
click at [1037, 663] on textarea at bounding box center [864, 685] width 816 height 59
type textarea "That is totally okay!"
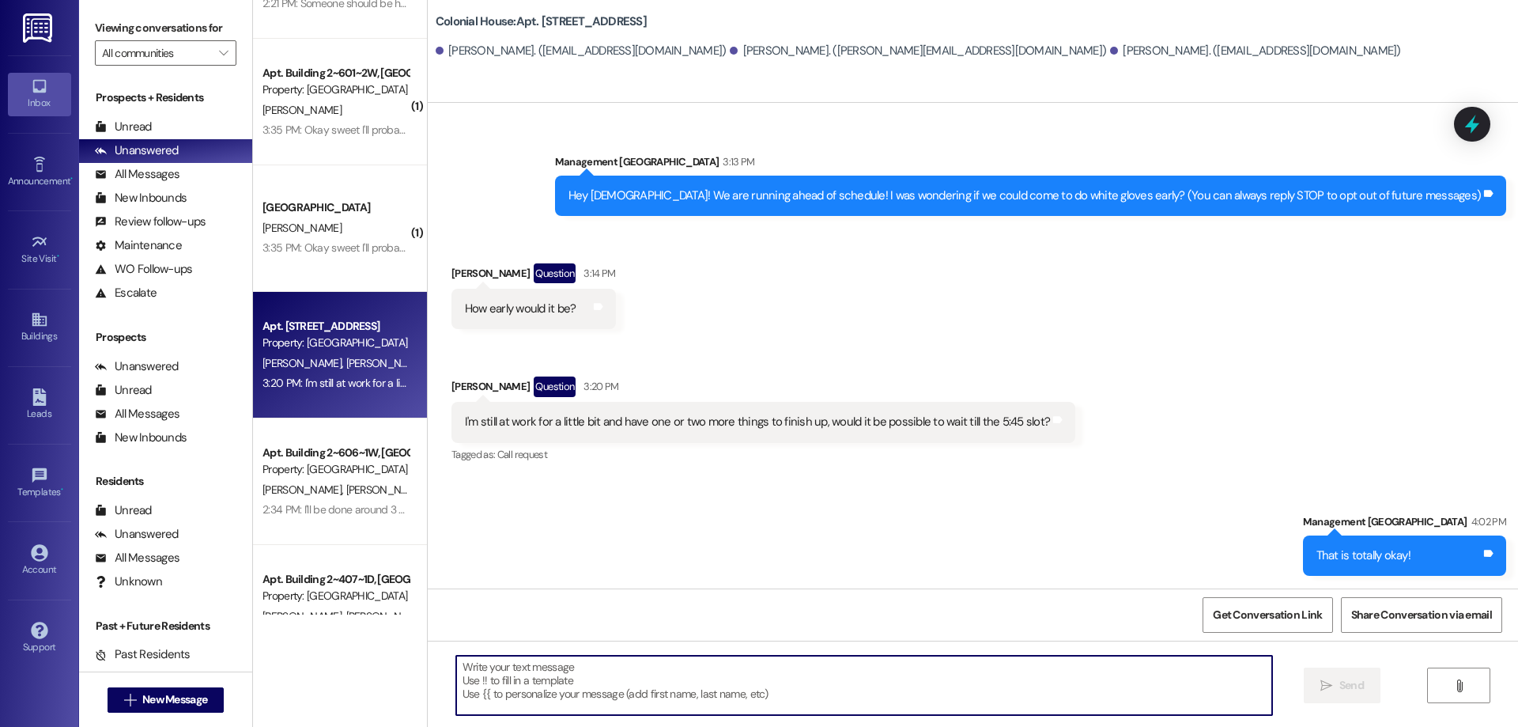
scroll to position [271, 0]
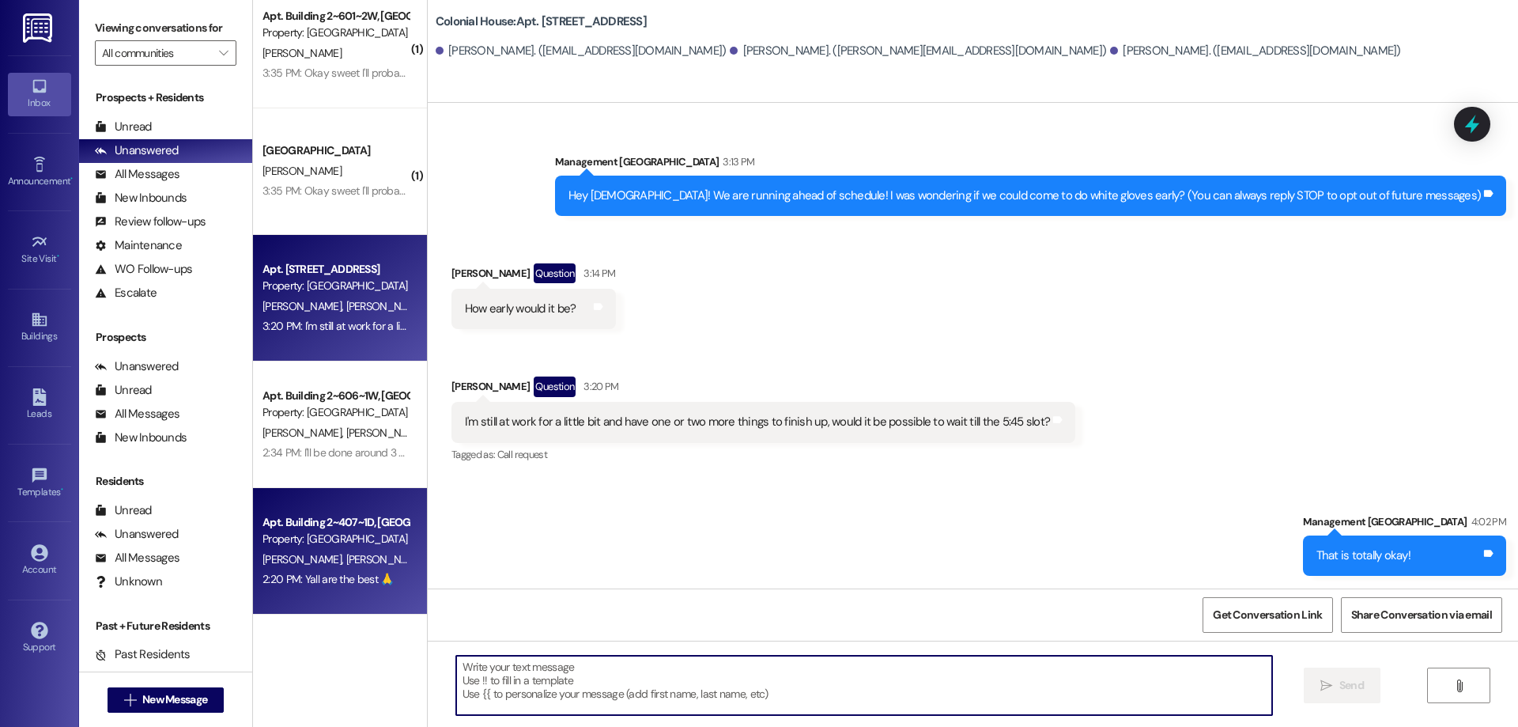
click at [362, 526] on div "Apt. Building 2~407~1D, [GEOGRAPHIC_DATA]" at bounding box center [336, 522] width 146 height 17
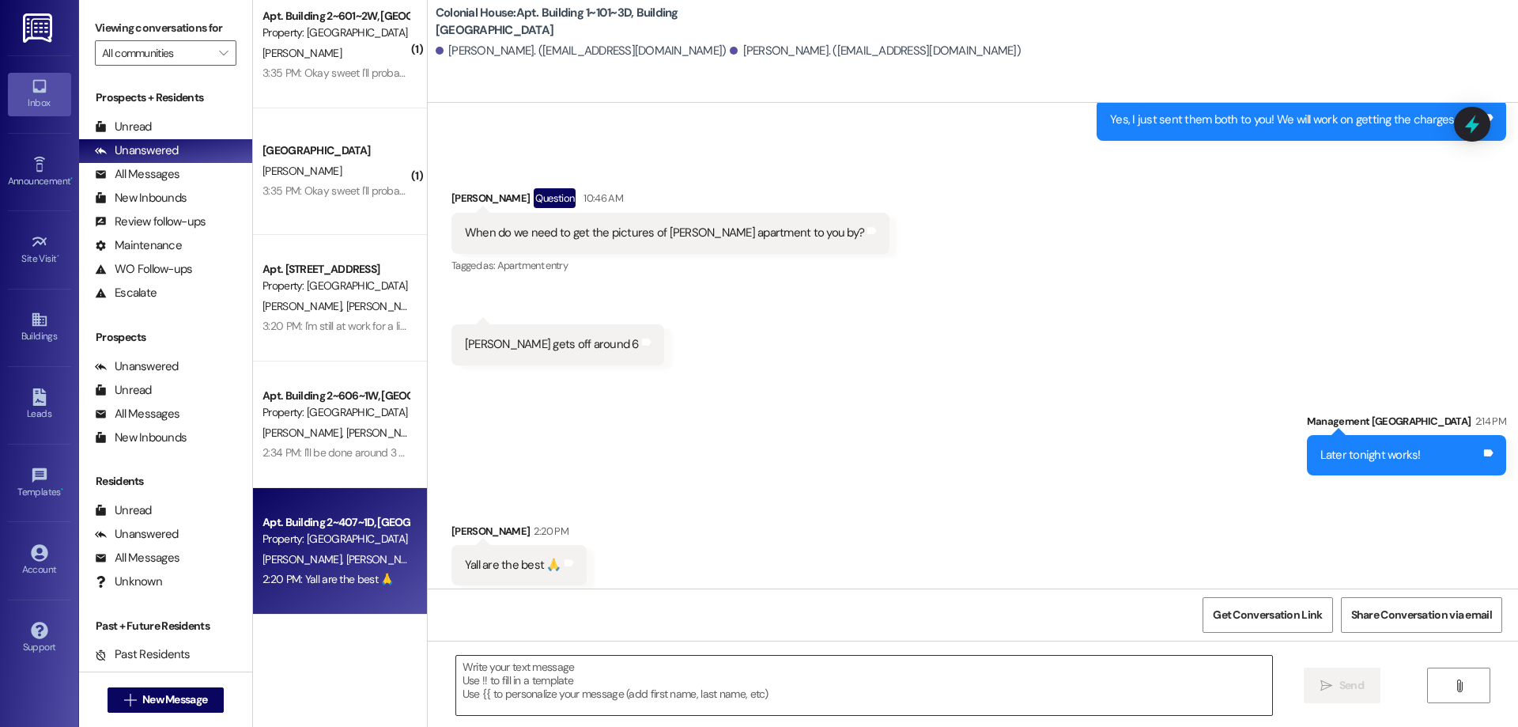
scroll to position [626, 0]
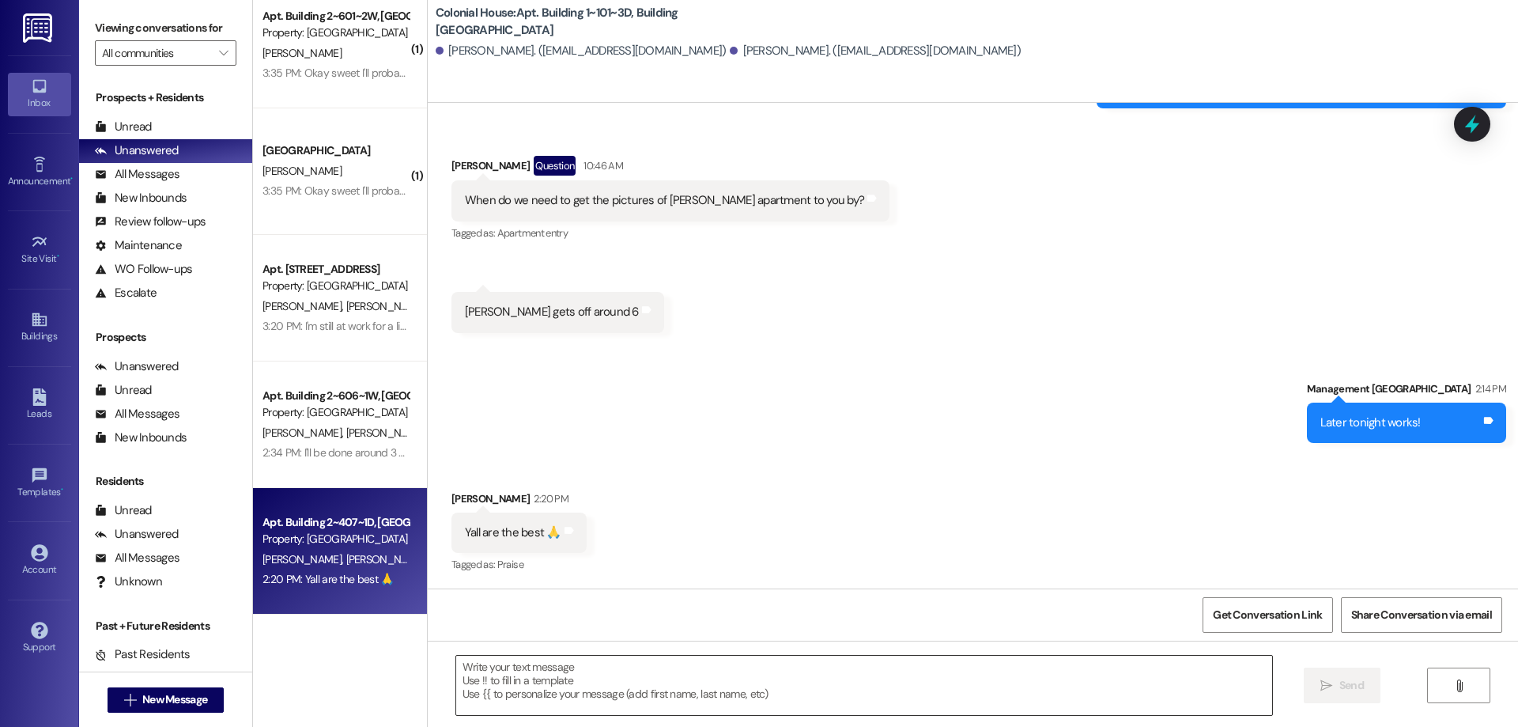
click at [787, 702] on textarea at bounding box center [864, 685] width 816 height 59
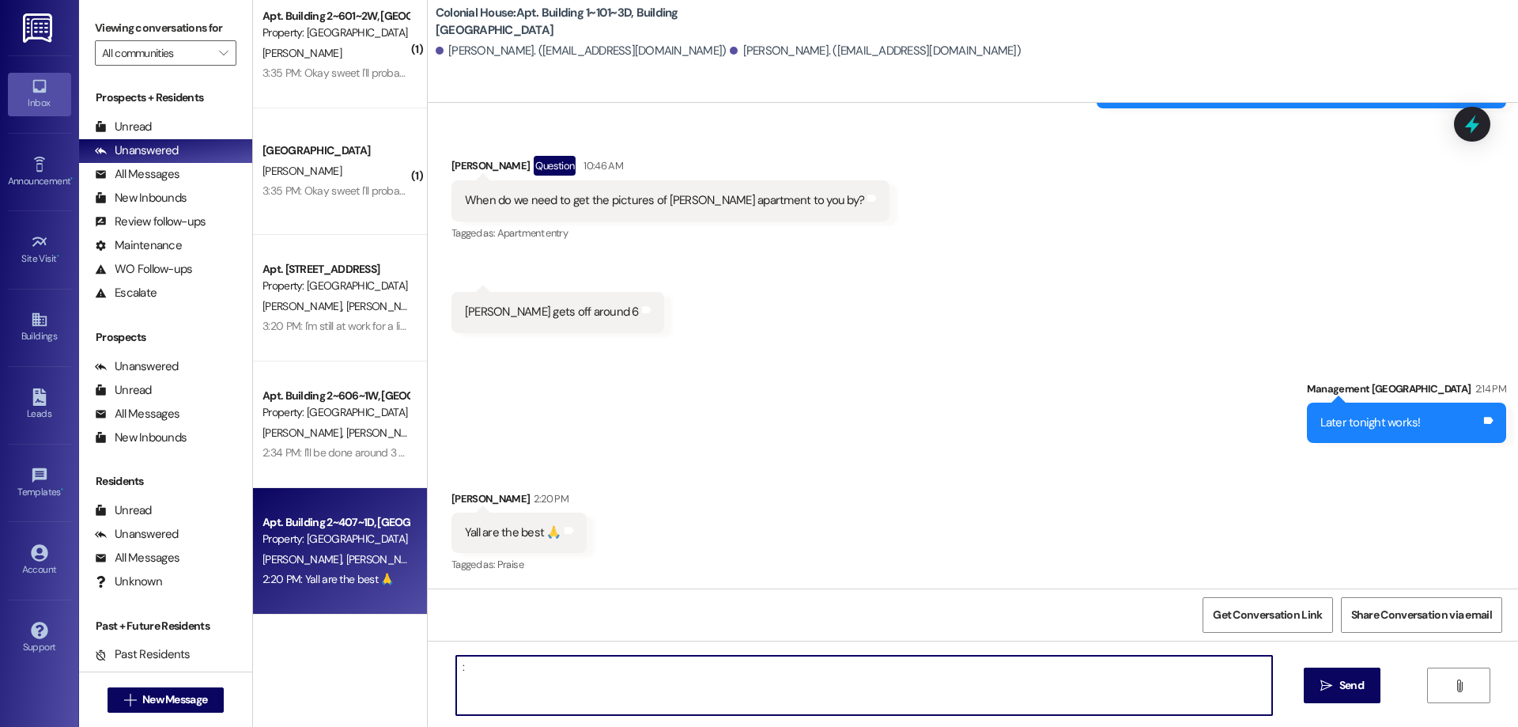
type textarea ":)"
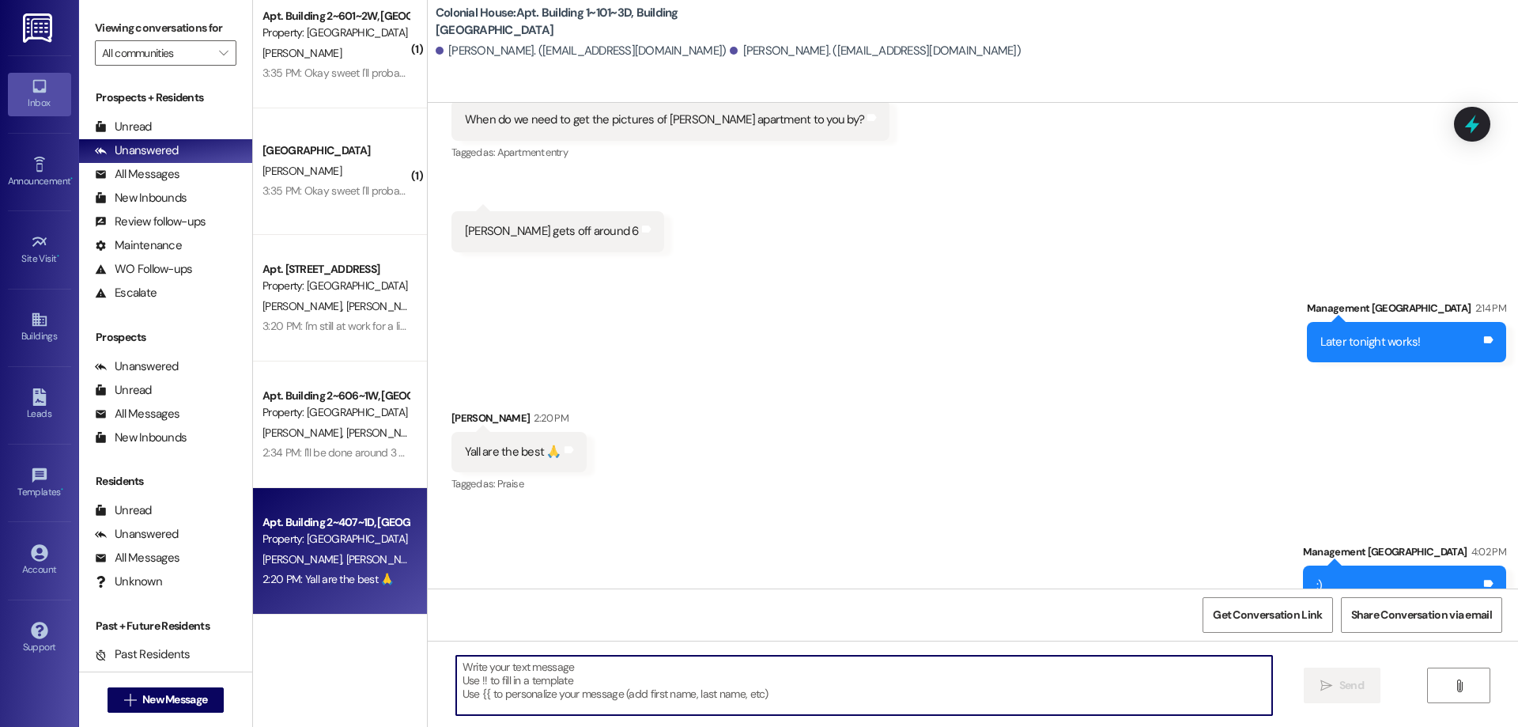
scroll to position [737, 0]
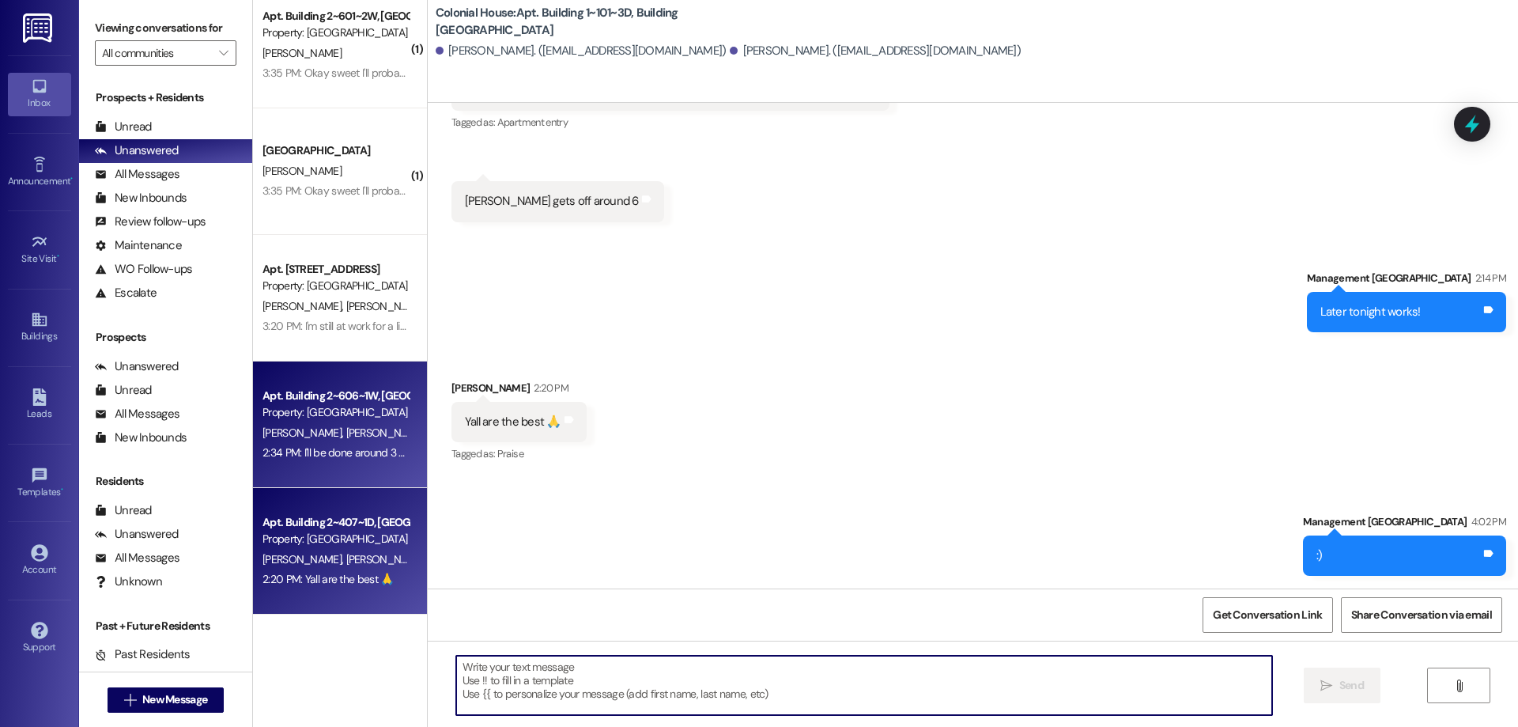
click at [315, 424] on div "[PERSON_NAME] [PERSON_NAME] [PERSON_NAME]" at bounding box center [335, 433] width 149 height 20
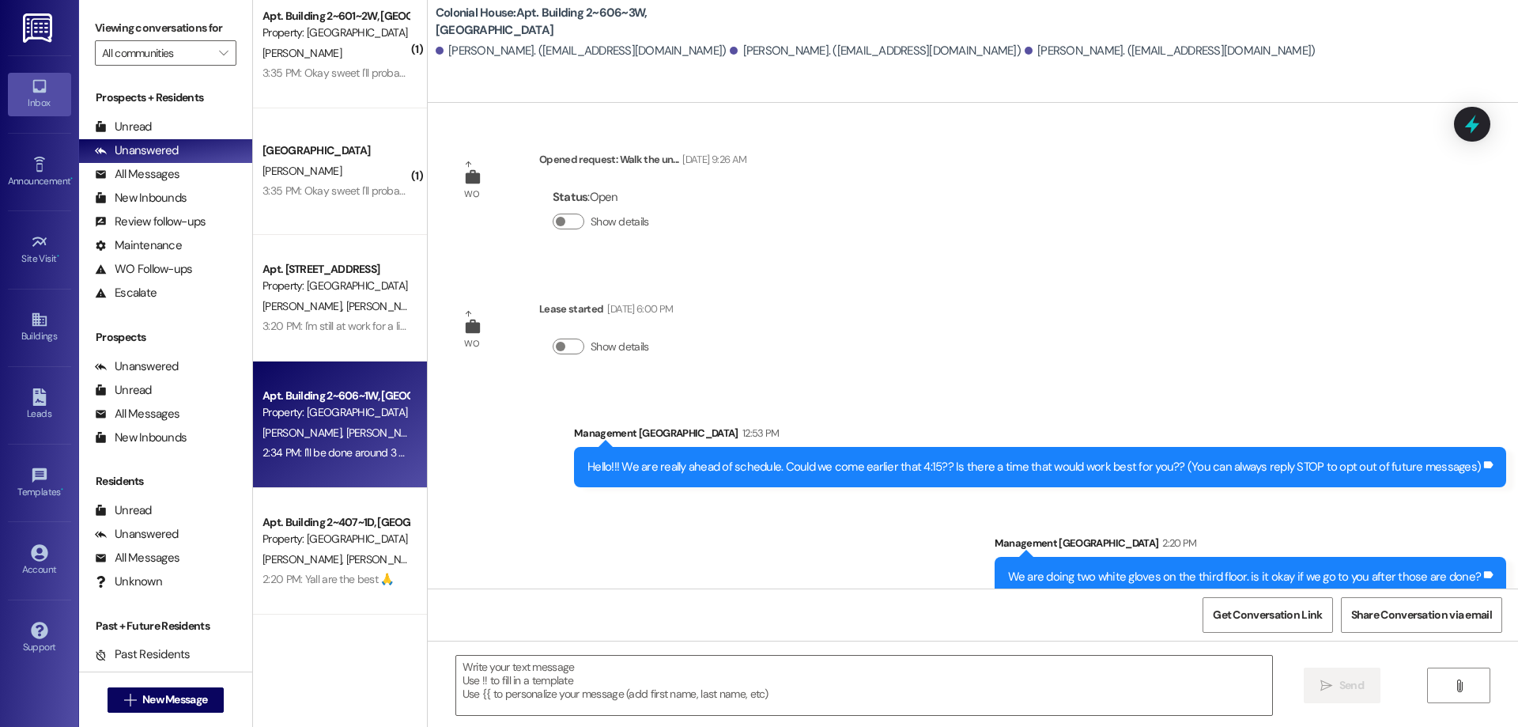
scroll to position [135, 0]
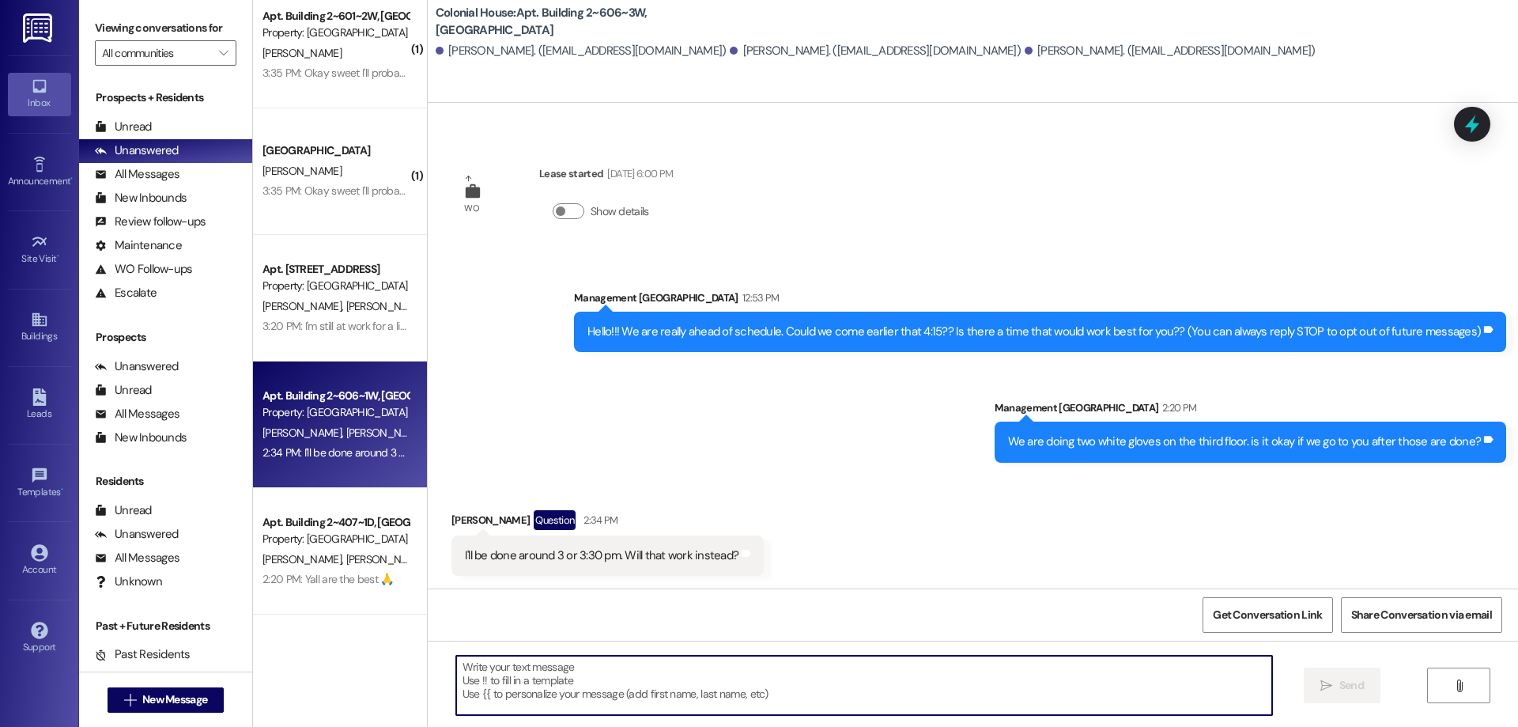
click at [743, 701] on textarea at bounding box center [864, 685] width 816 height 59
type textarea ":)"
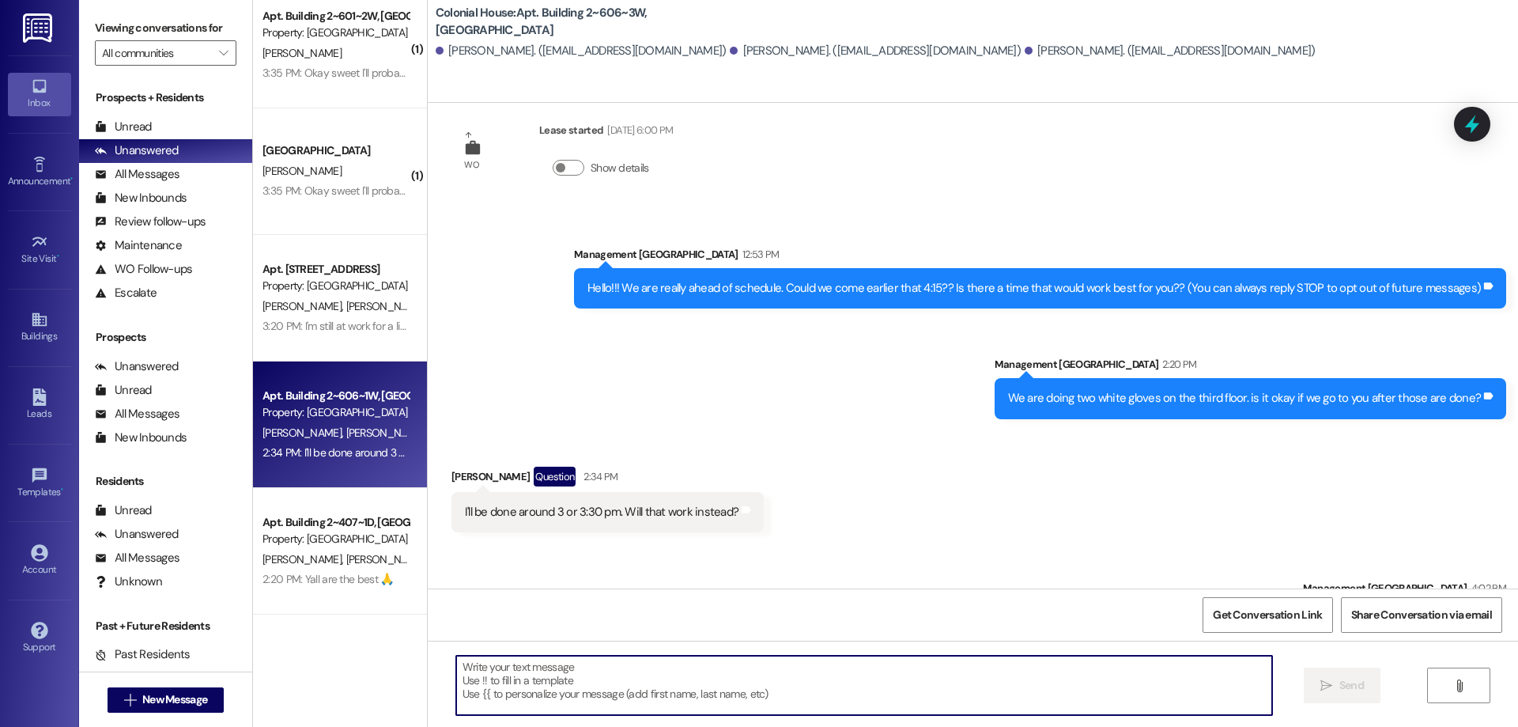
scroll to position [245, 0]
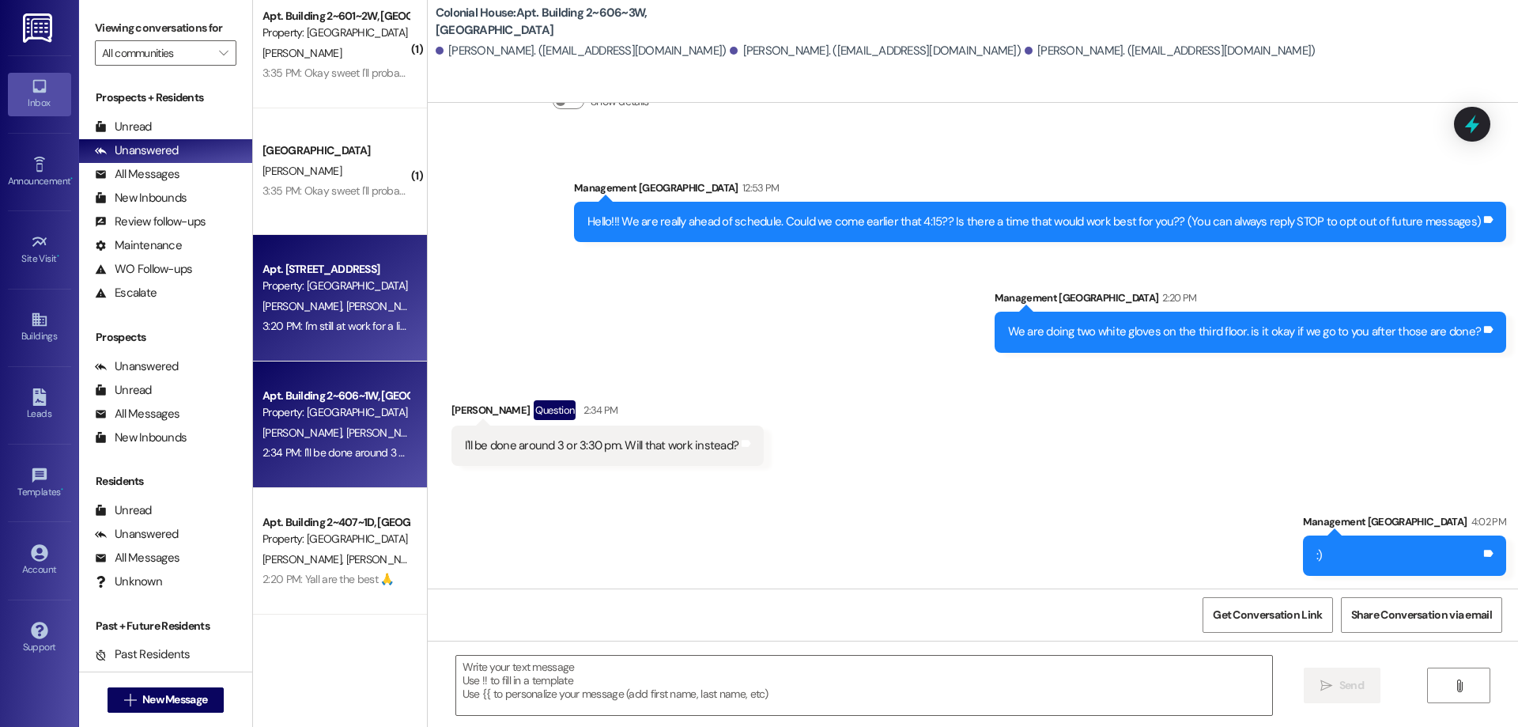
click at [293, 334] on div "3:20 PM: I'm still at work for a little bit and have one or two more things to …" at bounding box center [335, 326] width 149 height 20
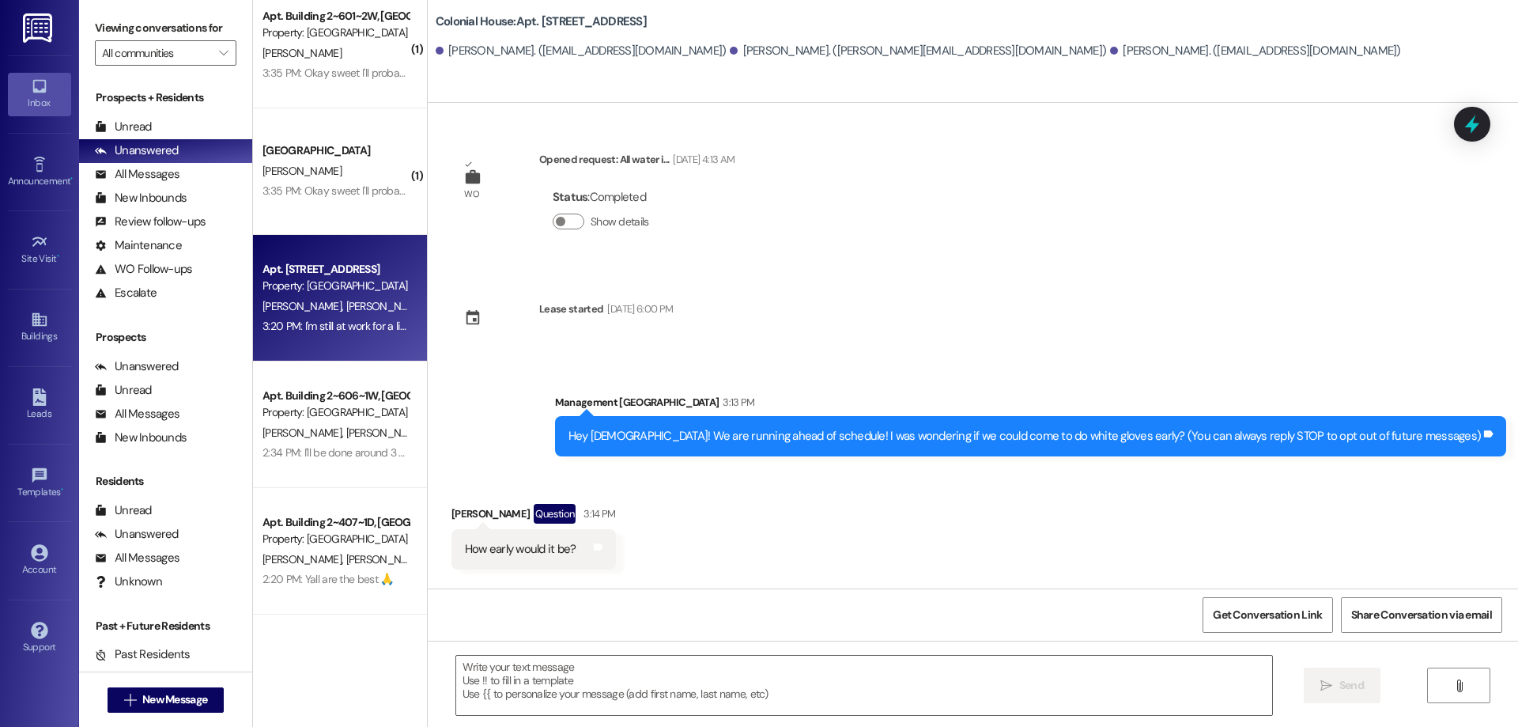
scroll to position [240, 0]
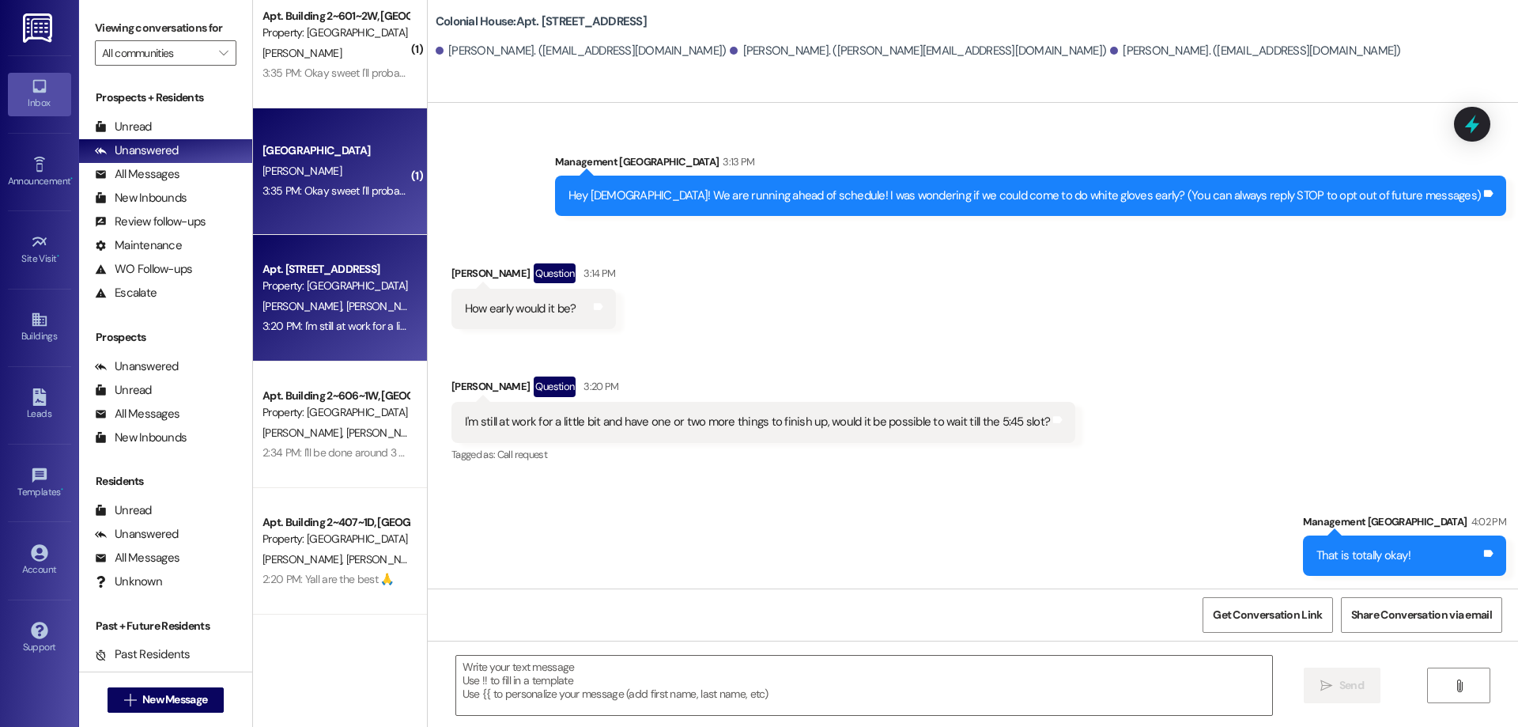
click at [345, 201] on div "3:35 PM: Okay sweet I'll probably get there just before 12:00 [DATE]! Thanks ag…" at bounding box center [335, 191] width 149 height 20
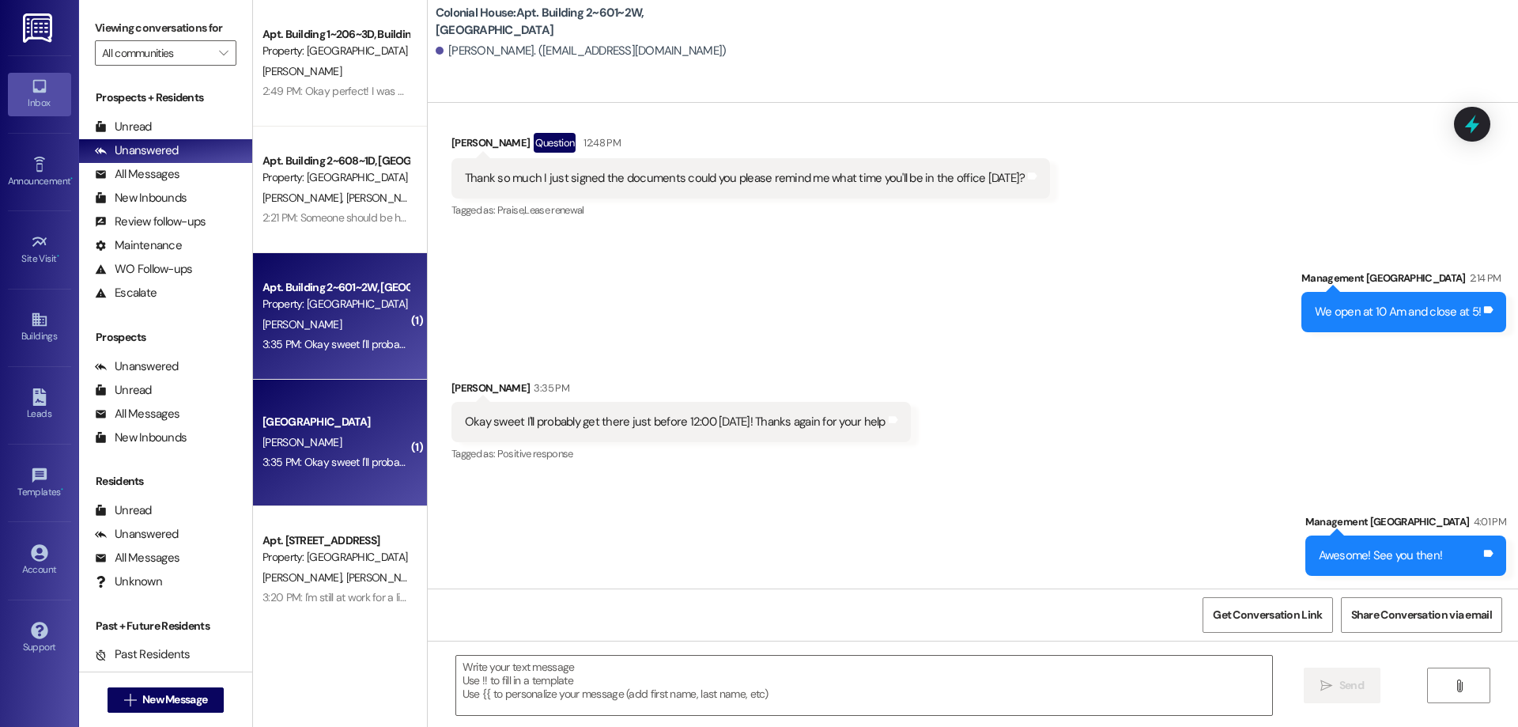
scroll to position [24259, 0]
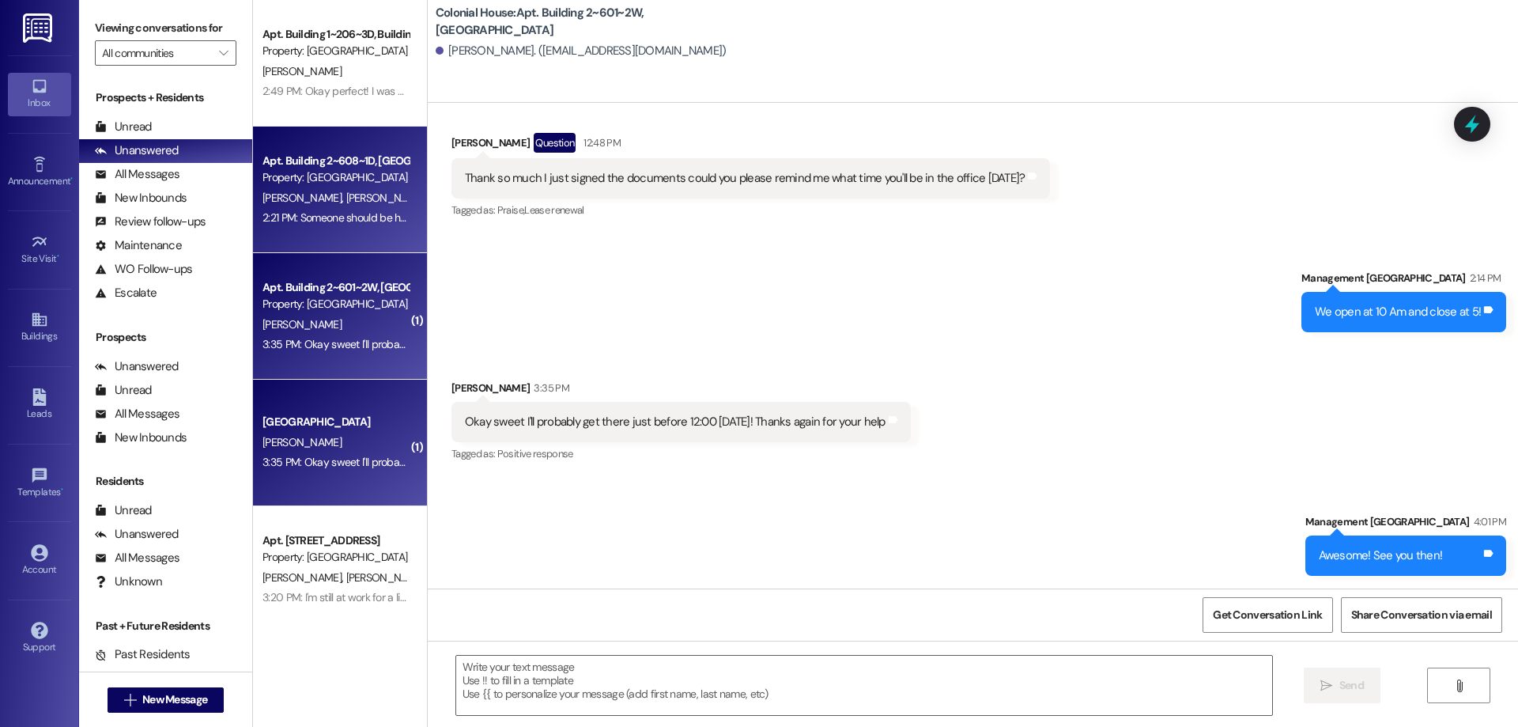
click at [307, 214] on div "2:21 PM: Someone should be home if I am not 2:21 PM: Someone should be home if …" at bounding box center [366, 217] width 206 height 14
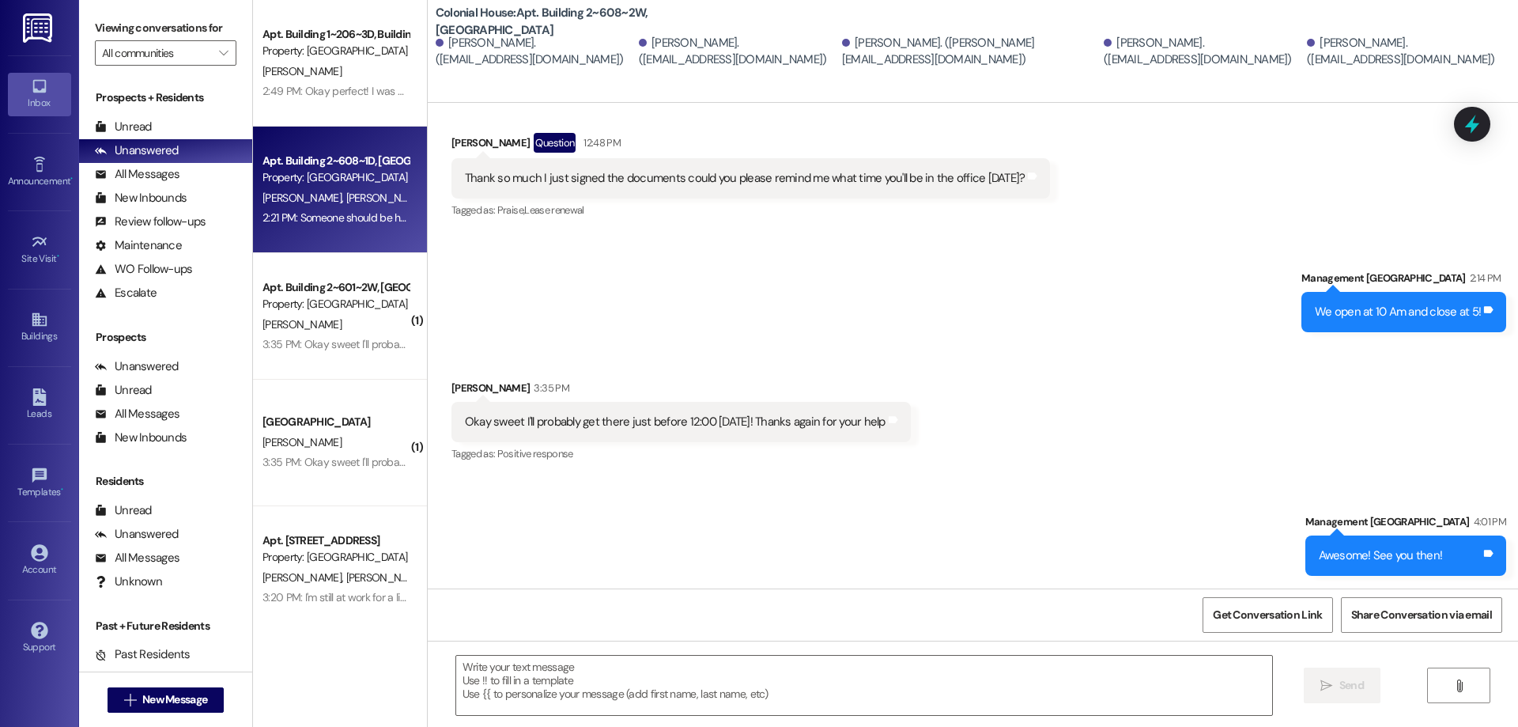
scroll to position [1117, 0]
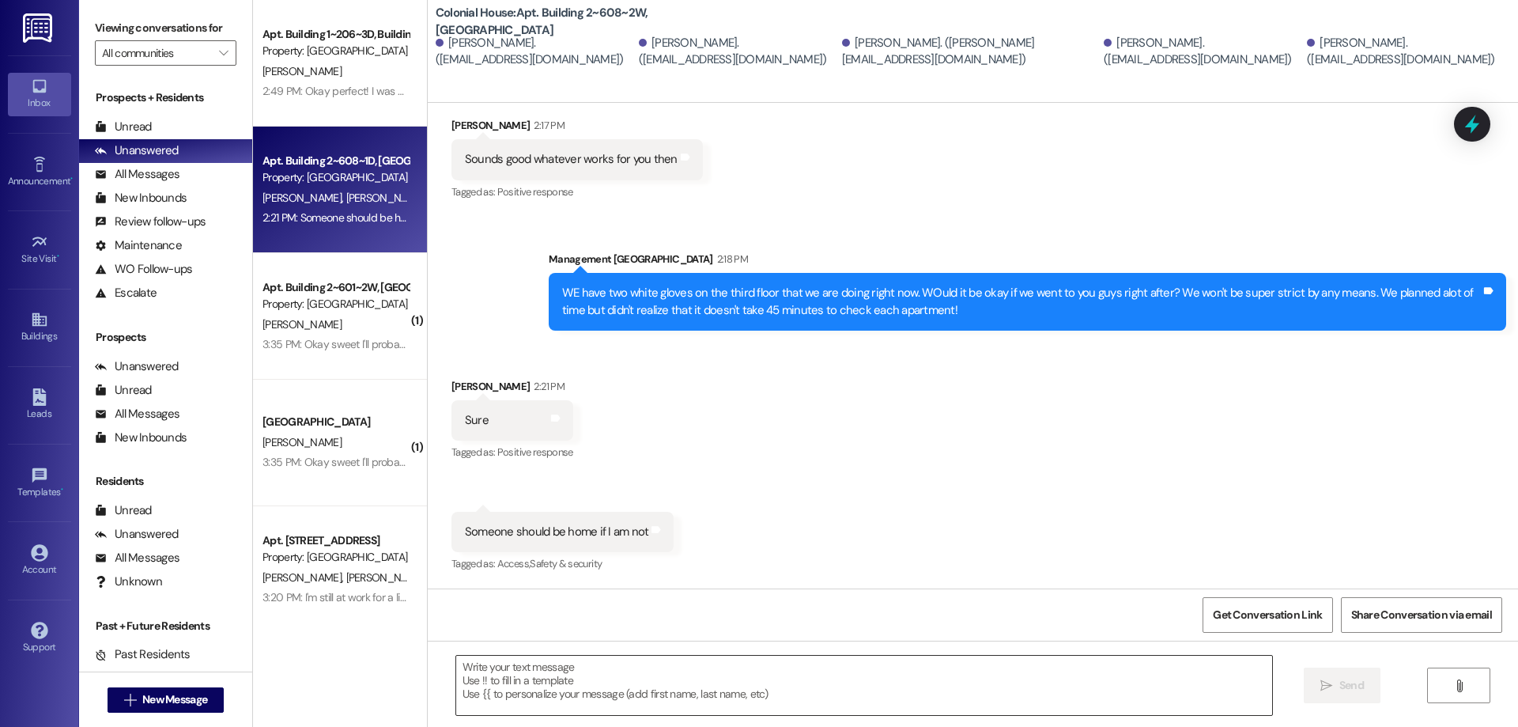
click at [786, 683] on textarea at bounding box center [864, 685] width 816 height 59
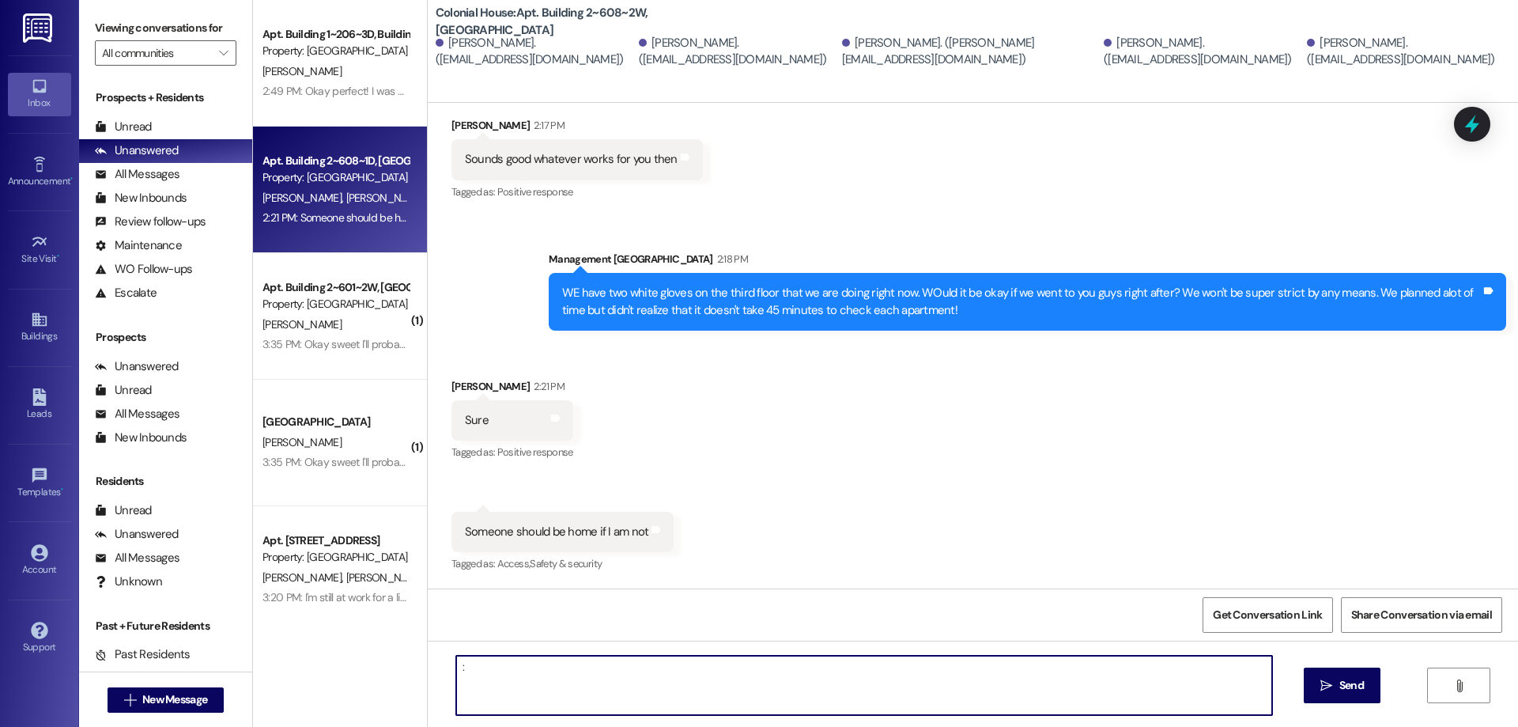
type textarea ":)"
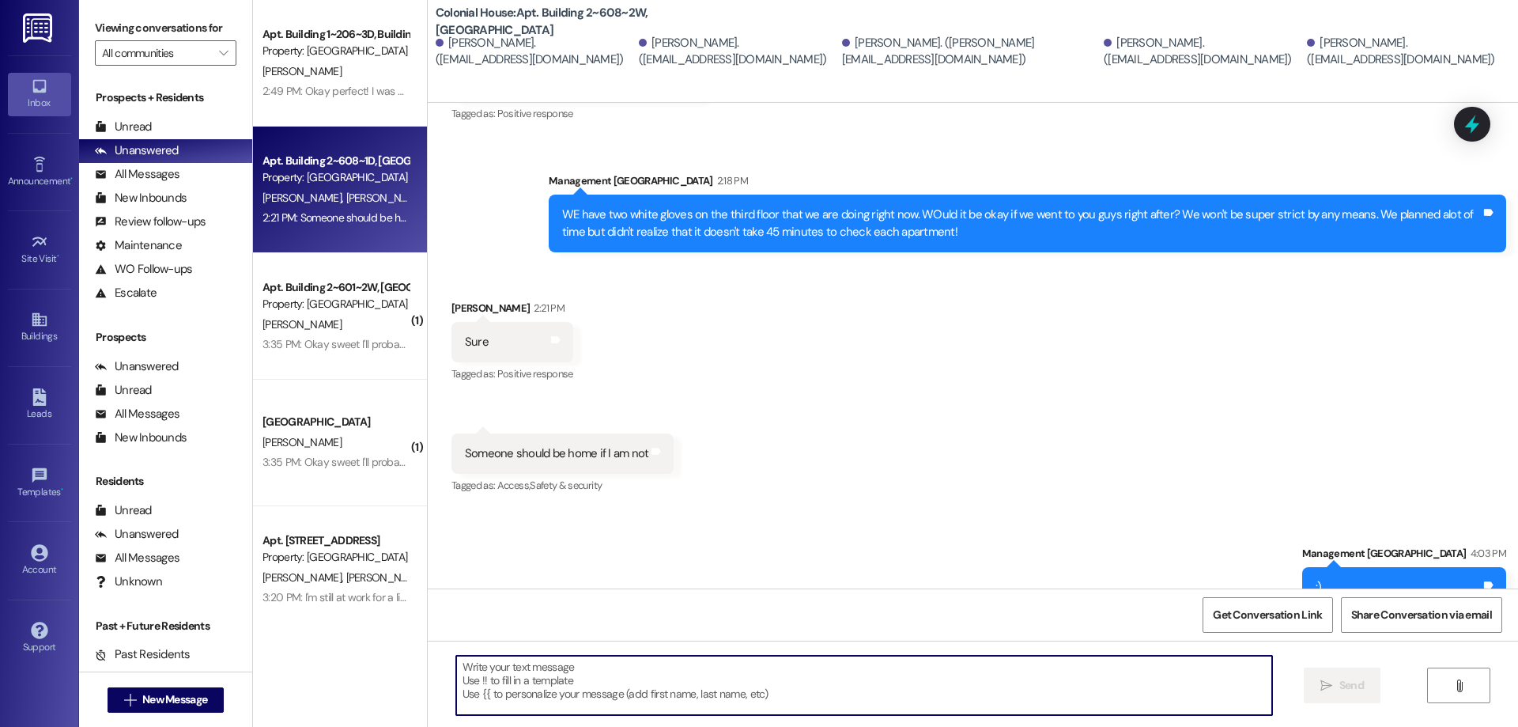
scroll to position [1227, 0]
